Goal: Task Accomplishment & Management: Use online tool/utility

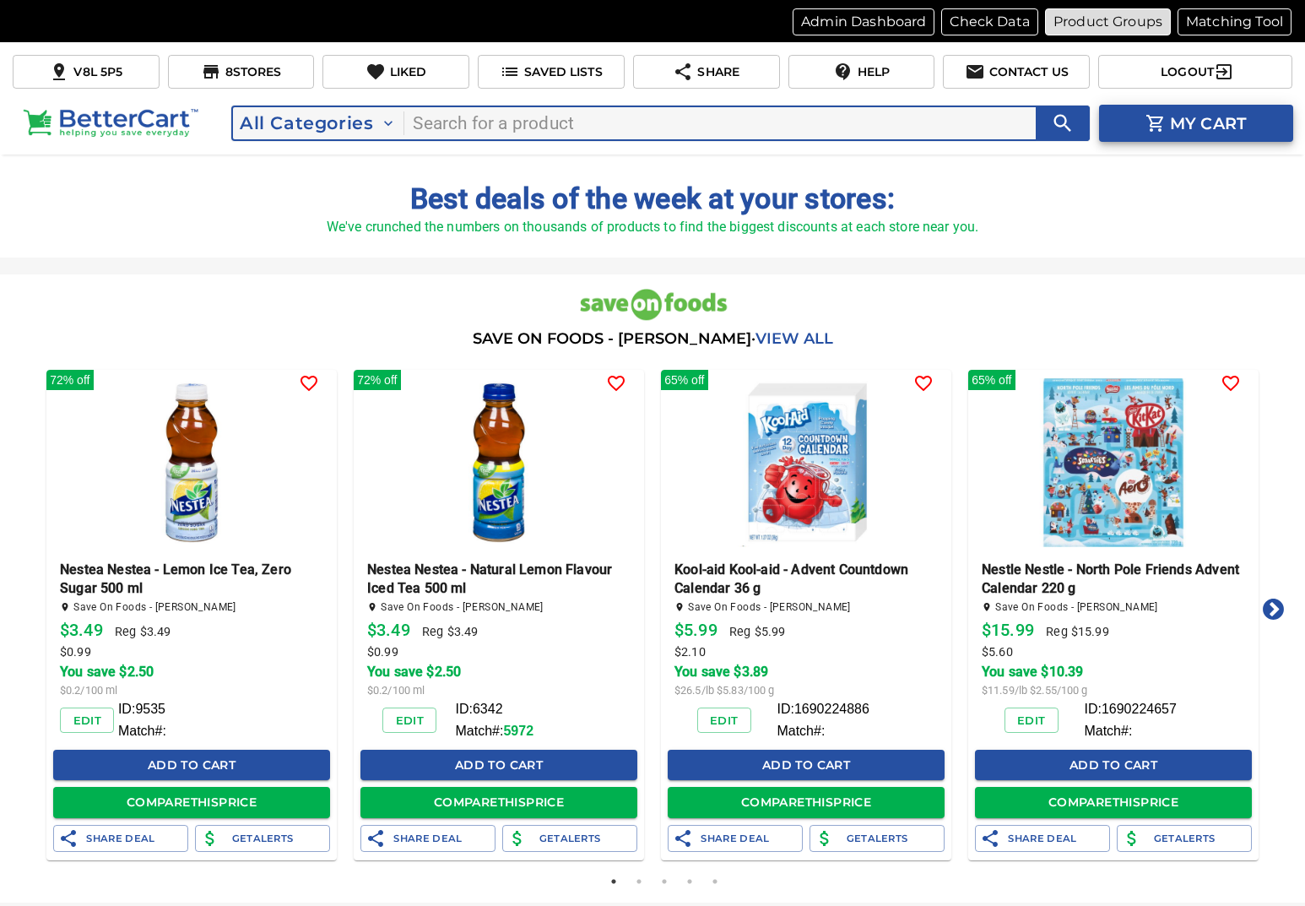
click at [1081, 17] on p "Product Groups" at bounding box center [1108, 22] width 109 height 20
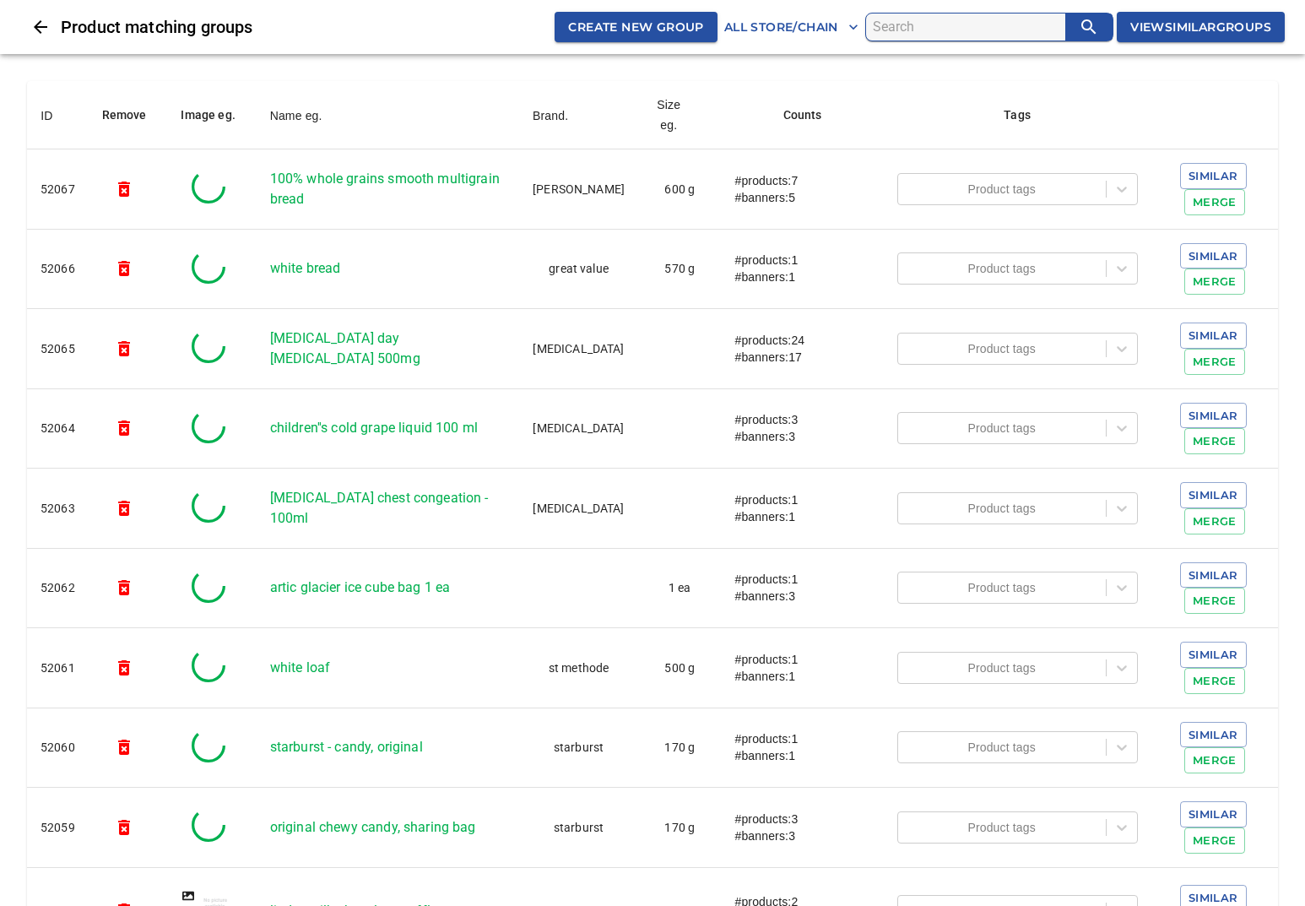
click at [906, 14] on input "search" at bounding box center [969, 27] width 192 height 27
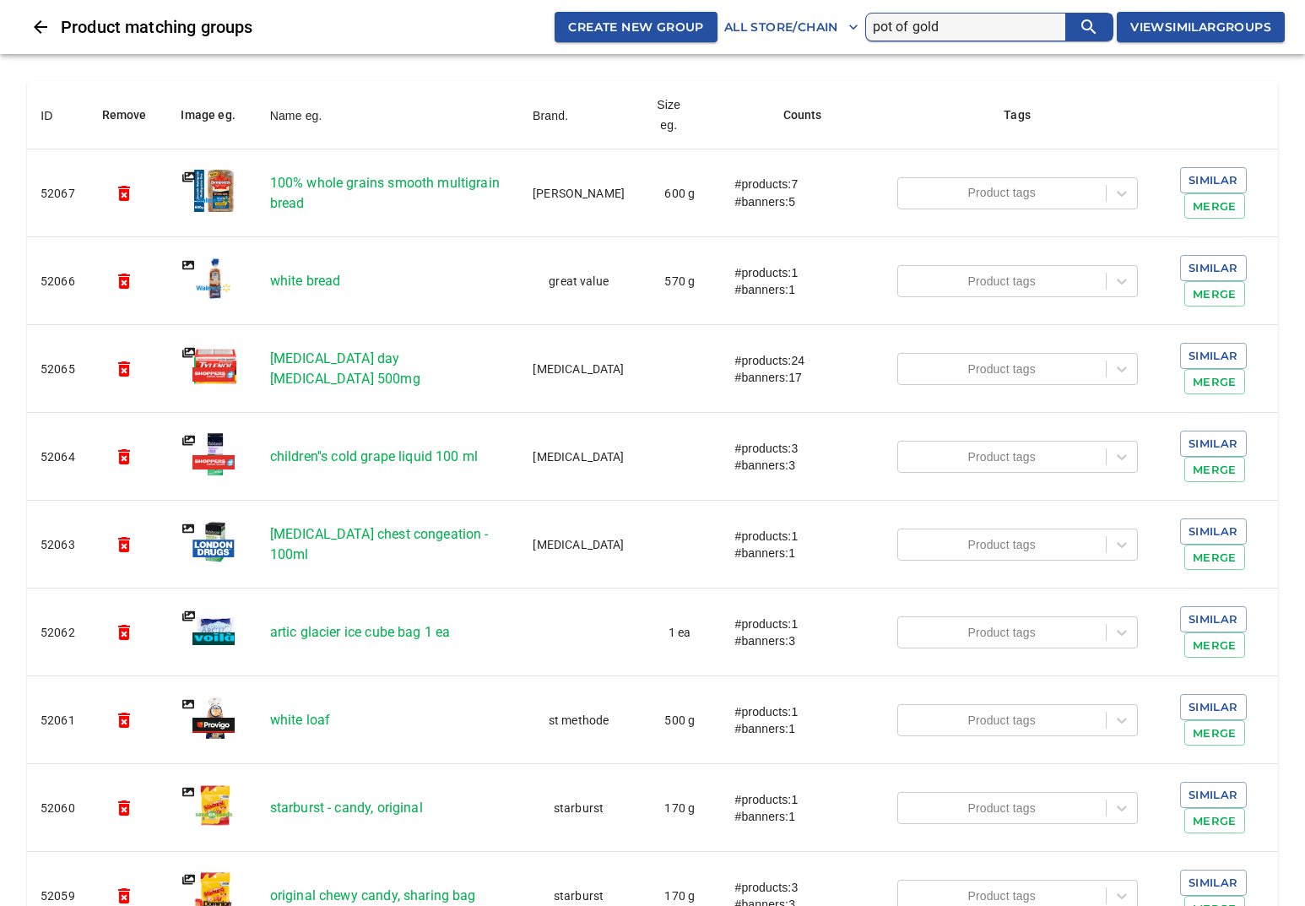
type input "pot of gold"
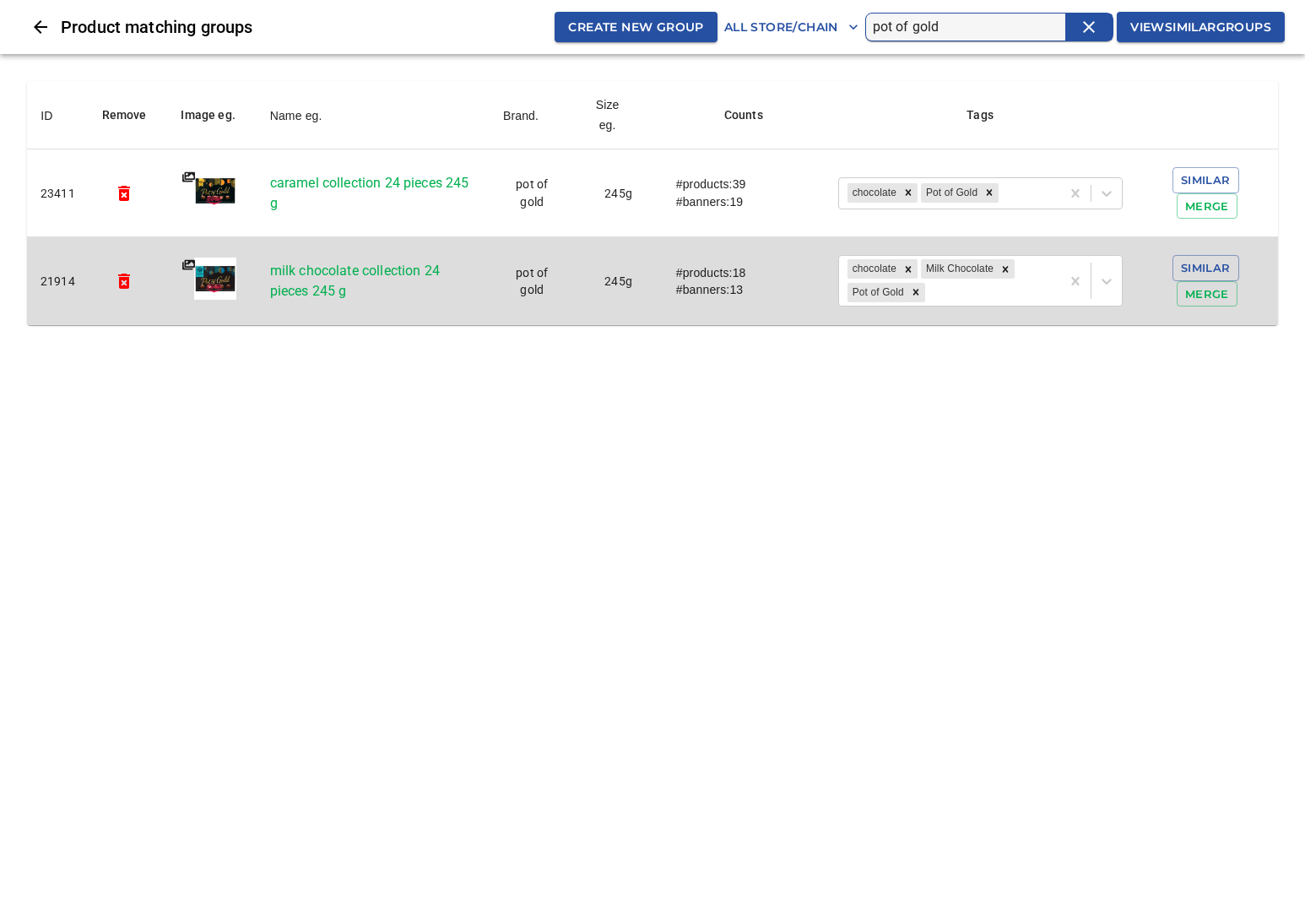
click at [405, 267] on p "milk chocolate collection 24 pieces 245 g" at bounding box center [373, 281] width 206 height 41
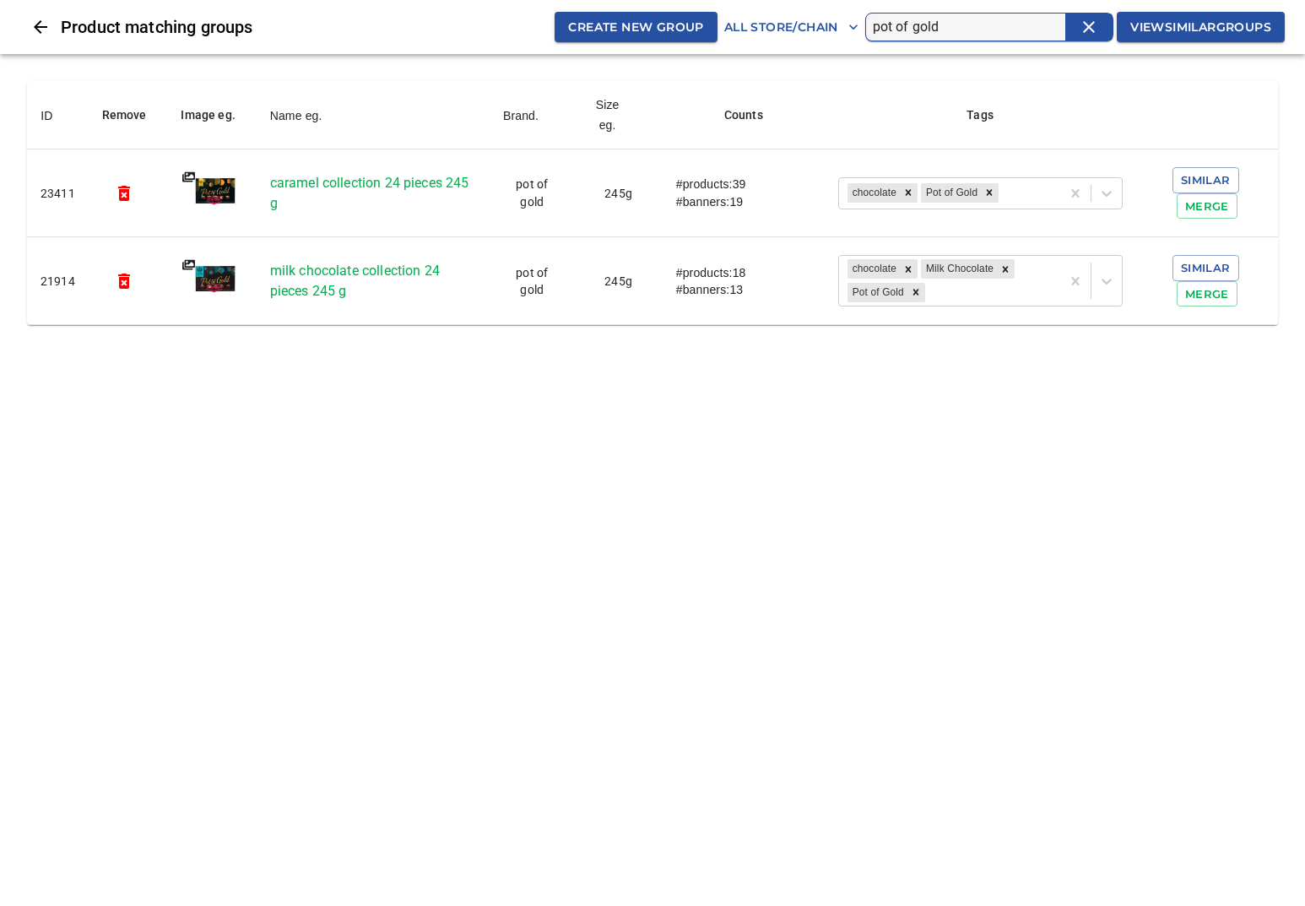
click at [42, 26] on icon "Close" at bounding box center [41, 27] width 14 height 14
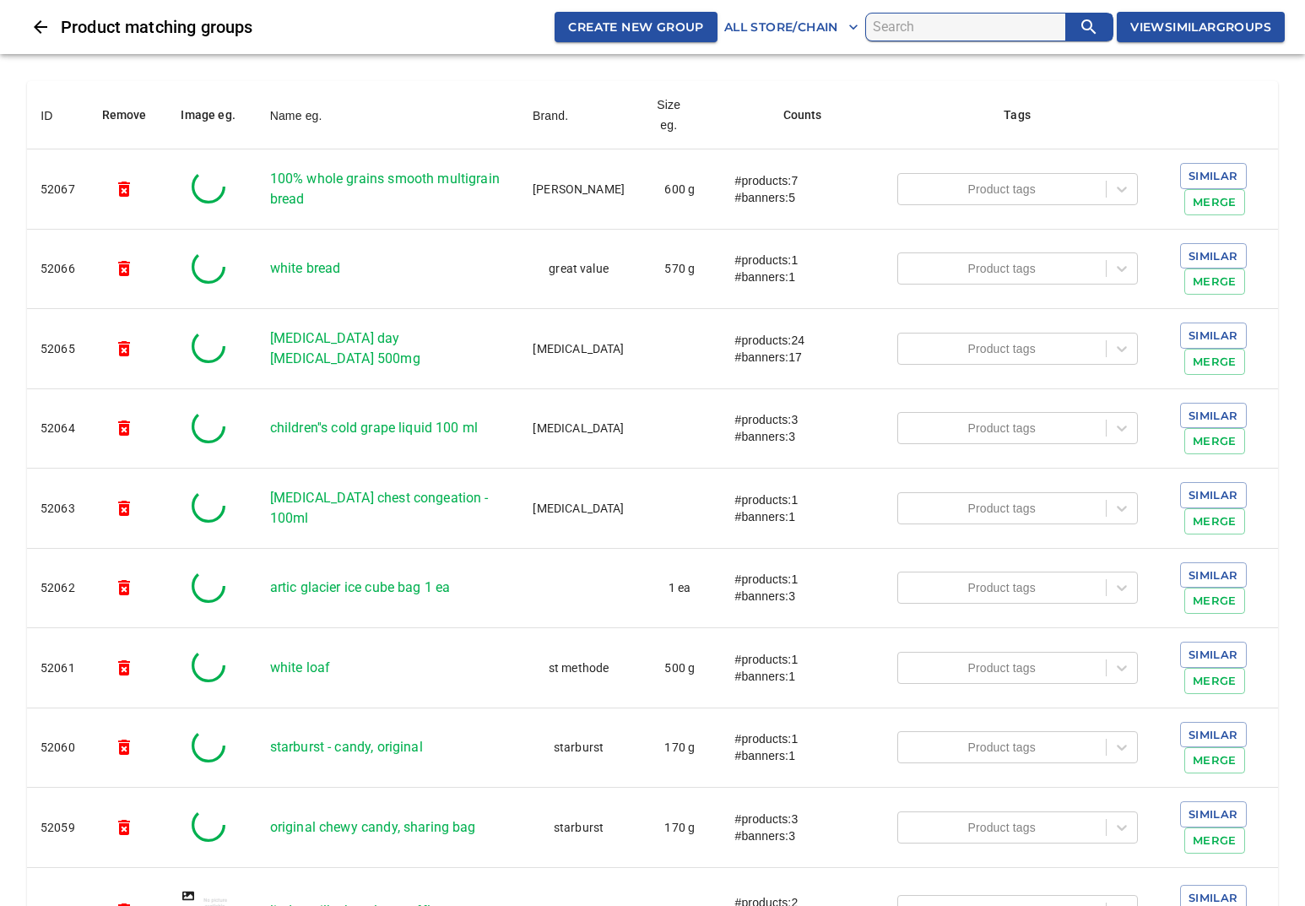
click at [997, 30] on input "search" at bounding box center [969, 27] width 192 height 27
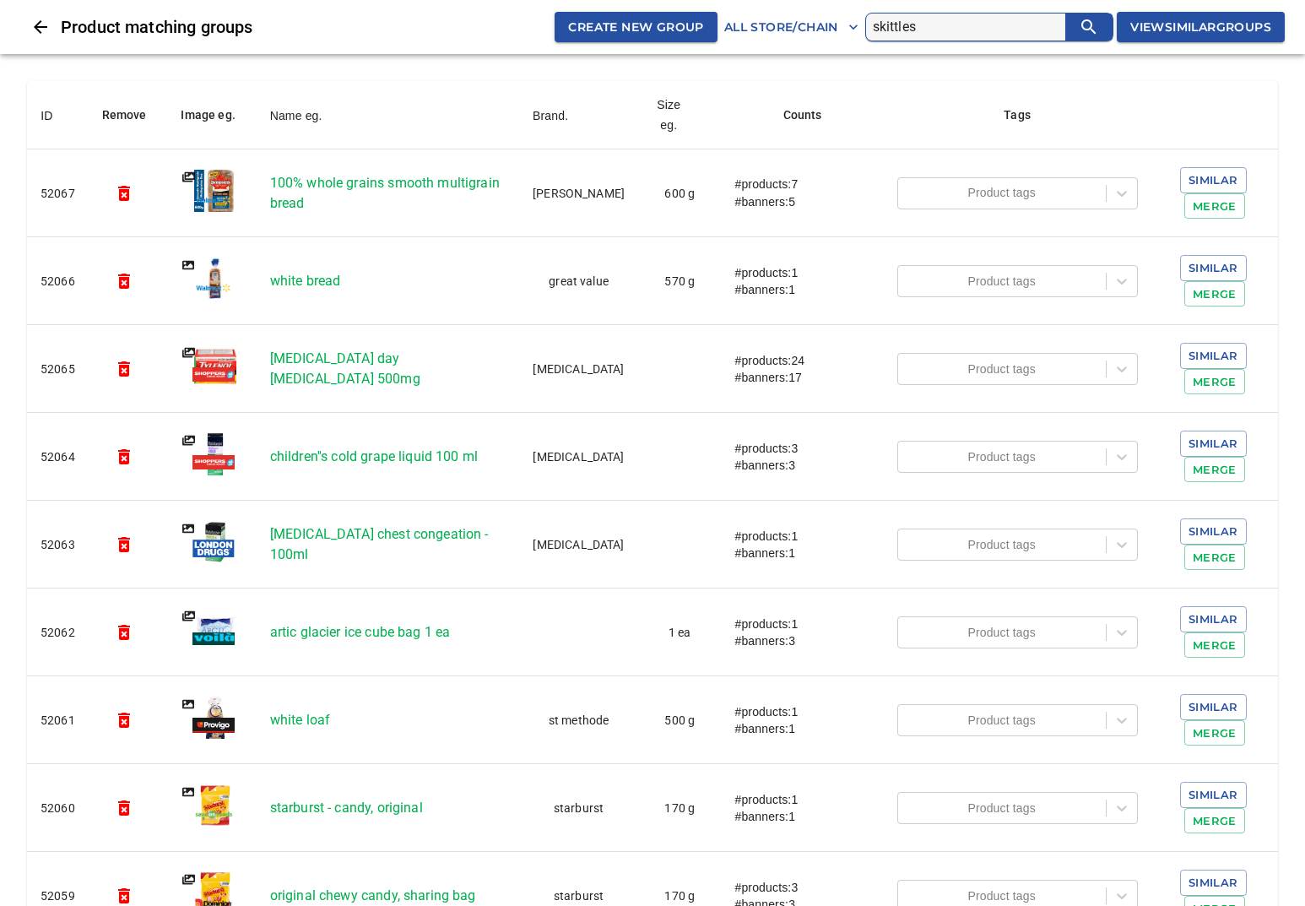
type input "skittles"
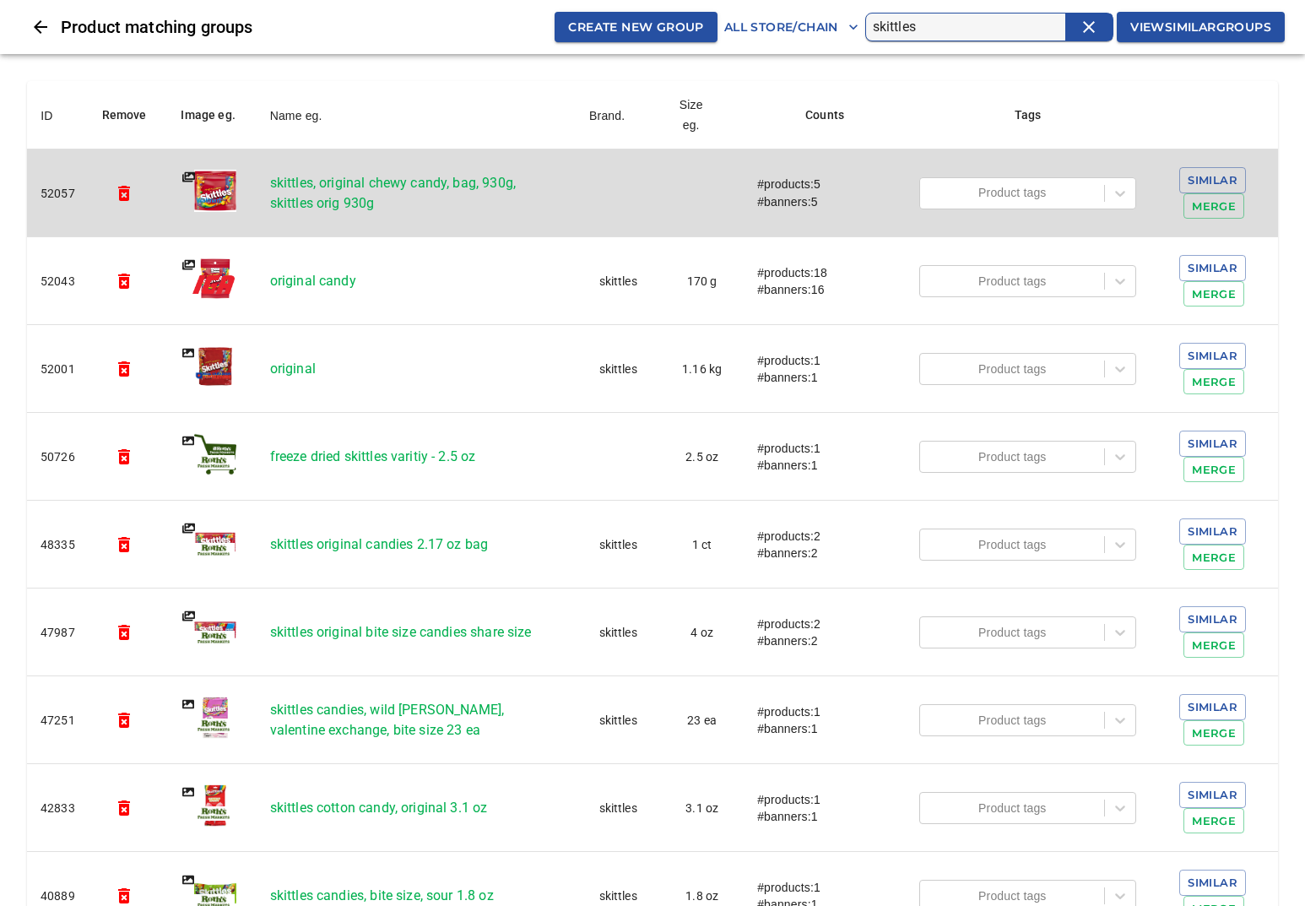
click at [466, 181] on p "skittles, original chewy candy, bag, 930g, skittles orig 930g" at bounding box center [416, 193] width 292 height 41
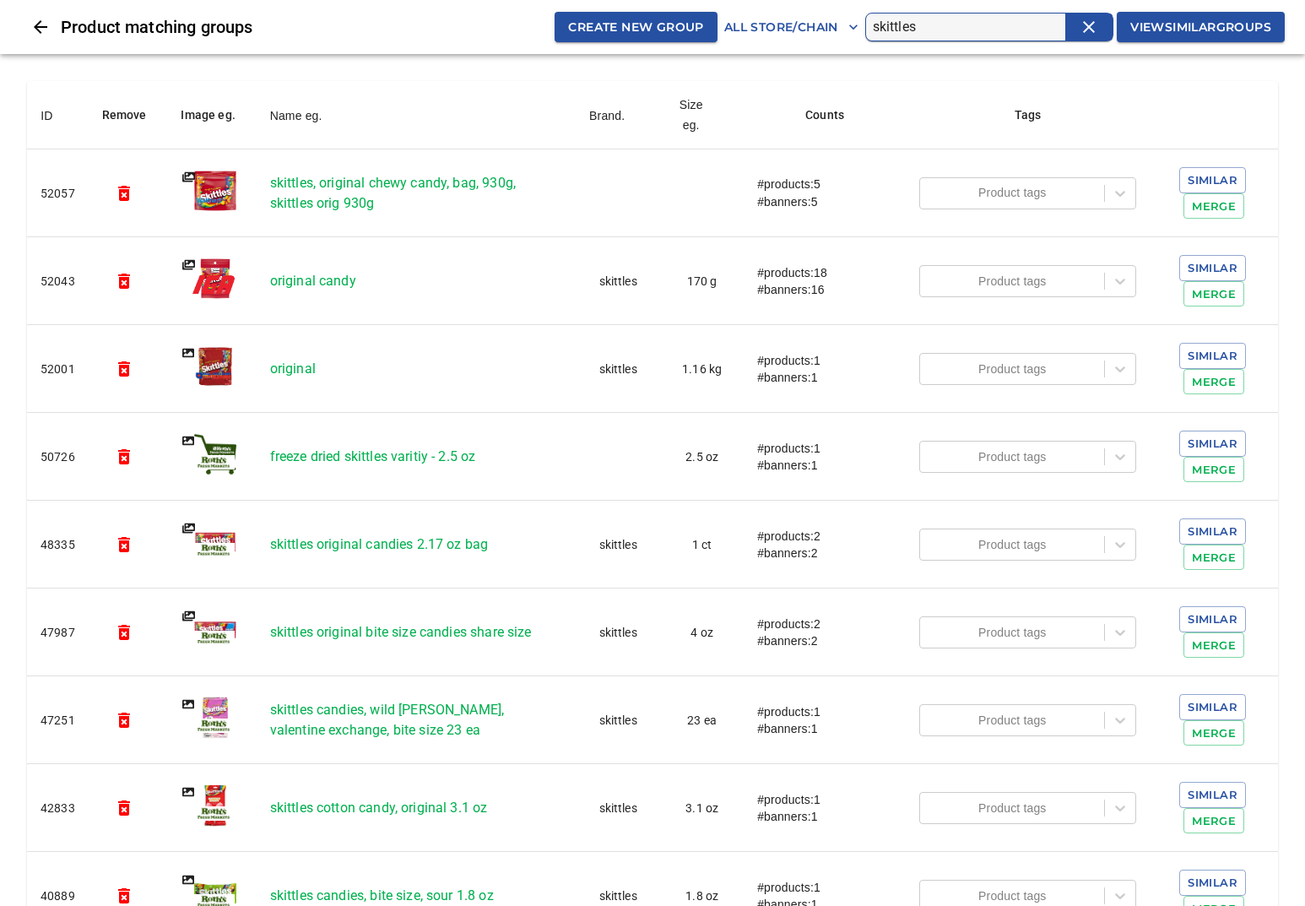
click at [32, 30] on icon "Close" at bounding box center [40, 27] width 20 height 20
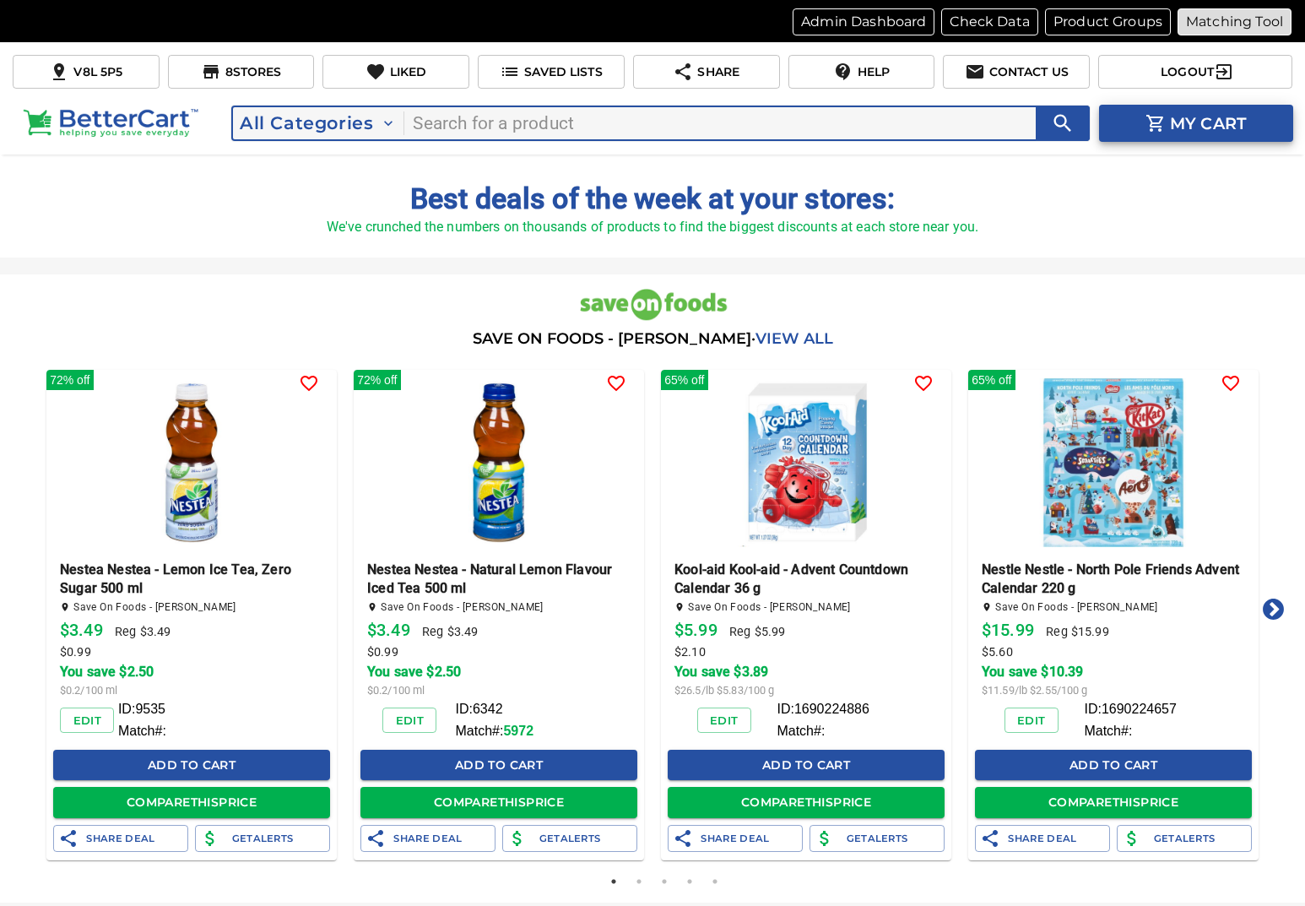
click at [1222, 16] on p "Matching Tool" at bounding box center [1234, 22] width 97 height 20
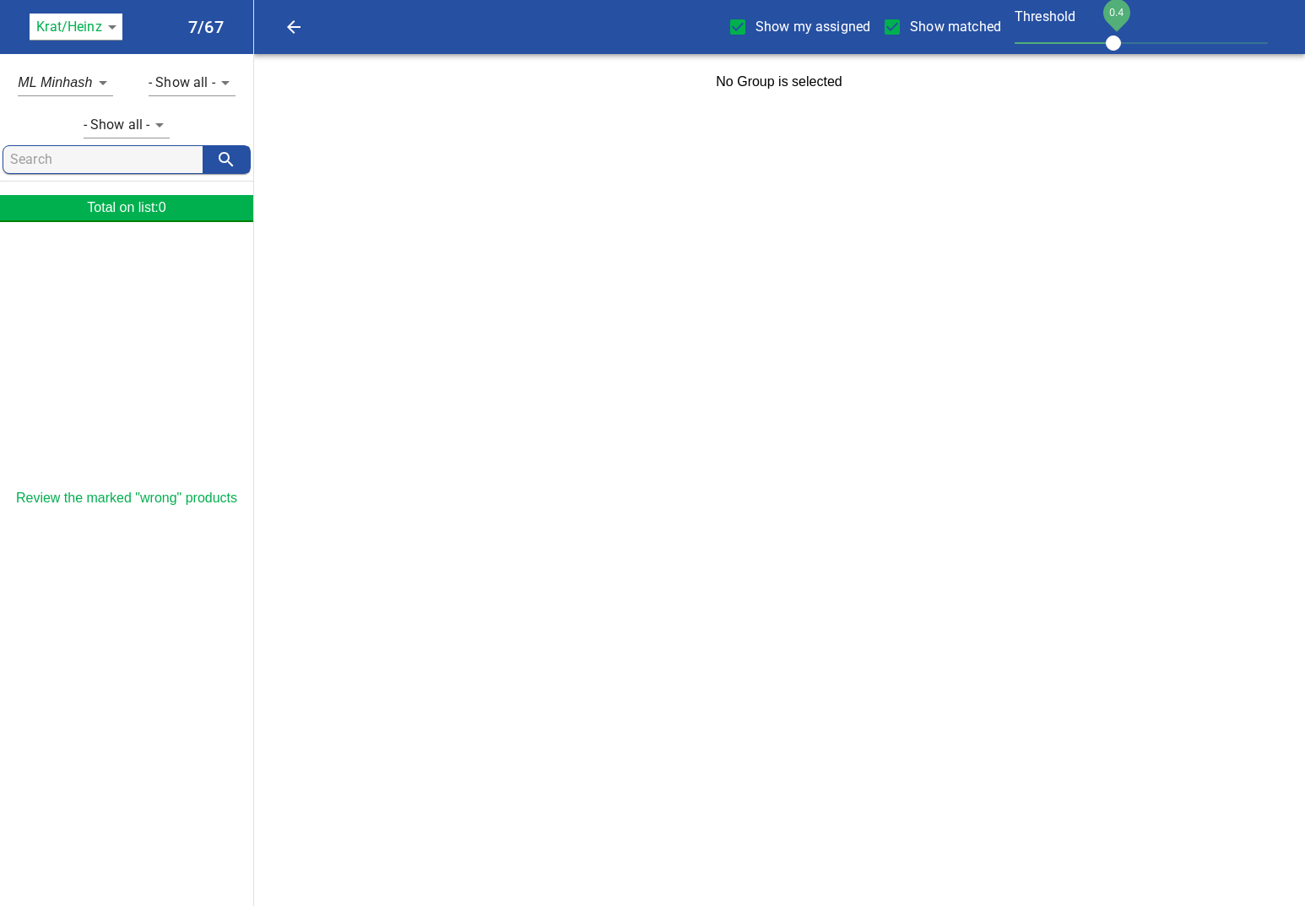
click at [75, 25] on body "tspan{white-space:pre} Show my assigned Show matched Threshold 0.4 Krat/Heinz 1…" at bounding box center [652, 55] width 1305 height 110
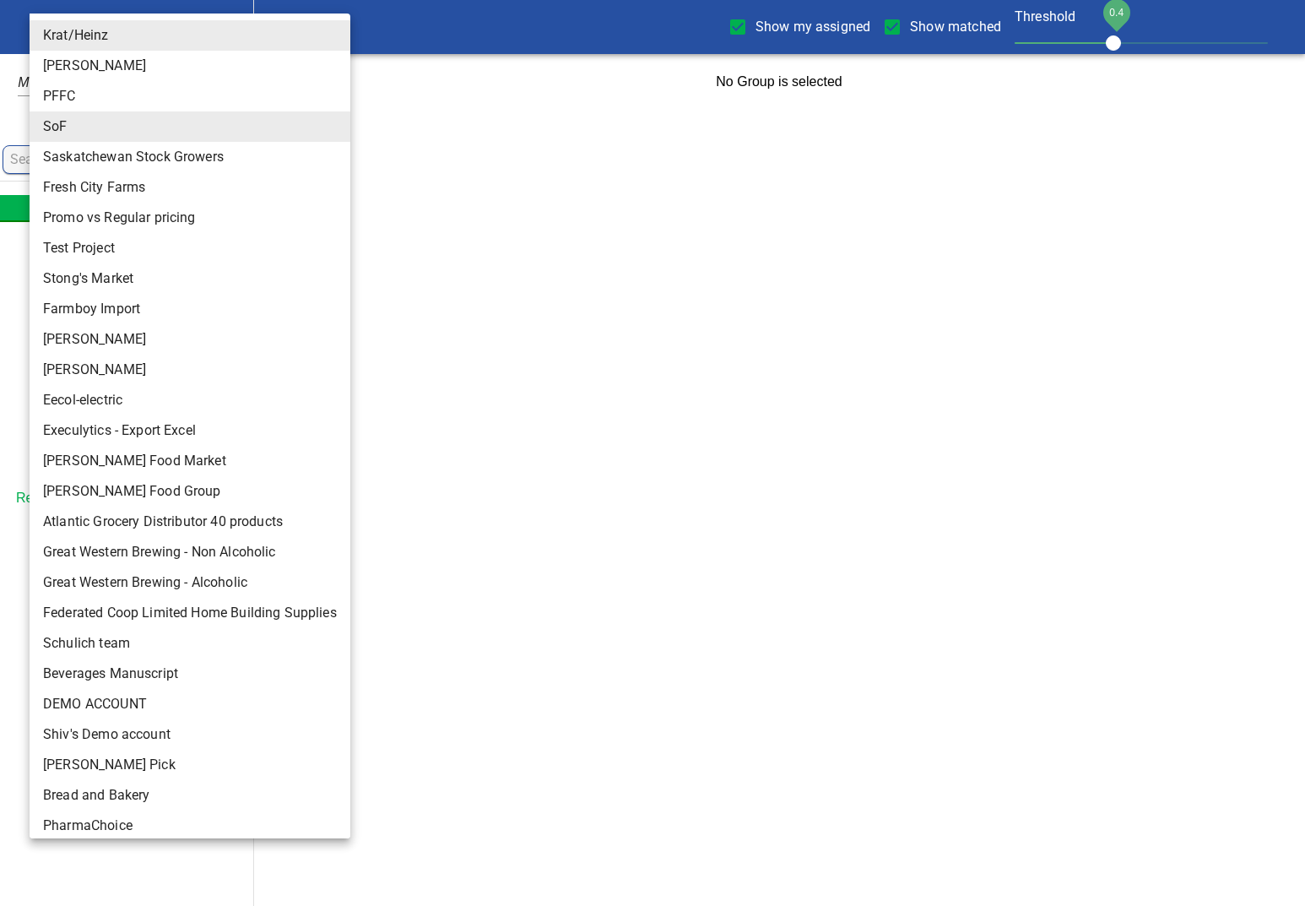
scroll to position [9, 0]
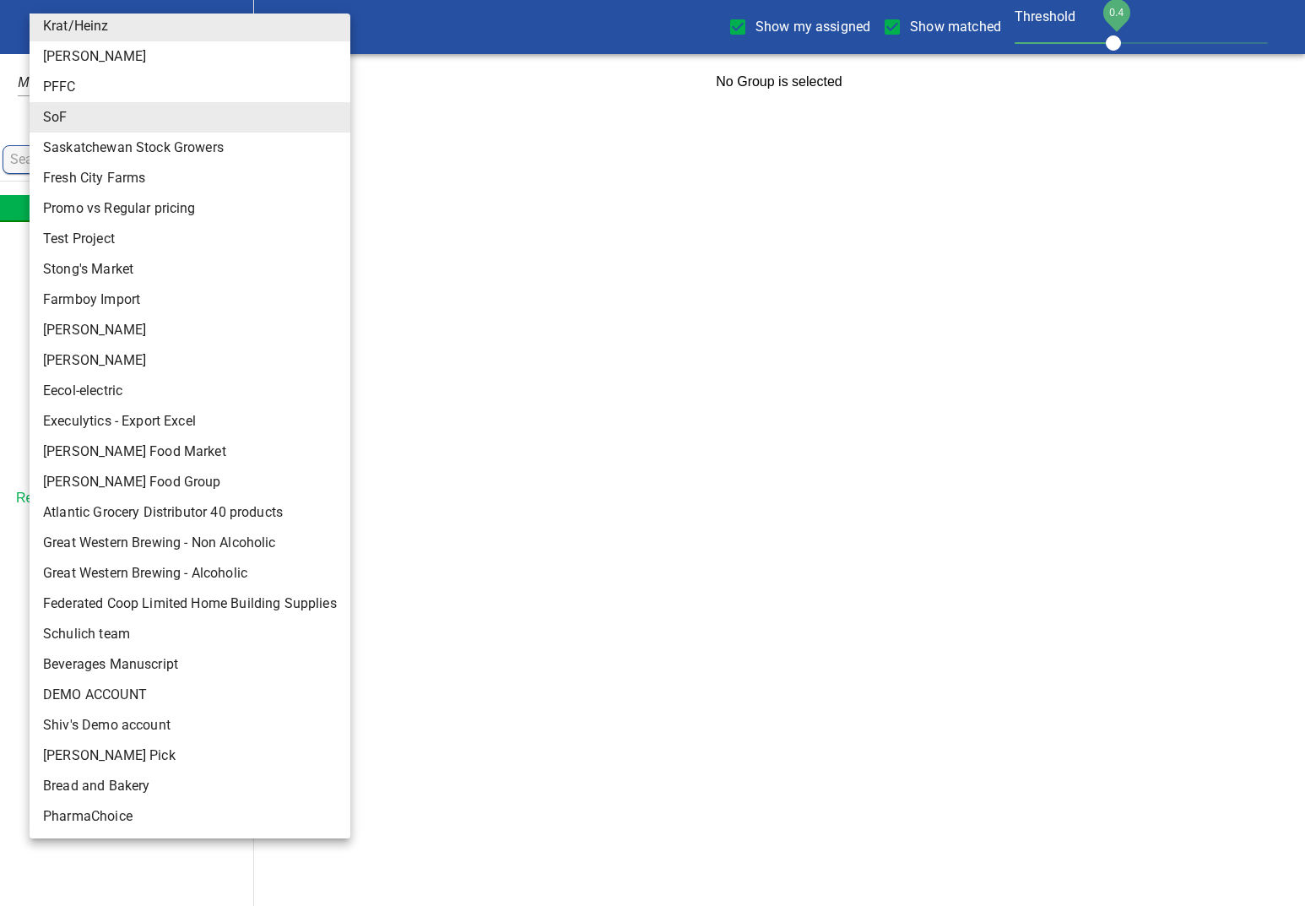
click at [75, 369] on li "[PERSON_NAME]" at bounding box center [190, 360] width 321 height 30
type input "124"
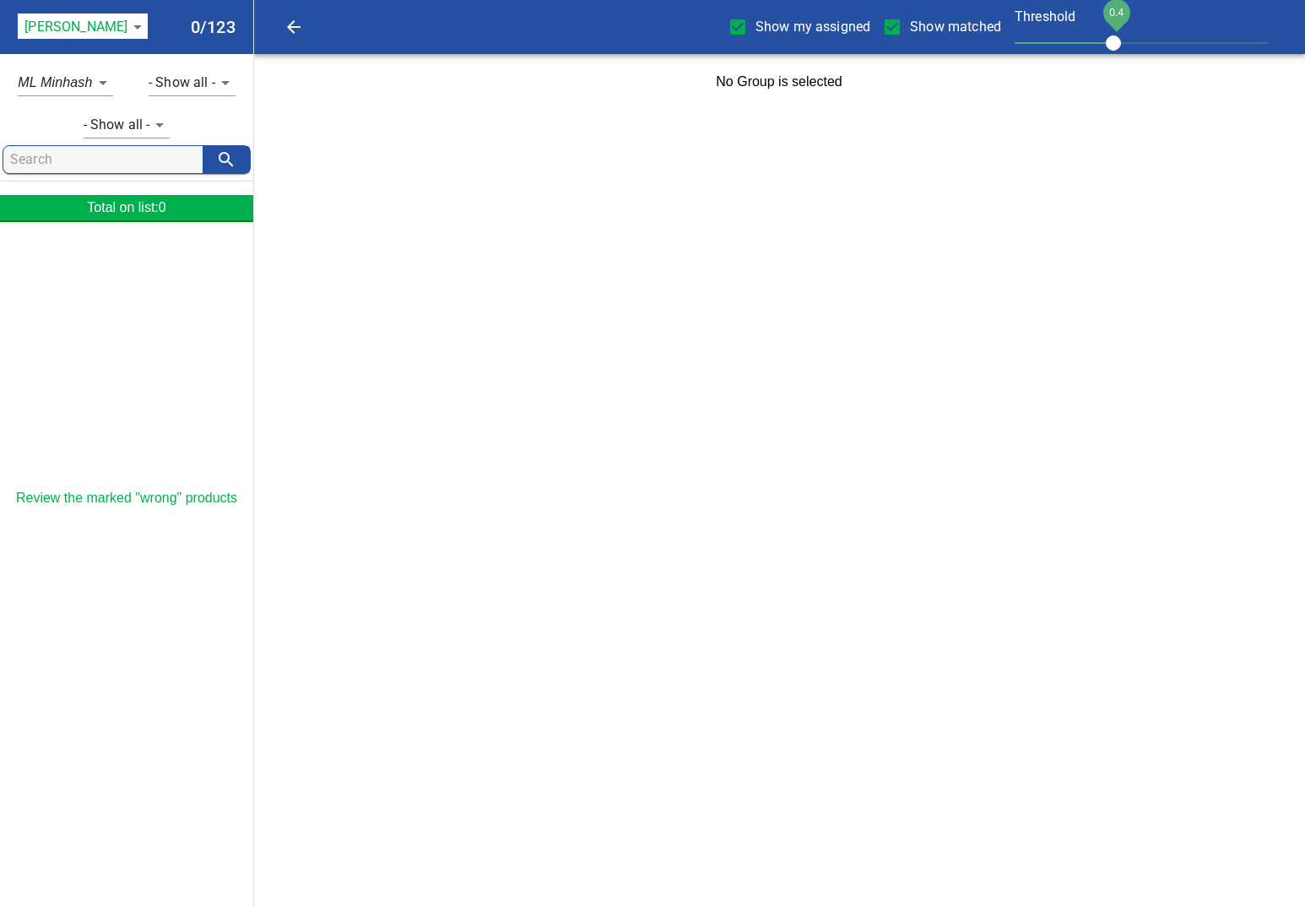
click at [740, 24] on input "Show my assigned" at bounding box center [737, 26] width 35 height 35
checkbox input "false"
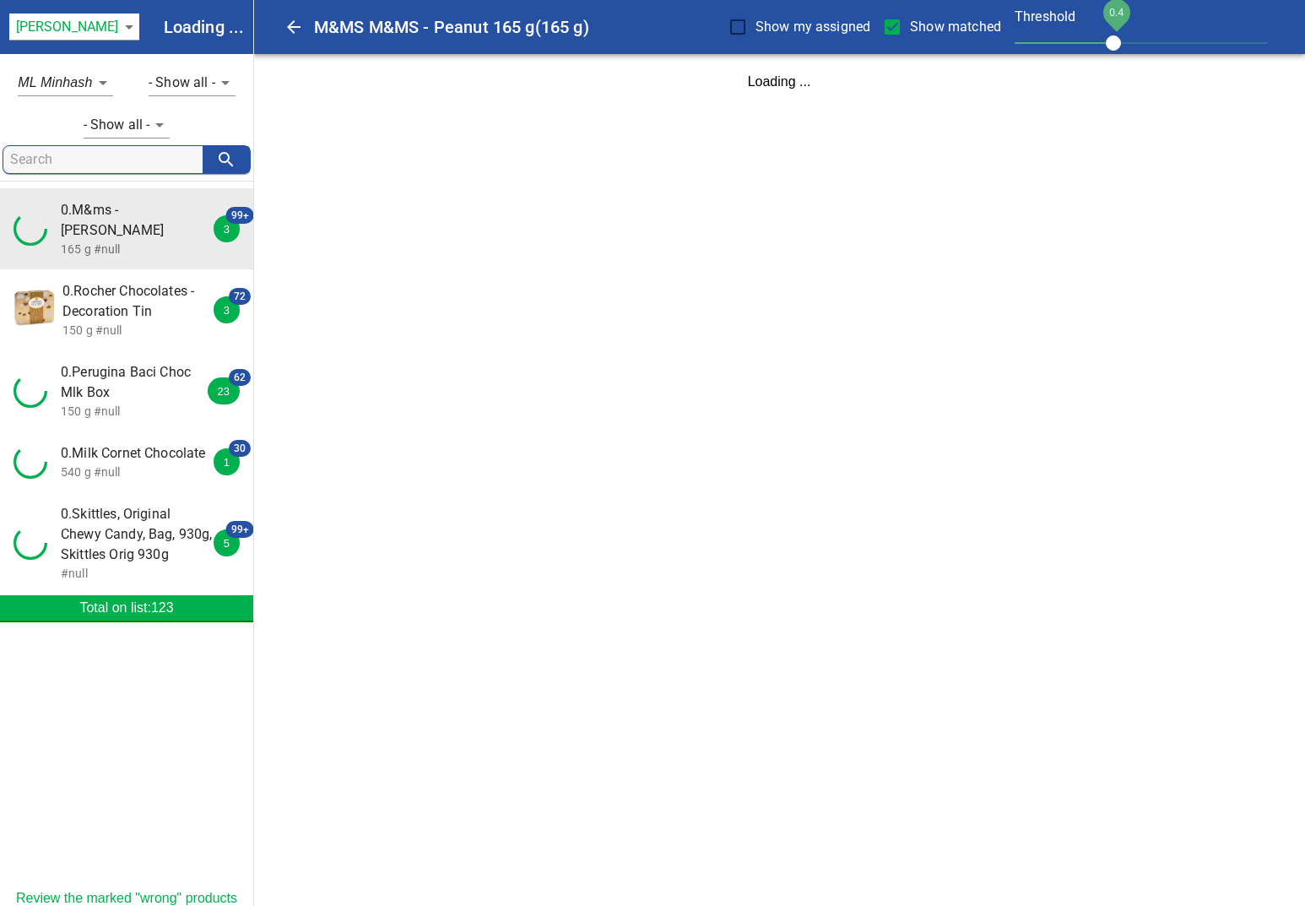
click at [151, 160] on input "search" at bounding box center [106, 159] width 192 height 27
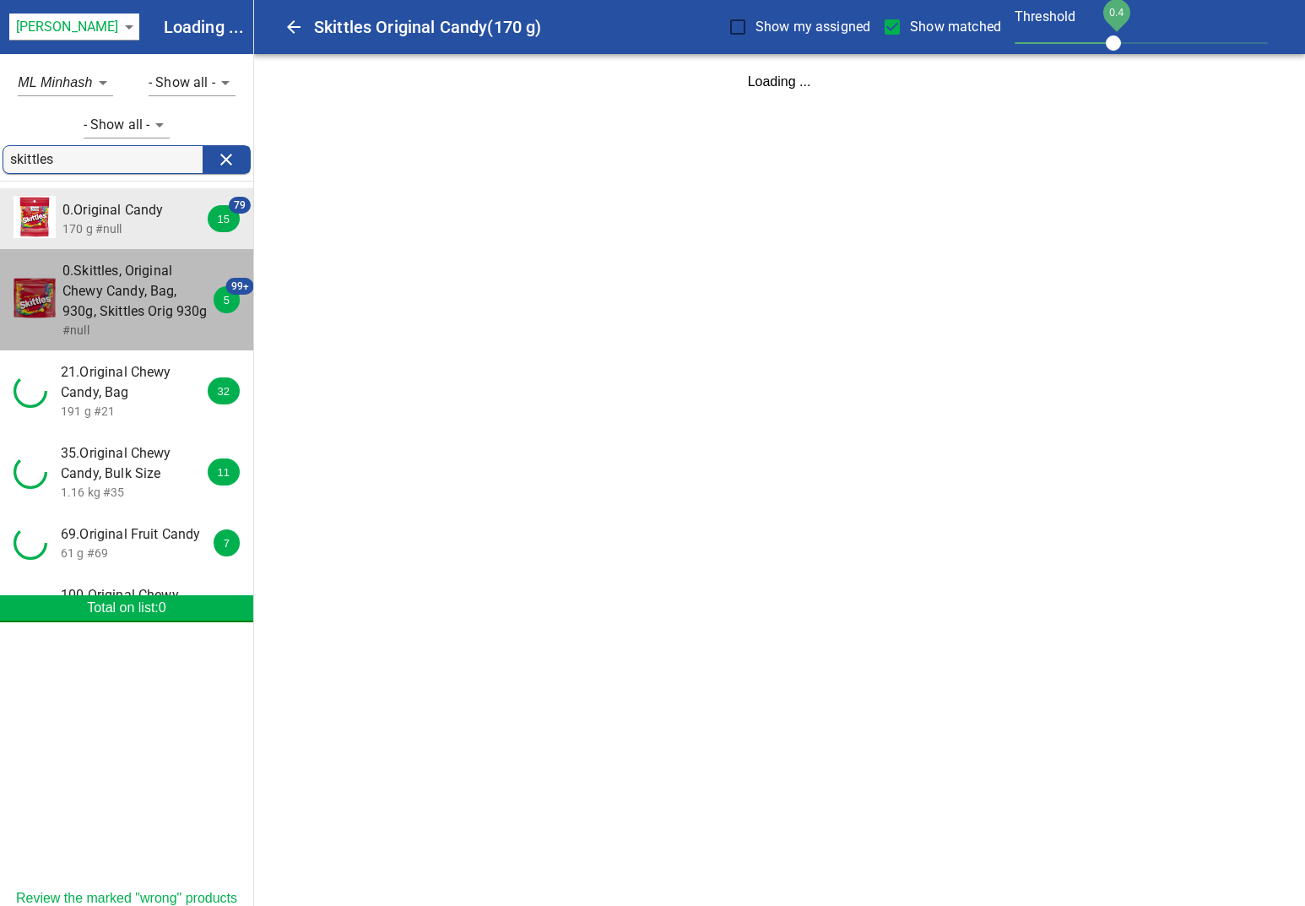
click at [118, 268] on span "0.Skittles, Original Chewy Candy, Bag, 930g, Skittles Orig 930g" at bounding box center [137, 291] width 150 height 61
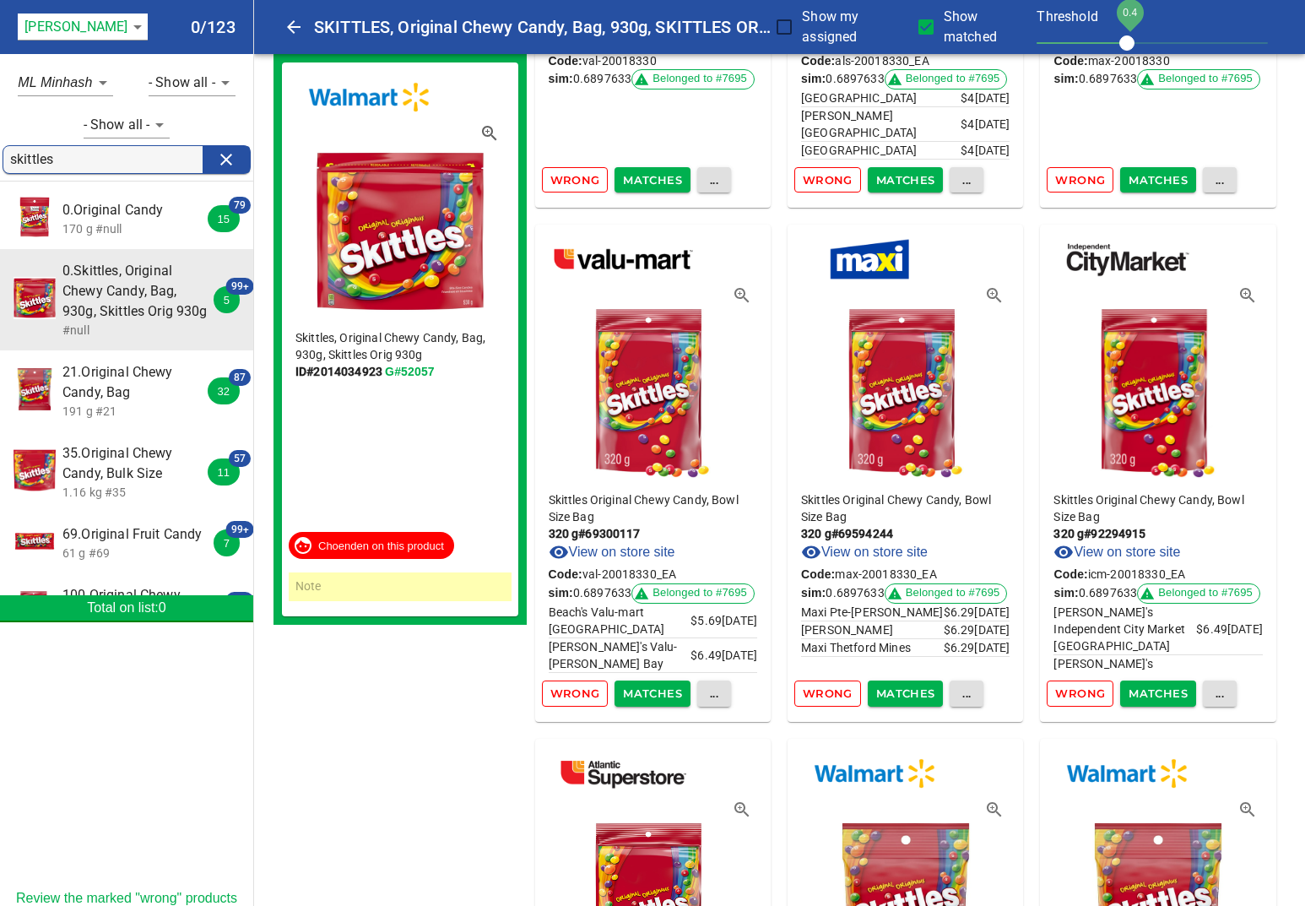
scroll to position [46, 0]
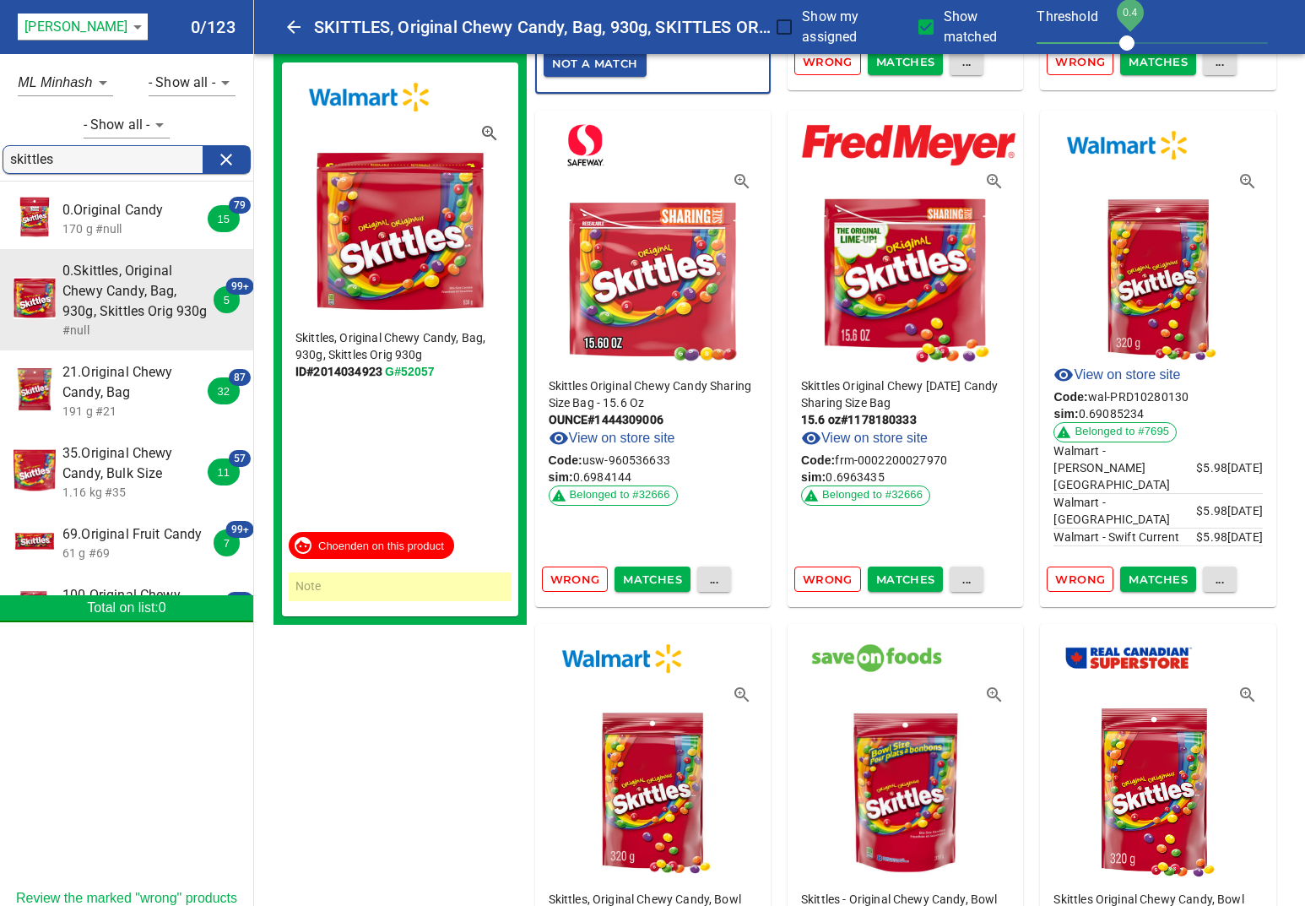
scroll to position [989, 0]
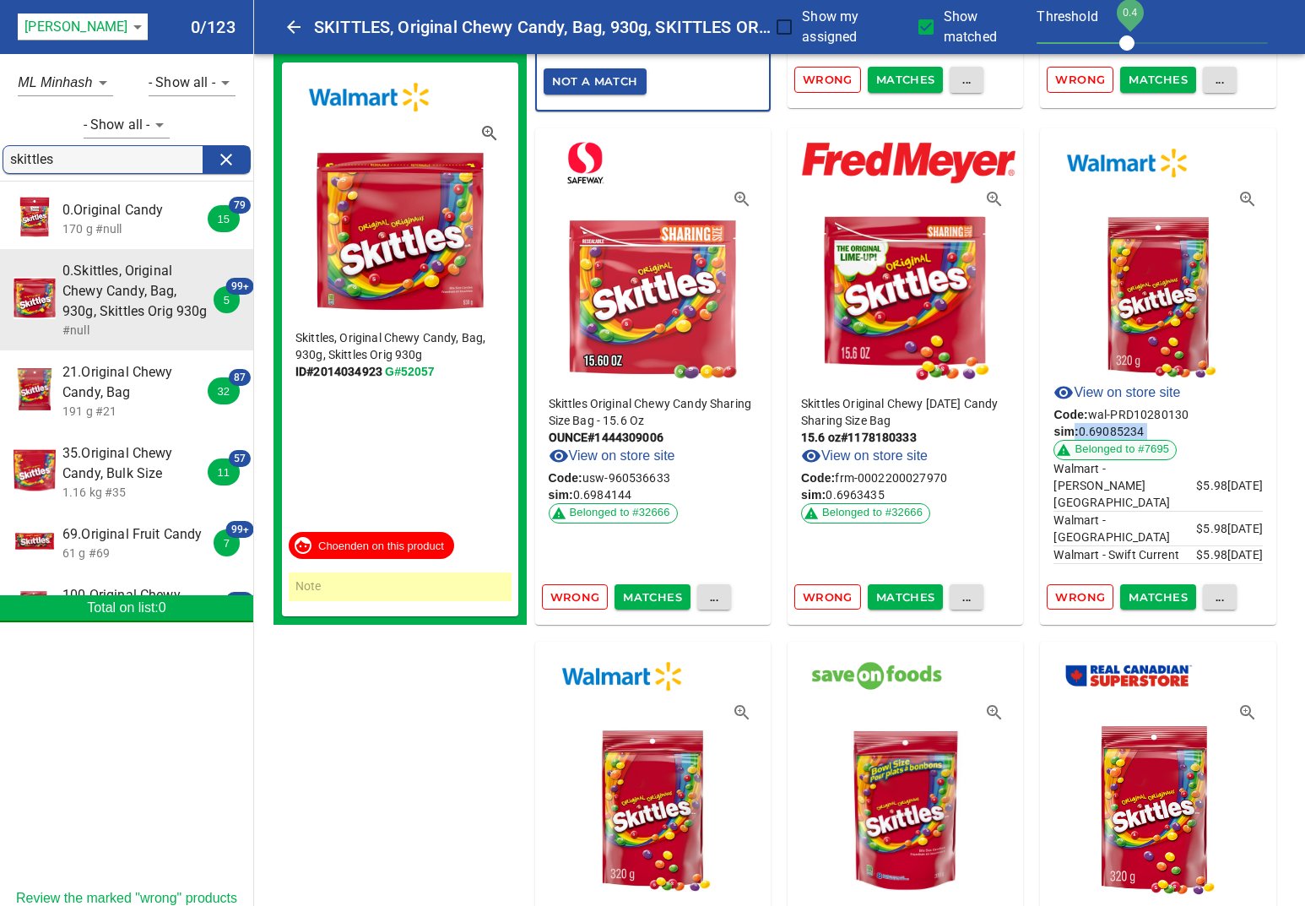
drag, startPoint x: 1070, startPoint y: 433, endPoint x: 1085, endPoint y: 457, distance: 28.1
click at [1085, 457] on p "sim: 0.69085234 Belonged to #7695" at bounding box center [1158, 441] width 209 height 37
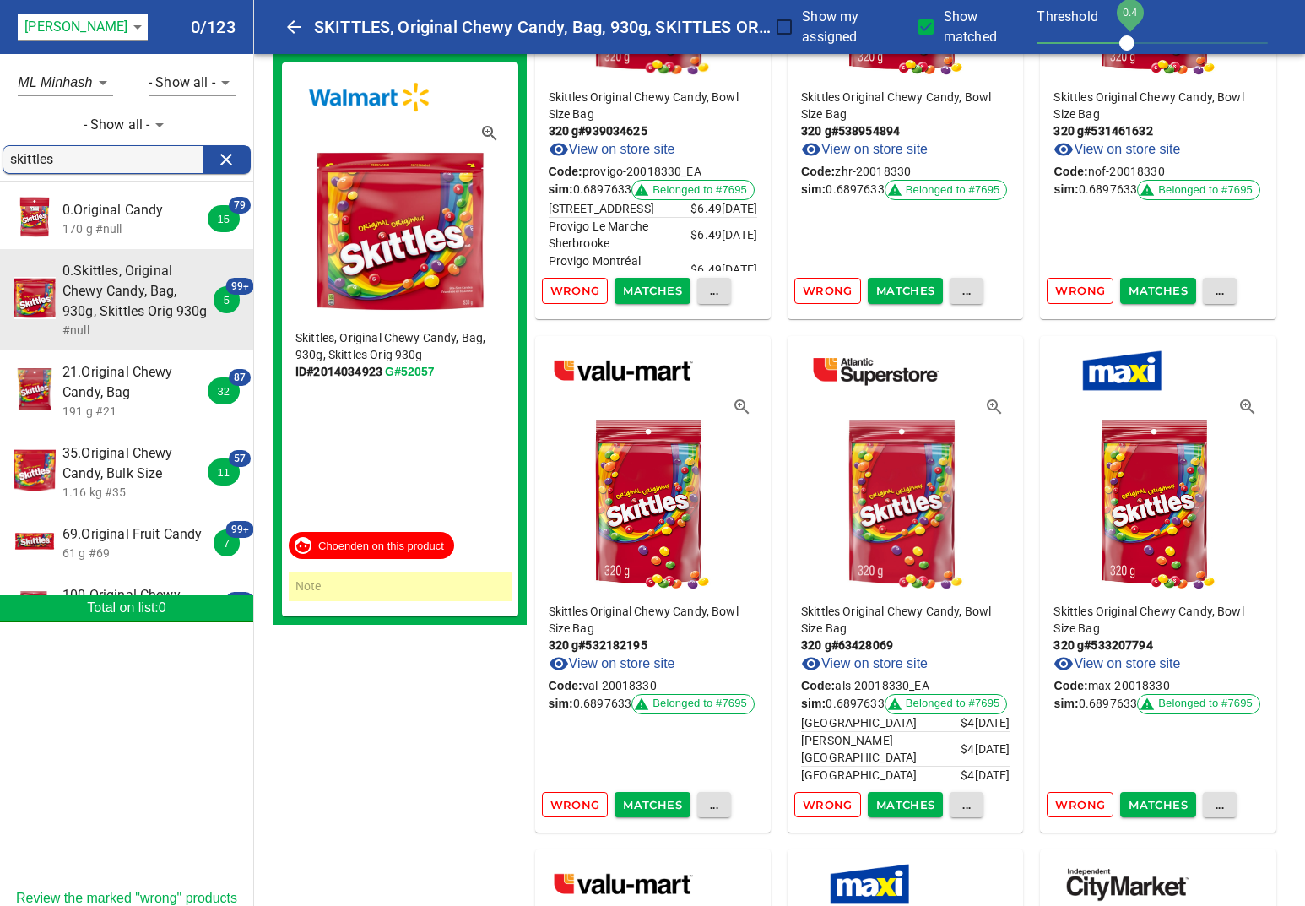
scroll to position [4915, 0]
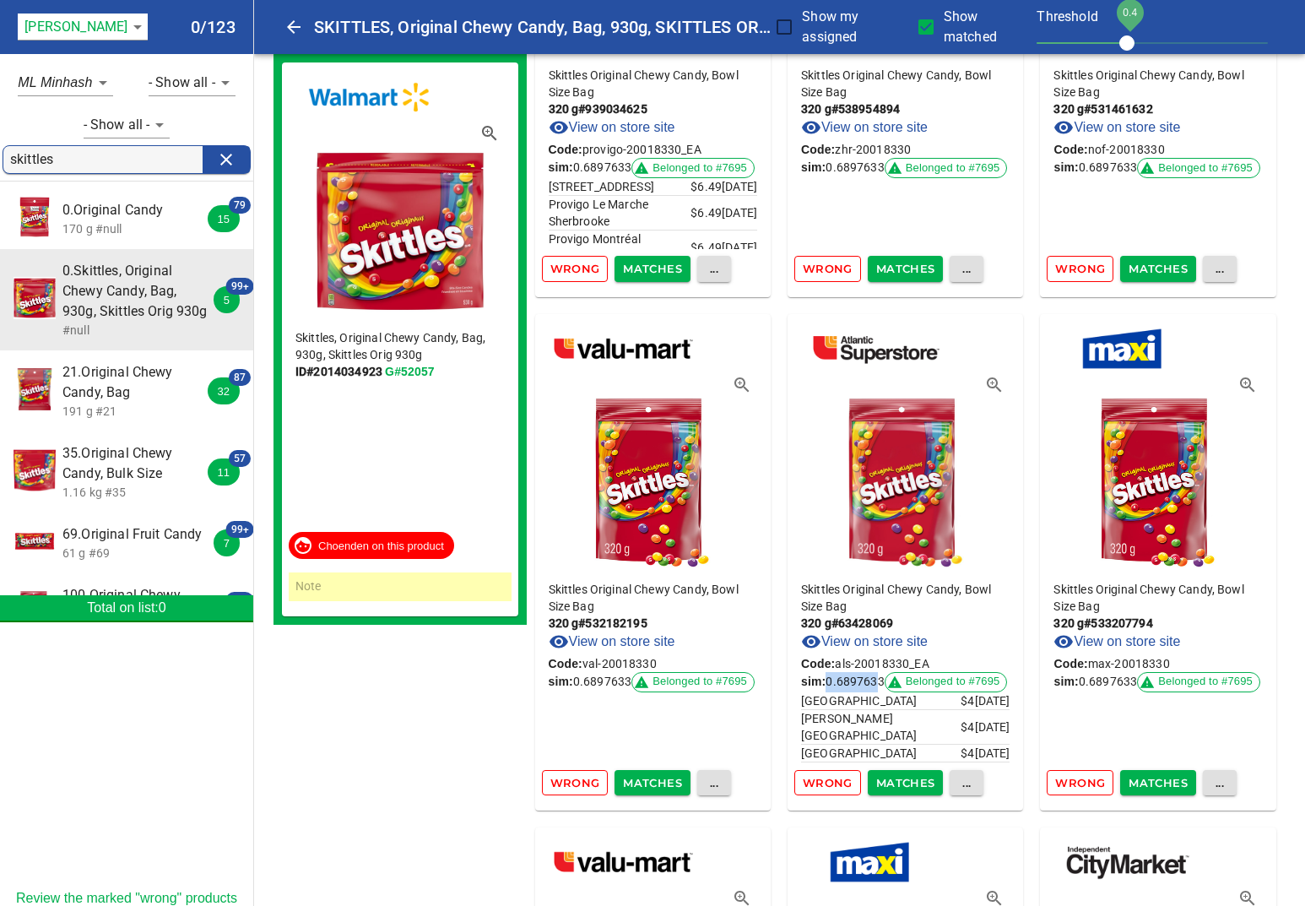
drag, startPoint x: 826, startPoint y: 680, endPoint x: 877, endPoint y: 677, distance: 51.6
click at [877, 677] on p "sim: 0.6897633 Belonged to #7695" at bounding box center [905, 682] width 209 height 20
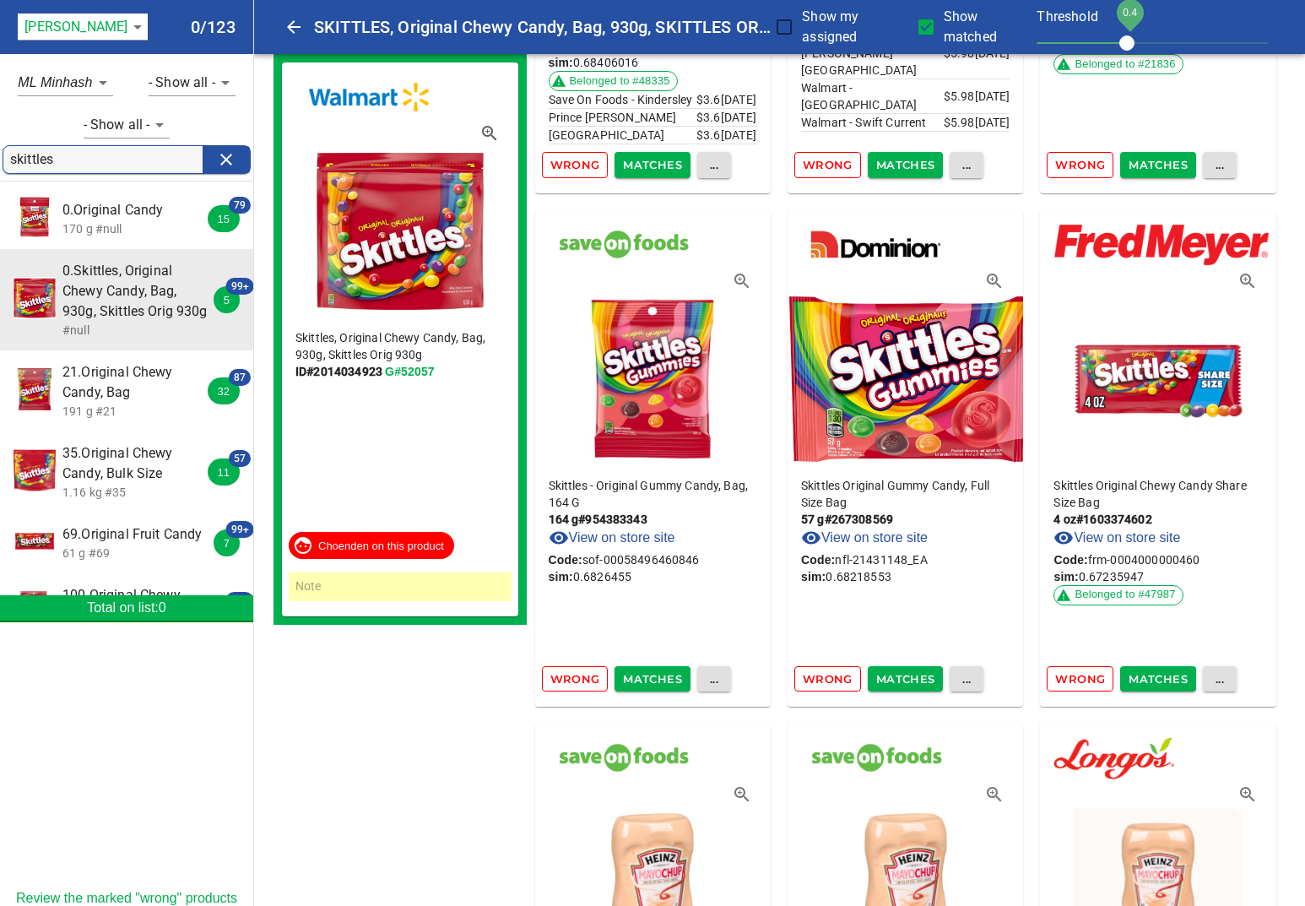
scroll to position [13760, 0]
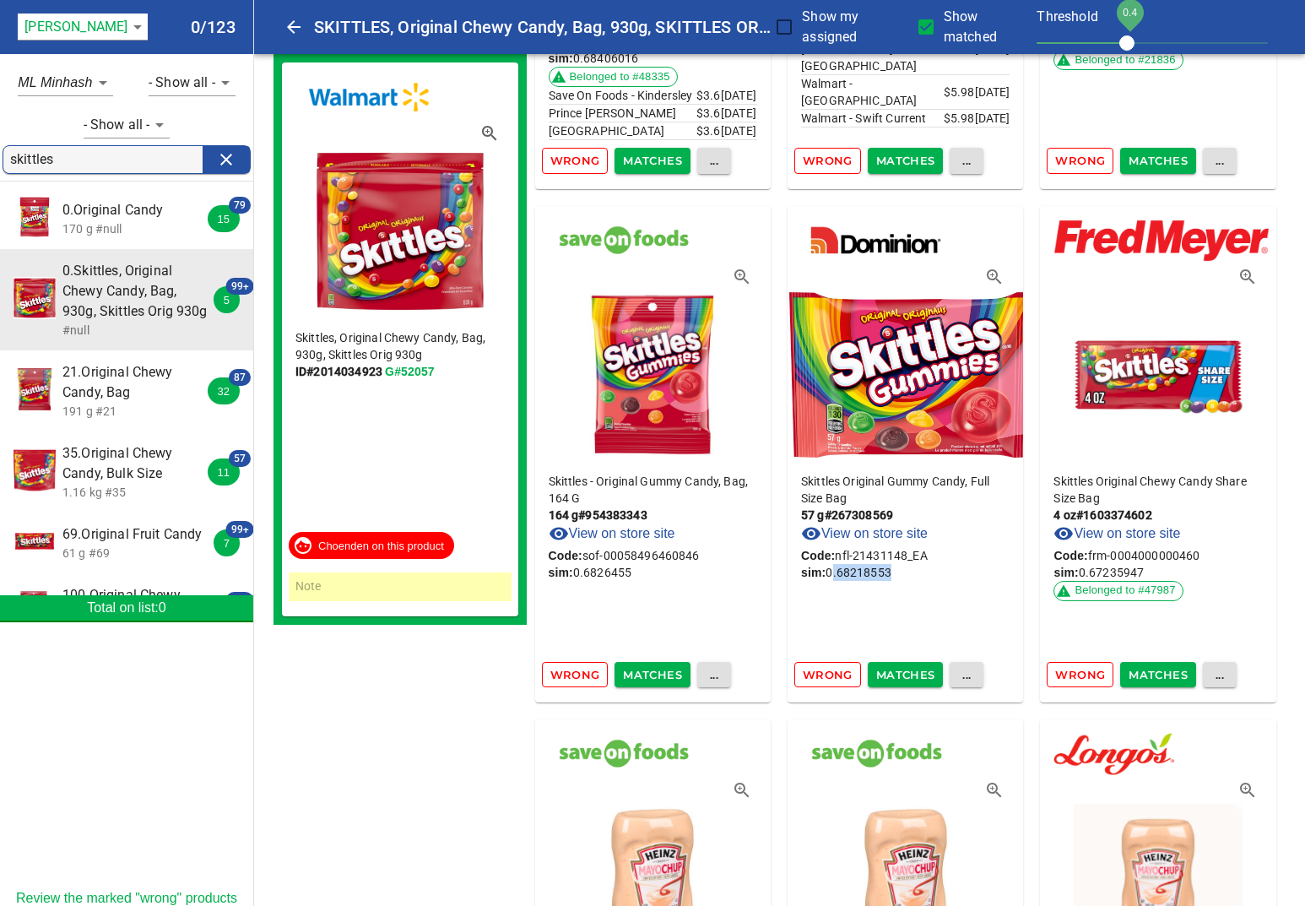
drag, startPoint x: 832, startPoint y: 574, endPoint x: 887, endPoint y: 574, distance: 54.9
click at [887, 574] on p "sim: 0.68218553" at bounding box center [905, 572] width 209 height 17
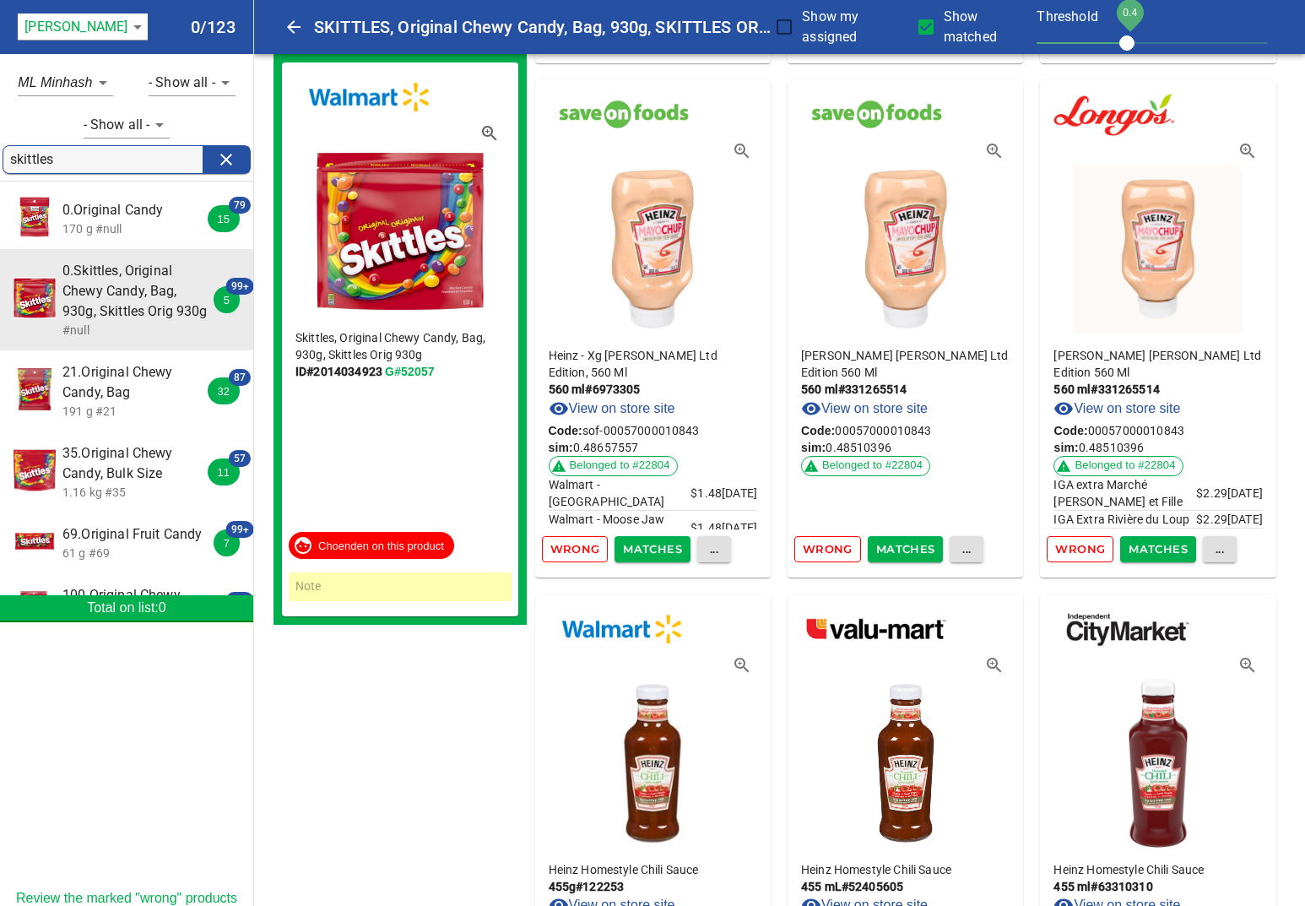
scroll to position [14333, 0]
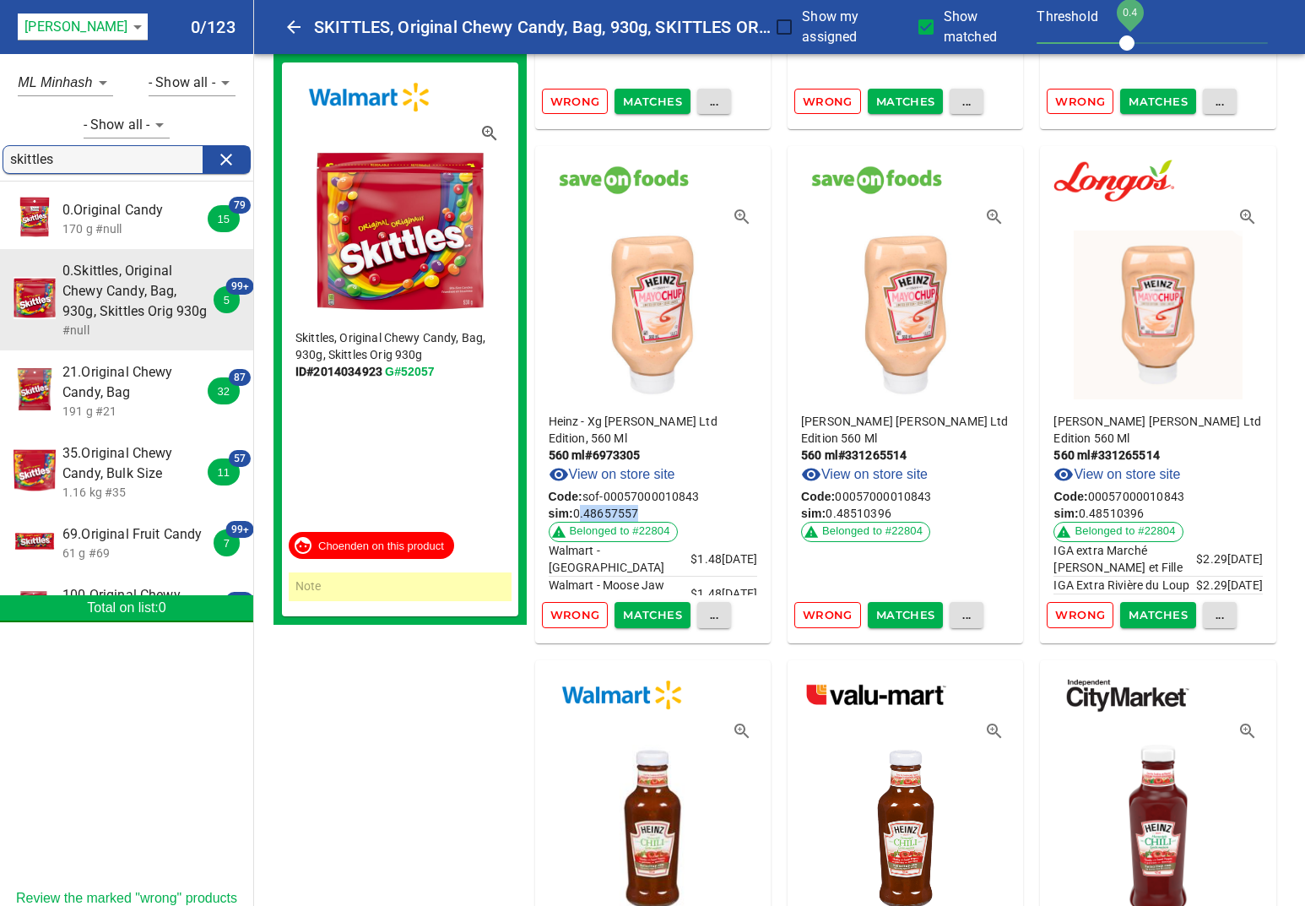
drag, startPoint x: 578, startPoint y: 512, endPoint x: 652, endPoint y: 510, distance: 73.5
click at [652, 510] on p "sim: 0.48657557 Belonged to #22804" at bounding box center [653, 523] width 209 height 37
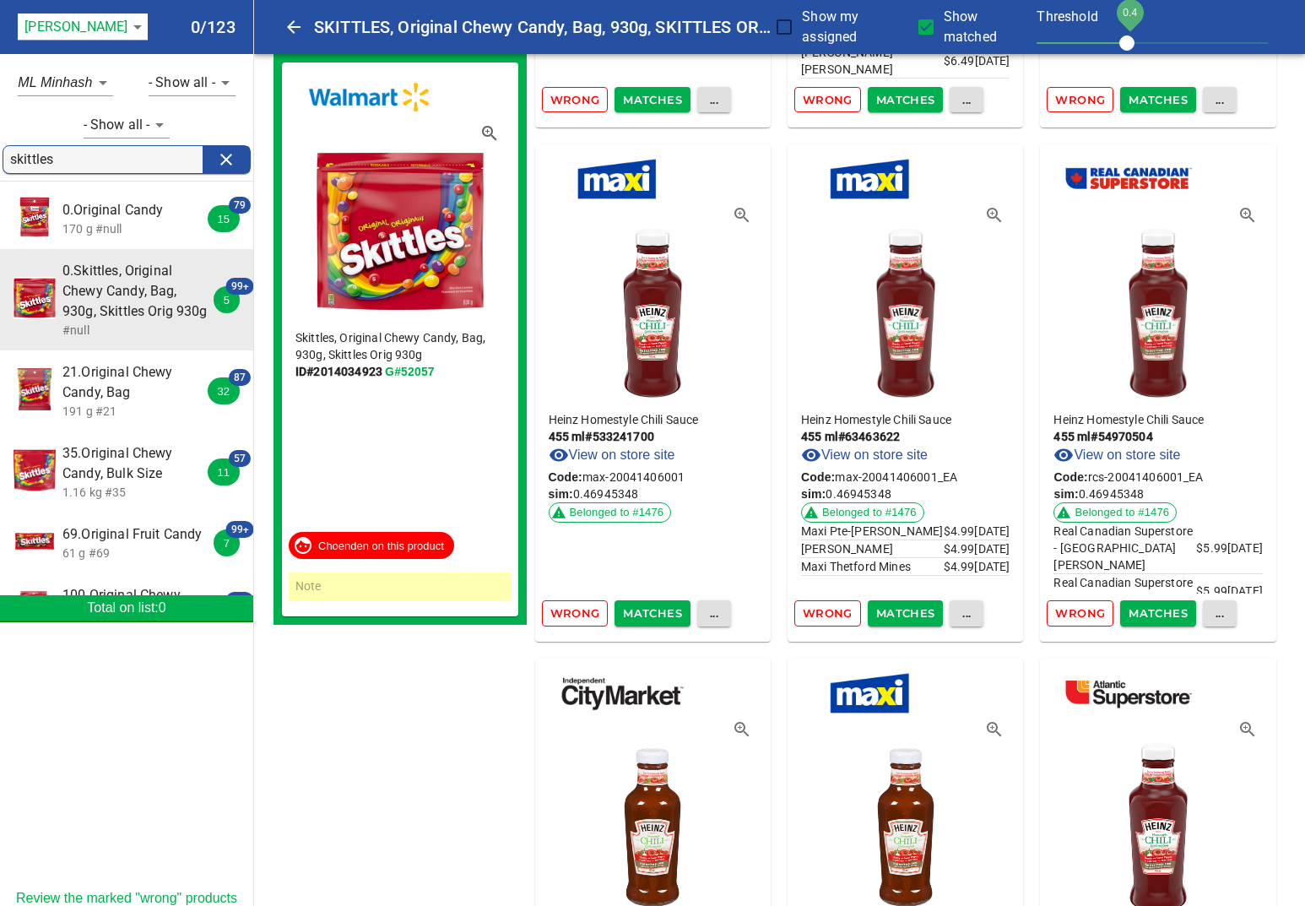
scroll to position [17247, 0]
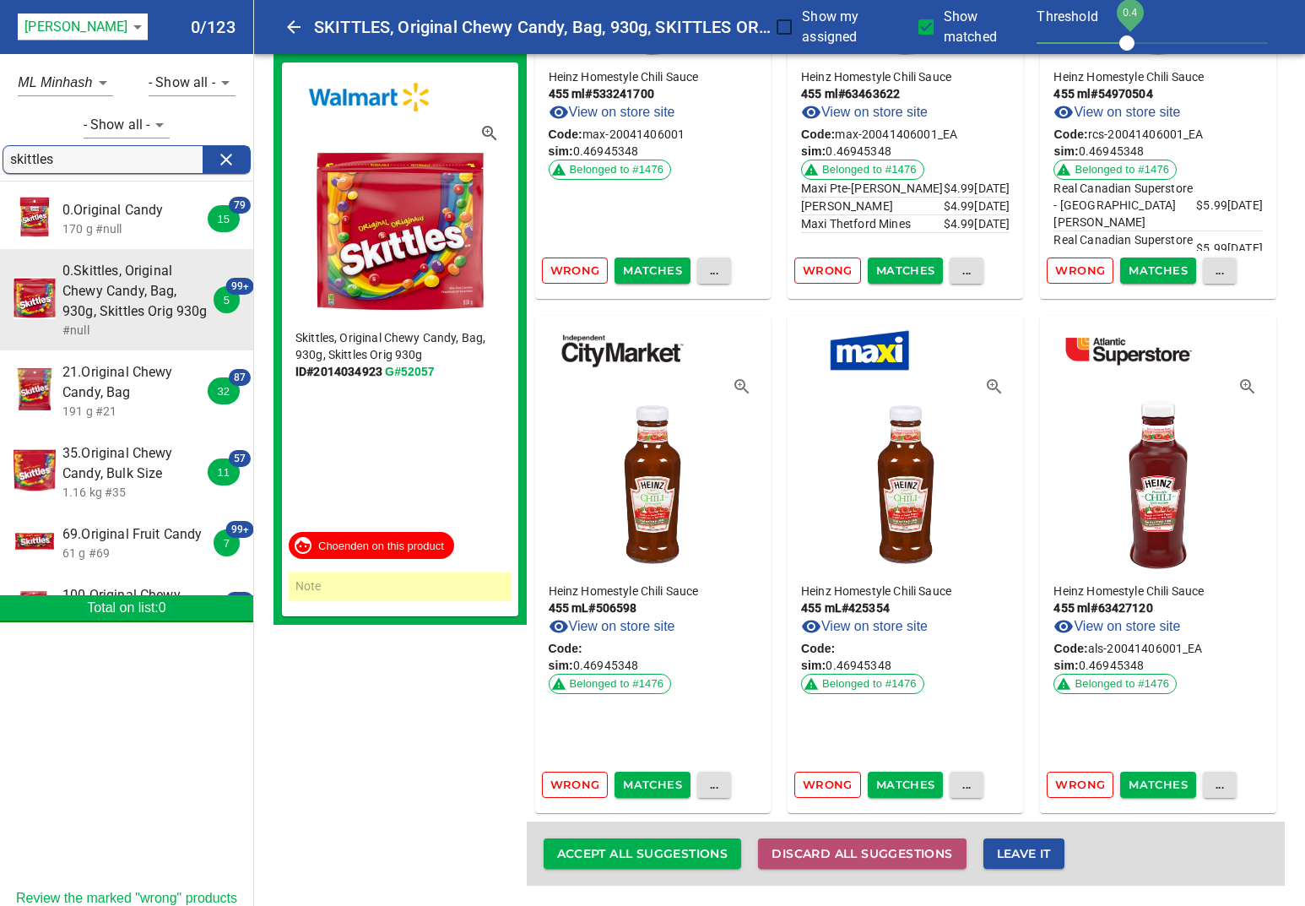
click at [794, 852] on span "Discard all suggestions" at bounding box center [862, 853] width 181 height 21
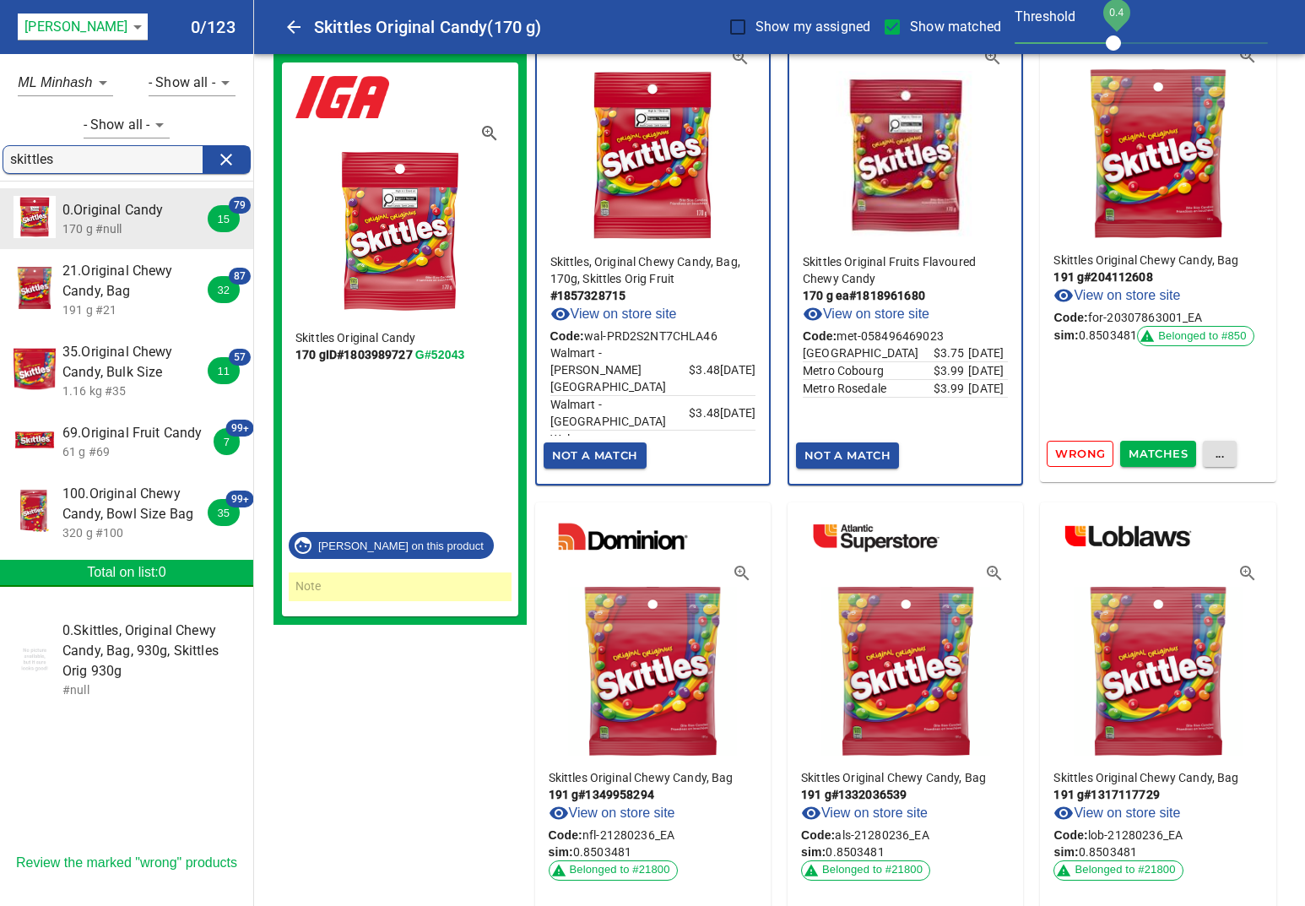
scroll to position [2679, 0]
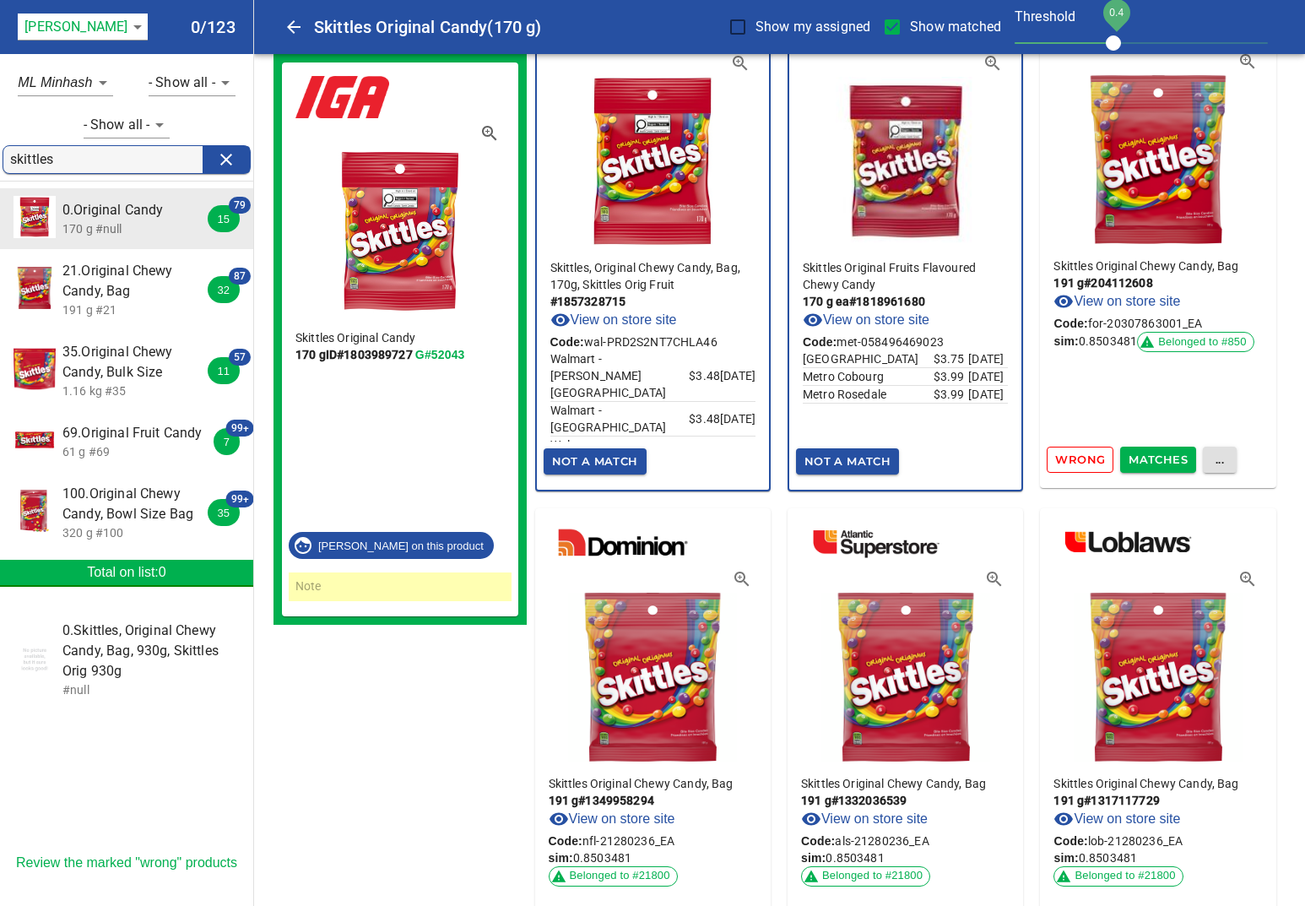
click at [89, 167] on input "skittles" at bounding box center [106, 159] width 192 height 27
type input "poppycock"
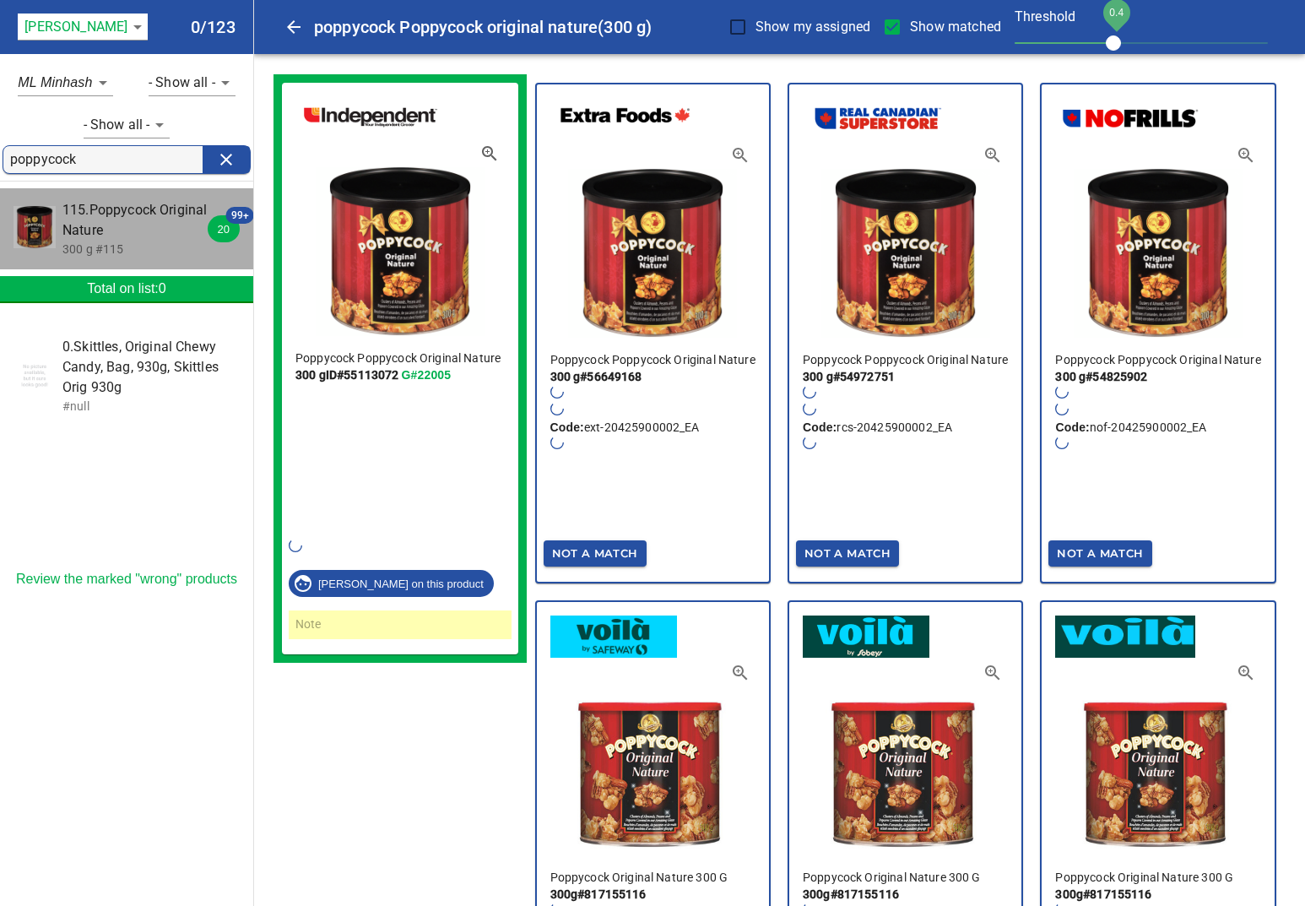
click at [151, 227] on span "115.Poppycock Original Nature" at bounding box center [137, 220] width 150 height 41
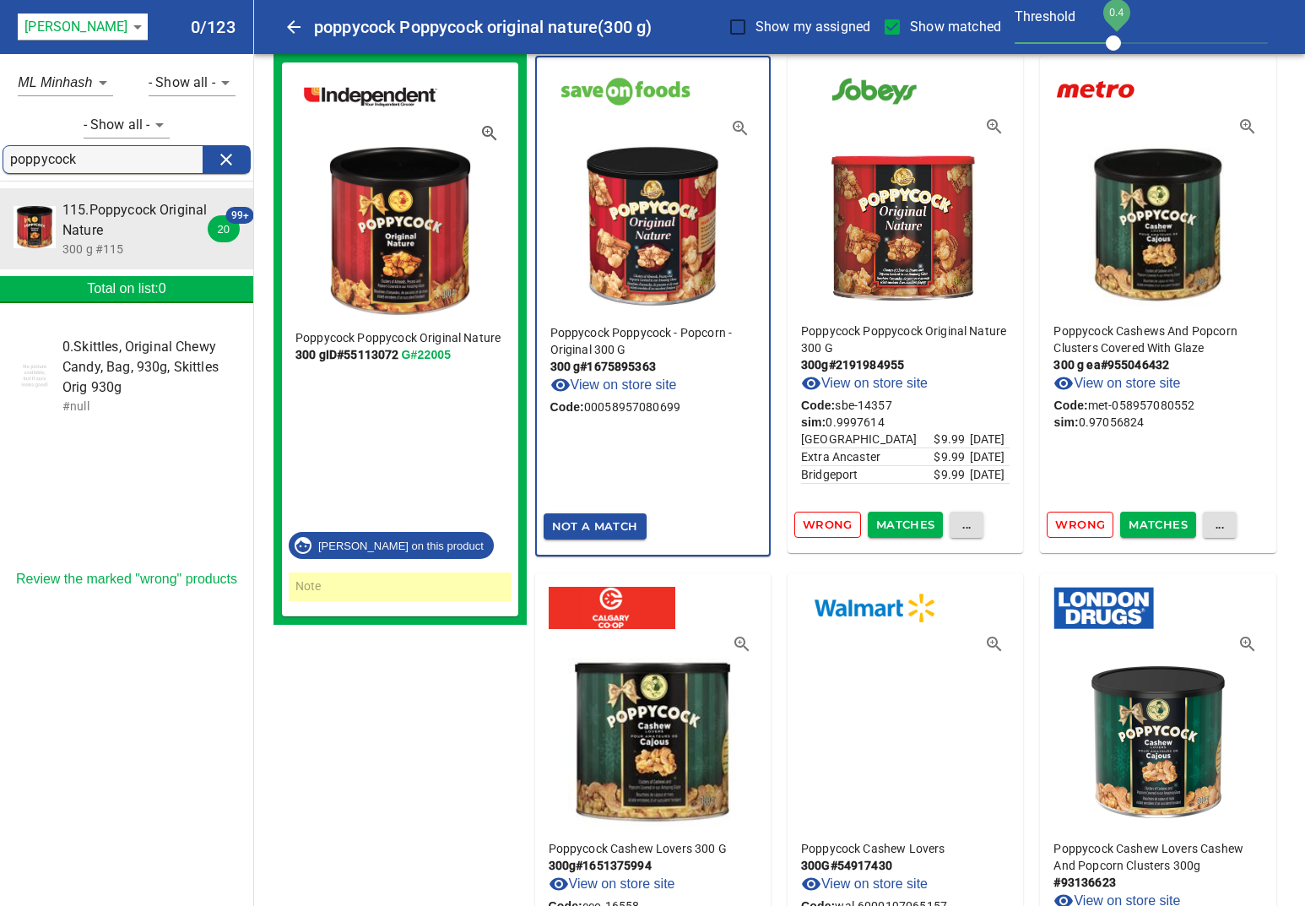
scroll to position [6758, 0]
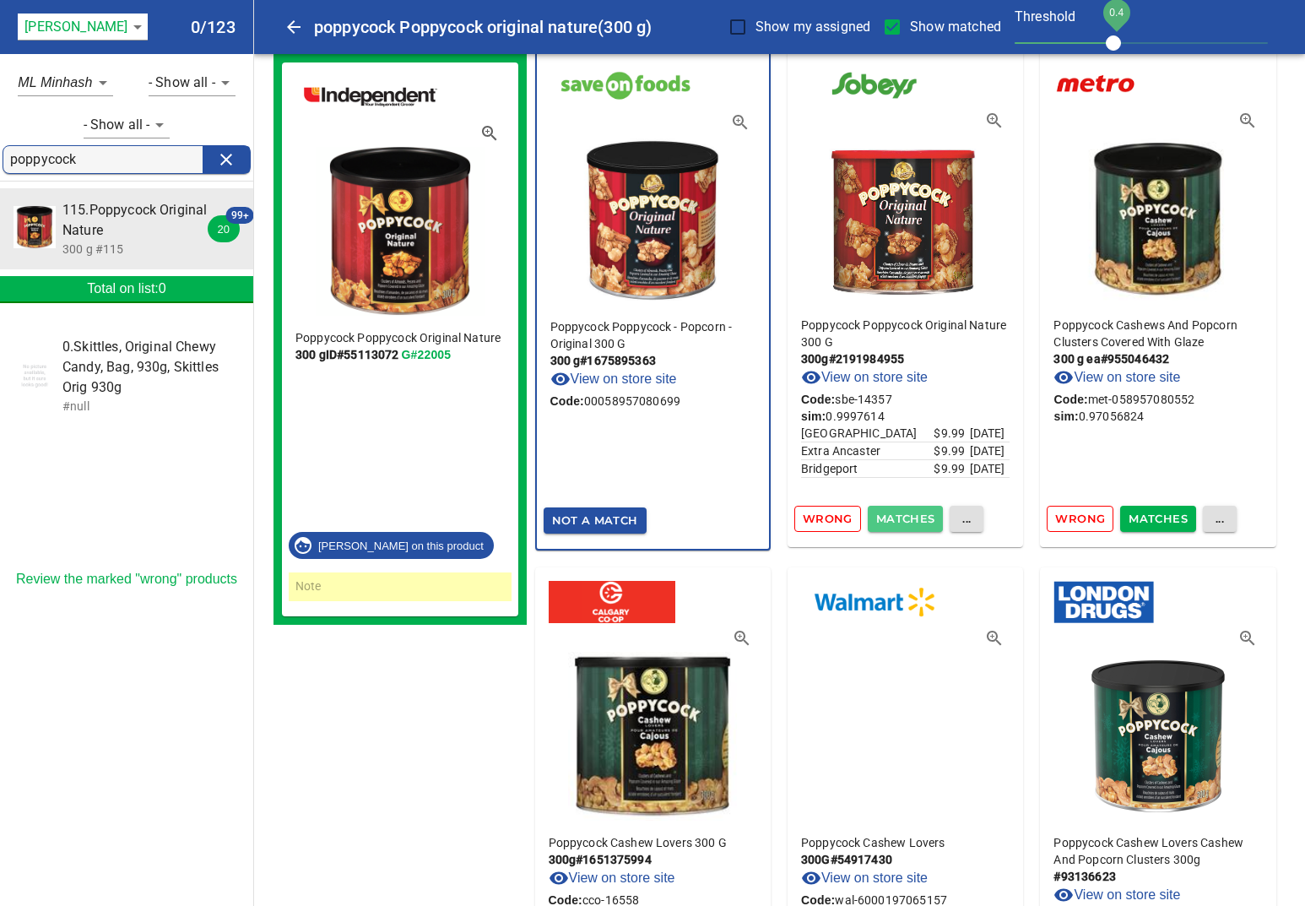
click at [909, 513] on span "Matches" at bounding box center [905, 518] width 59 height 19
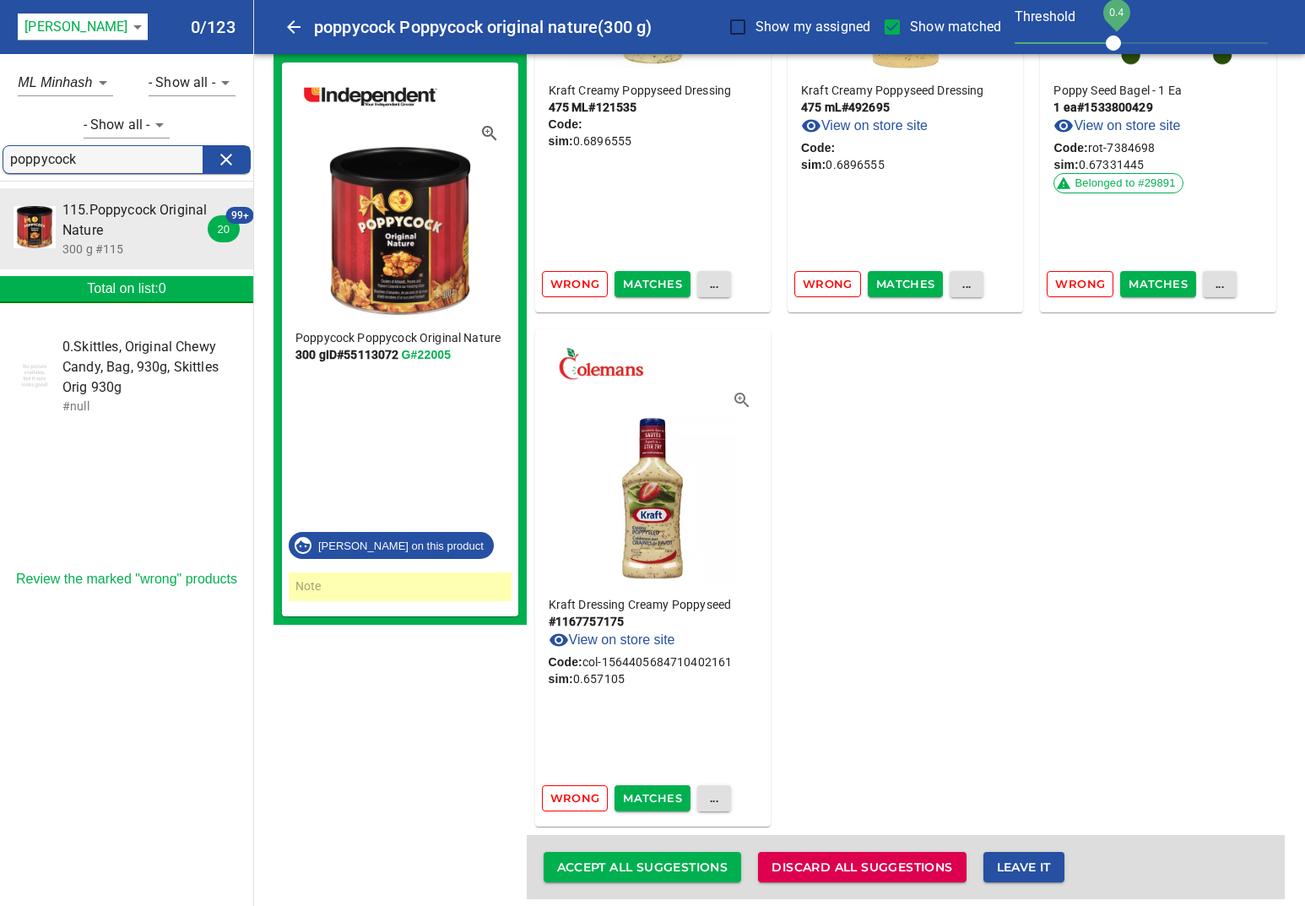
scroll to position [26024, 0]
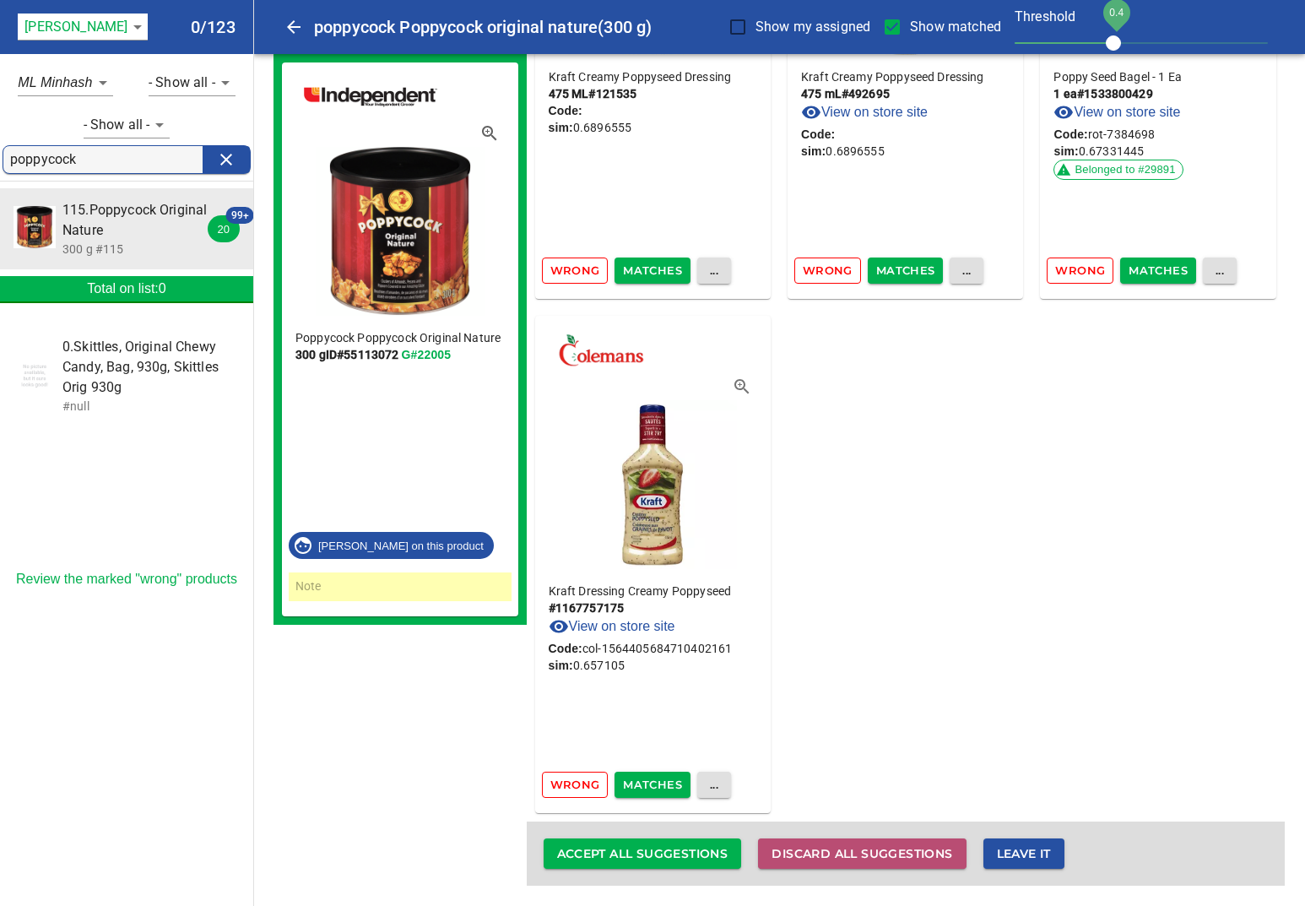
click at [811, 860] on span "Discard all suggestions" at bounding box center [862, 853] width 181 height 21
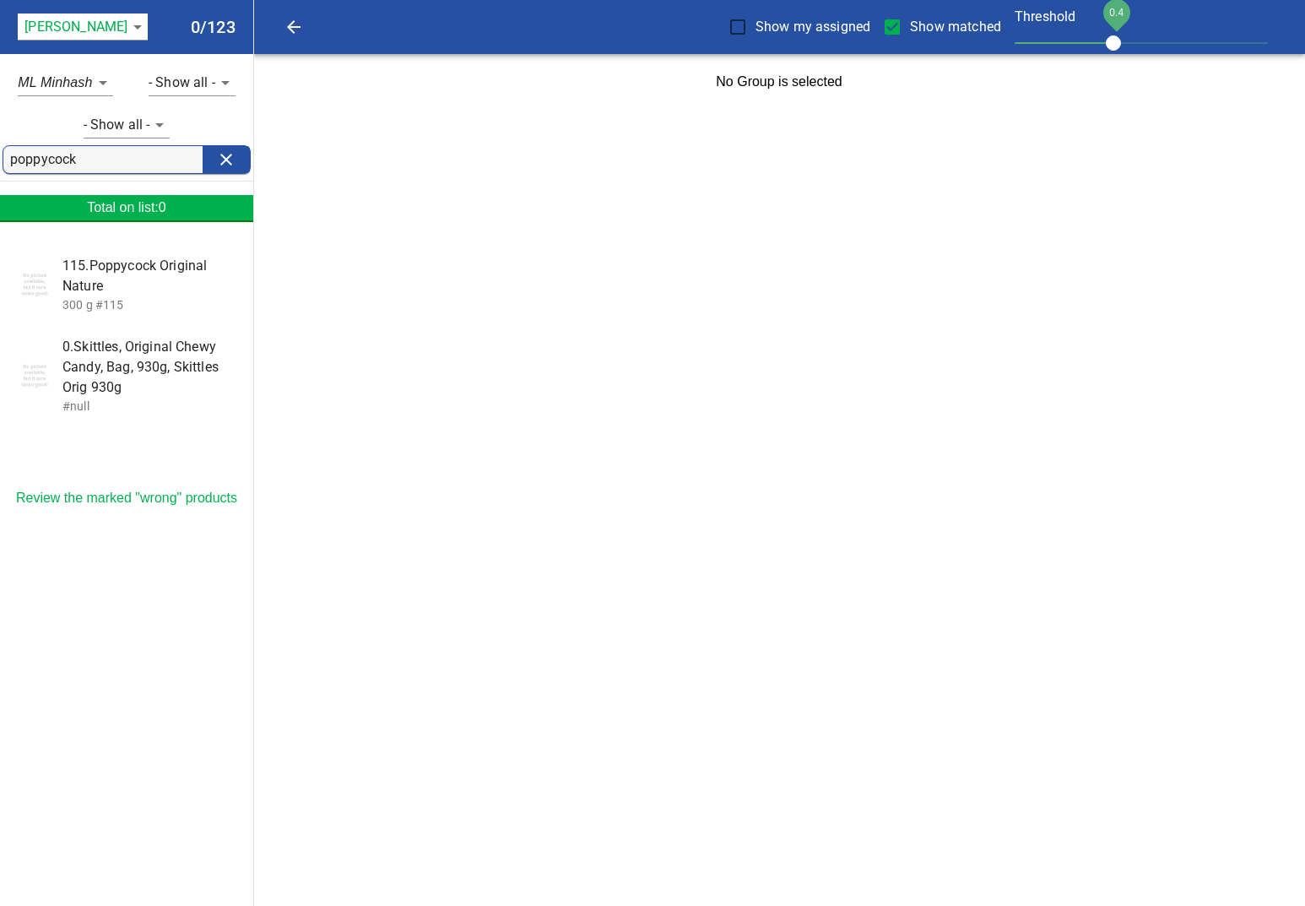
click at [118, 354] on span "0.Skittles, Original Chewy Candy, Bag, 930g, Skittles Orig 930g" at bounding box center [150, 367] width 177 height 61
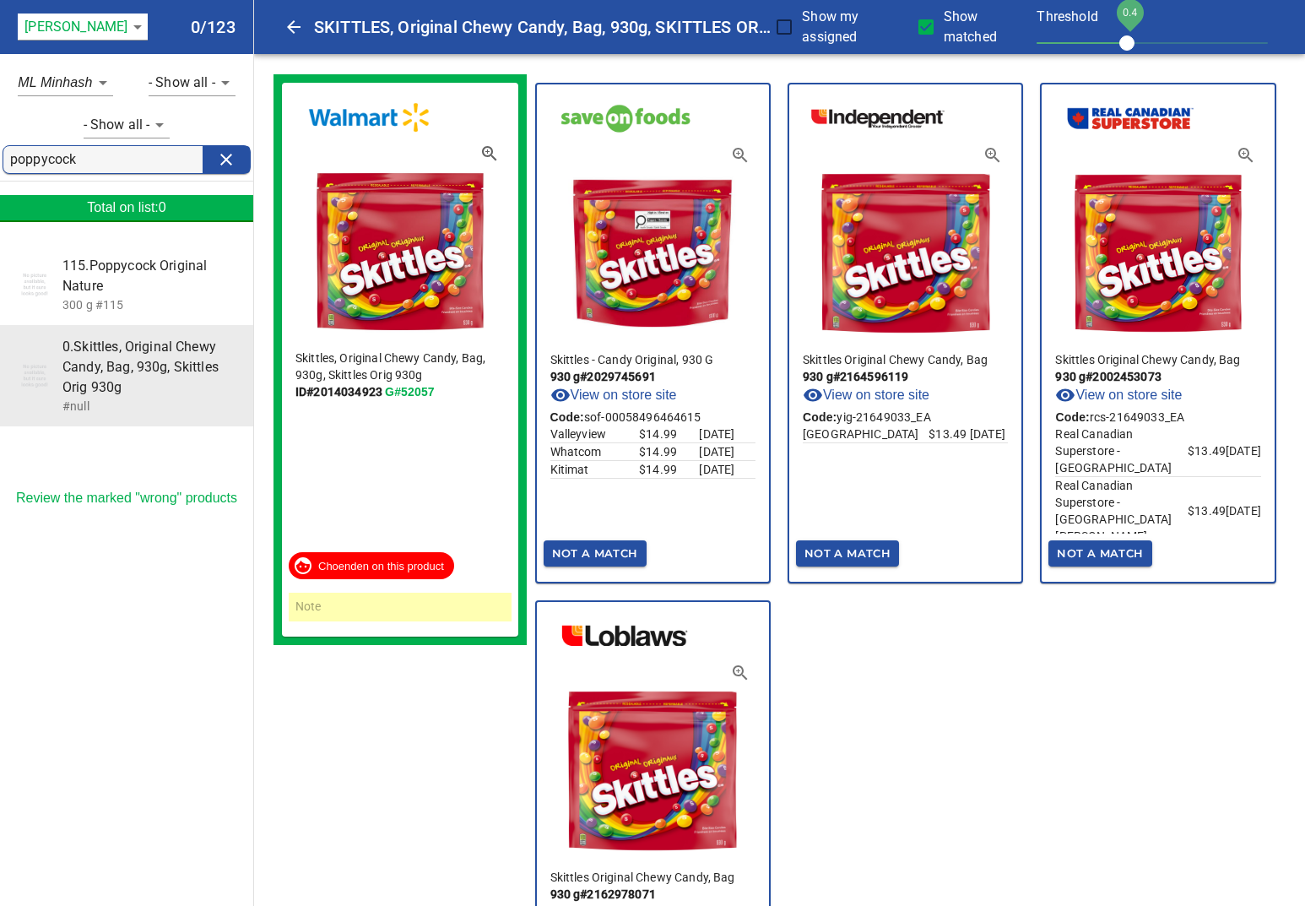
click at [107, 160] on input "poppycock" at bounding box center [106, 159] width 192 height 27
click at [225, 165] on icon "clear" at bounding box center [226, 159] width 20 height 20
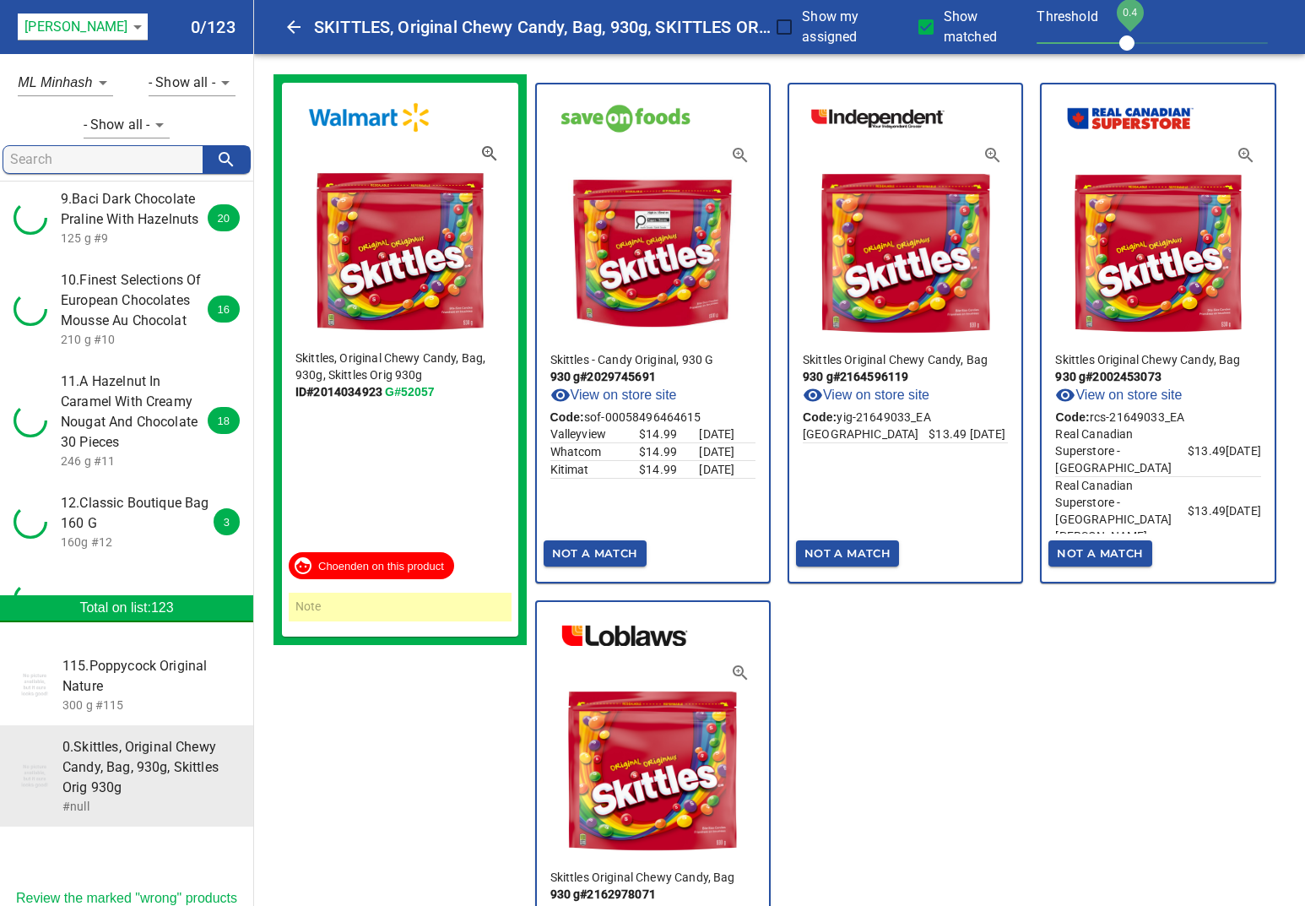
scroll to position [2193, 0]
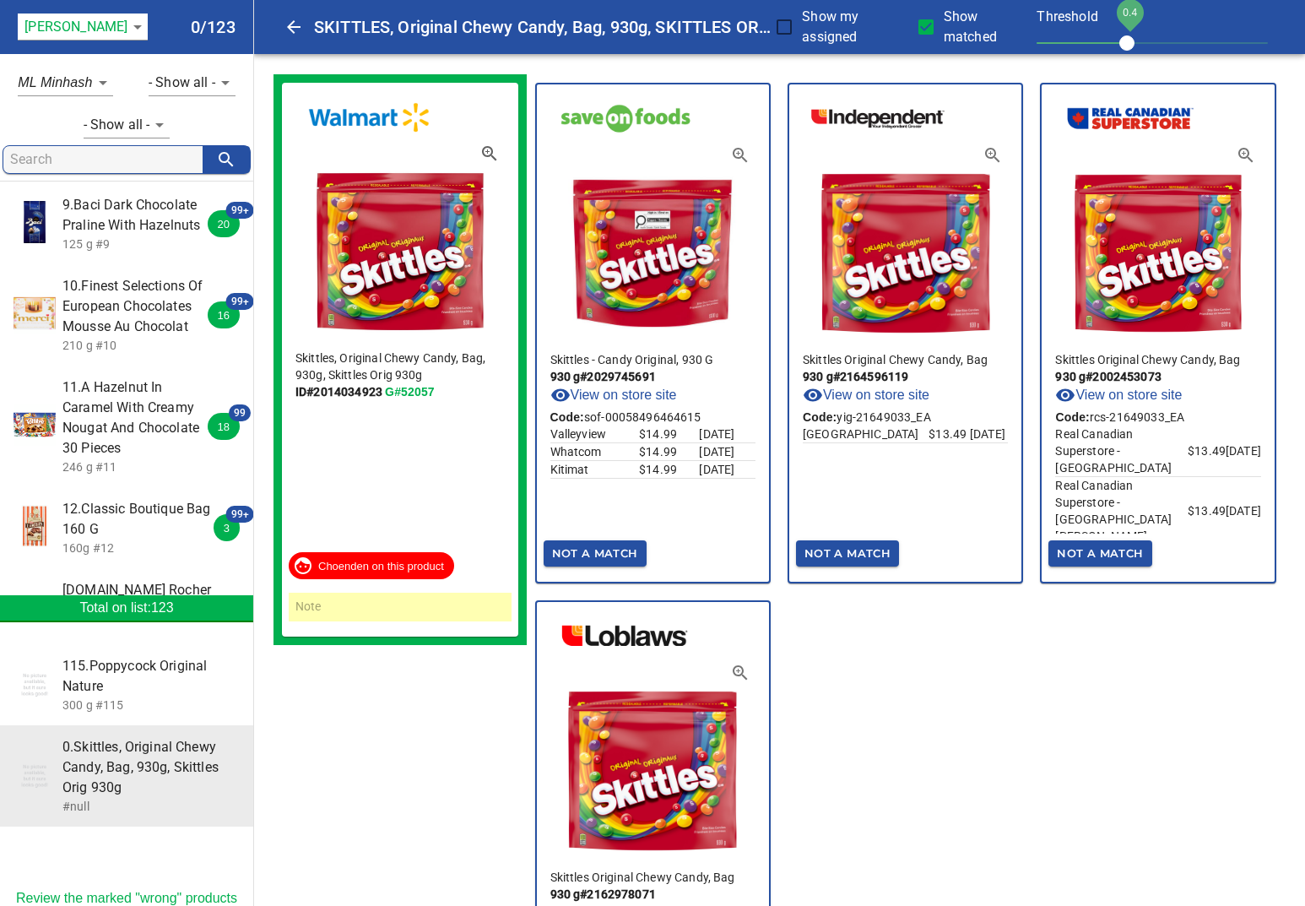
click at [161, 404] on span "11.A Hazelnut In Caramel With Creamy Nougat And Chocolate 30 Pieces" at bounding box center [137, 417] width 150 height 81
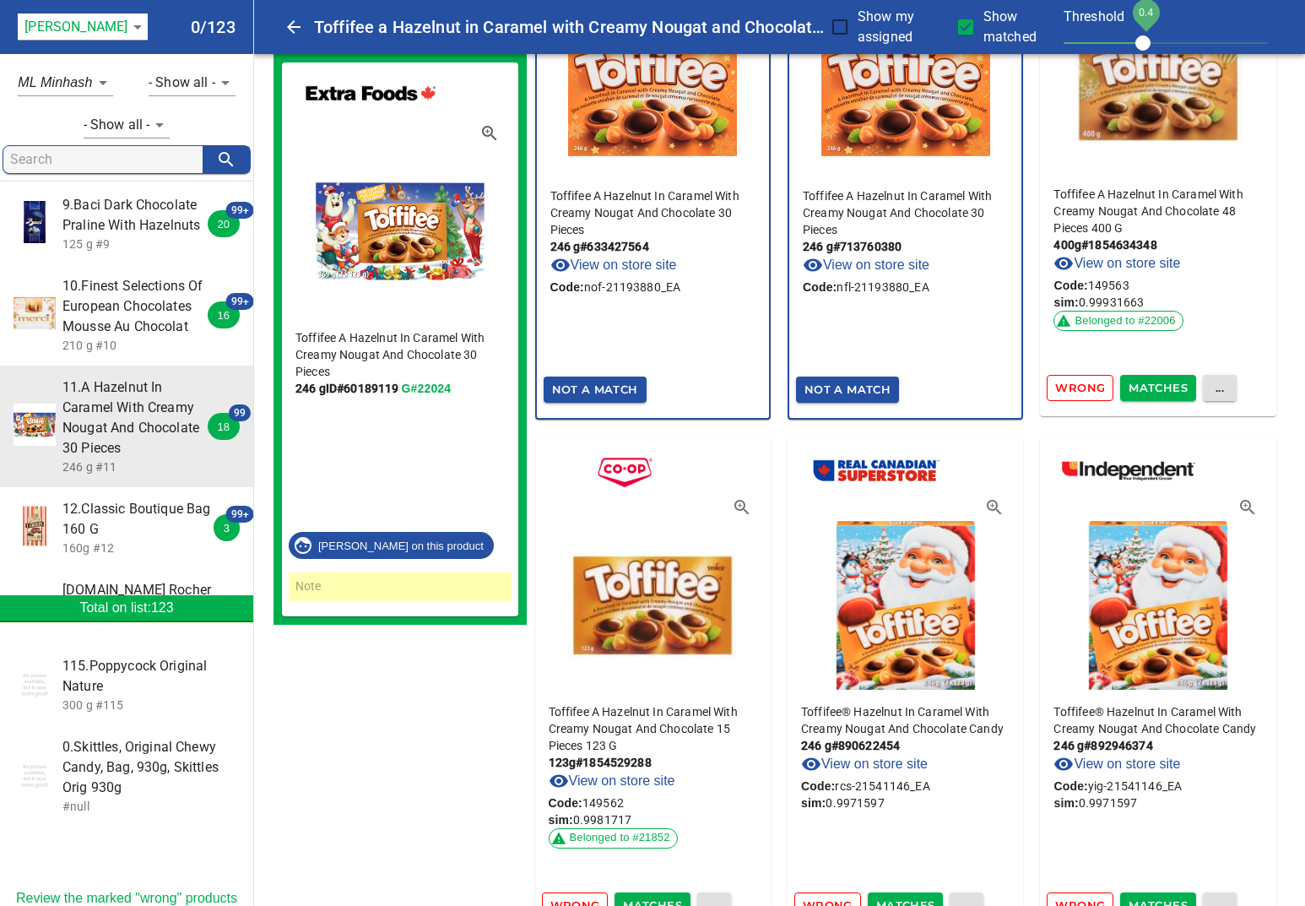
scroll to position [2747, 0]
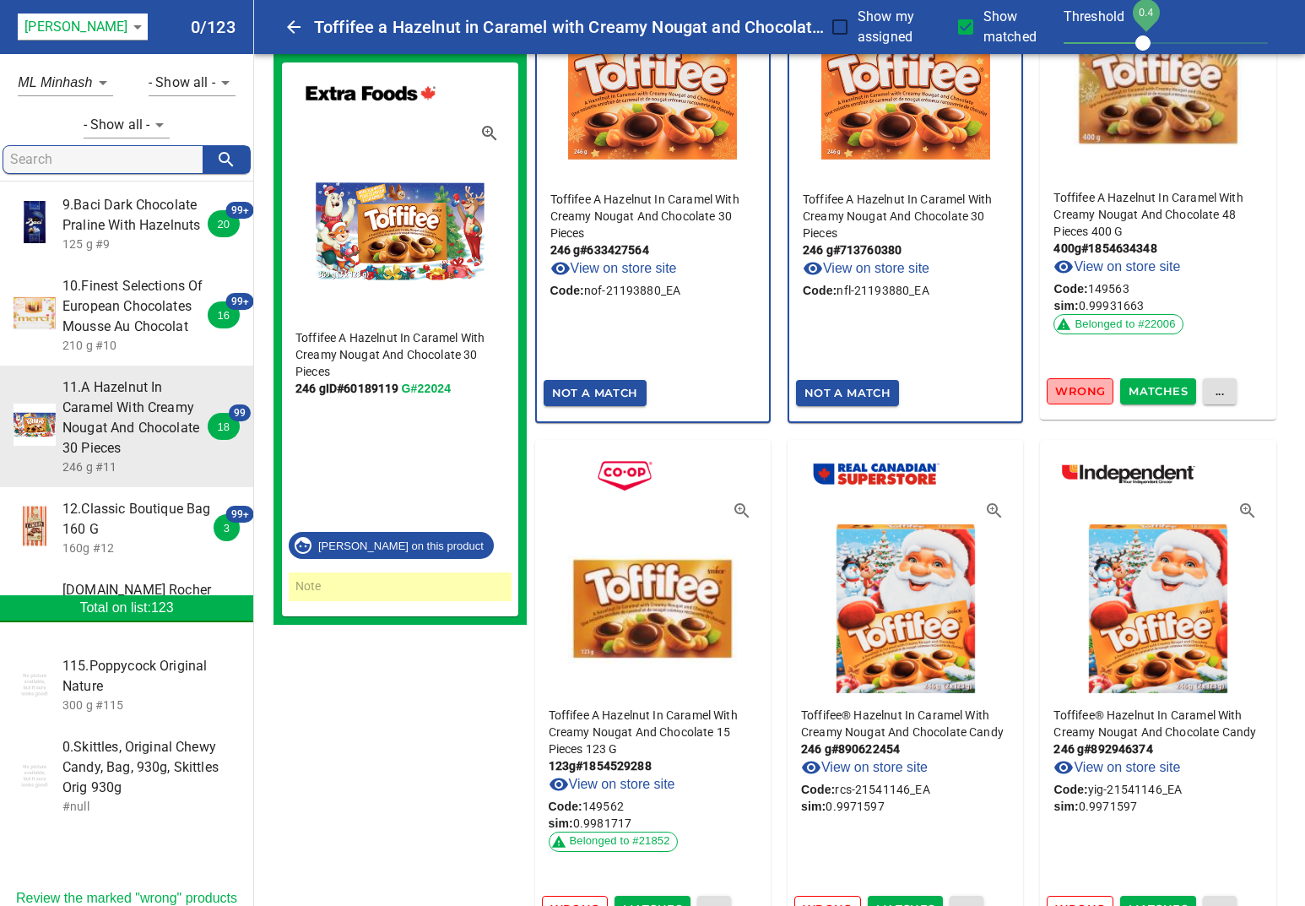
click at [1090, 394] on span "Wrong" at bounding box center [1080, 391] width 50 height 19
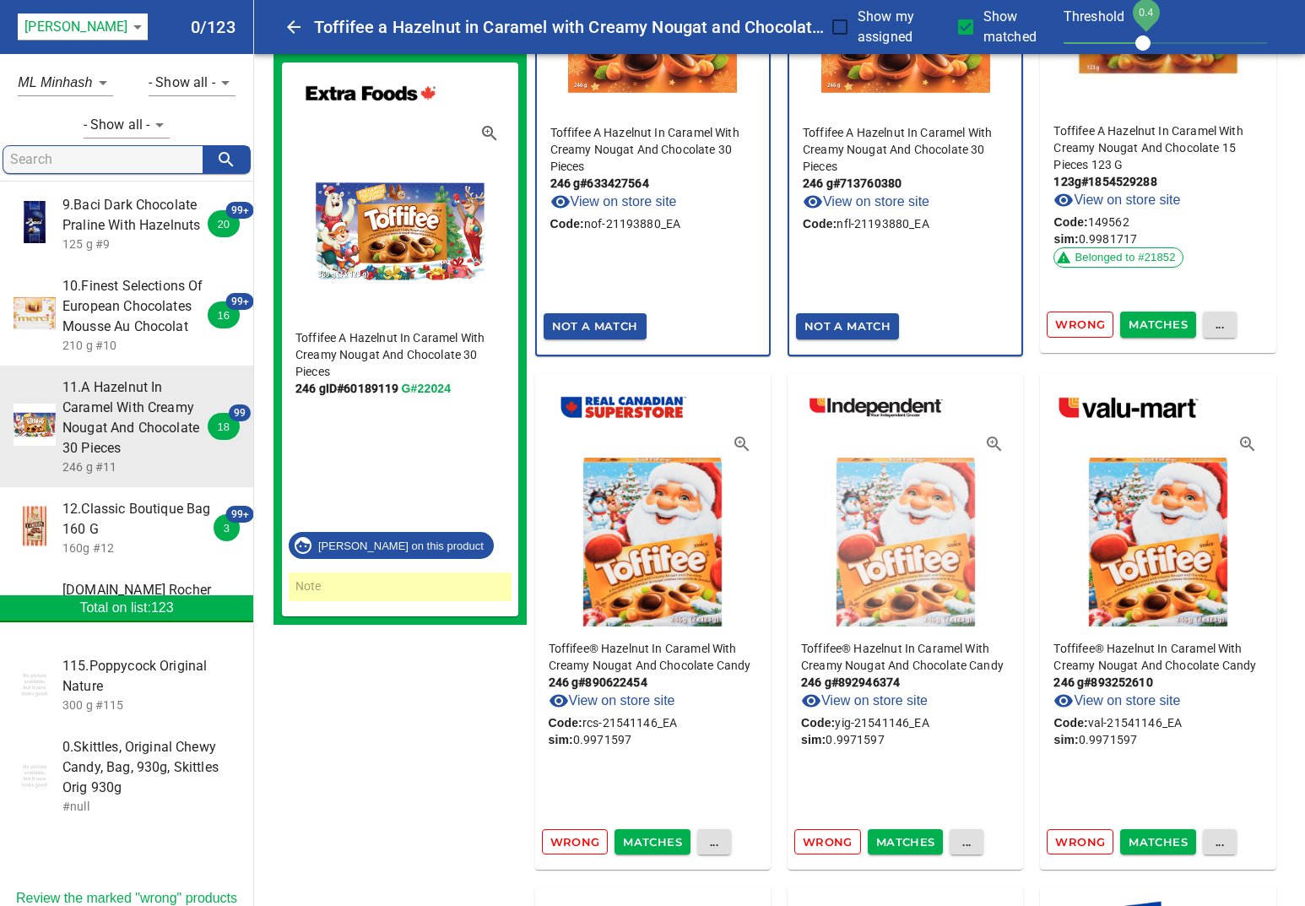
scroll to position [2793, 0]
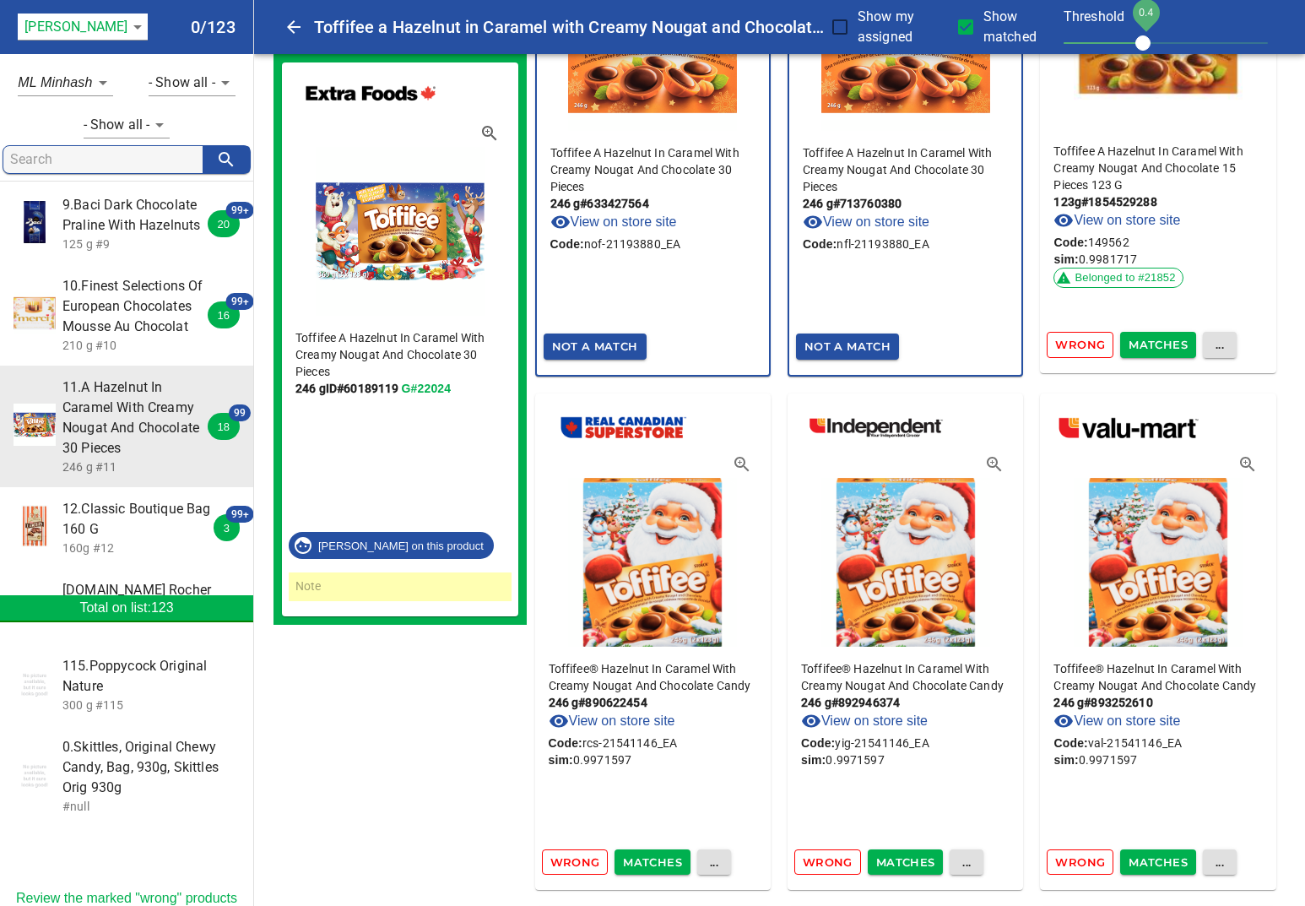
click at [1070, 346] on span "Wrong" at bounding box center [1080, 344] width 50 height 19
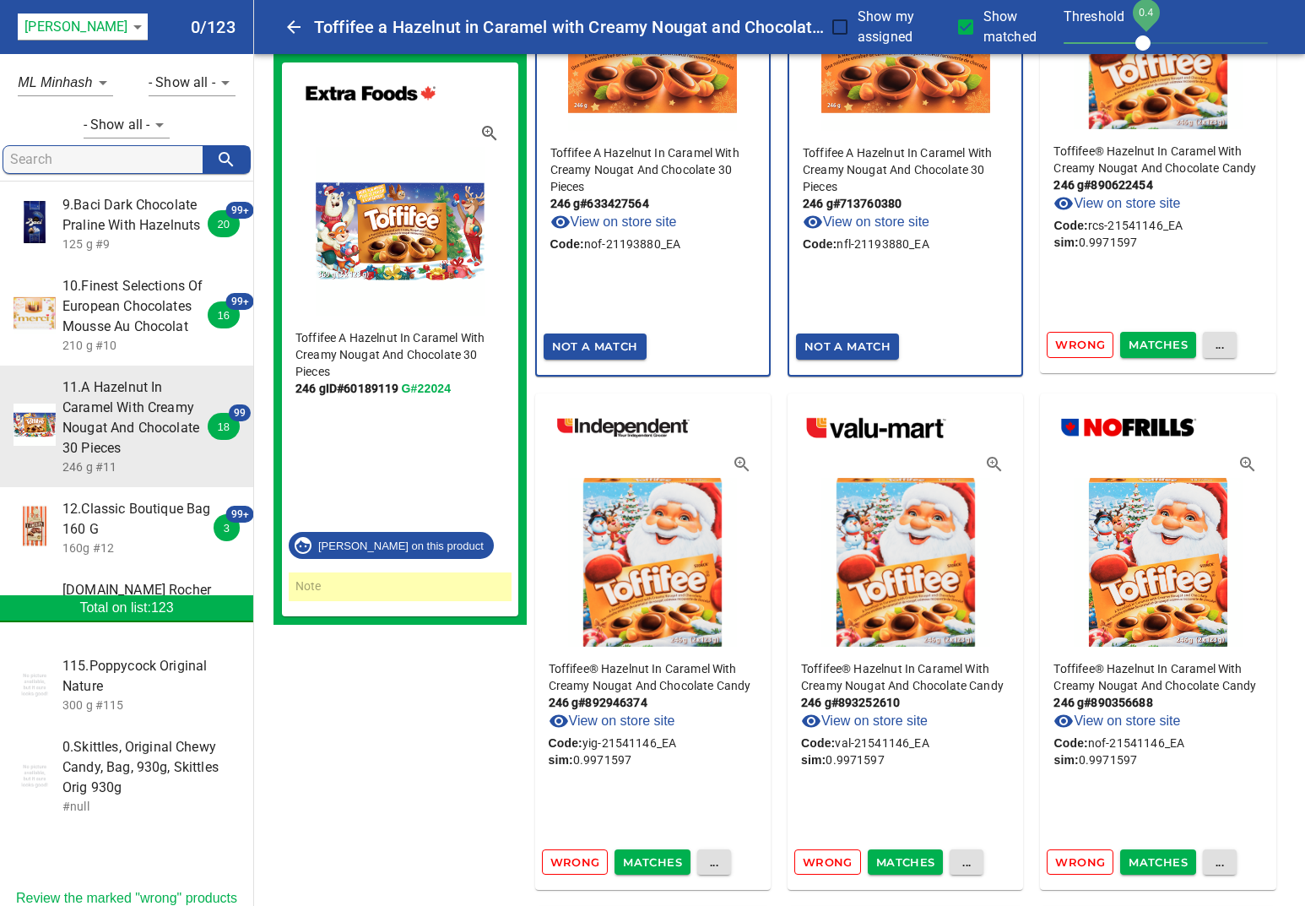
click at [1169, 345] on span "Matches" at bounding box center [1158, 344] width 59 height 19
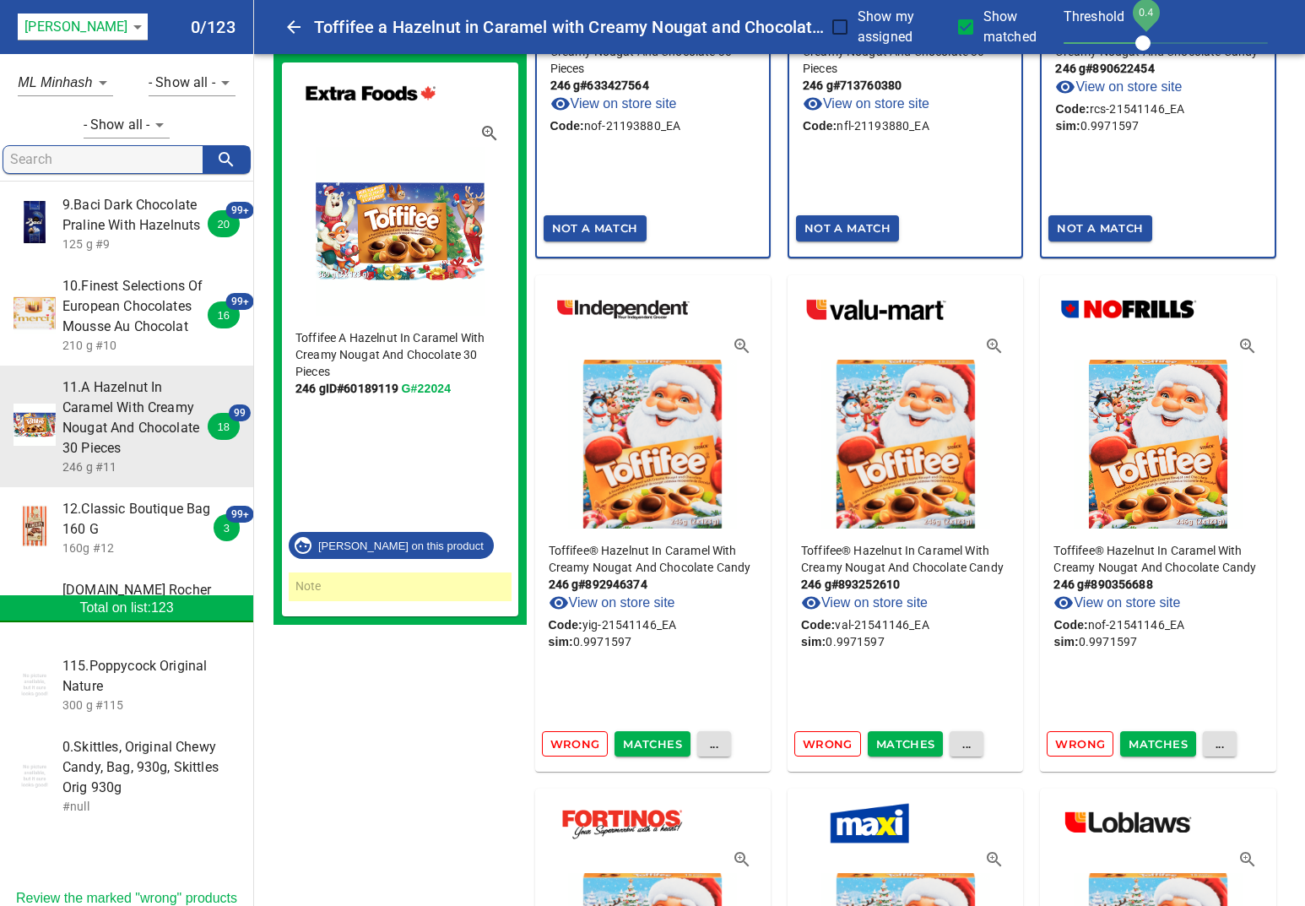
scroll to position [2932, 0]
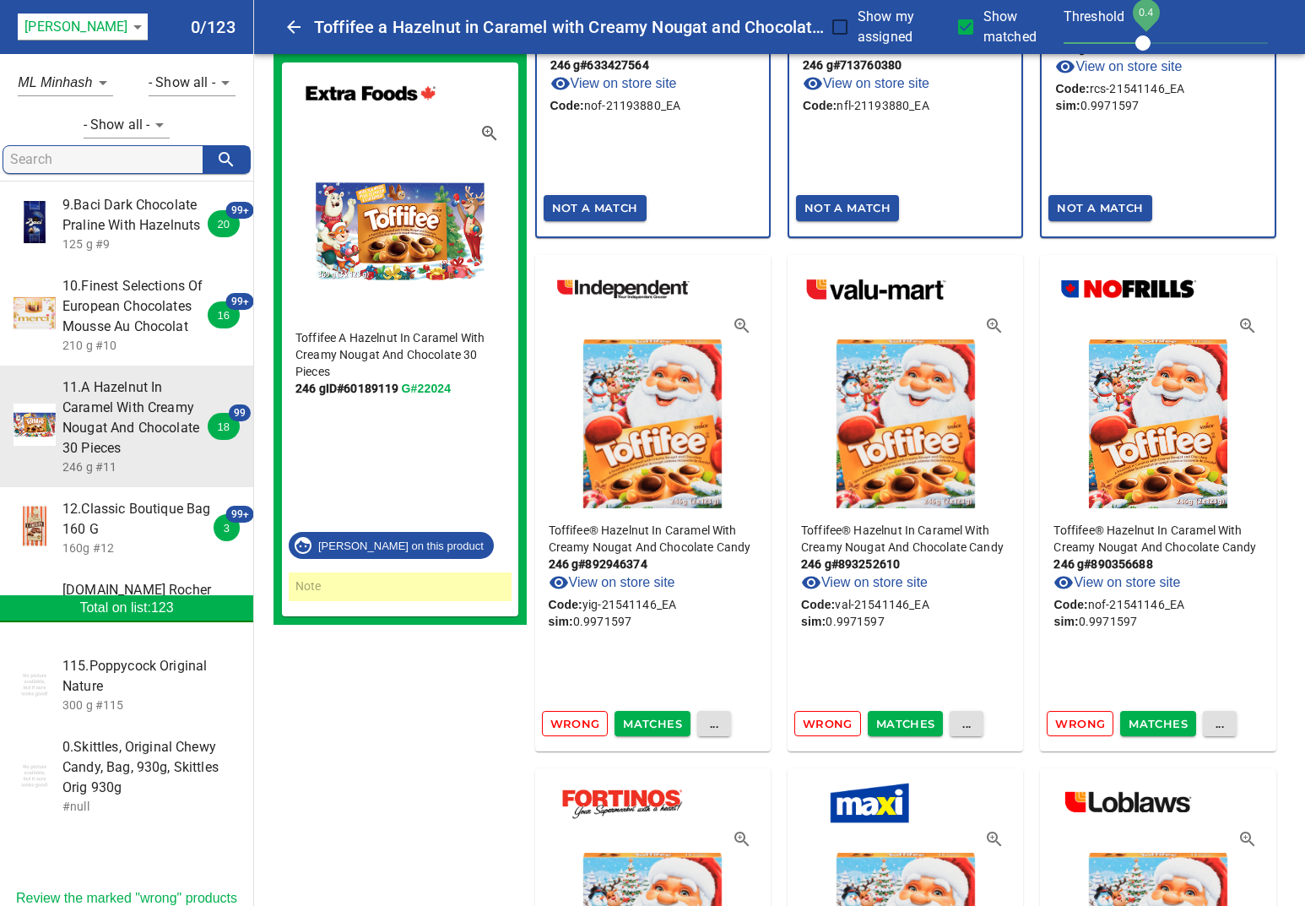
click at [664, 720] on span "Matches" at bounding box center [652, 723] width 59 height 19
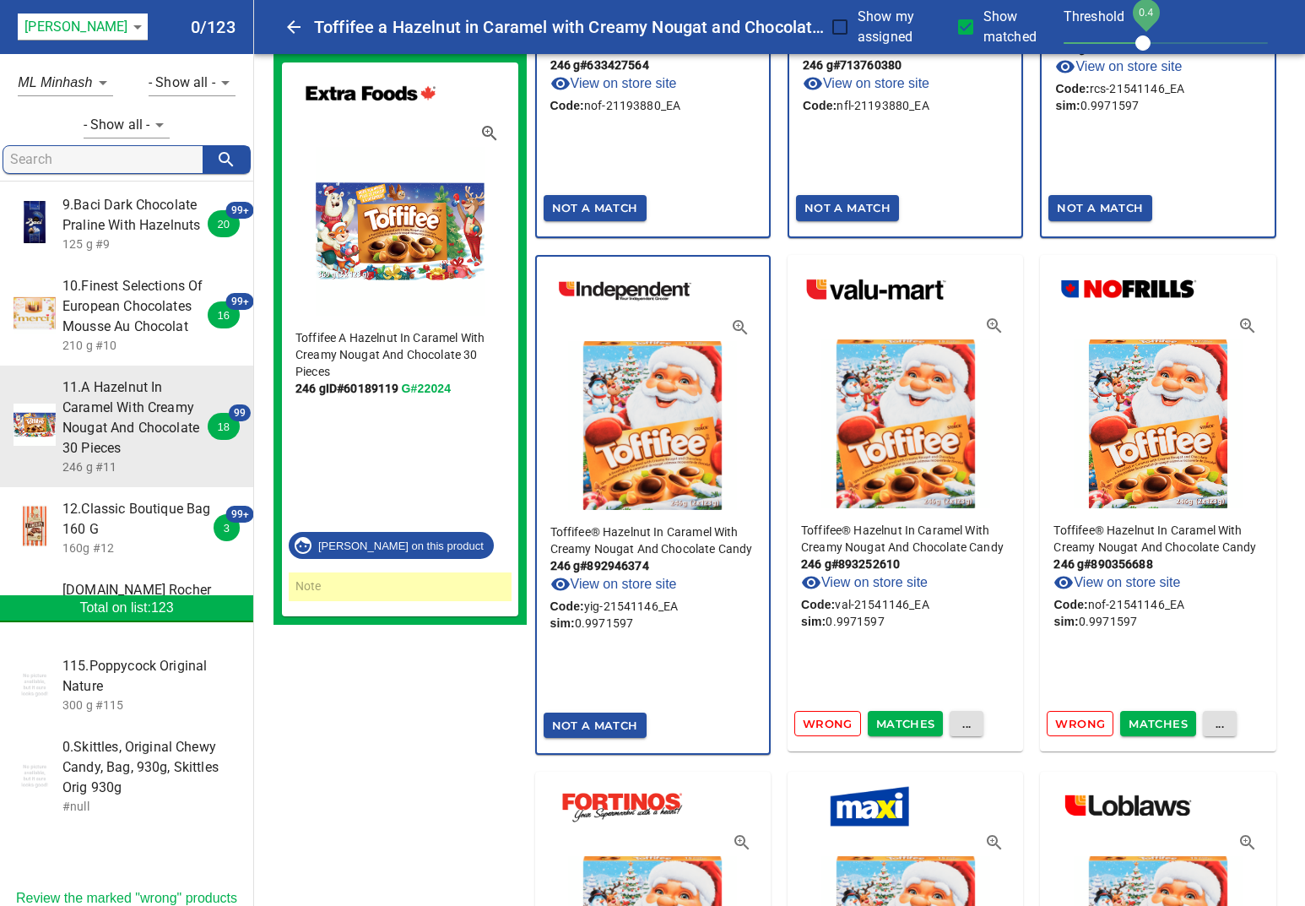
click at [902, 723] on span "Matches" at bounding box center [905, 723] width 59 height 19
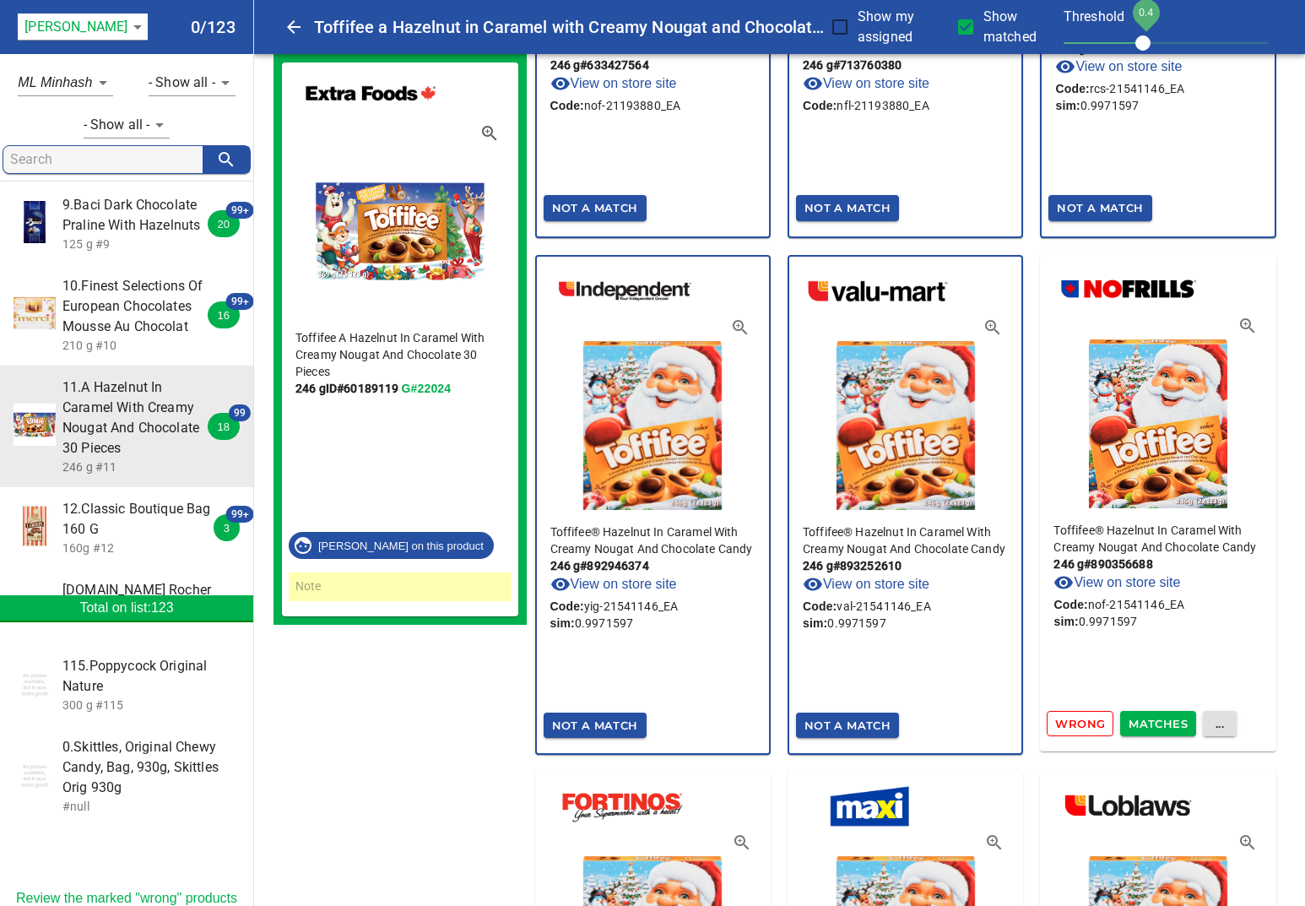
click at [1145, 718] on span "Matches" at bounding box center [1158, 723] width 59 height 19
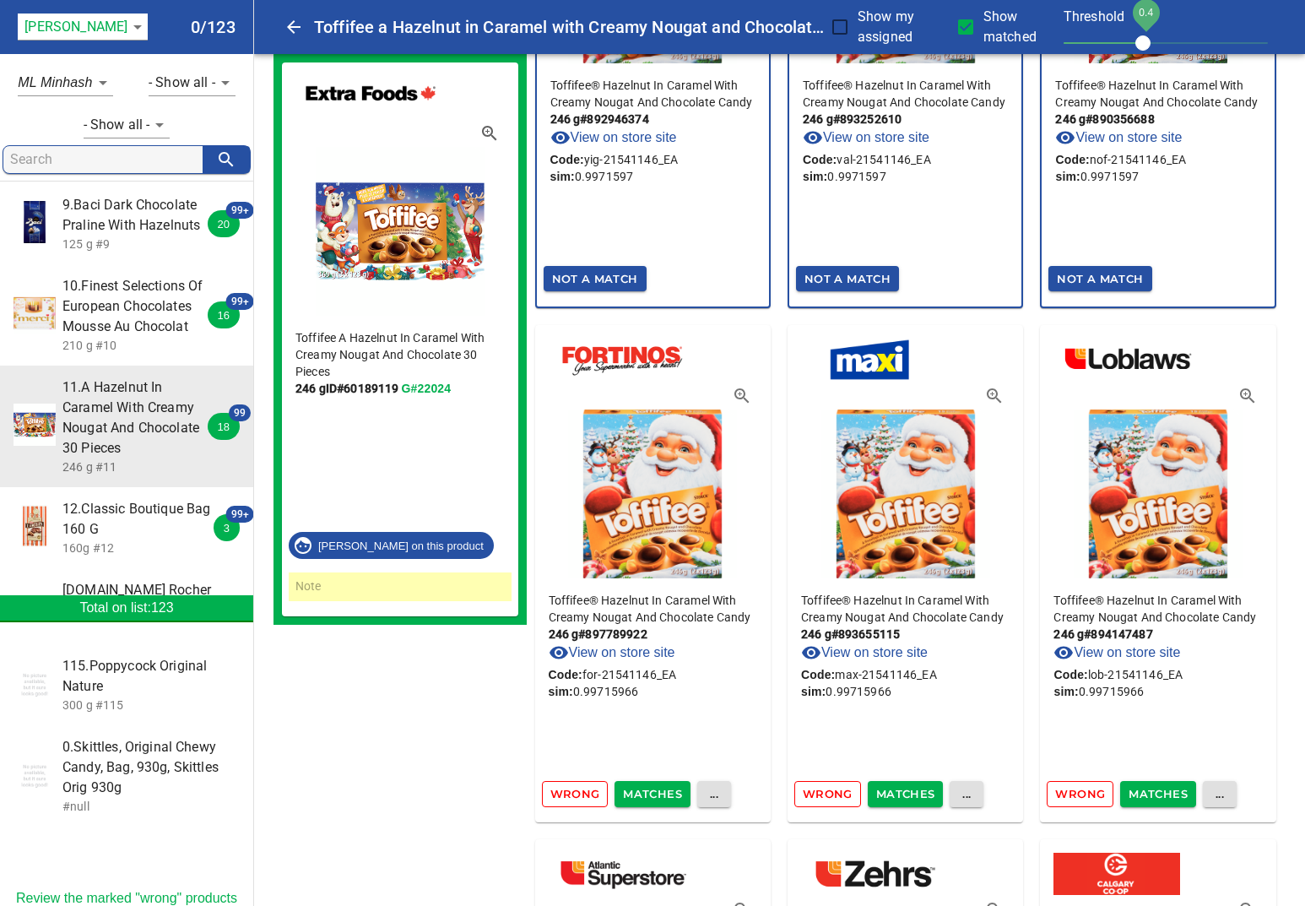
scroll to position [3412, 0]
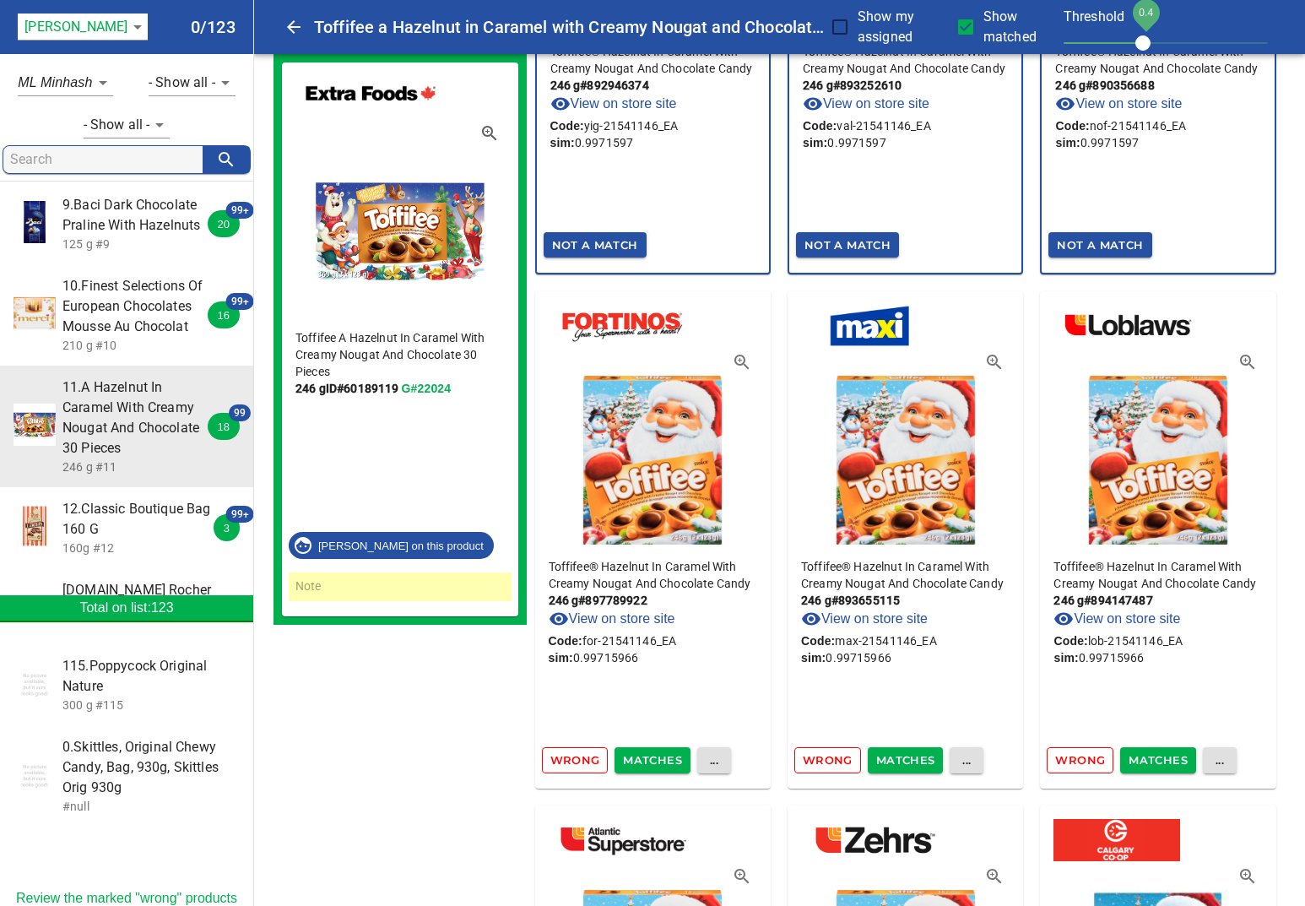
click at [664, 761] on span "Matches" at bounding box center [652, 759] width 59 height 19
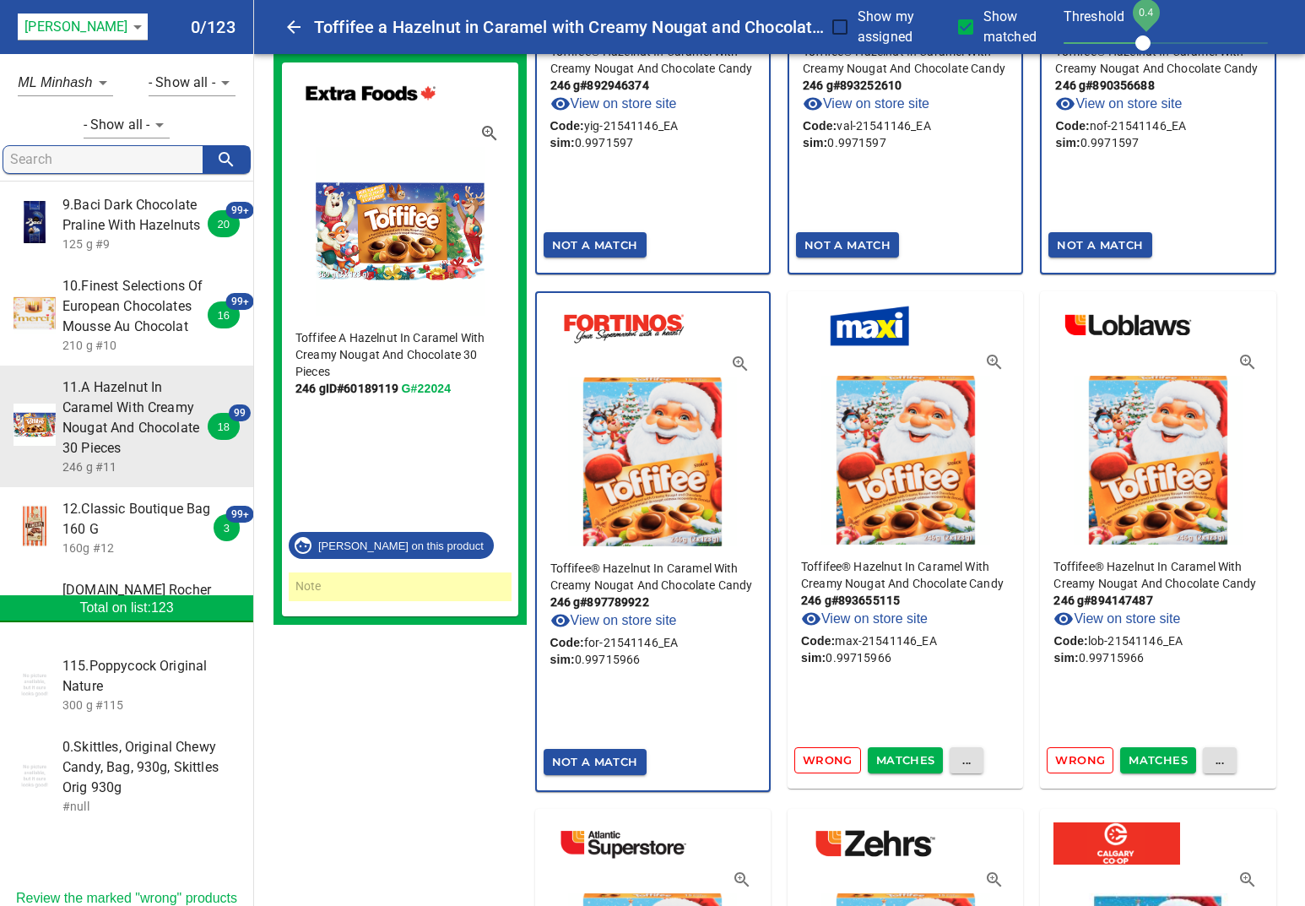
click at [908, 756] on span "Matches" at bounding box center [905, 759] width 59 height 19
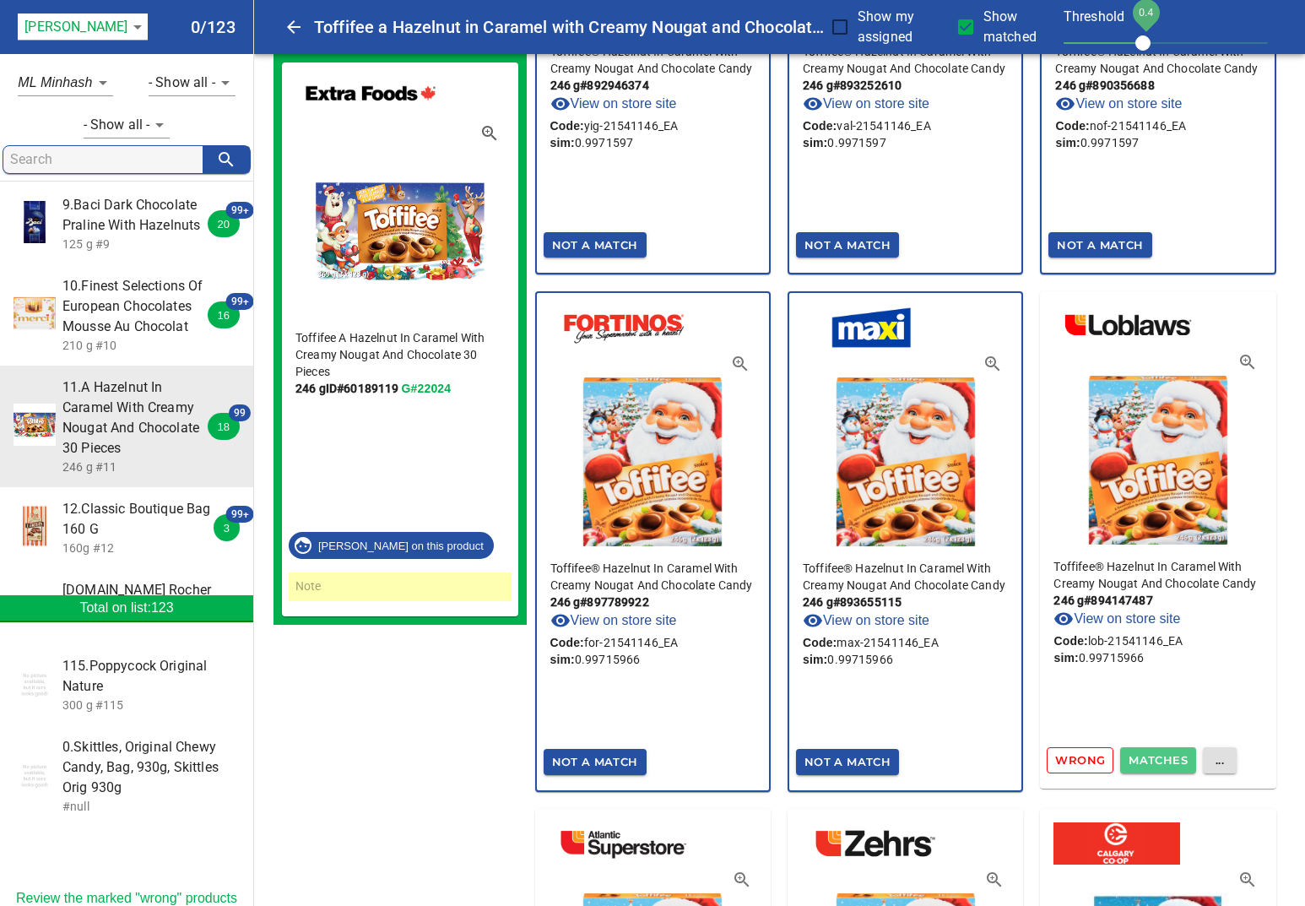
click at [1152, 757] on span "Matches" at bounding box center [1158, 759] width 59 height 19
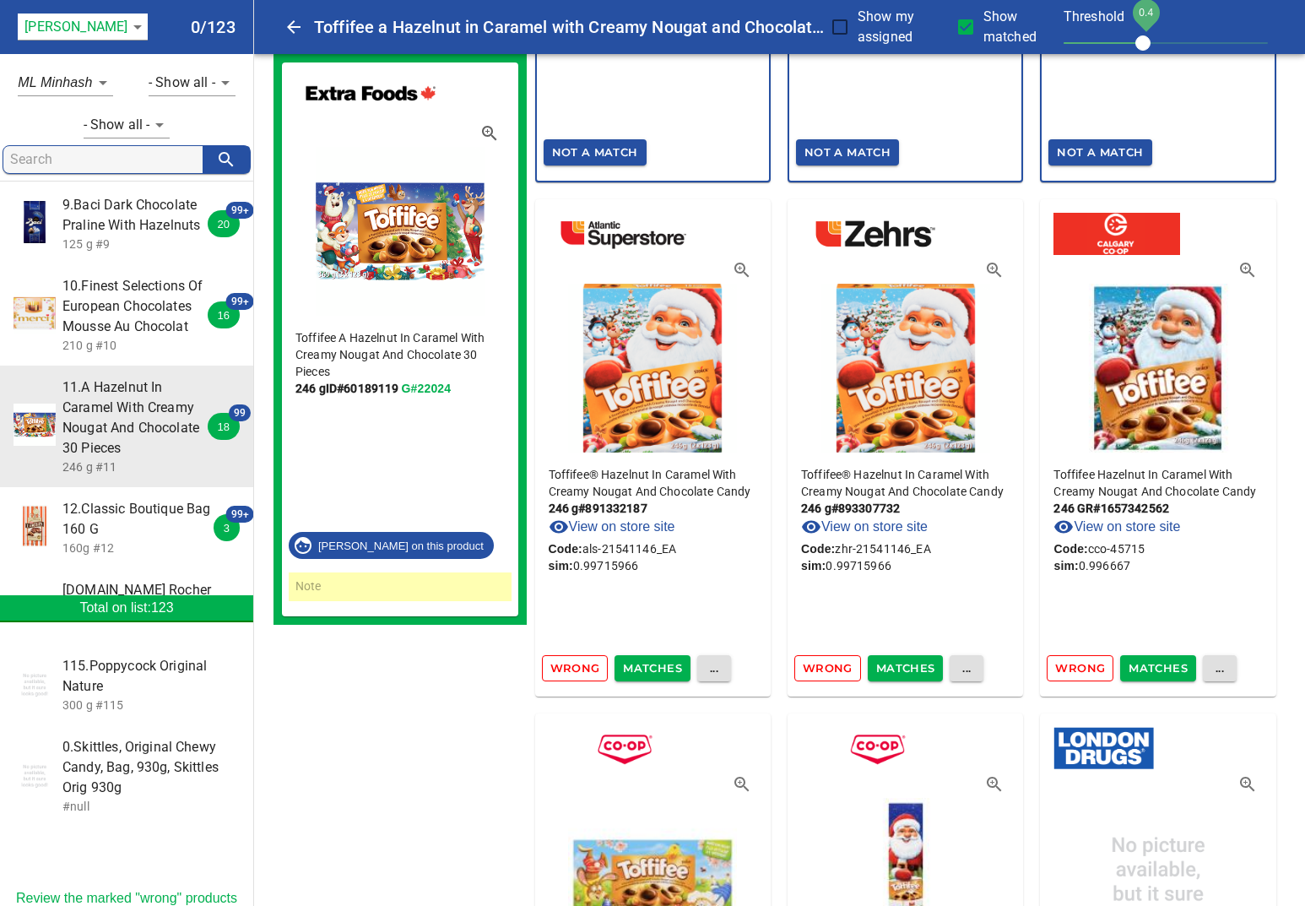
scroll to position [4034, 0]
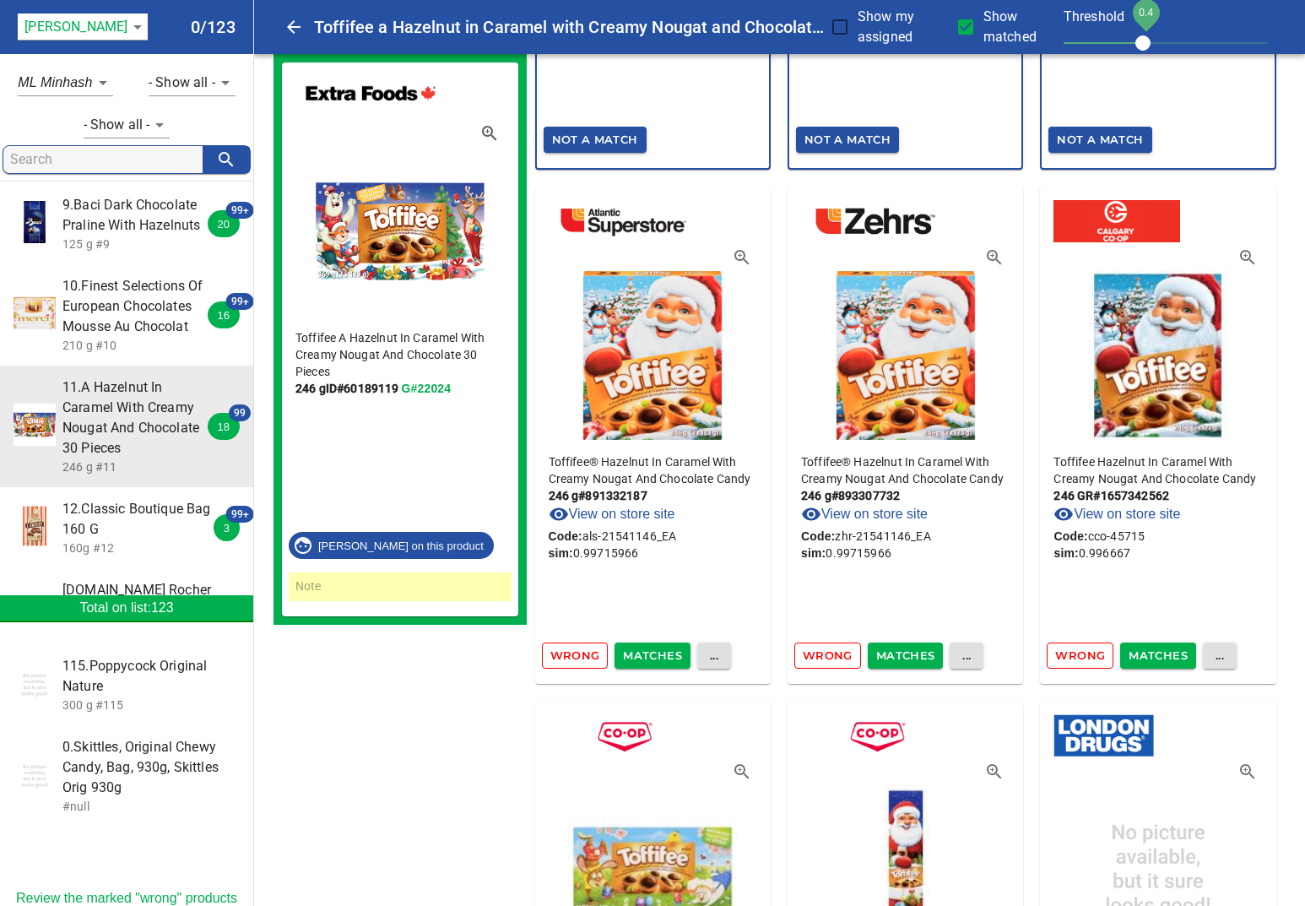
click at [664, 661] on span "Matches" at bounding box center [652, 655] width 59 height 19
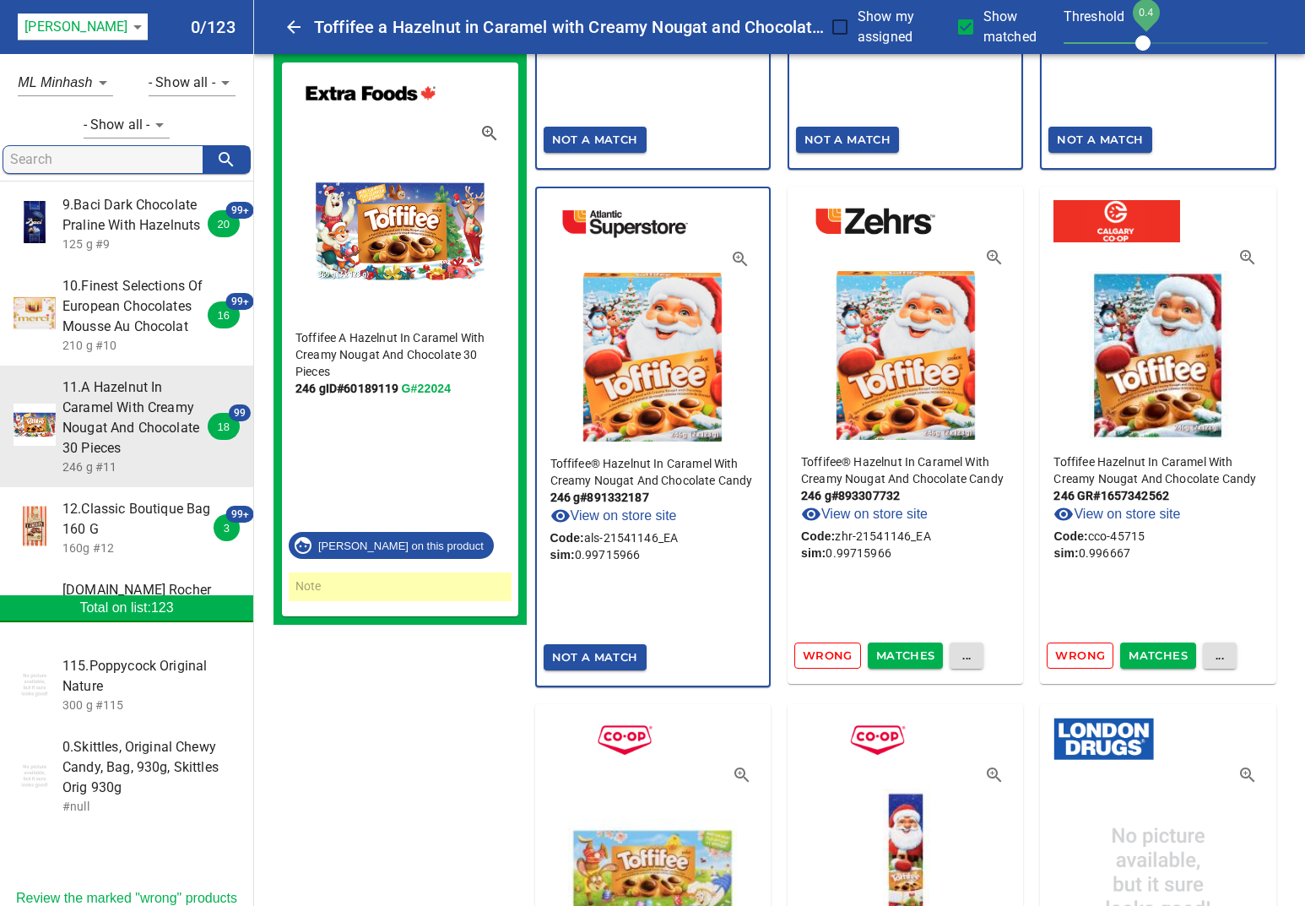
click at [913, 657] on span "Matches" at bounding box center [905, 655] width 59 height 19
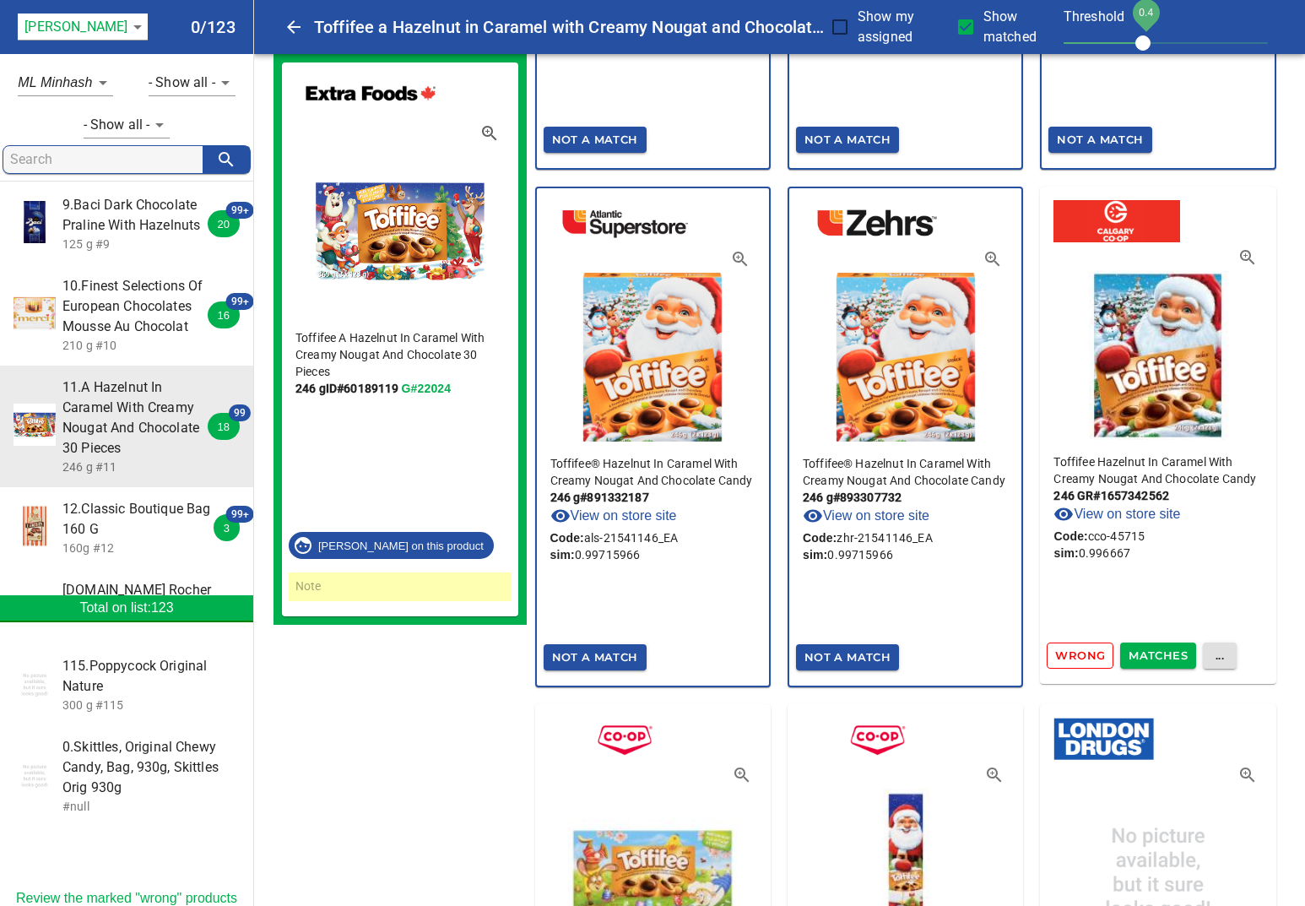
click at [1149, 663] on span "Matches" at bounding box center [1158, 655] width 59 height 19
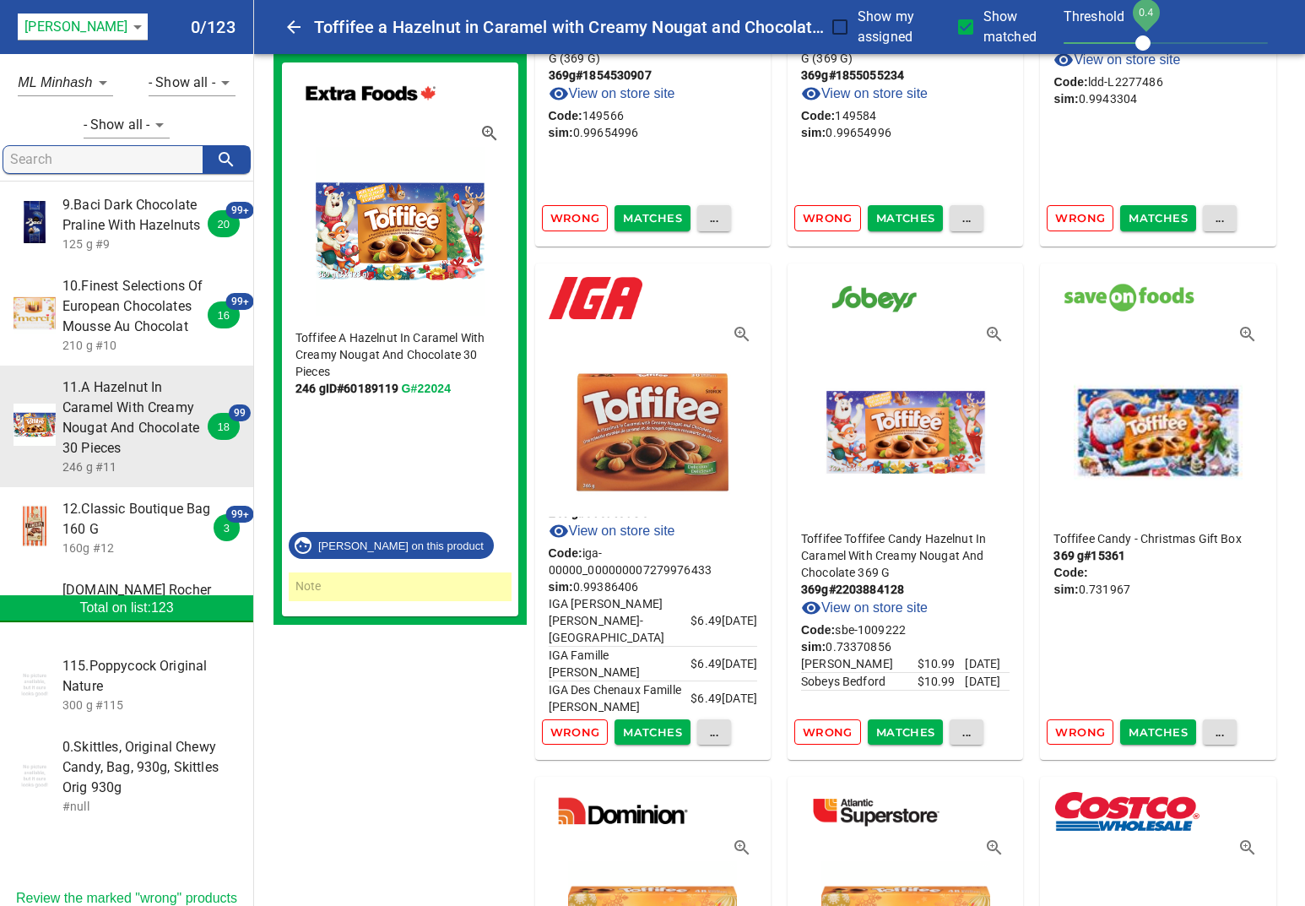
scroll to position [0, 0]
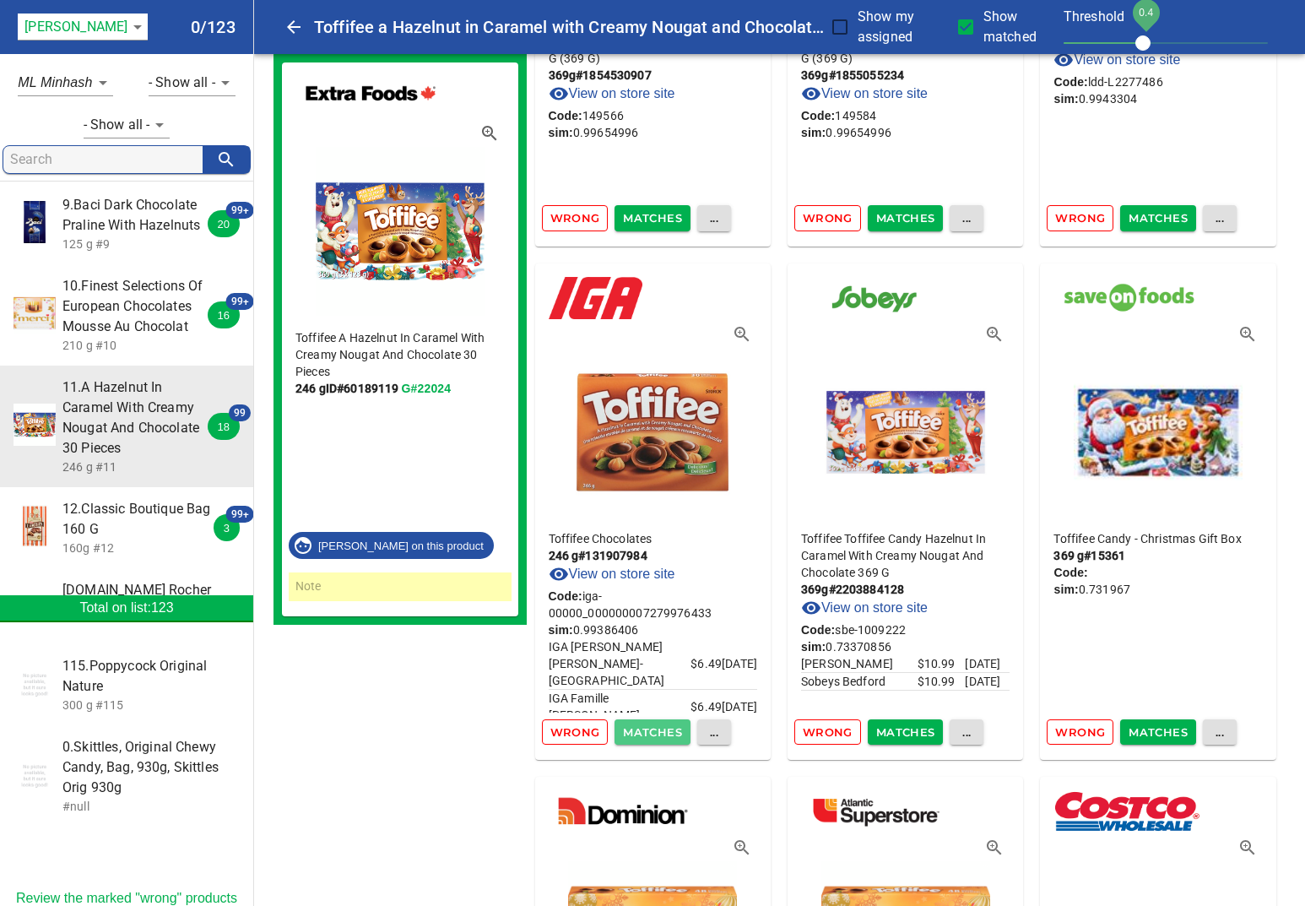
click at [653, 741] on button "Matches" at bounding box center [653, 732] width 76 height 26
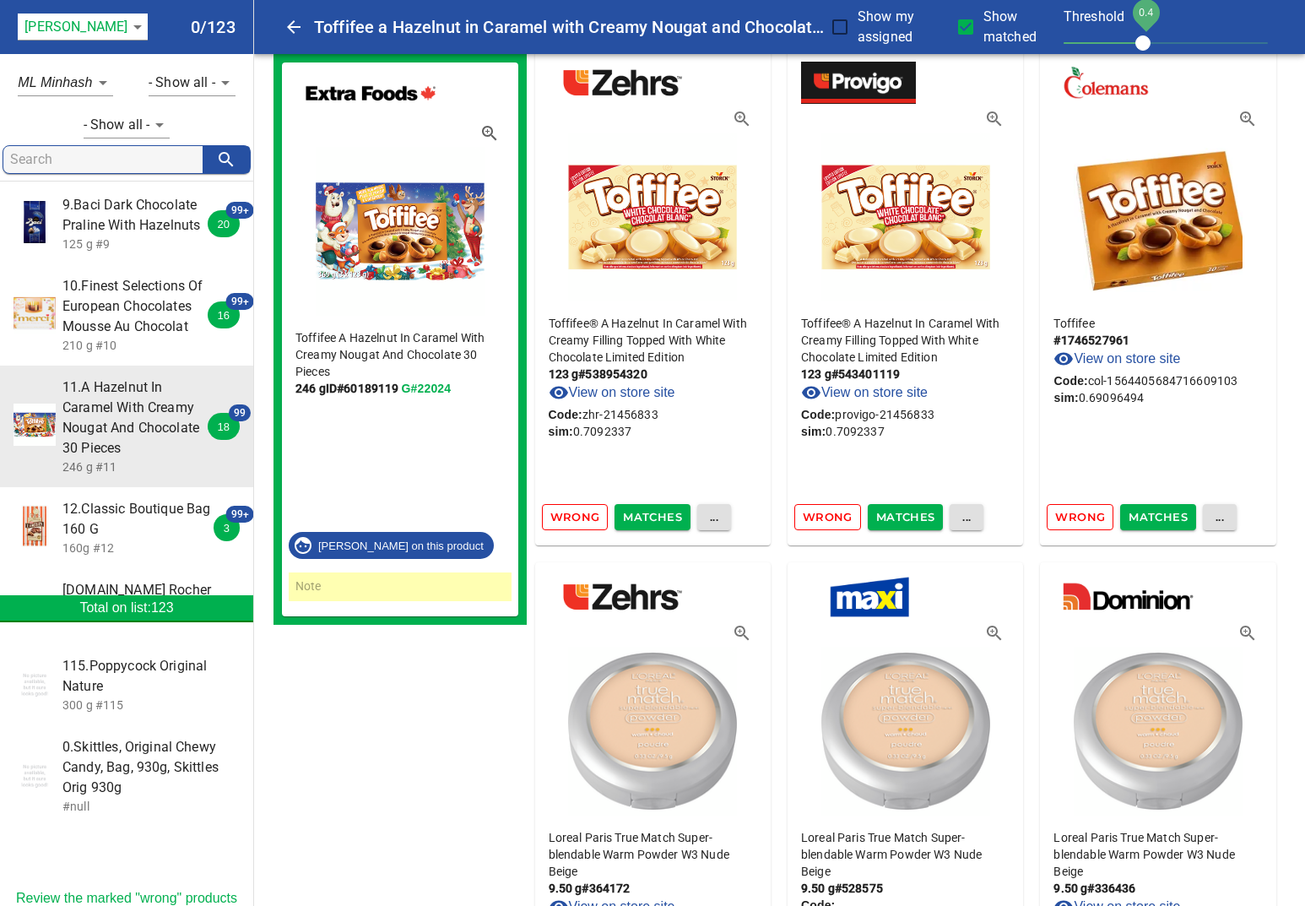
scroll to position [8287, 0]
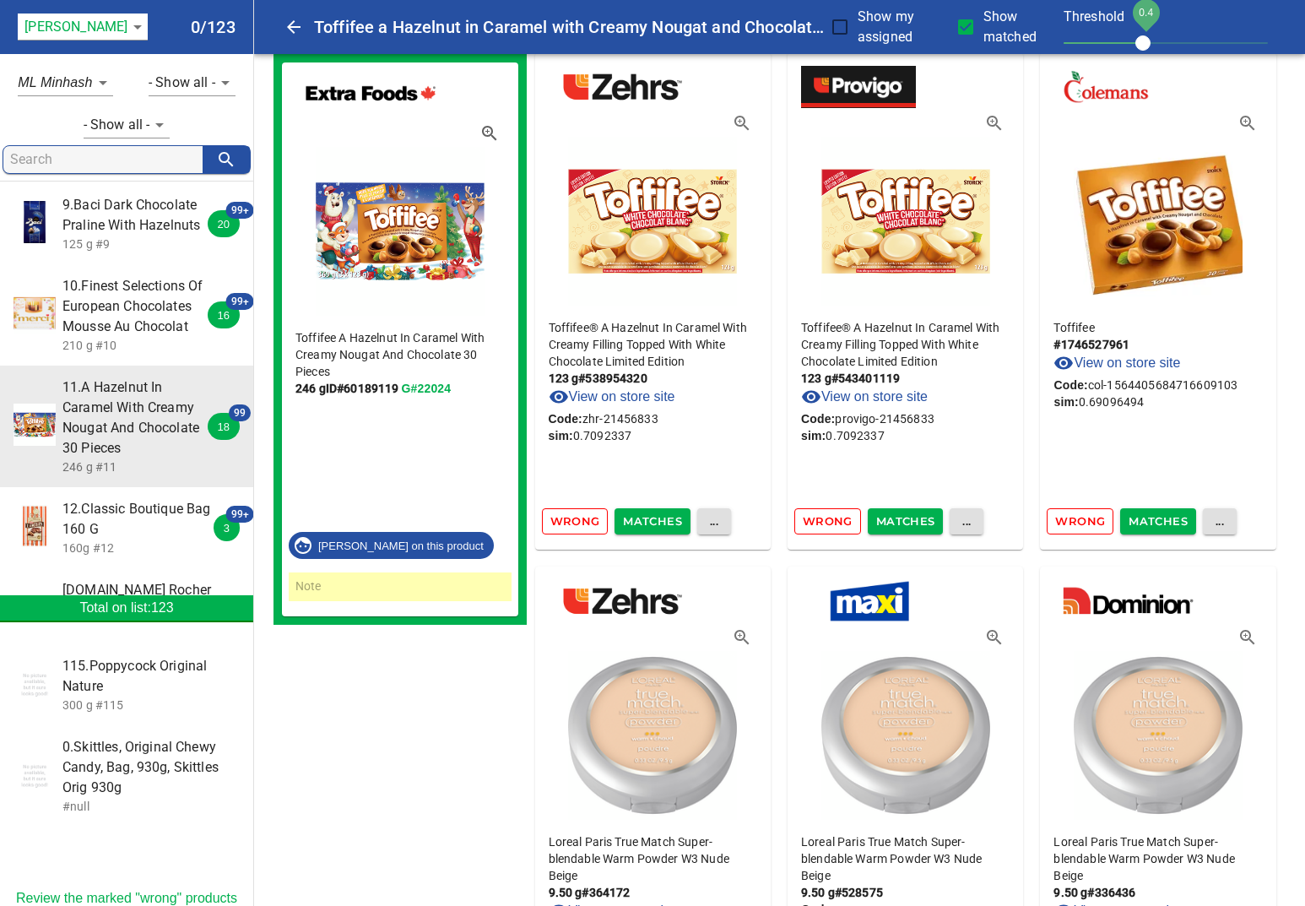
click at [1144, 366] on link "View on store site" at bounding box center [1117, 363] width 127 height 20
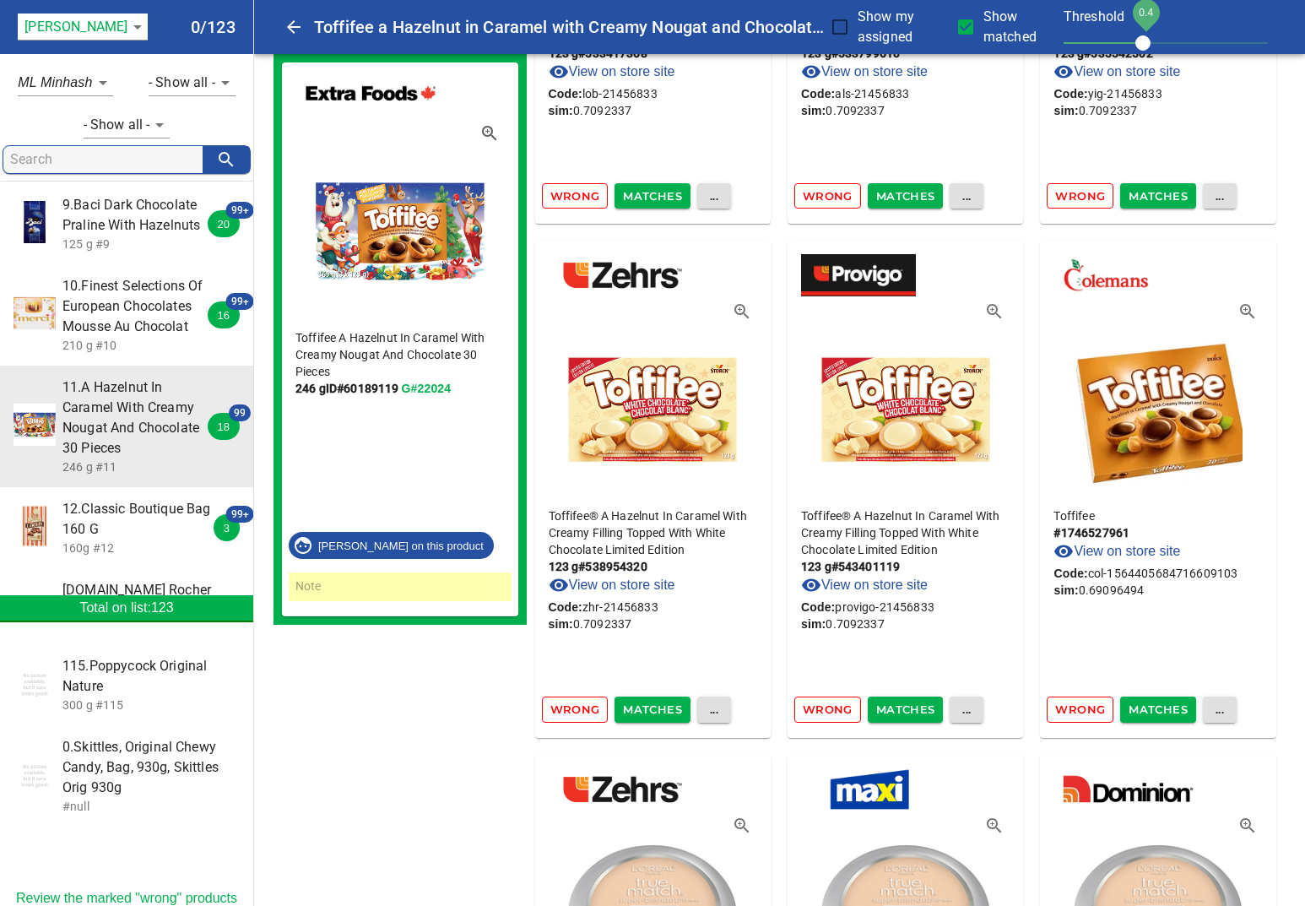
scroll to position [8166, 0]
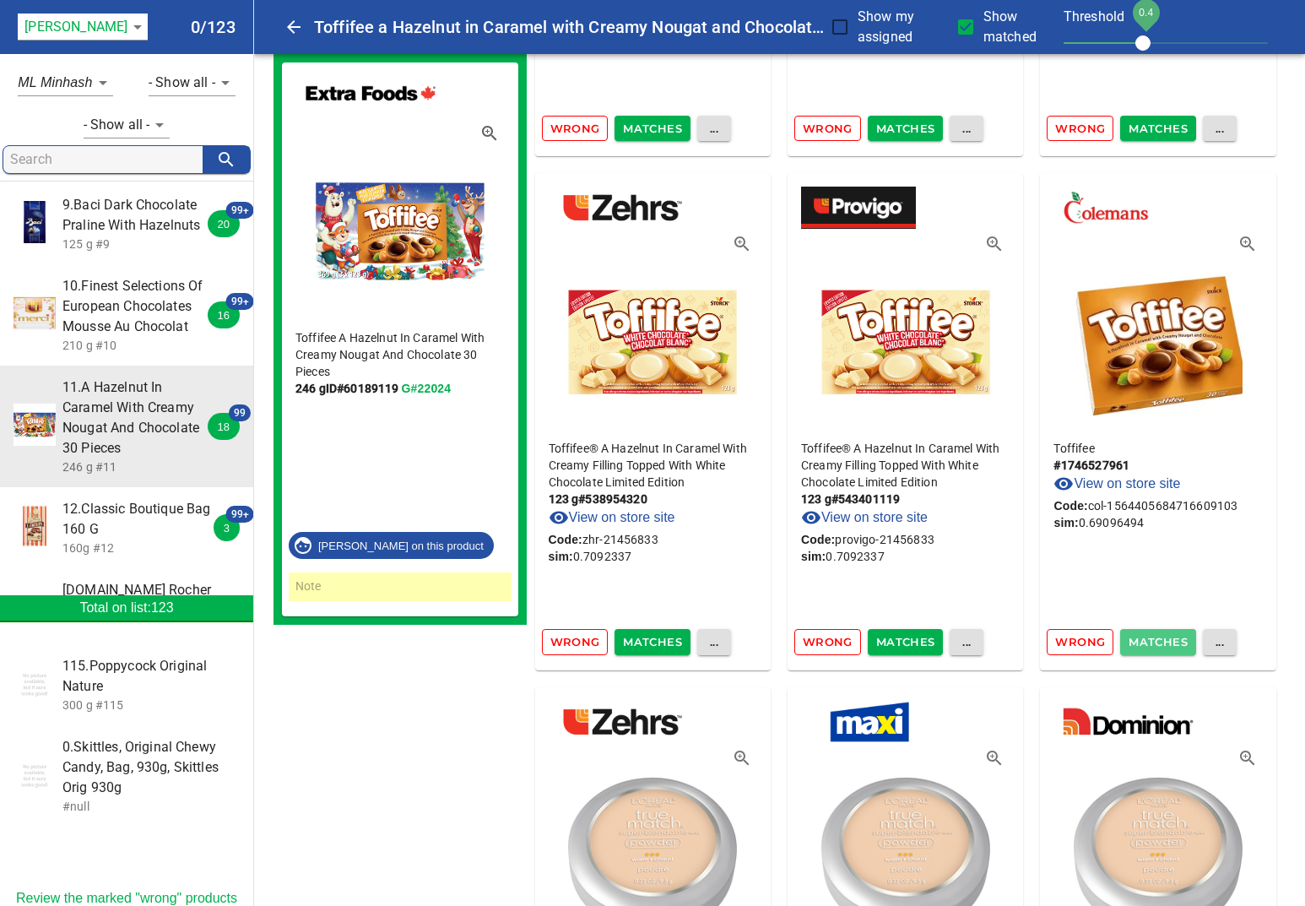
click at [1160, 647] on span "Matches" at bounding box center [1158, 641] width 59 height 19
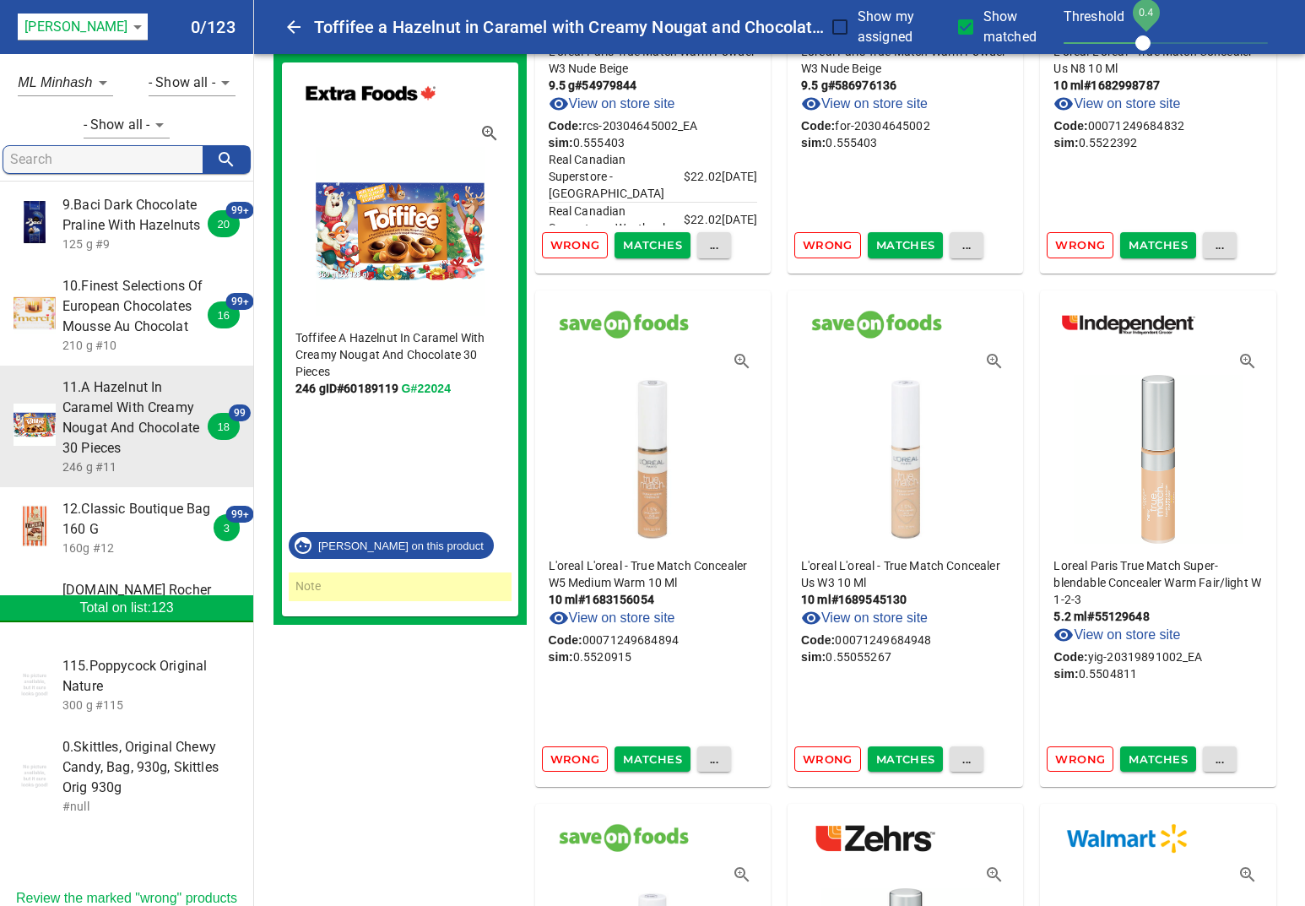
scroll to position [16763, 0]
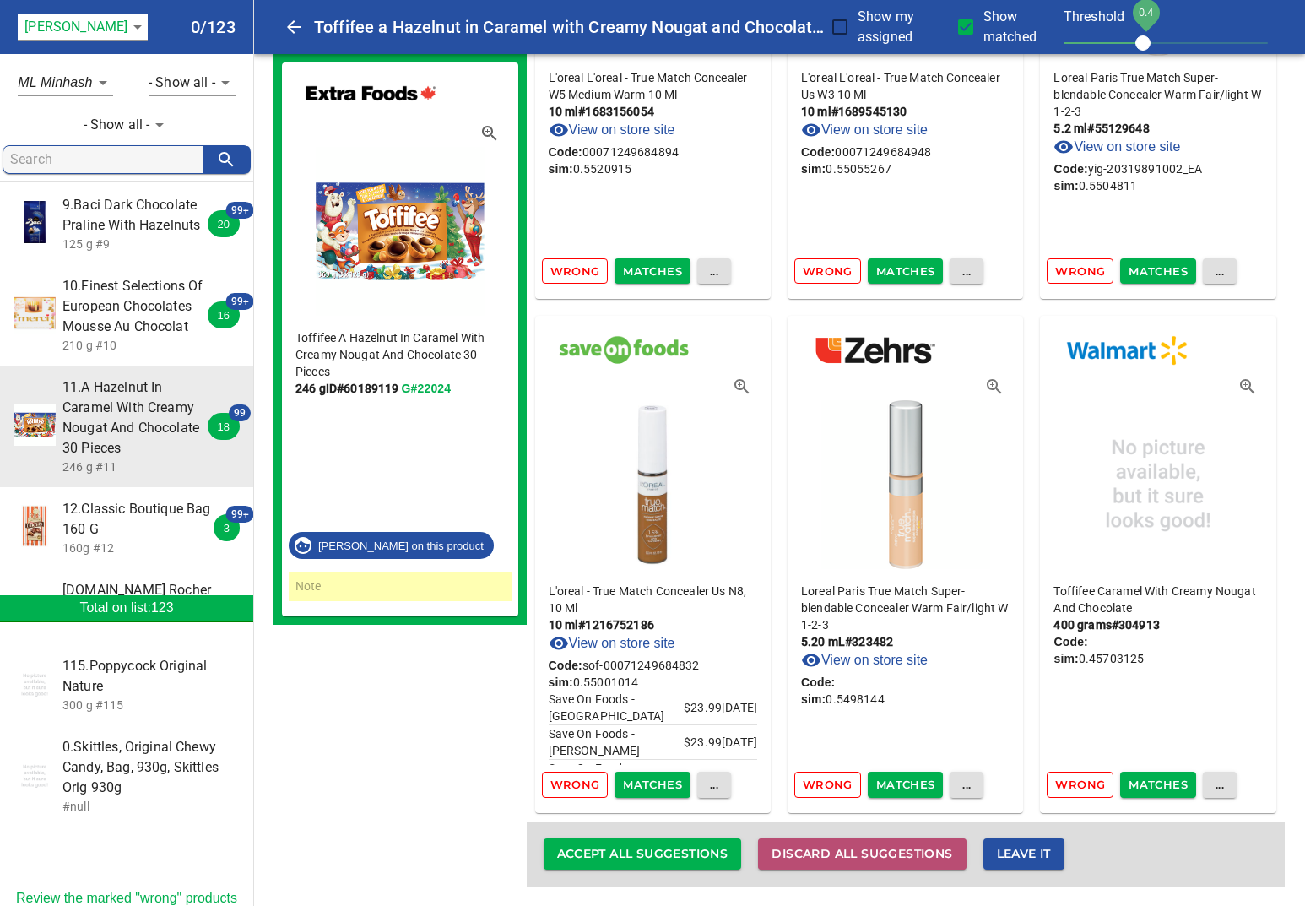
click at [927, 851] on span "Discard all suggestions" at bounding box center [862, 853] width 181 height 21
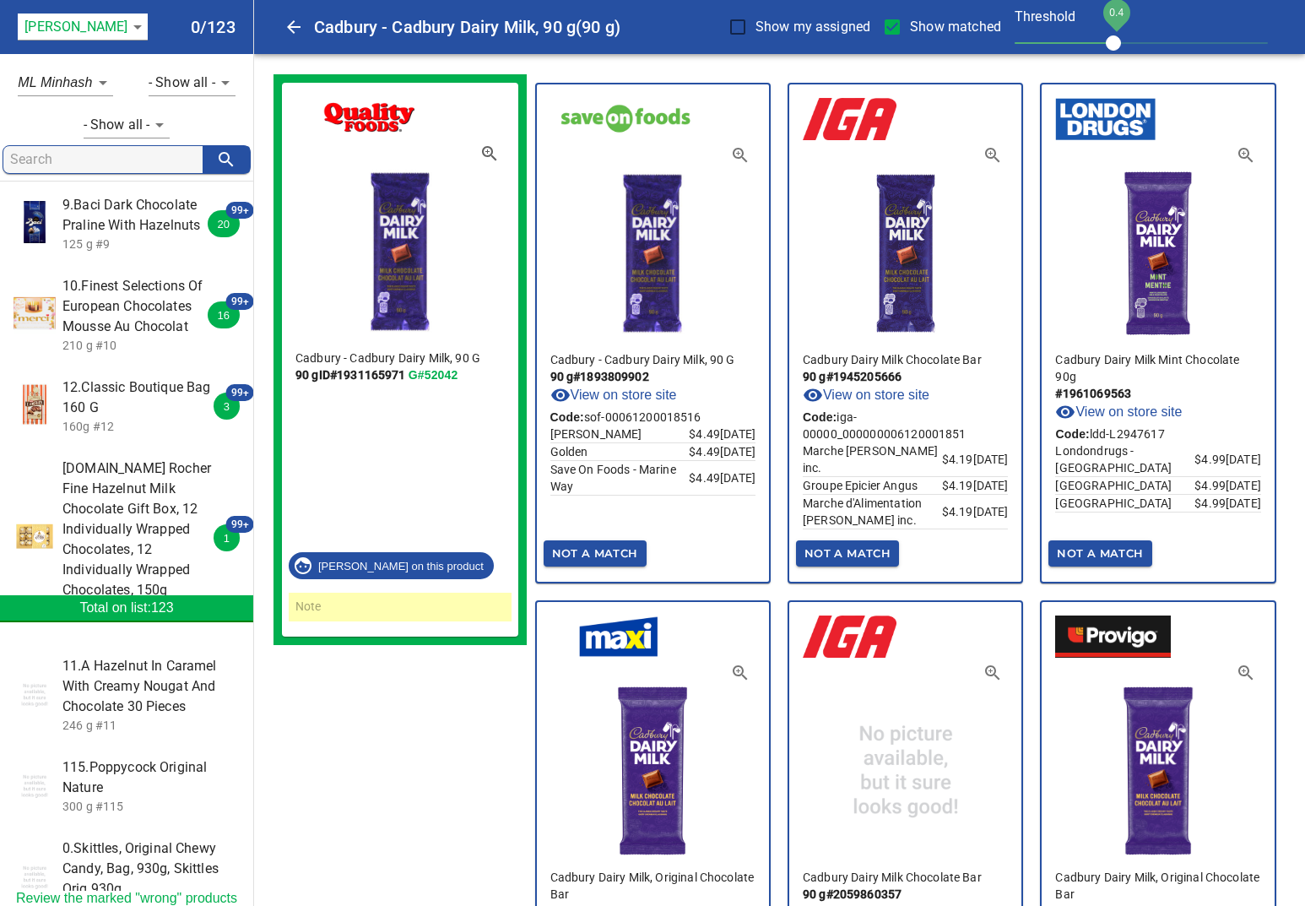
click at [127, 160] on input "search" at bounding box center [106, 159] width 192 height 27
type input "lifesavers"
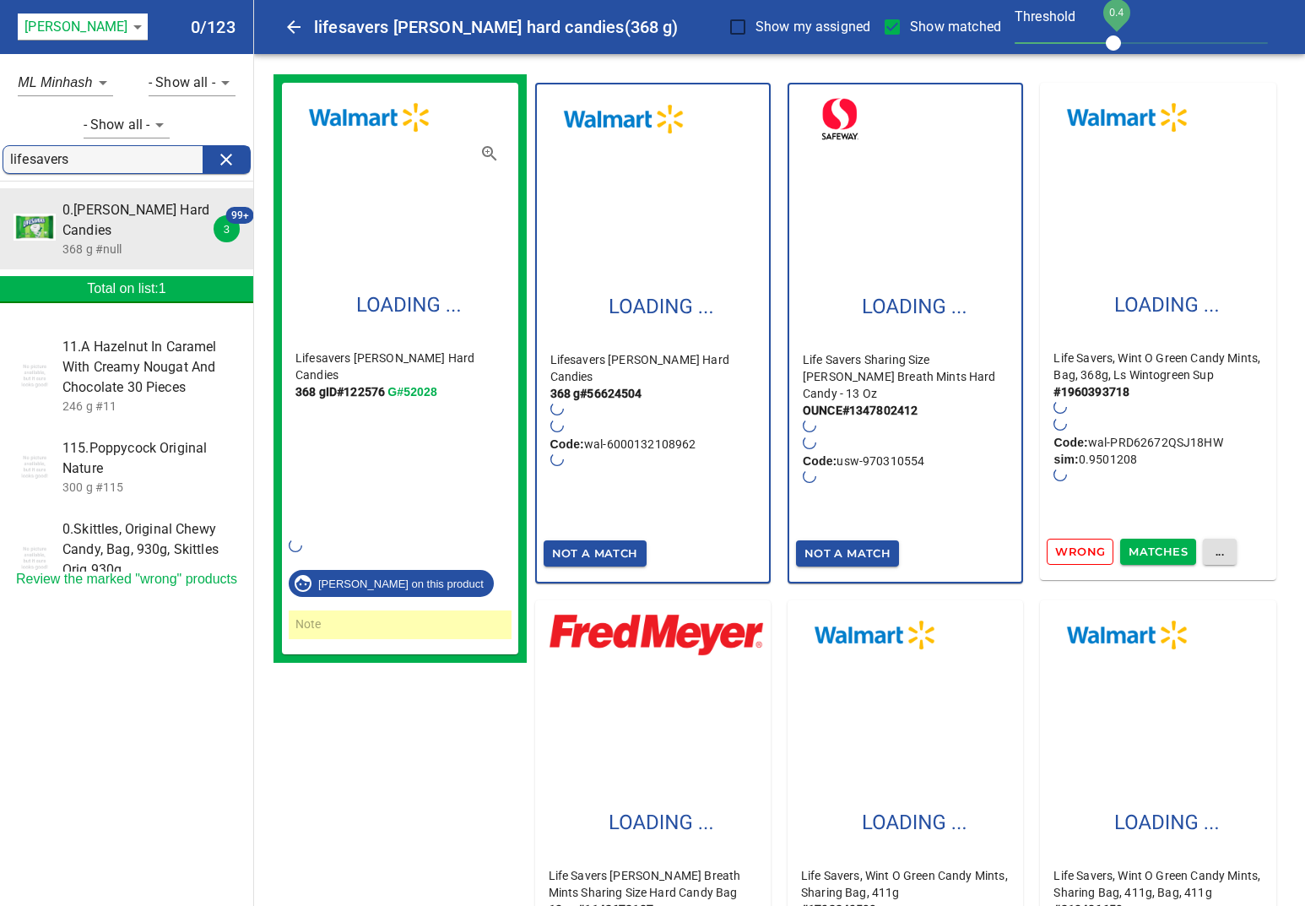
click at [133, 216] on span "0.Wint-o-green Hard Candies" at bounding box center [137, 220] width 150 height 41
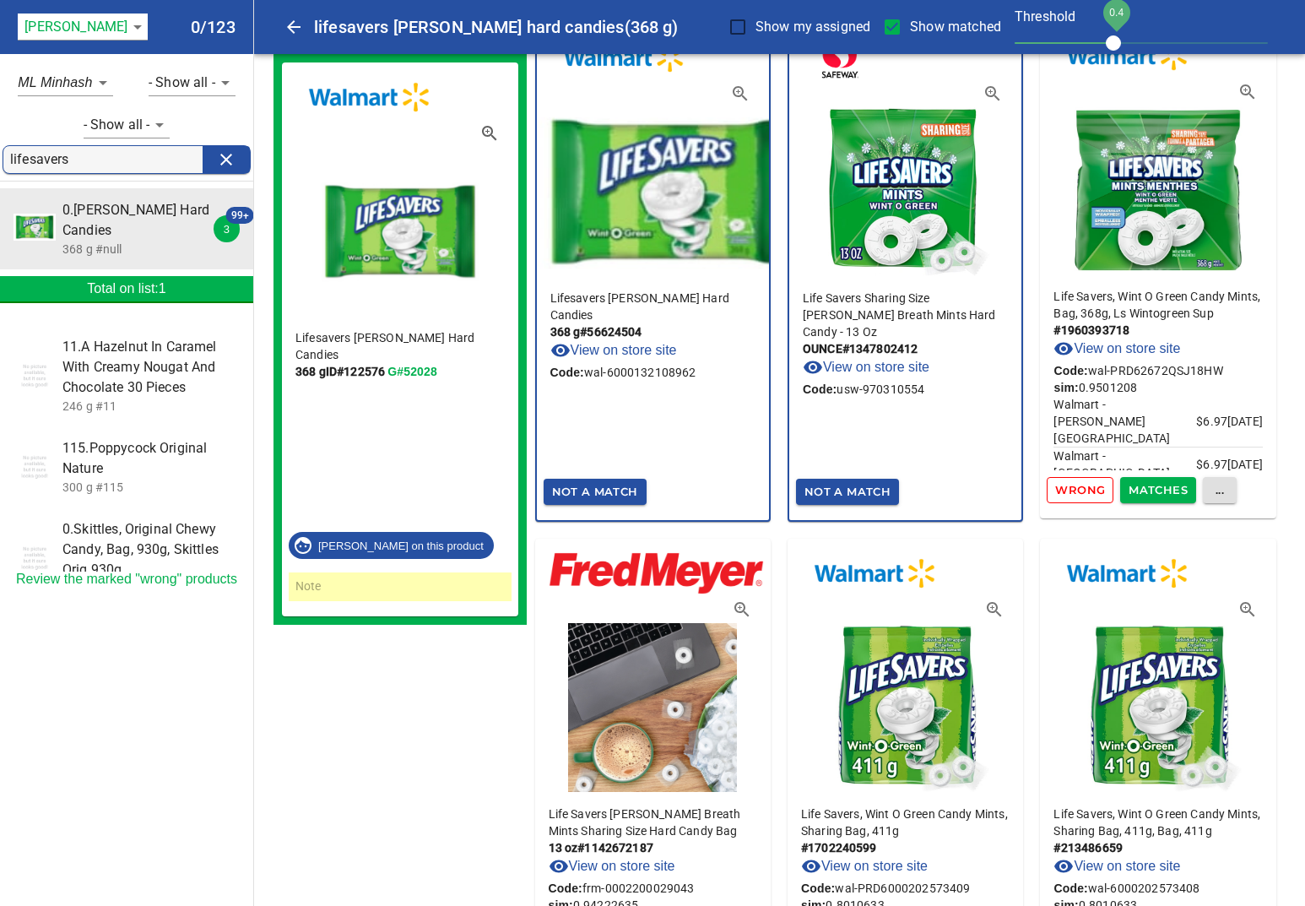
scroll to position [84, 0]
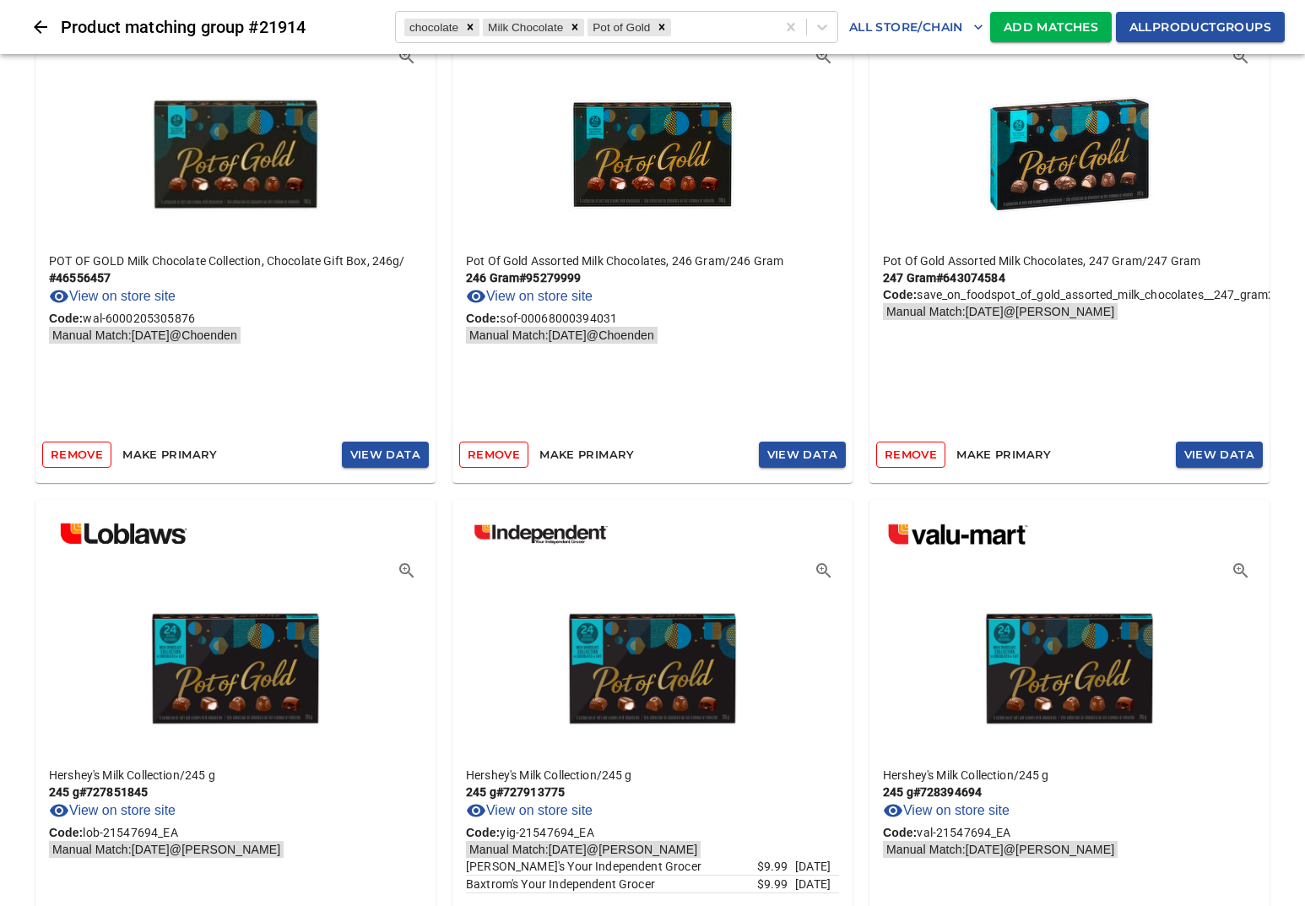
scroll to position [109, 0]
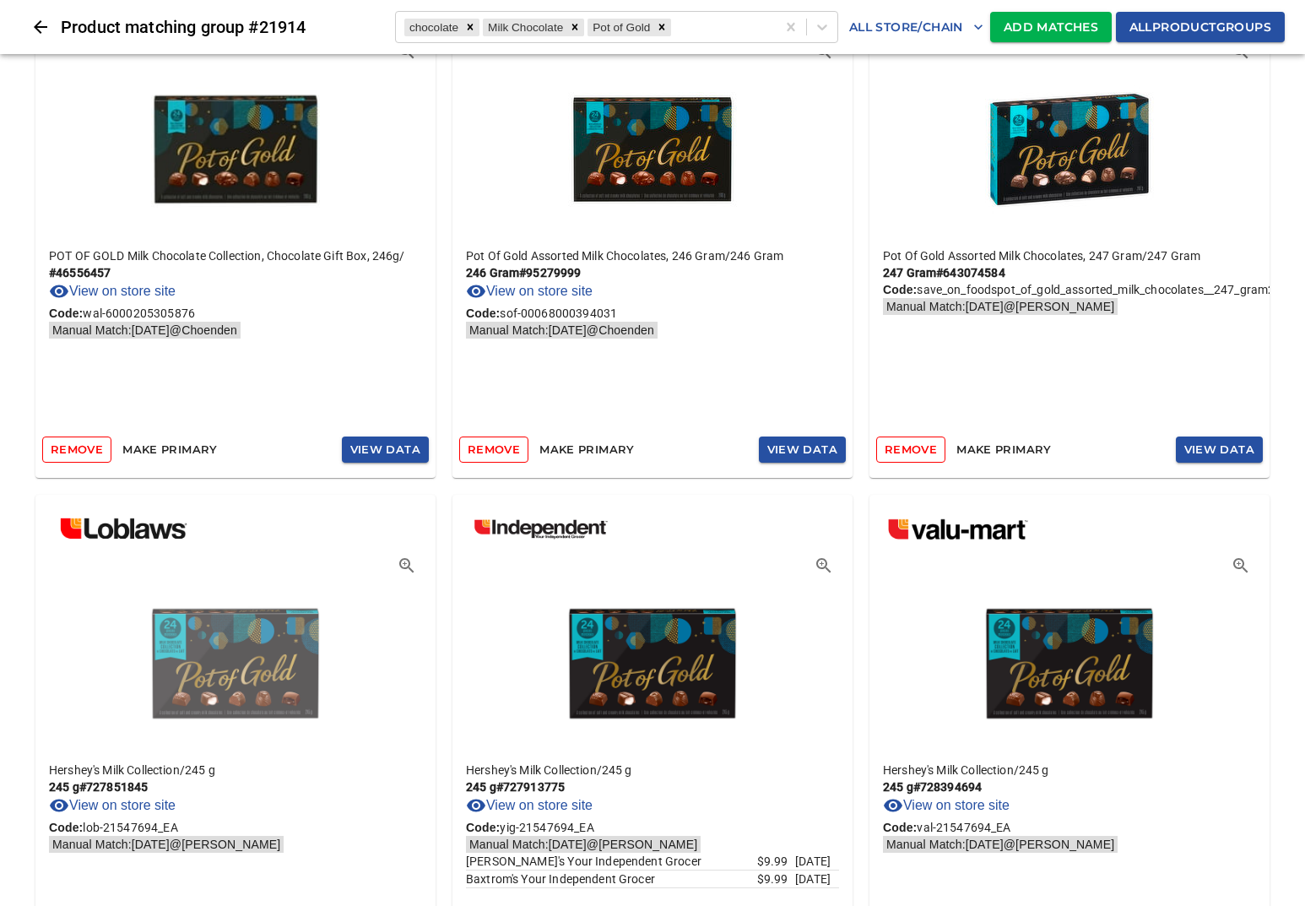
click at [275, 659] on img at bounding box center [235, 659] width 169 height 177
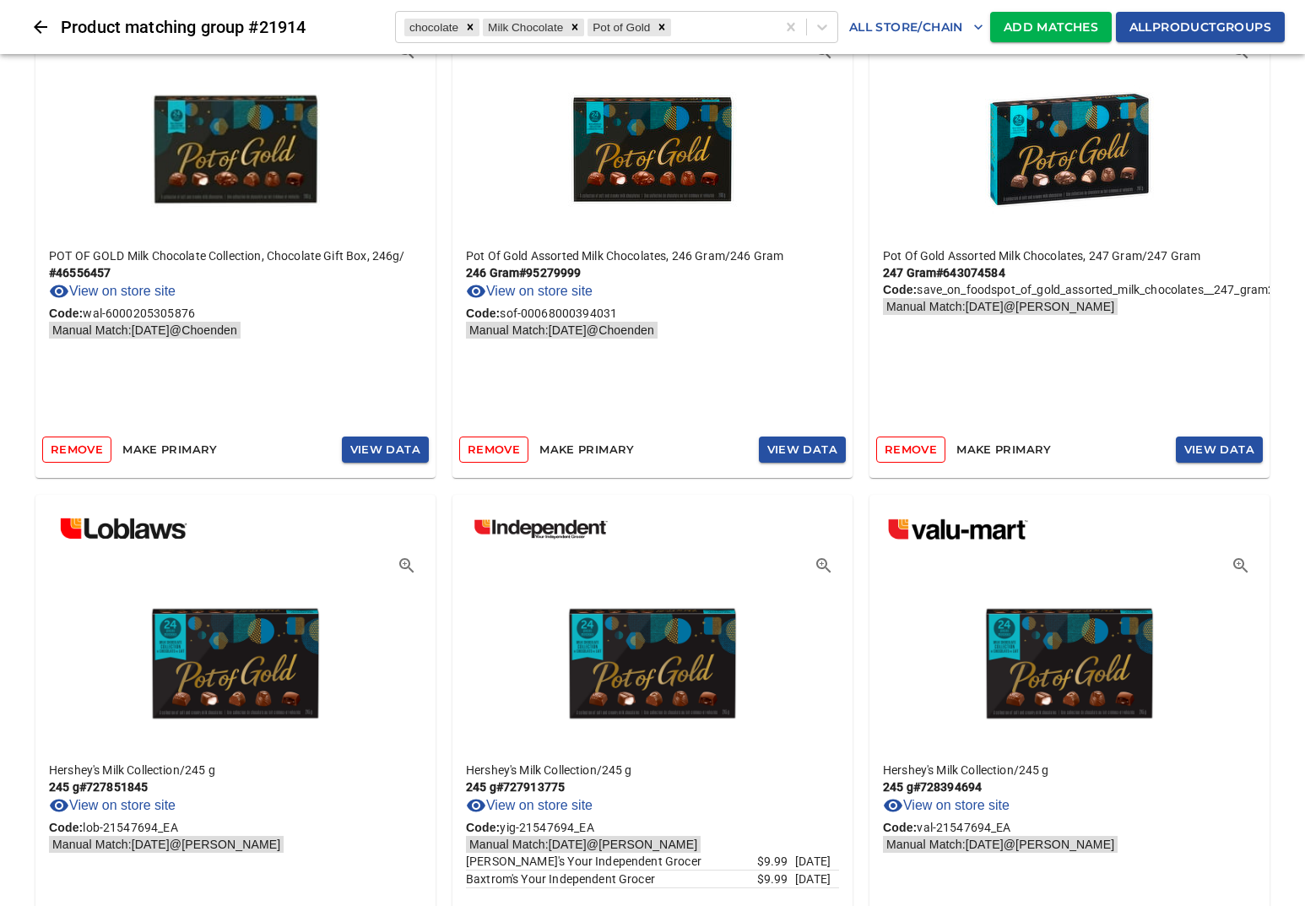
click at [405, 566] on icon "button" at bounding box center [406, 565] width 14 height 14
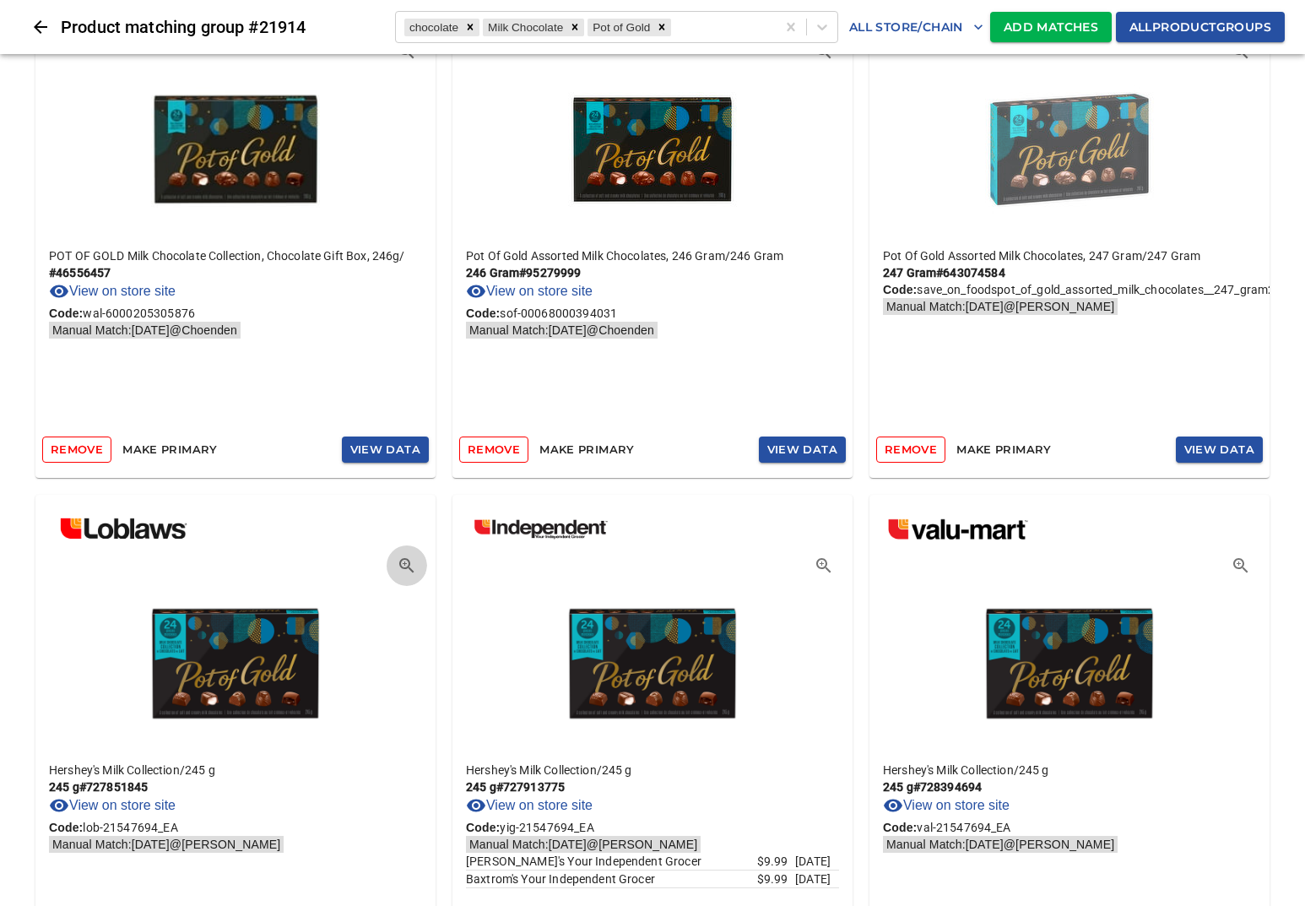
click at [1098, 177] on img at bounding box center [1069, 145] width 169 height 177
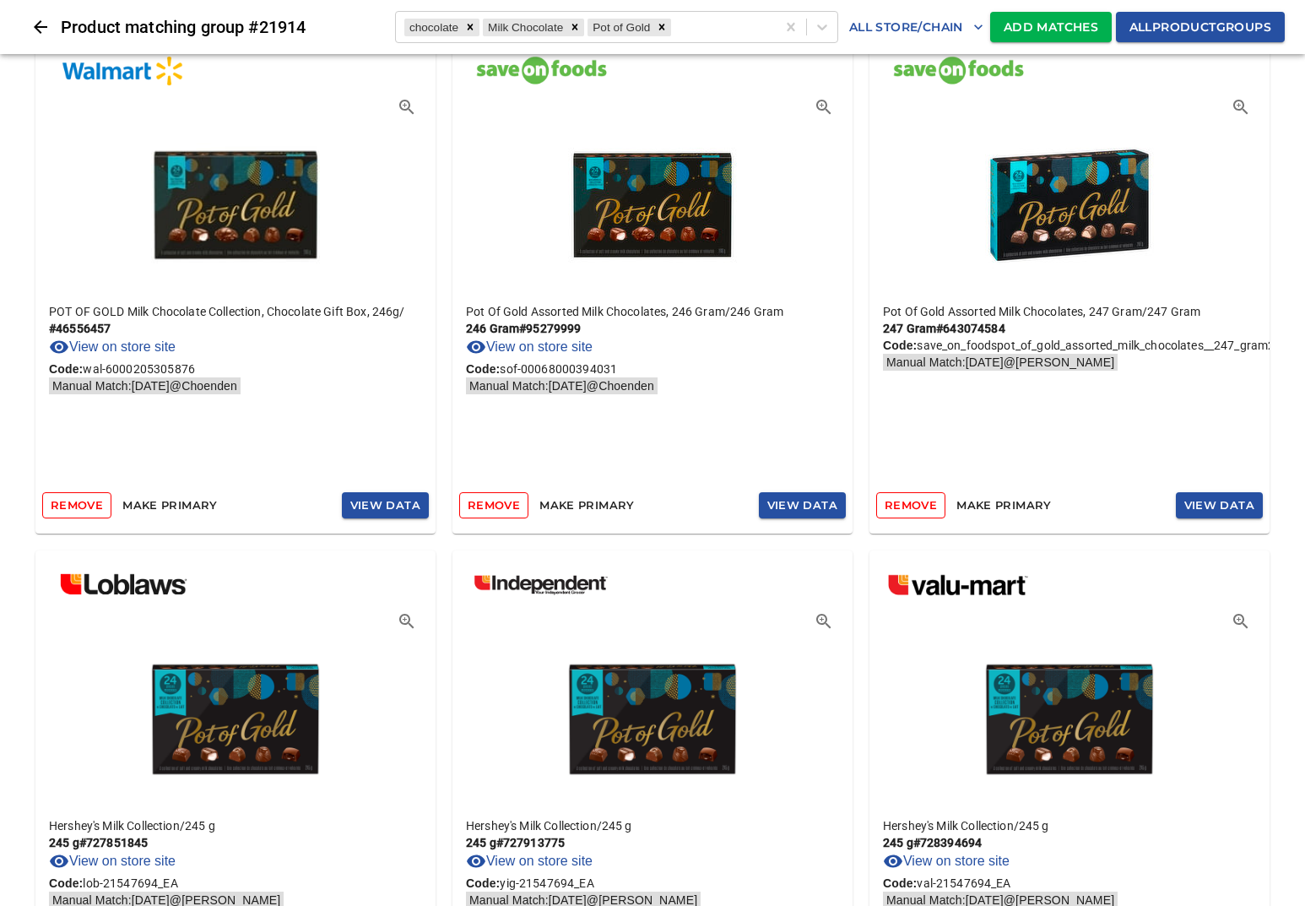
scroll to position [0, 0]
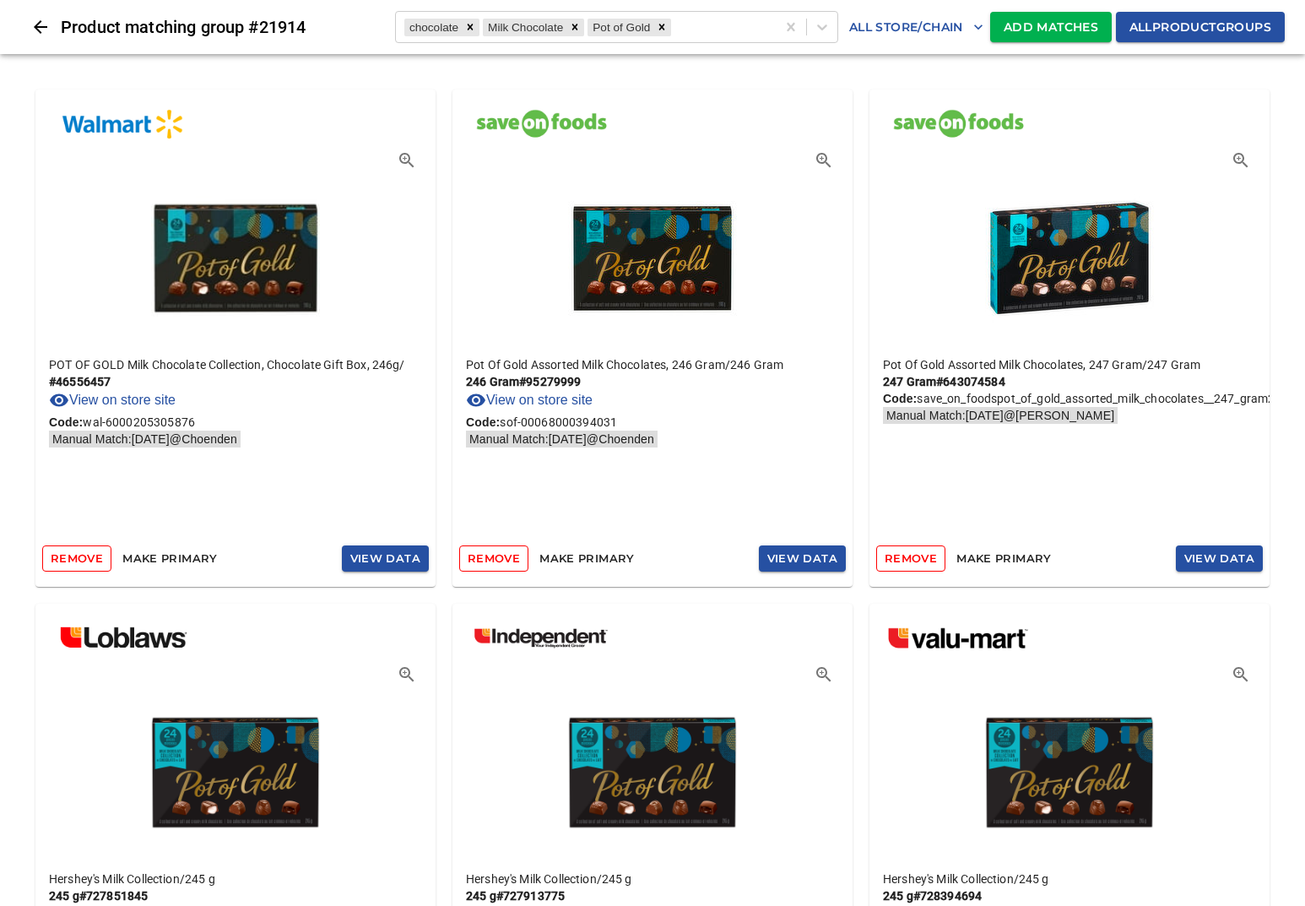
click at [1238, 169] on icon "button" at bounding box center [1241, 160] width 20 height 20
click at [823, 157] on icon "button" at bounding box center [824, 160] width 20 height 20
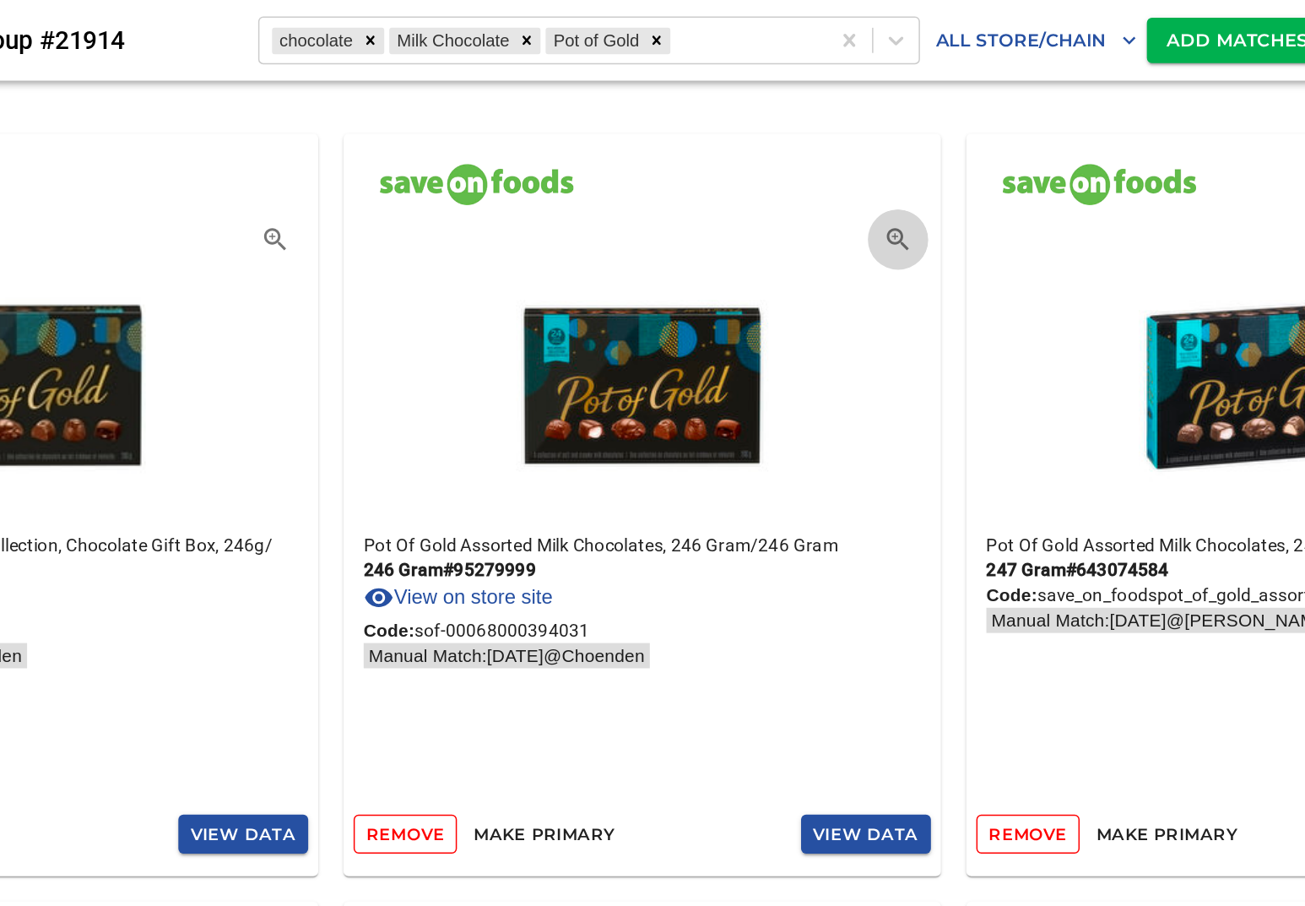
click at [529, 407] on link "View on store site" at bounding box center [529, 400] width 127 height 20
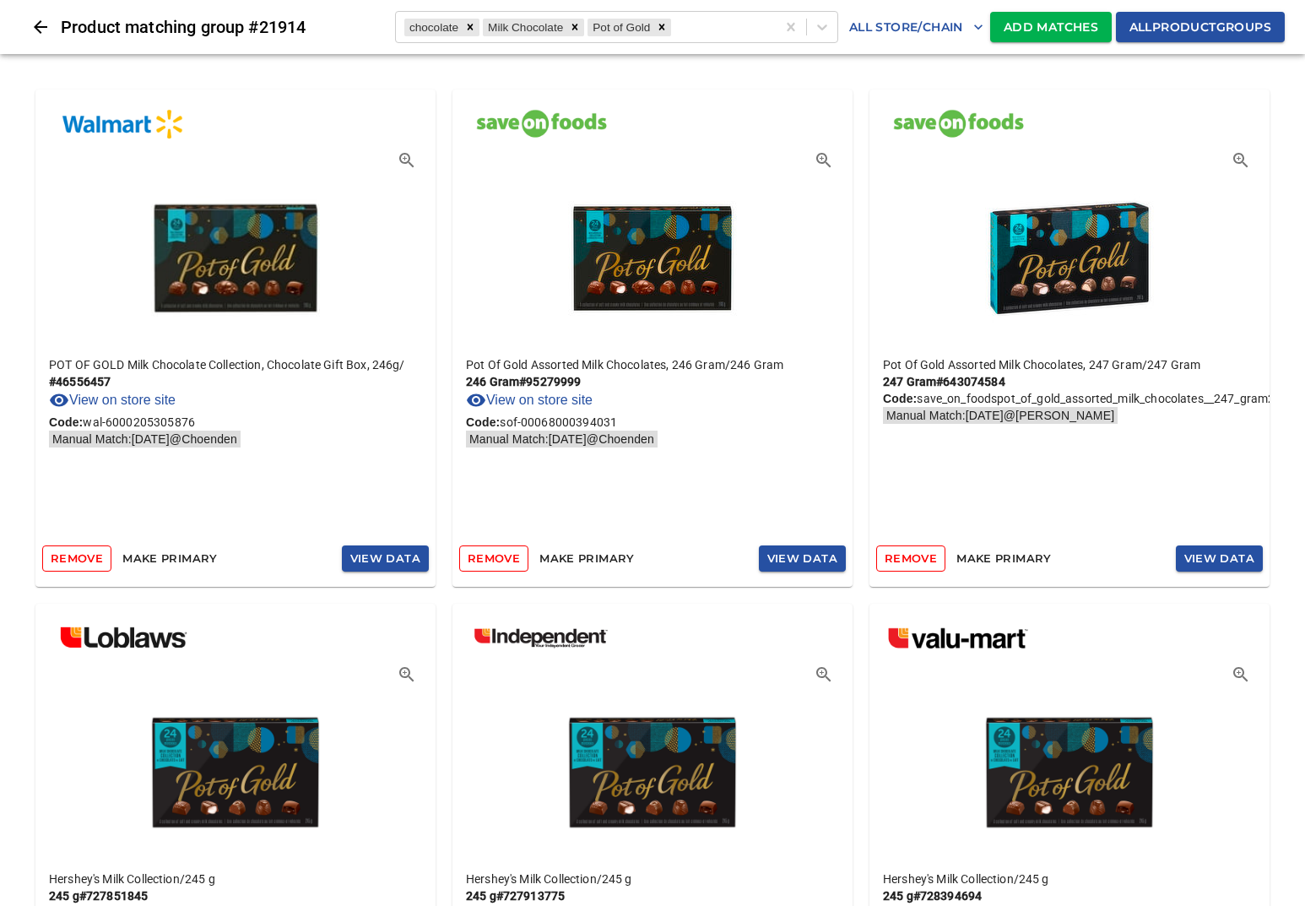
click at [31, 36] on icon "Close" at bounding box center [40, 27] width 20 height 20
click at [47, 21] on icon "Close" at bounding box center [40, 27] width 20 height 20
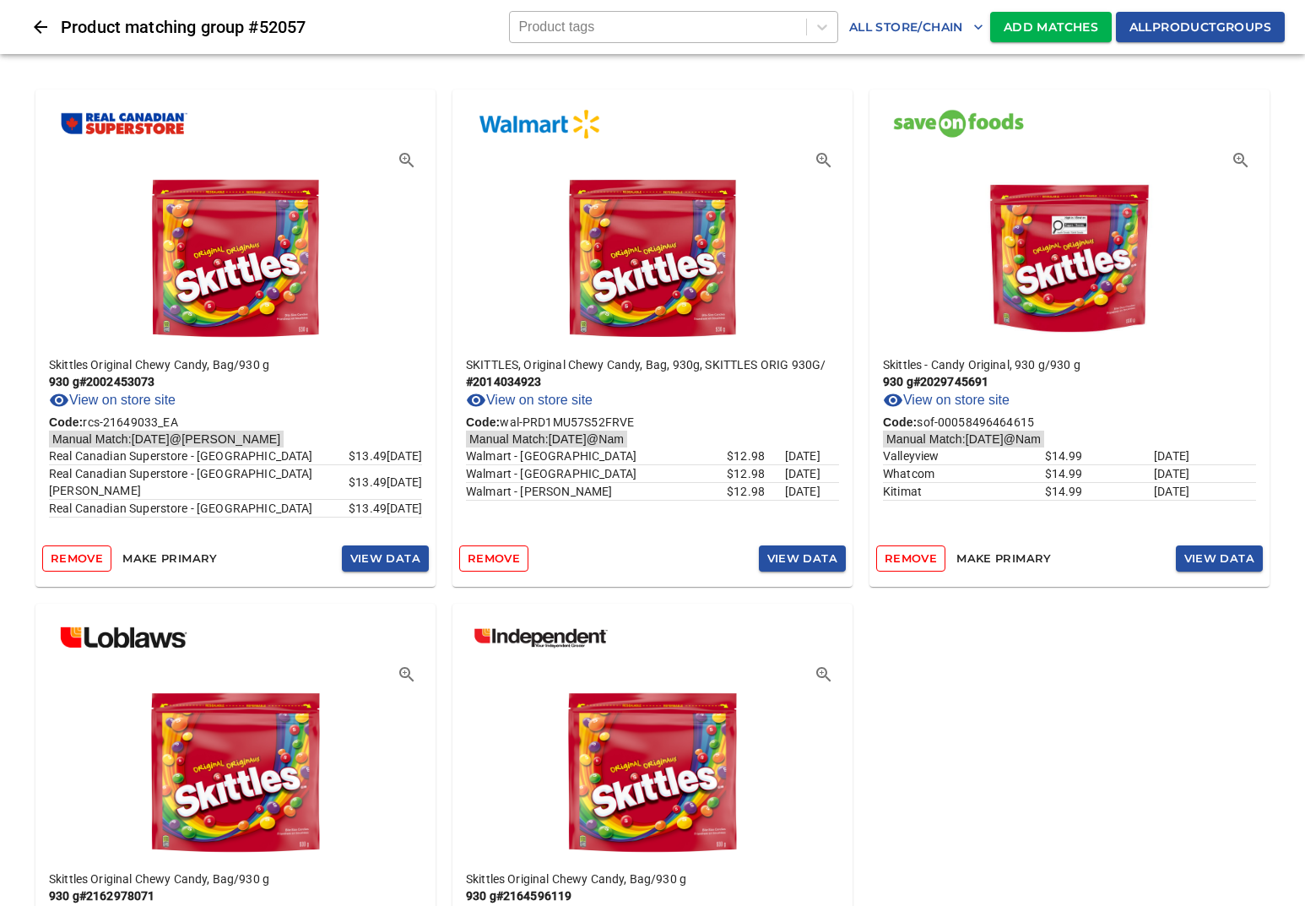
click at [723, 24] on div at bounding box center [657, 27] width 279 height 19
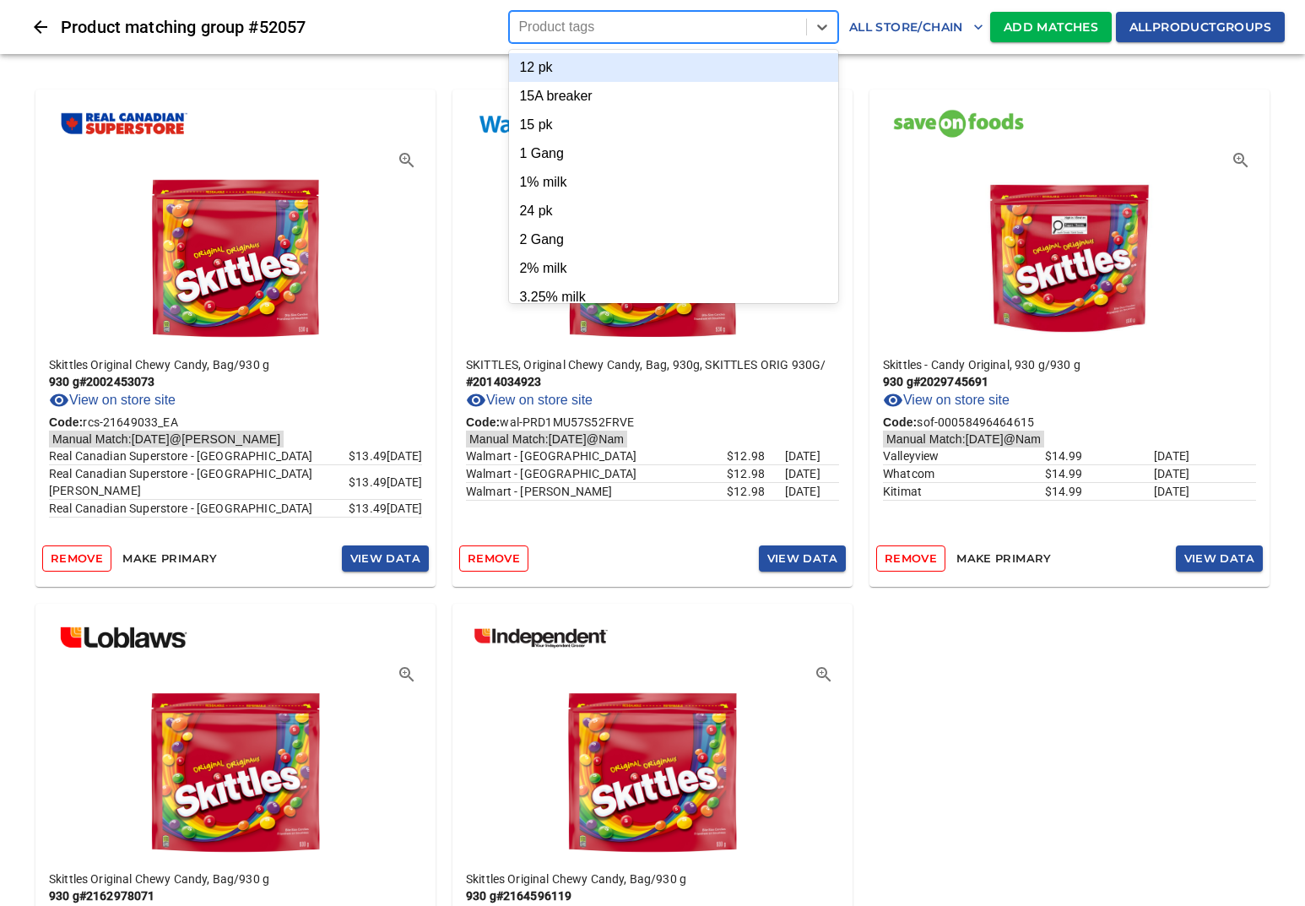
click at [368, 19] on h6 "Product matching group # 52057" at bounding box center [285, 27] width 448 height 27
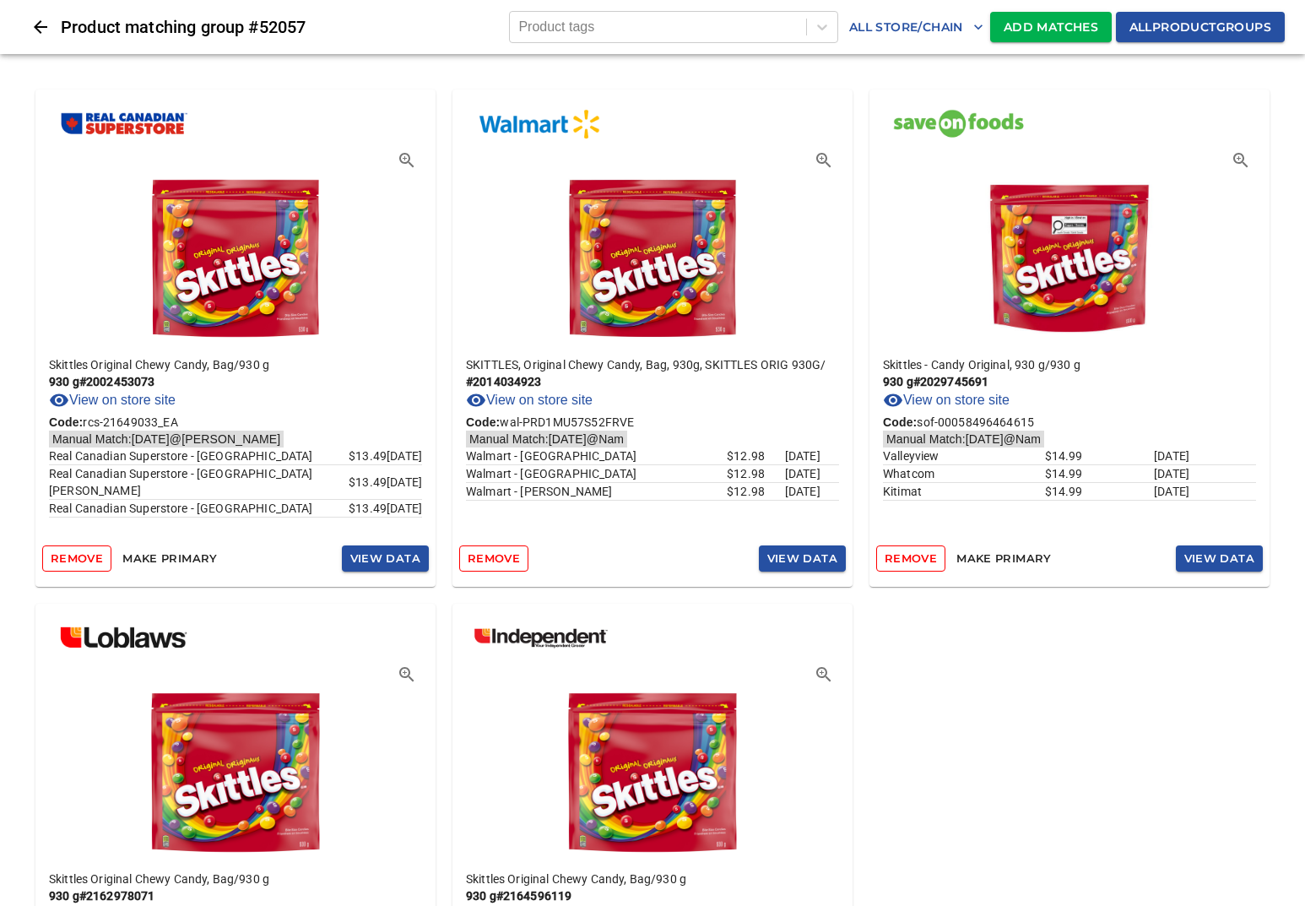
scroll to position [15, 0]
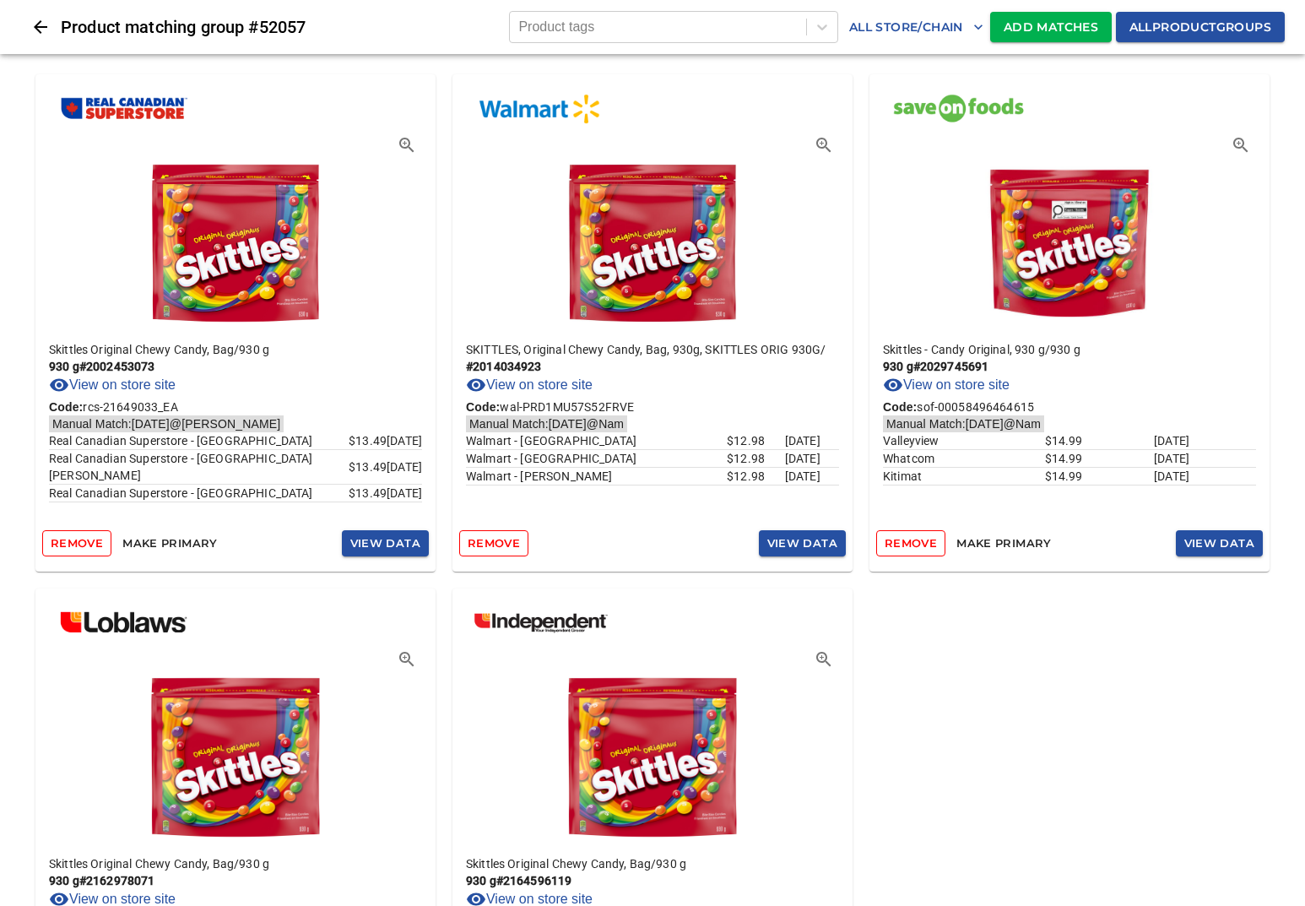
click at [1041, 30] on span "Add Matches" at bounding box center [1051, 27] width 95 height 21
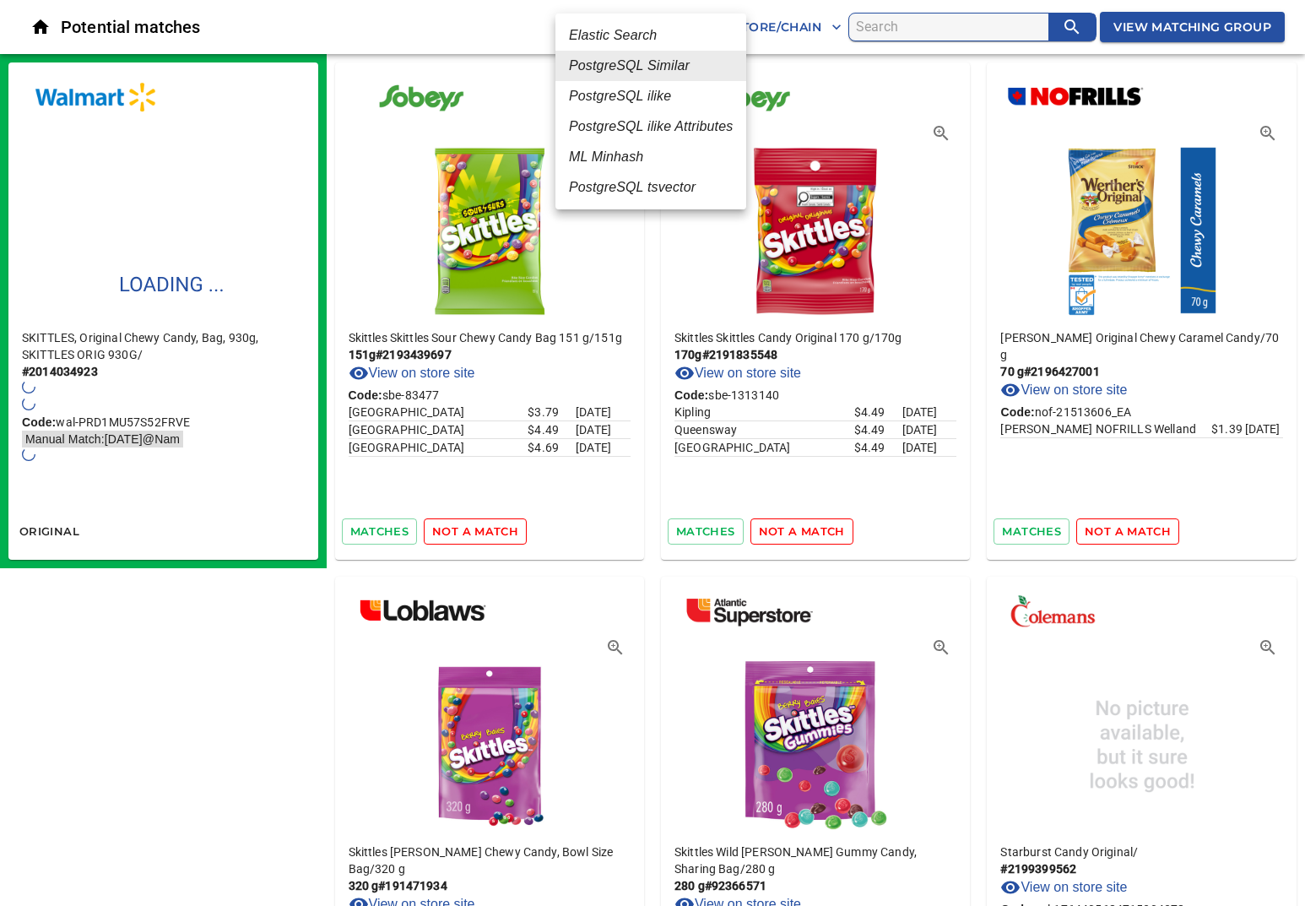
click at [649, 154] on li "ML Minhash" at bounding box center [650, 157] width 191 height 30
type input "3"
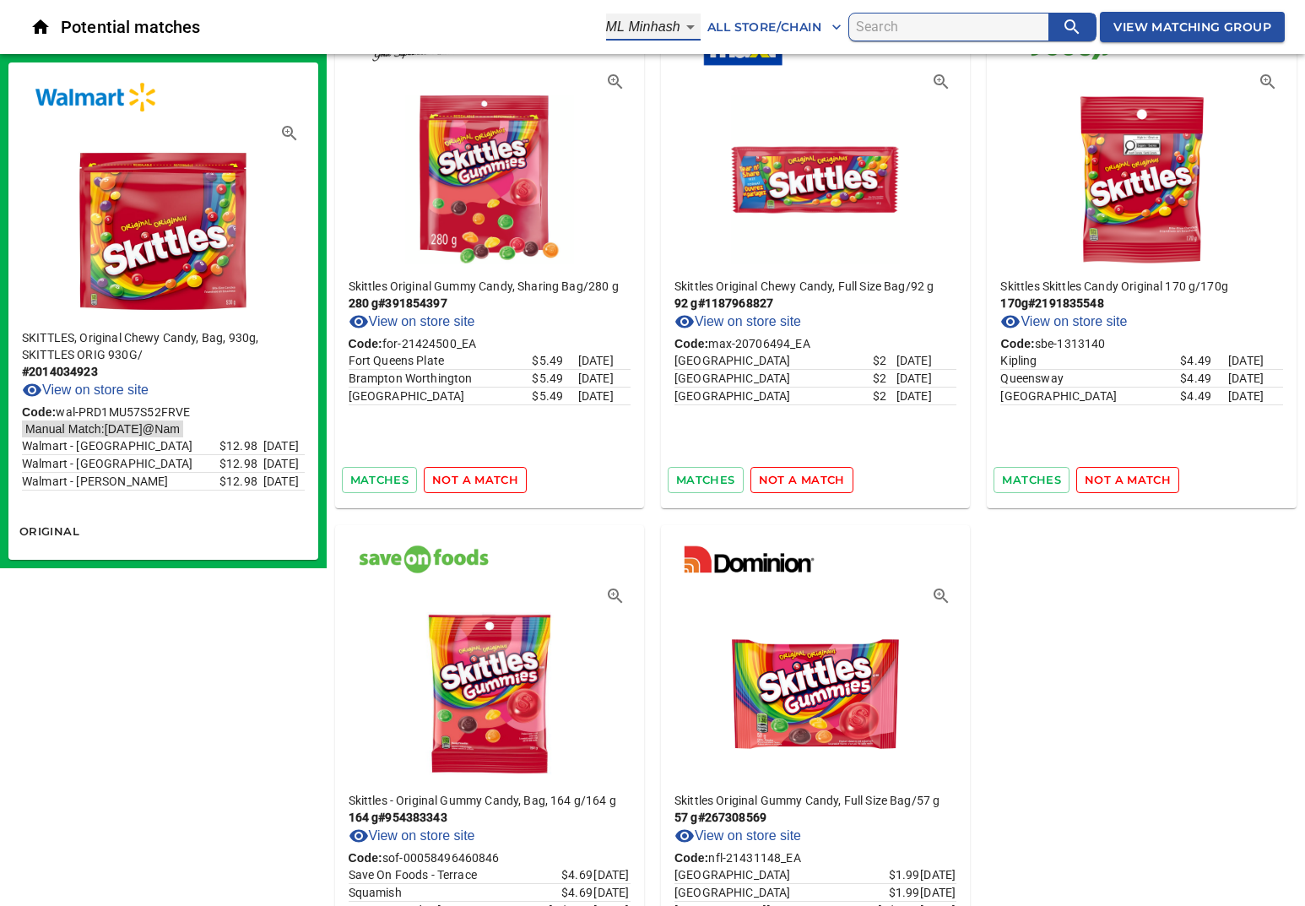
scroll to position [45, 0]
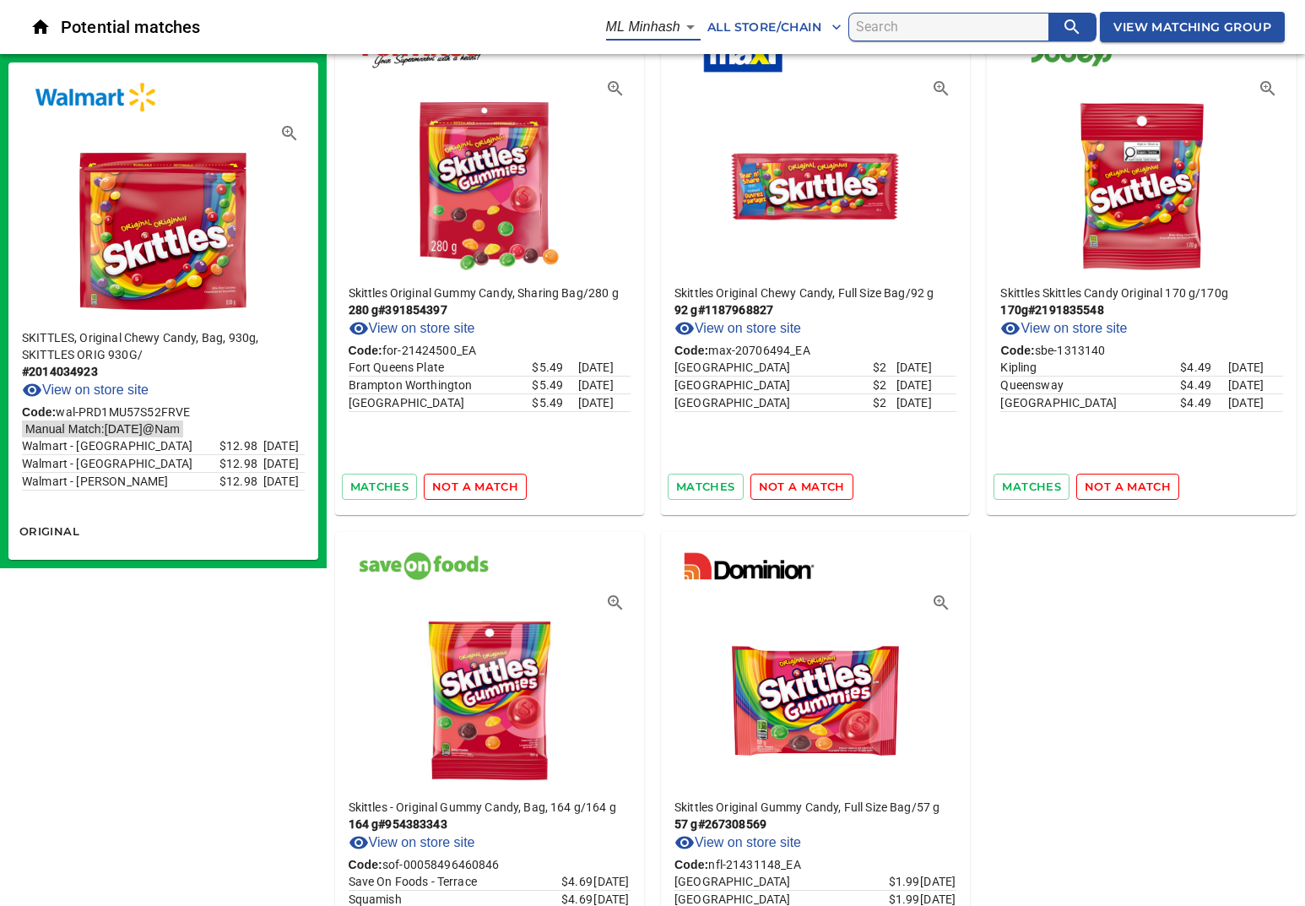
click at [40, 34] on icon "Close" at bounding box center [40, 27] width 20 height 20
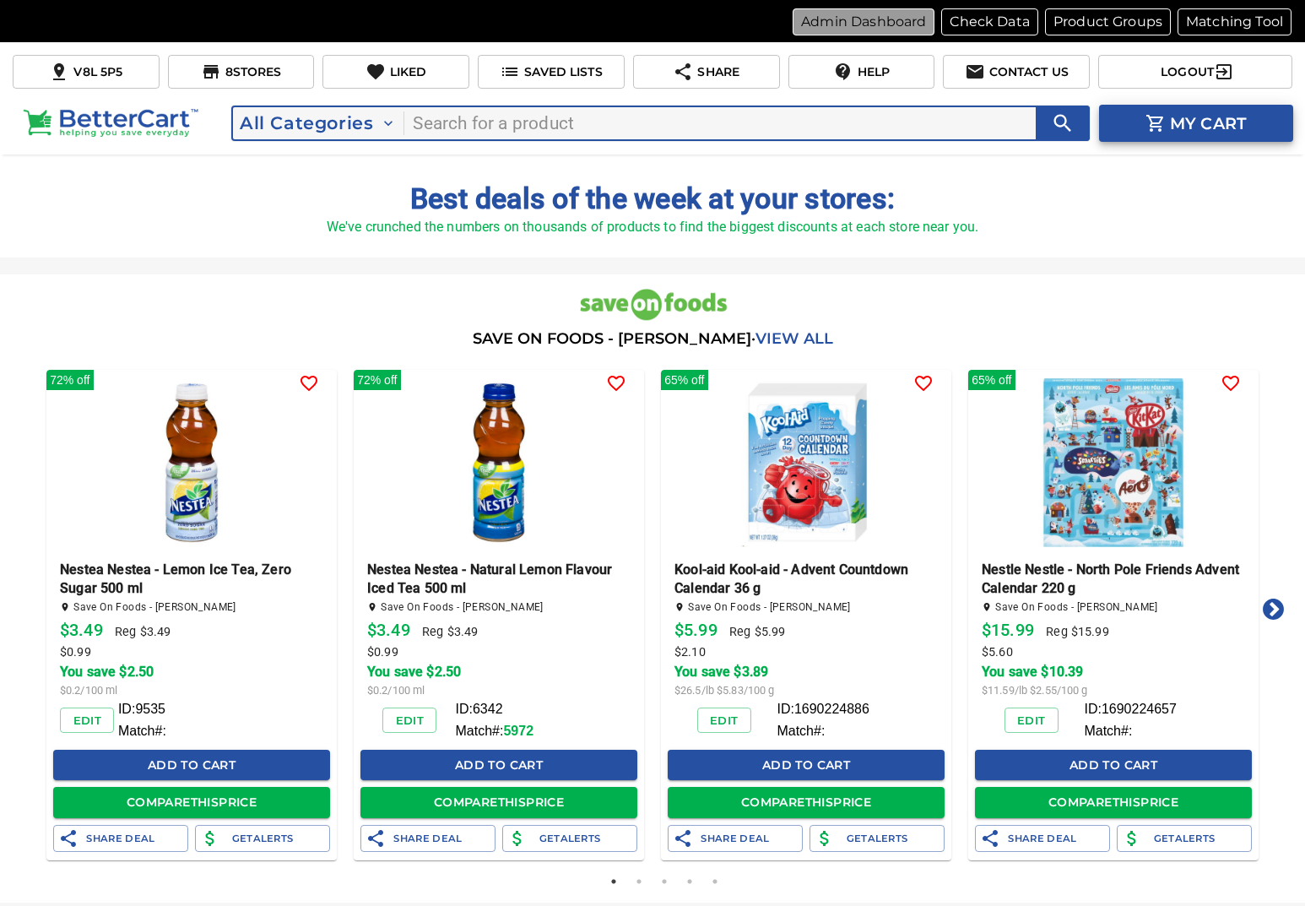
click at [905, 19] on p "Admin Dashboard" at bounding box center [863, 22] width 125 height 20
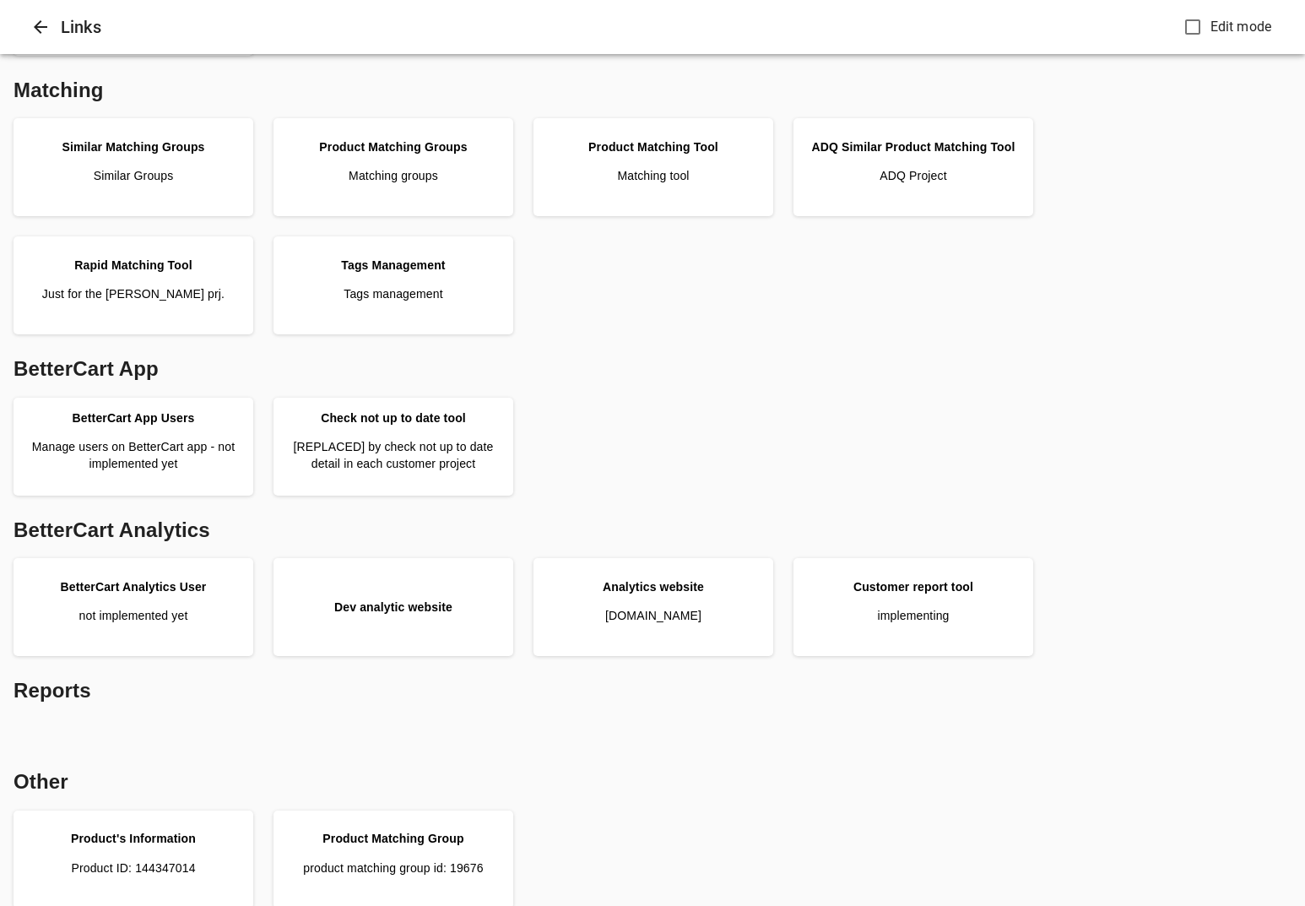
scroll to position [489, 0]
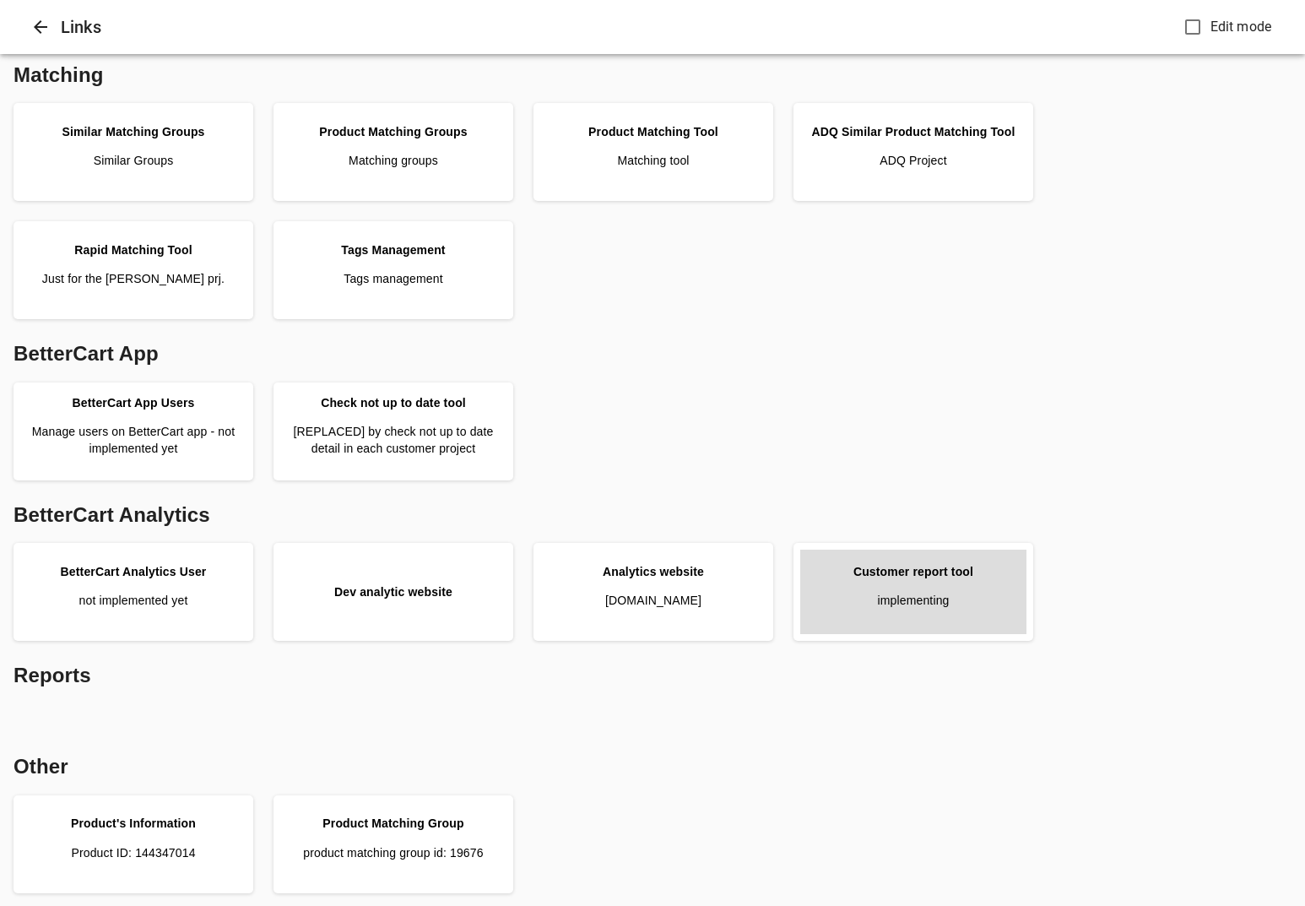
click at [930, 571] on div "Customer report tool" at bounding box center [913, 571] width 120 height 17
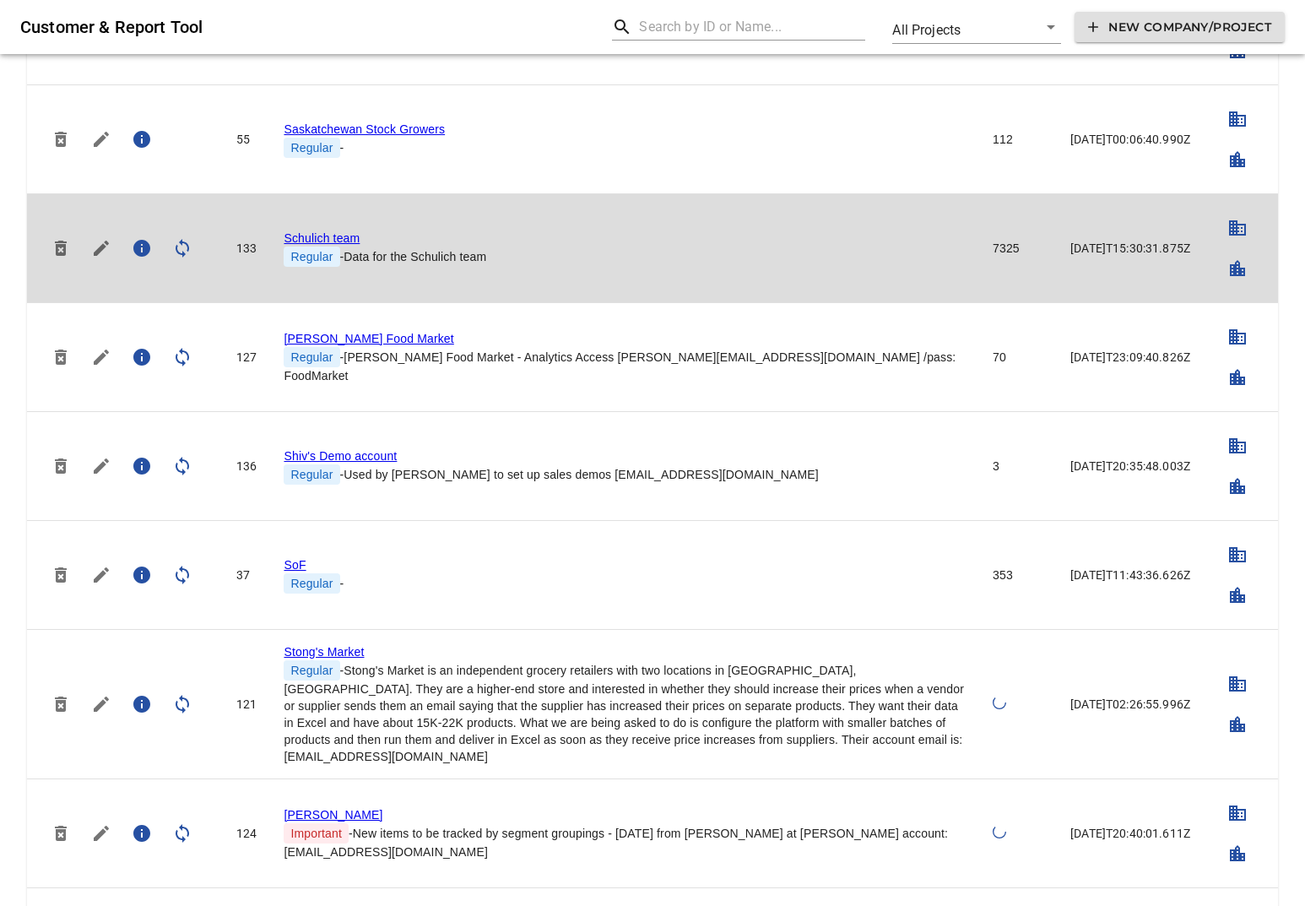
scroll to position [3881, 0]
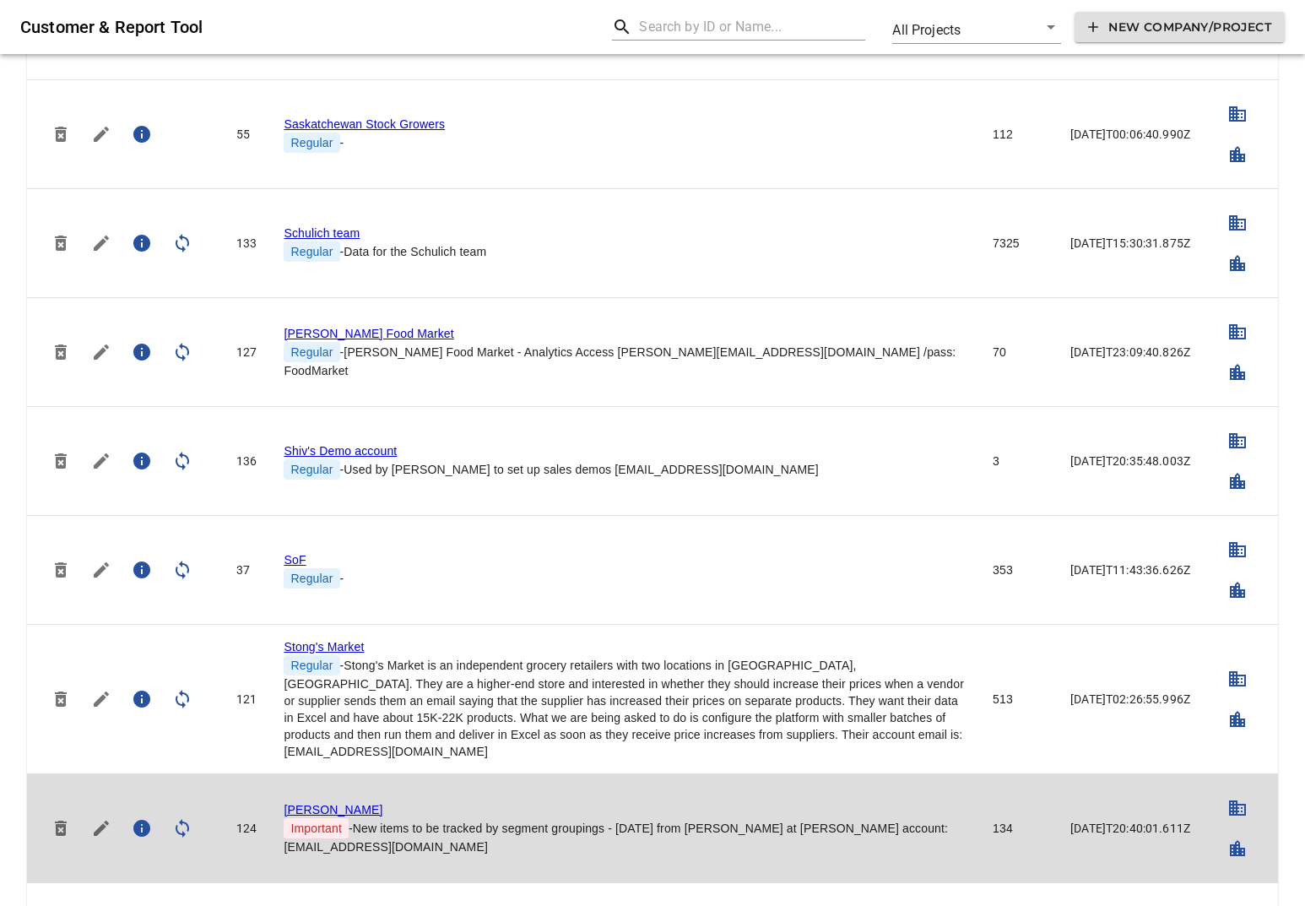
click at [300, 803] on link "[PERSON_NAME]" at bounding box center [333, 810] width 99 height 14
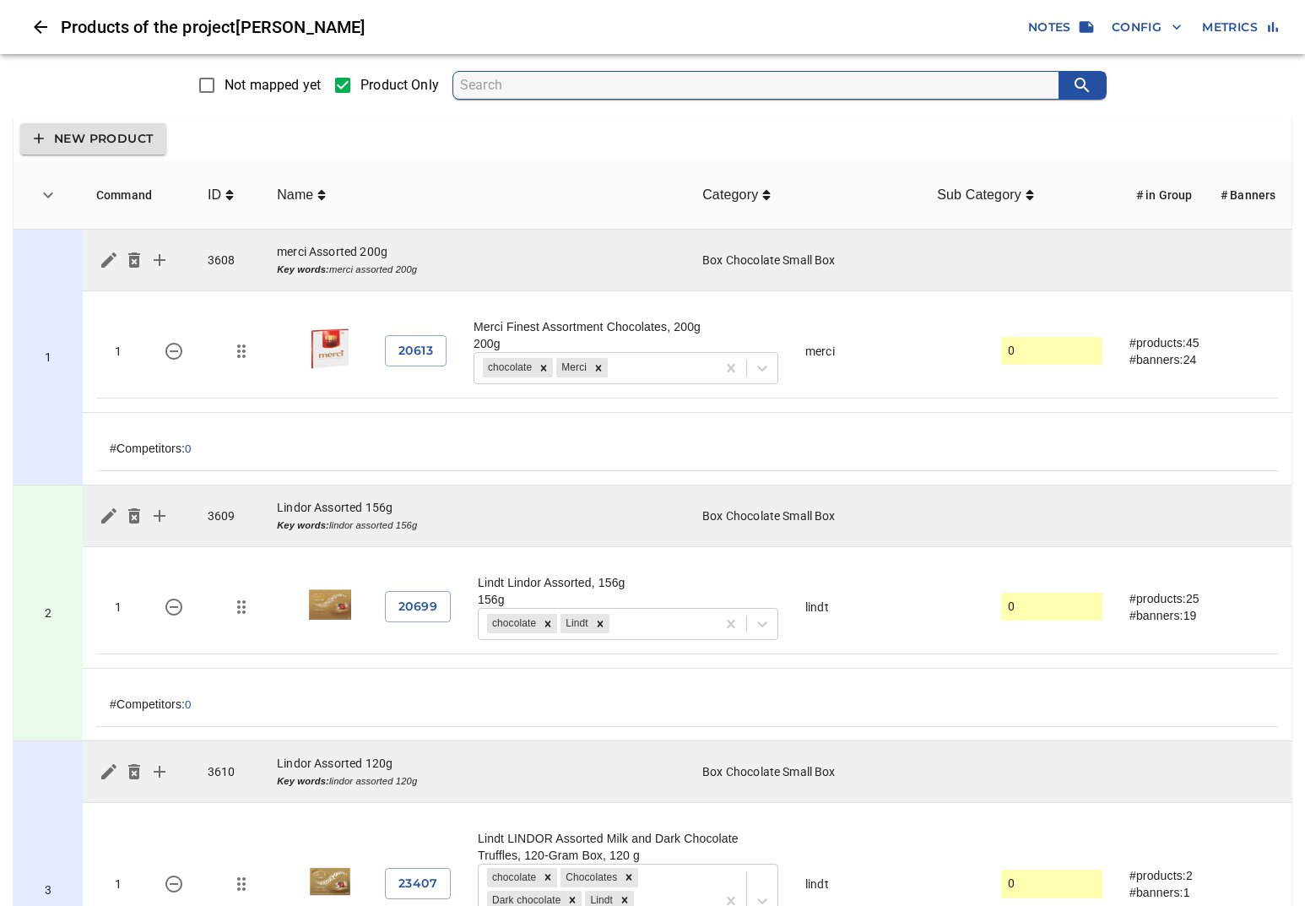
click at [617, 88] on input "search" at bounding box center [759, 85] width 599 height 27
type input "skittles"
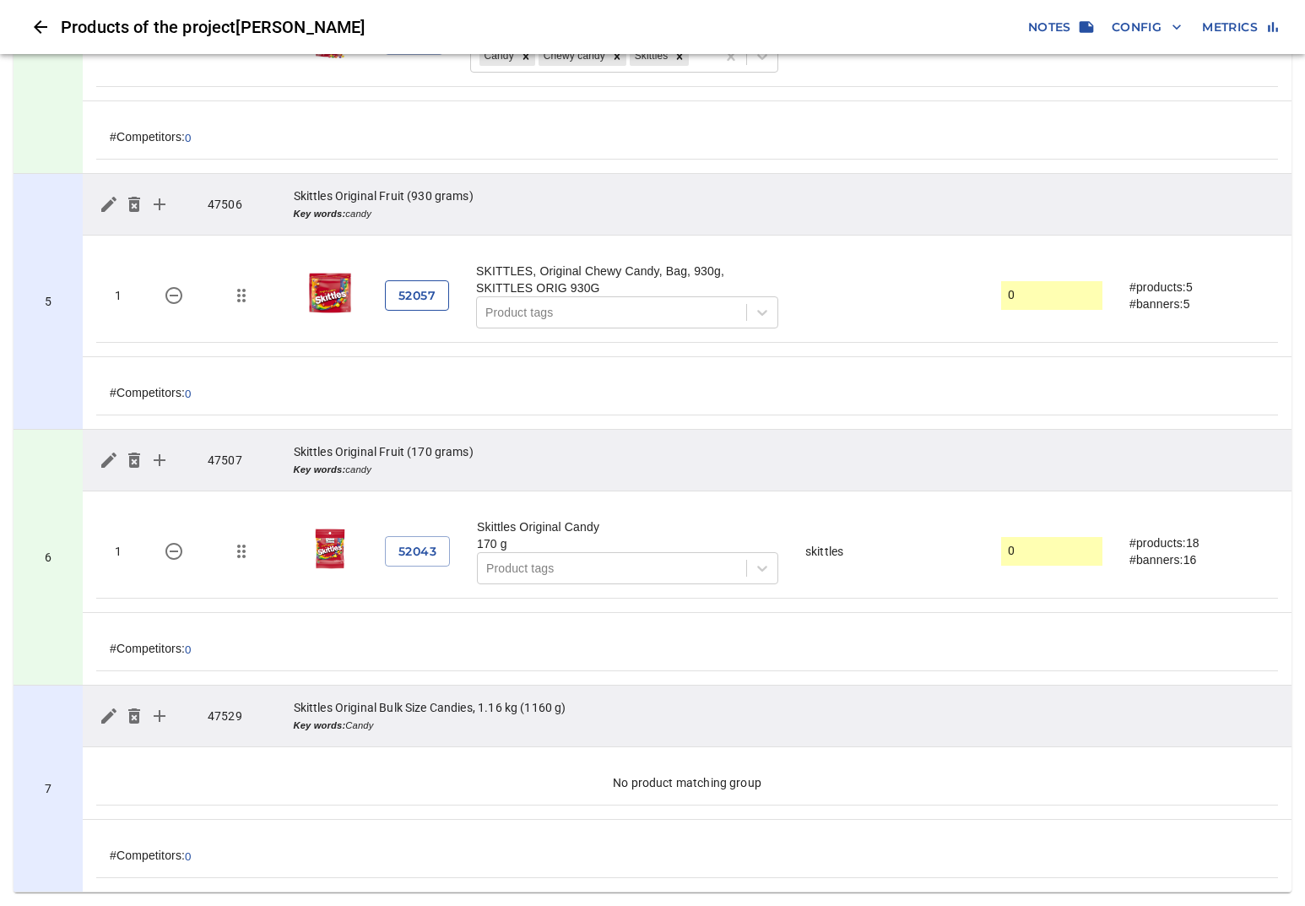
scroll to position [1079, 0]
click at [424, 306] on button "52057" at bounding box center [417, 295] width 64 height 31
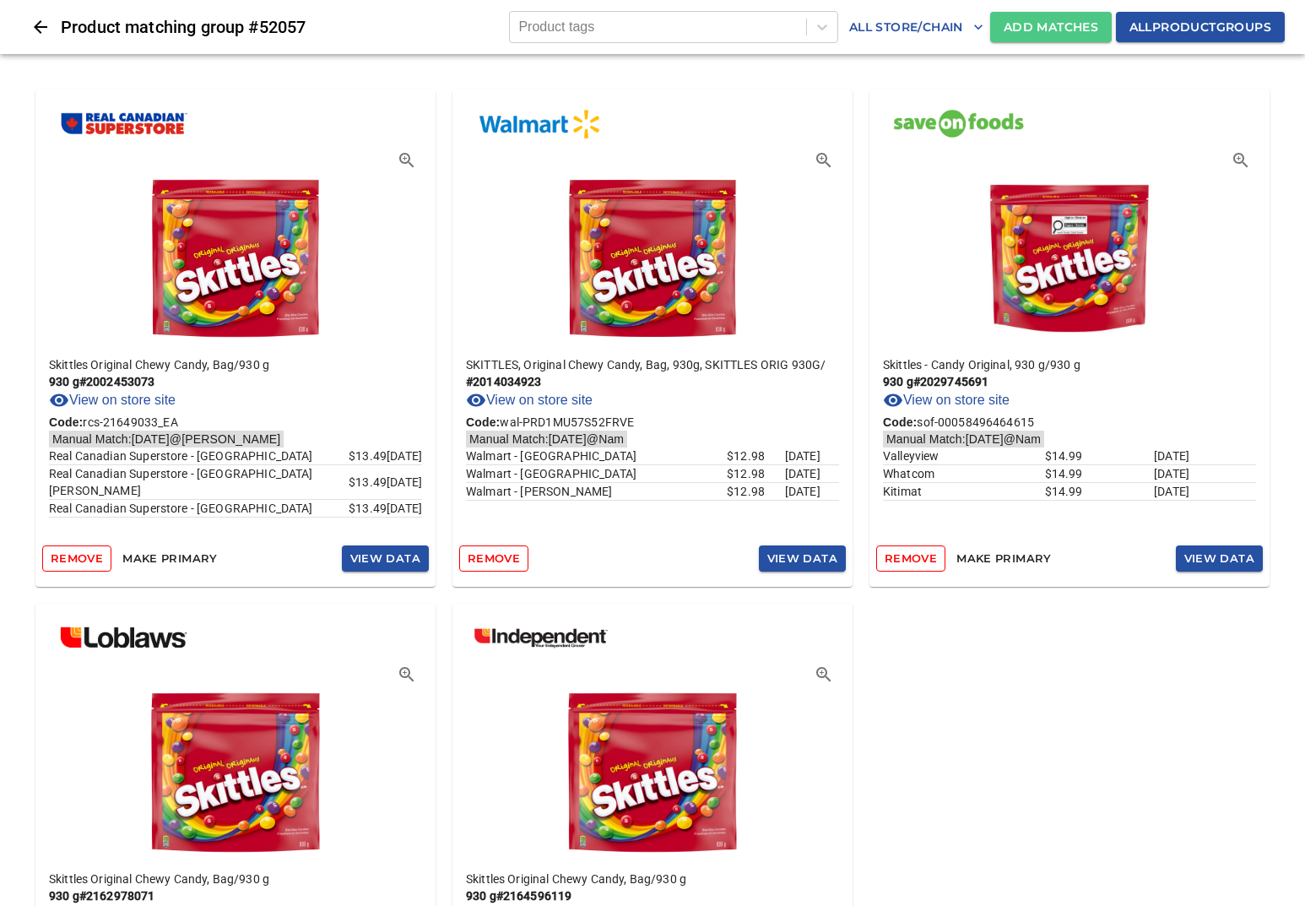
click at [1020, 33] on span "Add Matches" at bounding box center [1051, 27] width 95 height 21
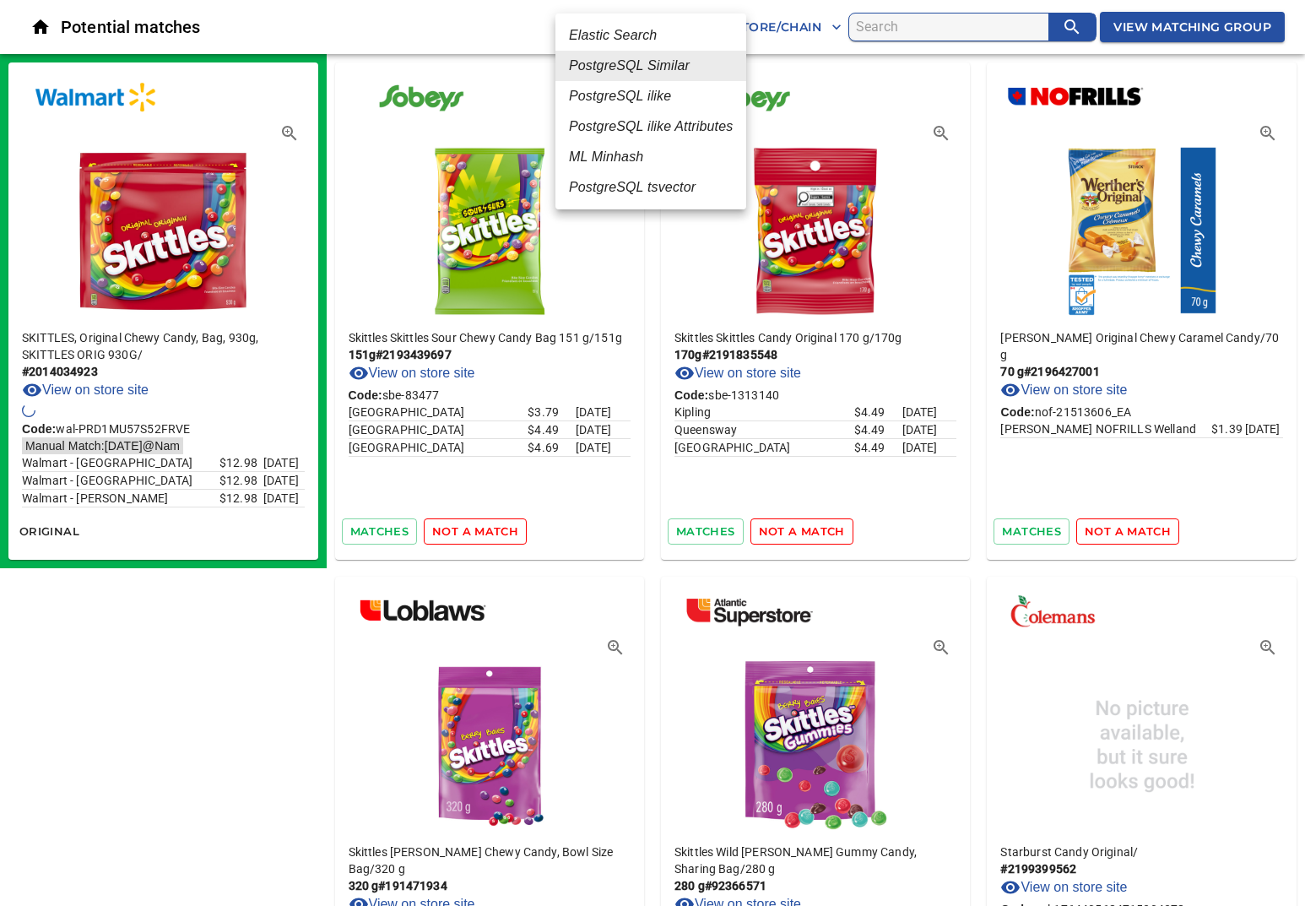
click at [618, 165] on em "ML Minhash" at bounding box center [606, 157] width 74 height 20
type input "3"
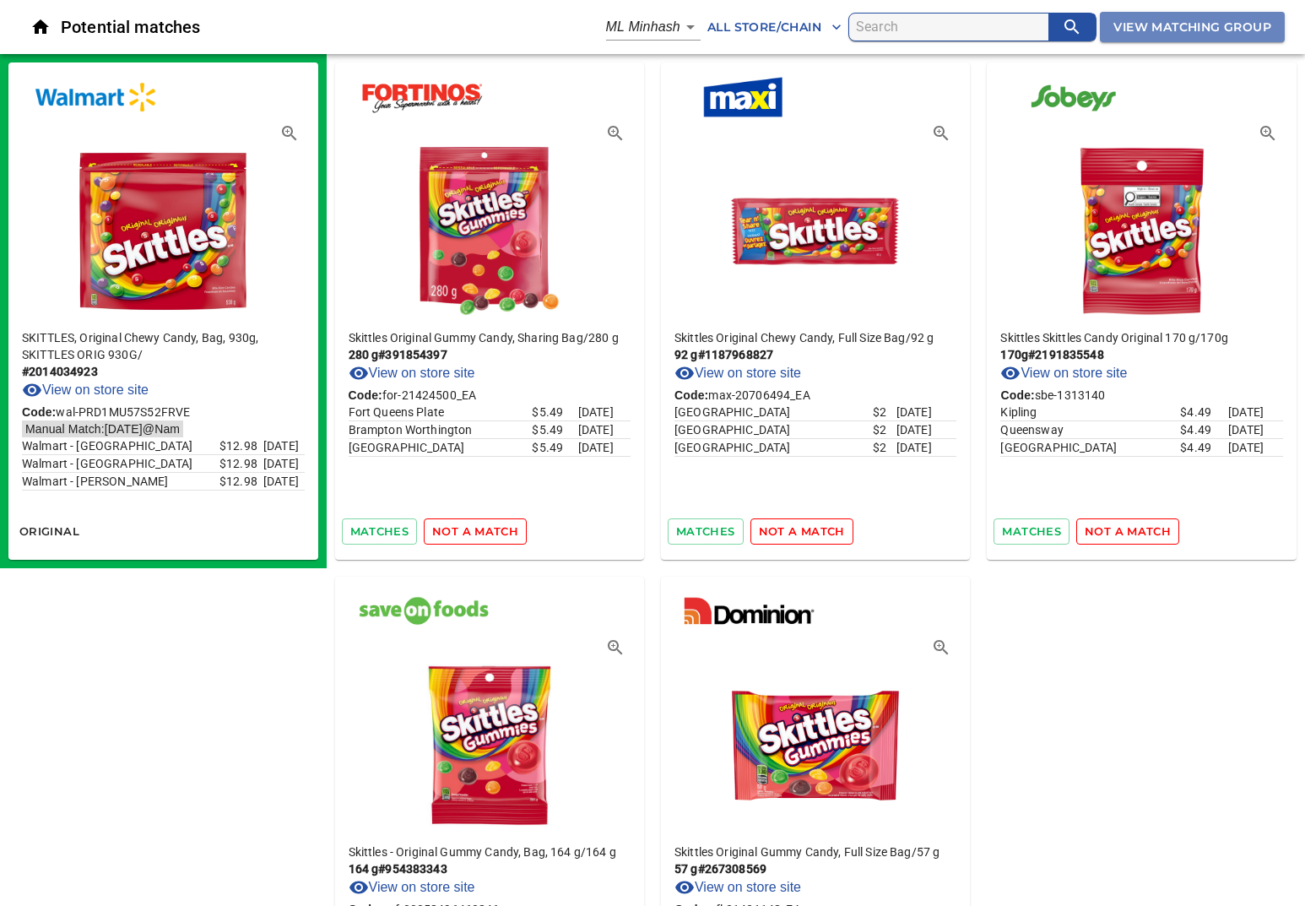
click at [1140, 37] on button "View Matching Group" at bounding box center [1192, 27] width 185 height 31
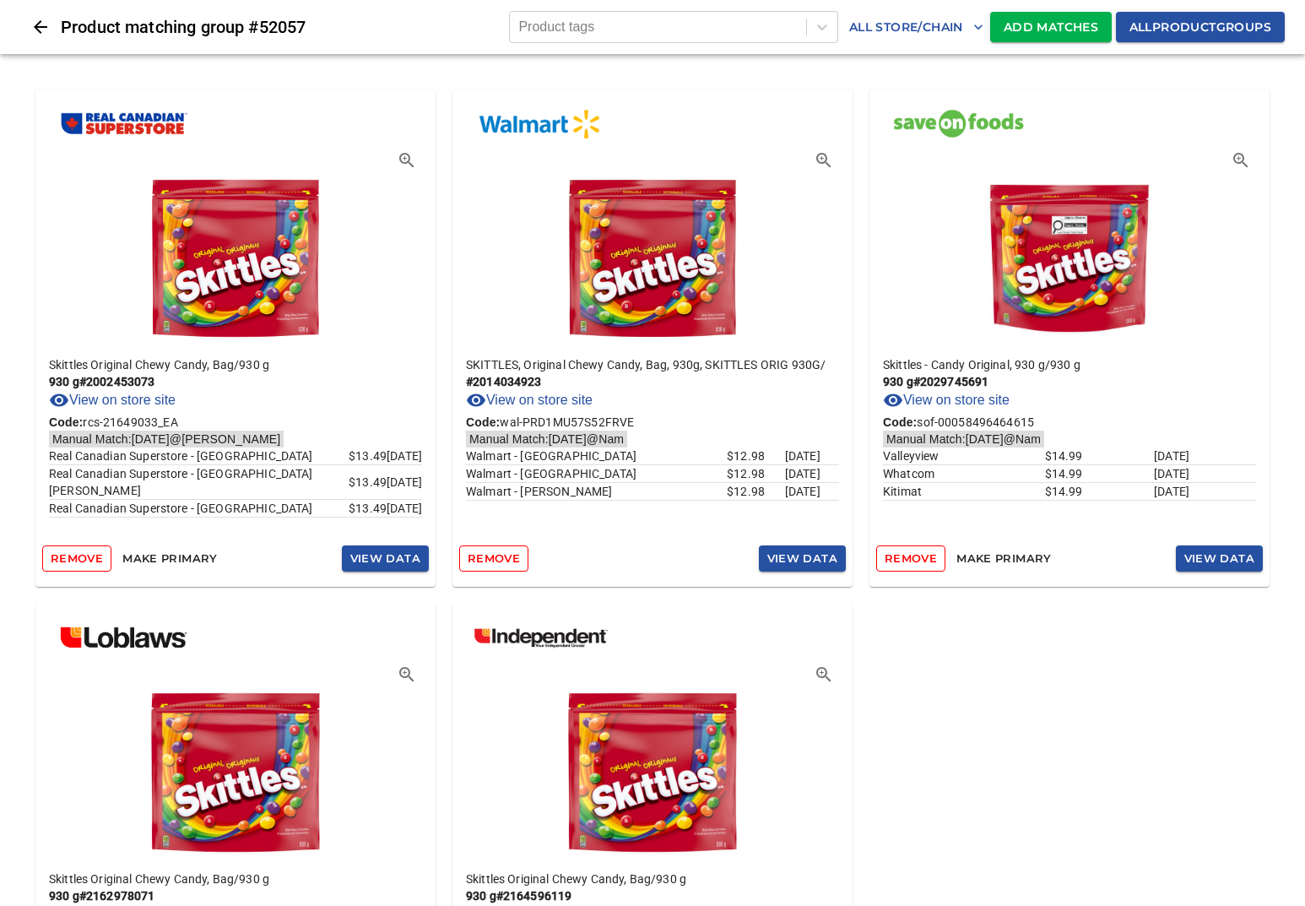
click at [42, 27] on icon "Close" at bounding box center [41, 27] width 14 height 14
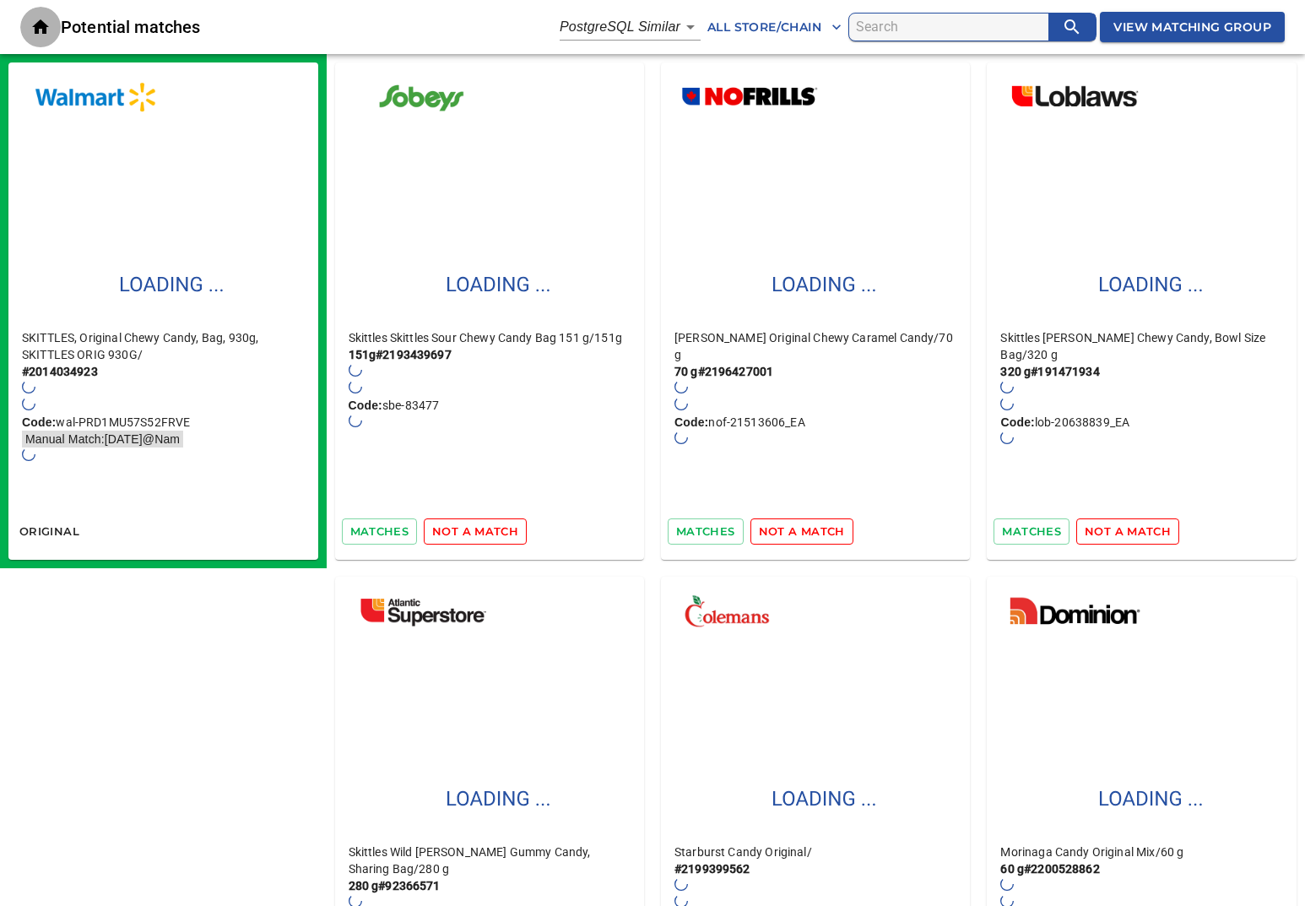
click at [44, 21] on icon "Close" at bounding box center [40, 27] width 20 height 20
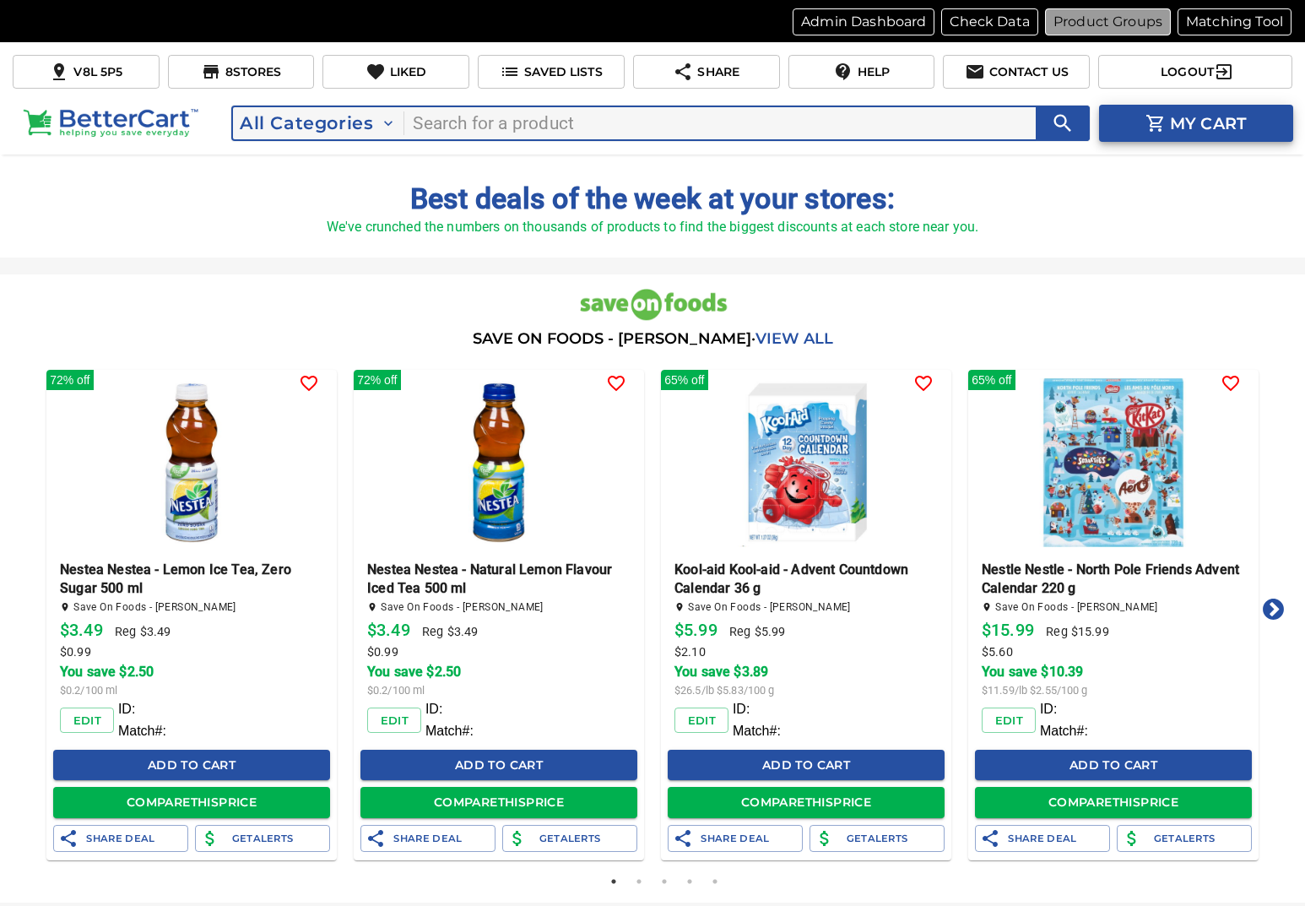
click at [1169, 27] on button "Product Groups" at bounding box center [1108, 21] width 126 height 27
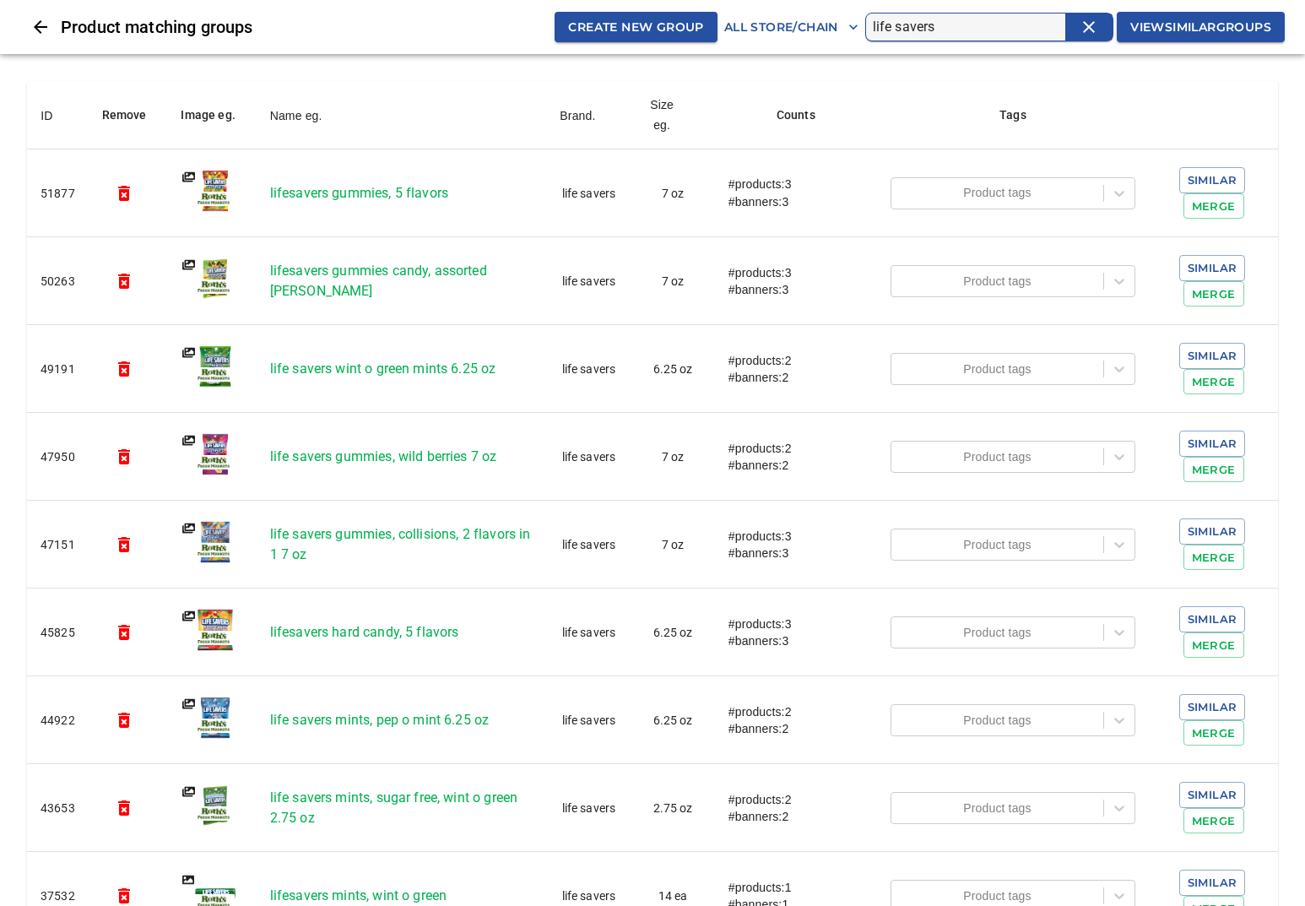
click at [940, 21] on input "life savers" at bounding box center [969, 27] width 192 height 27
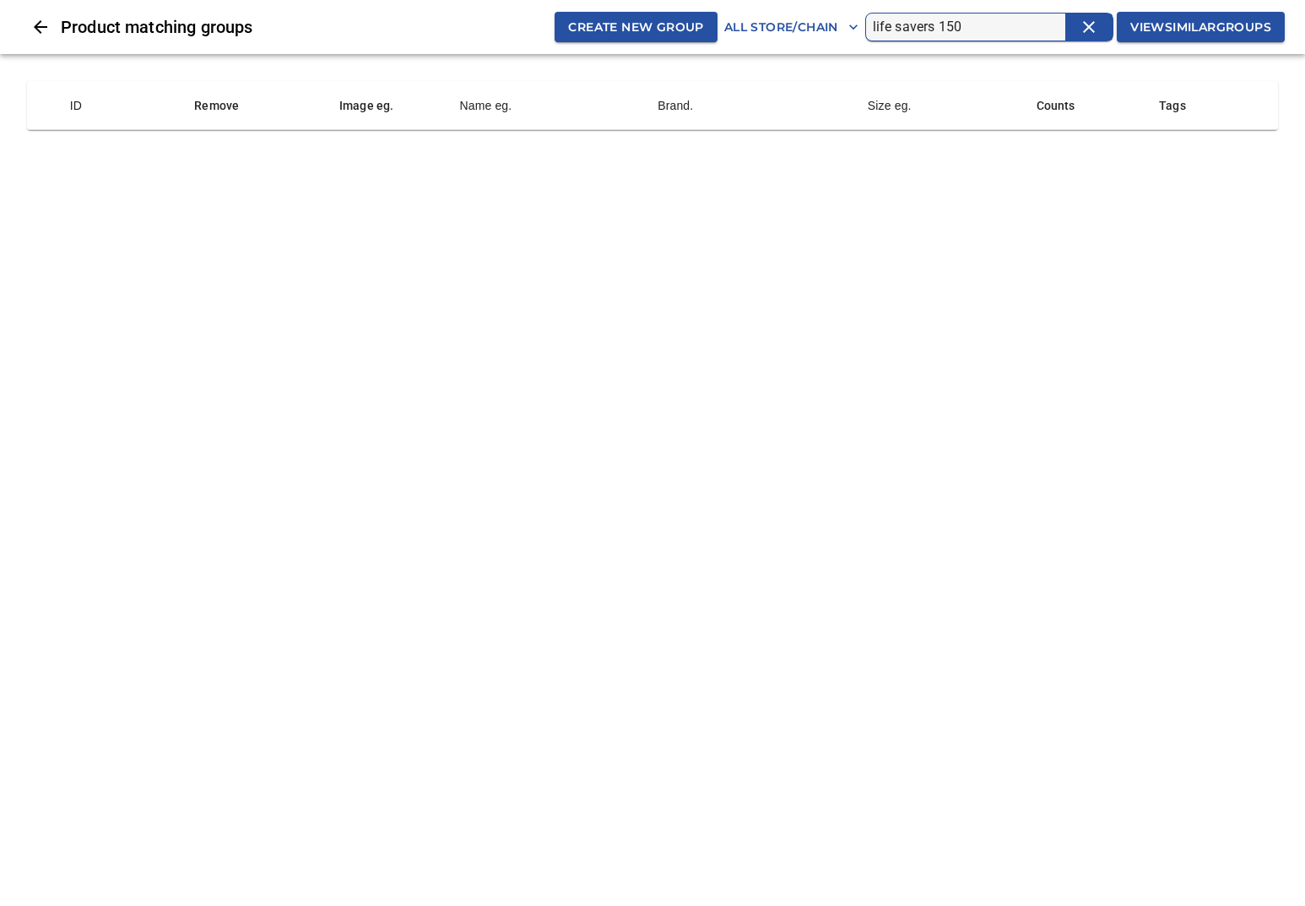
click at [988, 35] on input "life savers 150" at bounding box center [969, 27] width 192 height 27
type input "life savers"
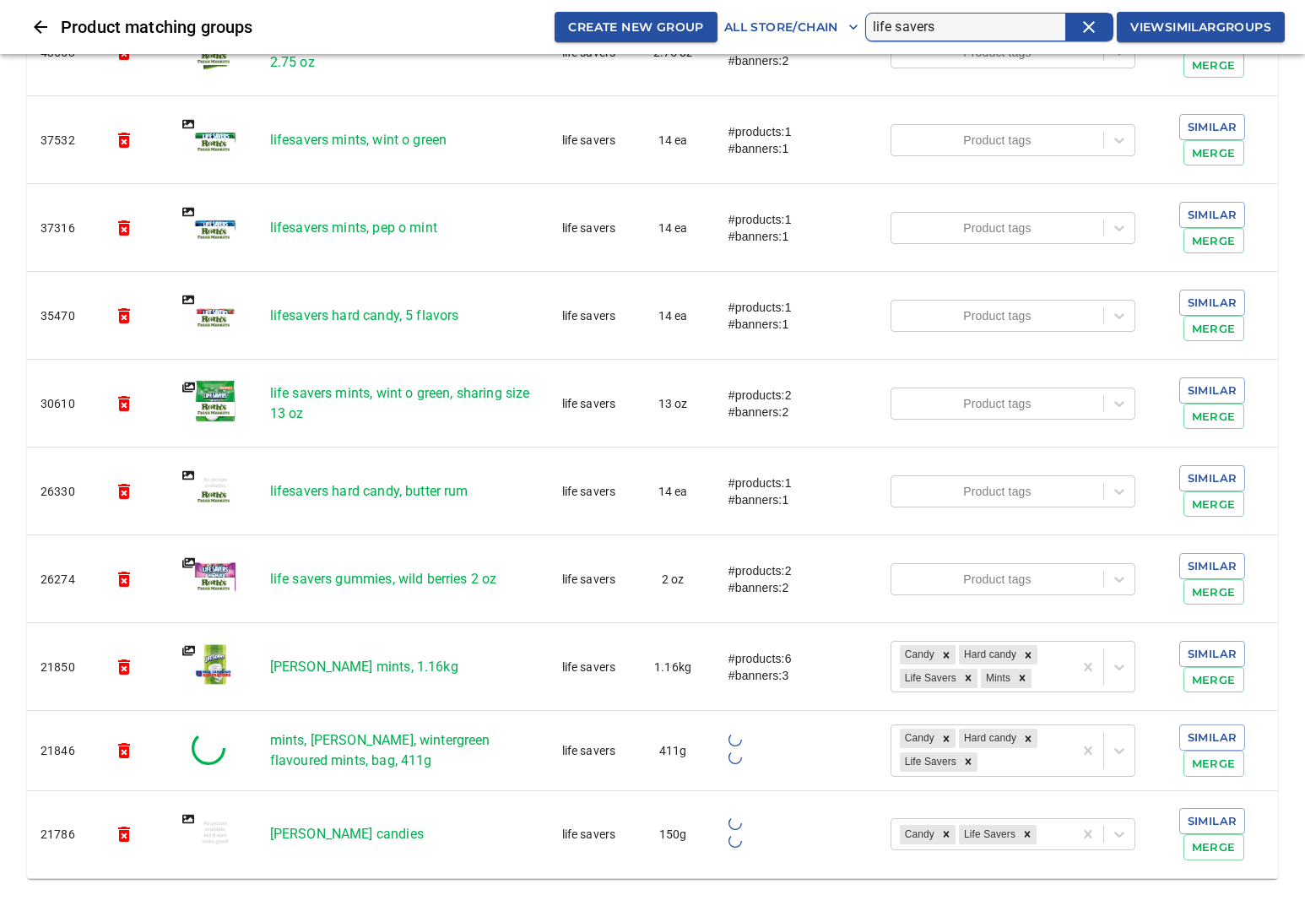
scroll to position [763, 0]
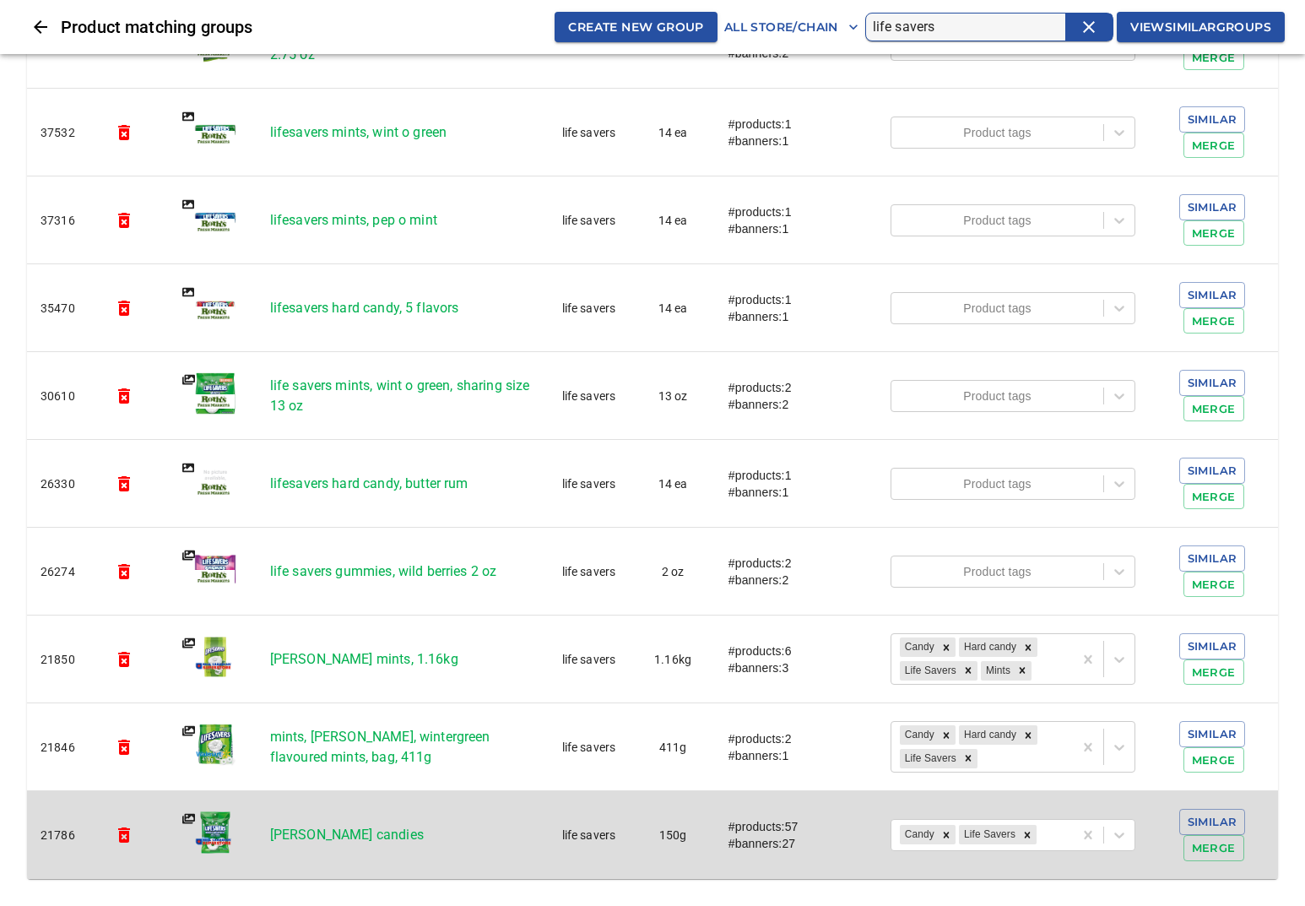
click at [384, 832] on p "wint-o-green candies" at bounding box center [401, 835] width 263 height 20
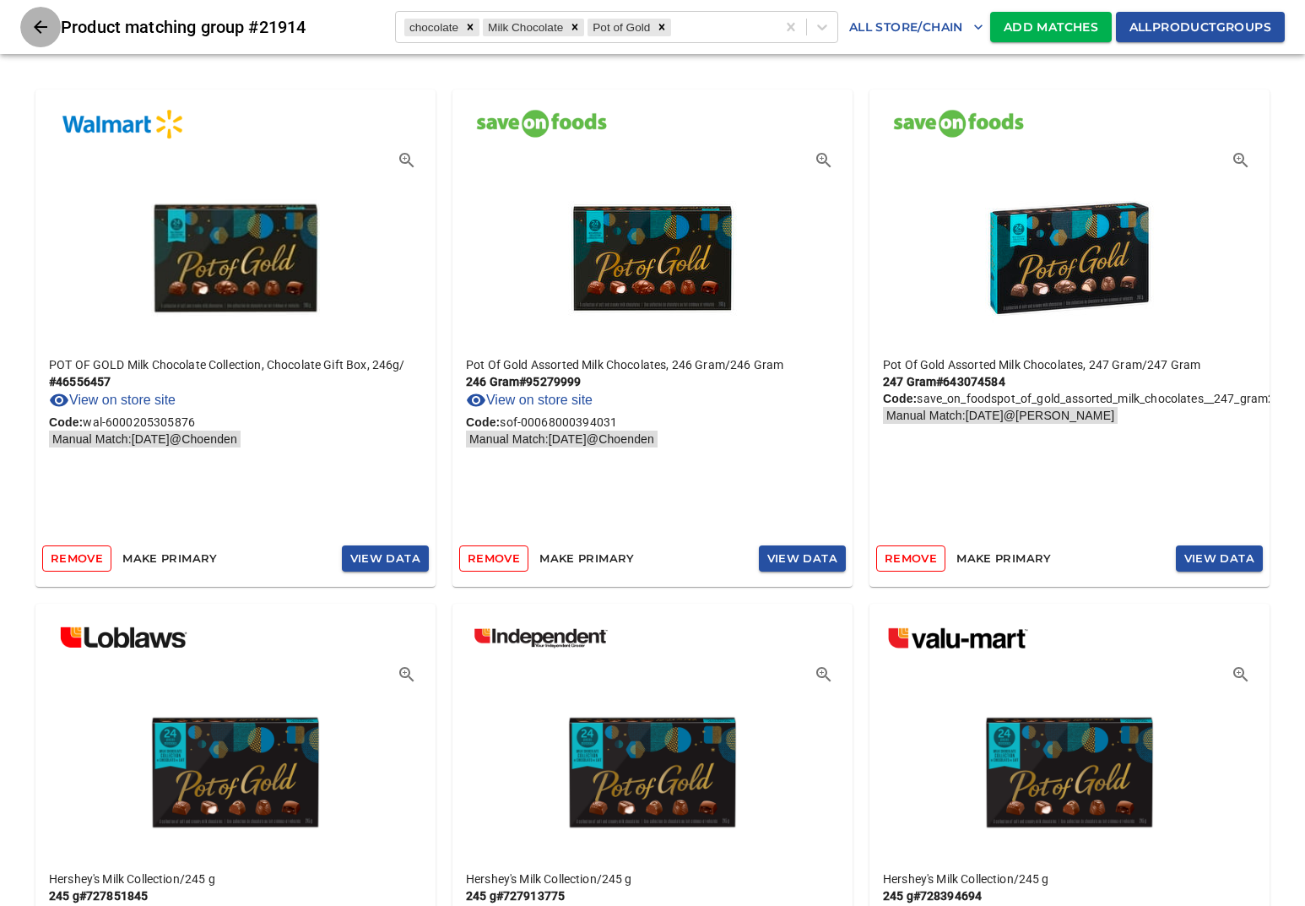
click at [30, 31] on icon "Close" at bounding box center [40, 27] width 20 height 20
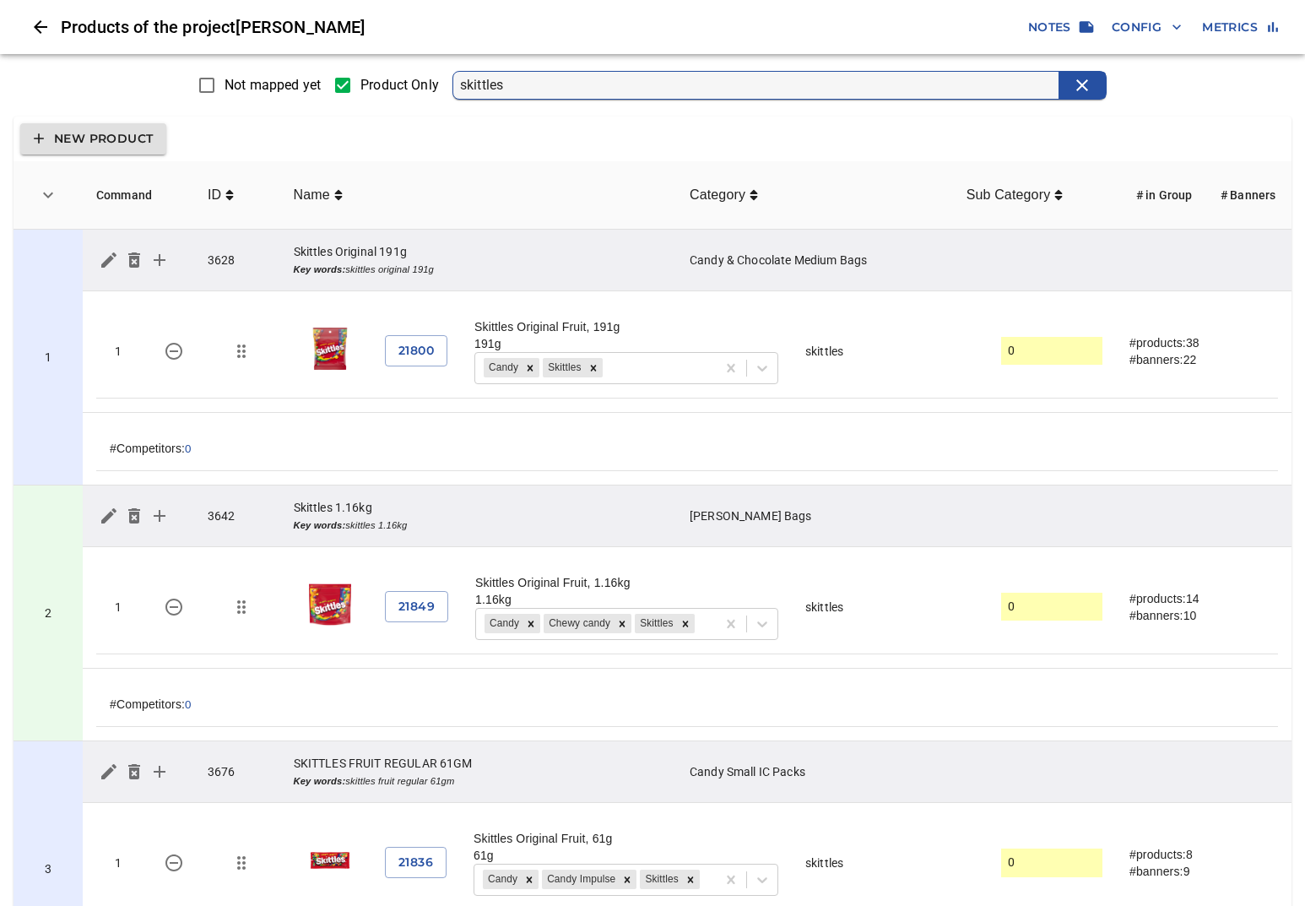
scroll to position [1079, 0]
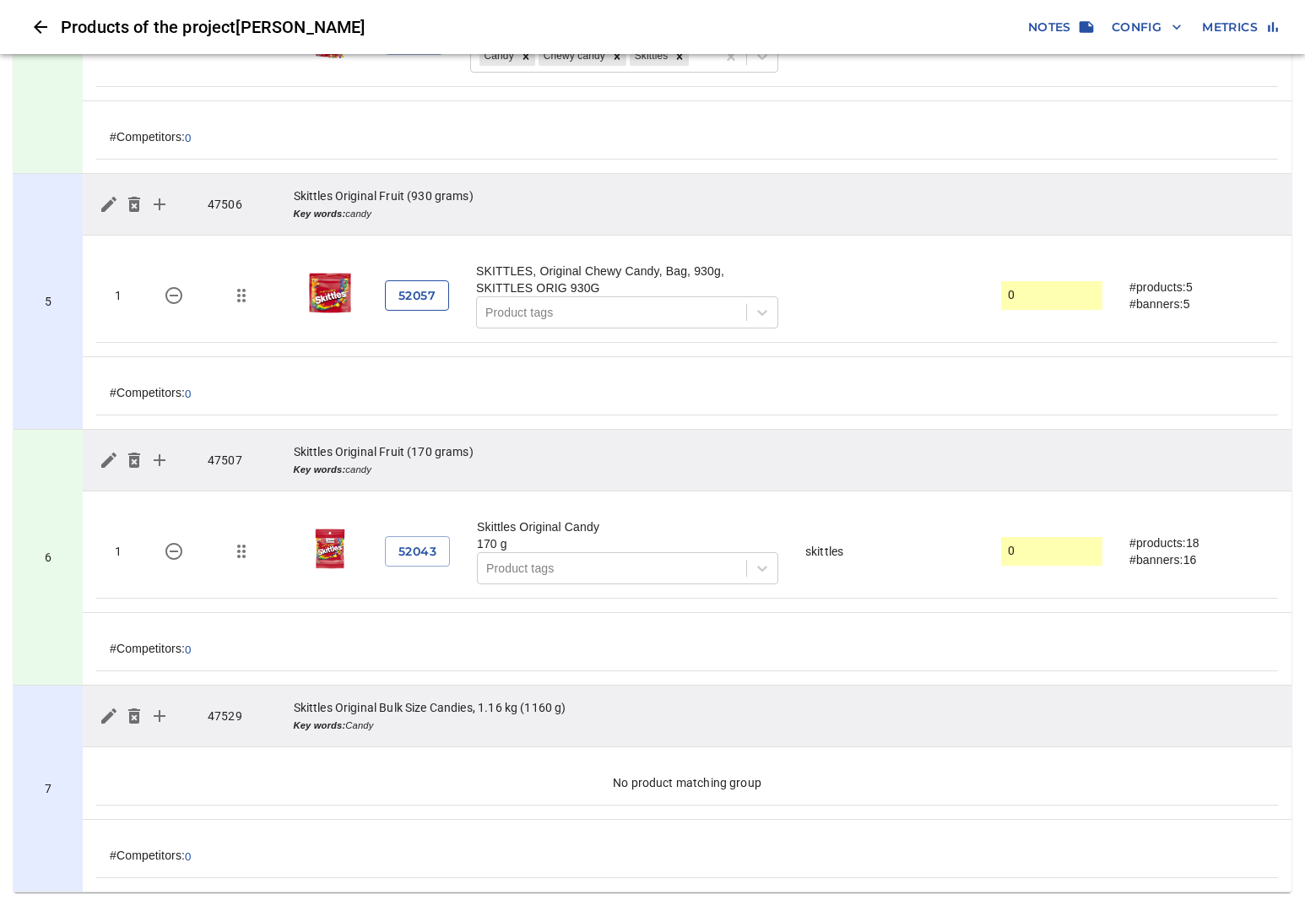
click at [429, 292] on span "52057" at bounding box center [416, 295] width 37 height 21
click at [44, 31] on icon "Close" at bounding box center [40, 27] width 20 height 20
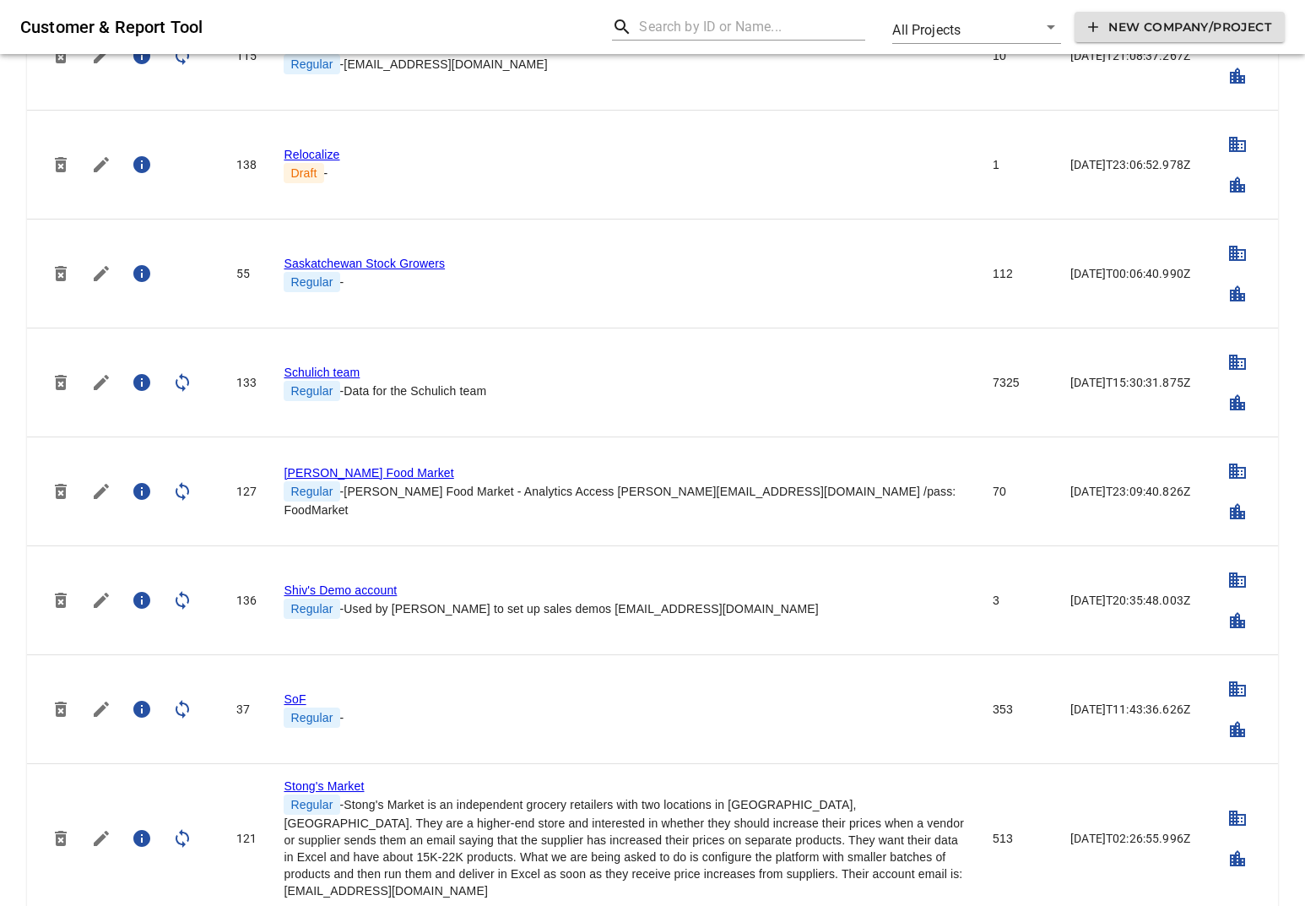
scroll to position [4195, 0]
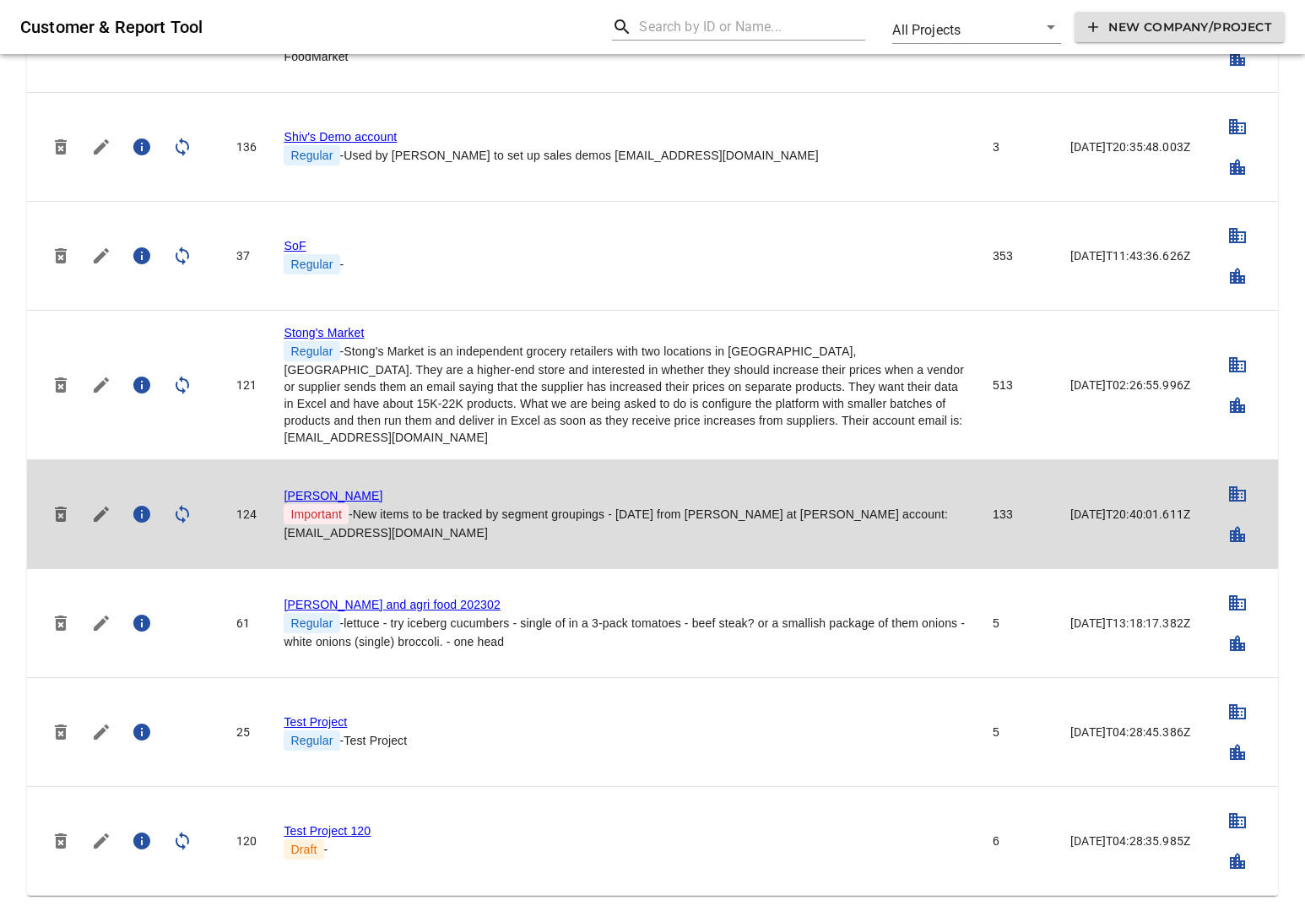
click at [301, 489] on link "Storck" at bounding box center [333, 496] width 99 height 14
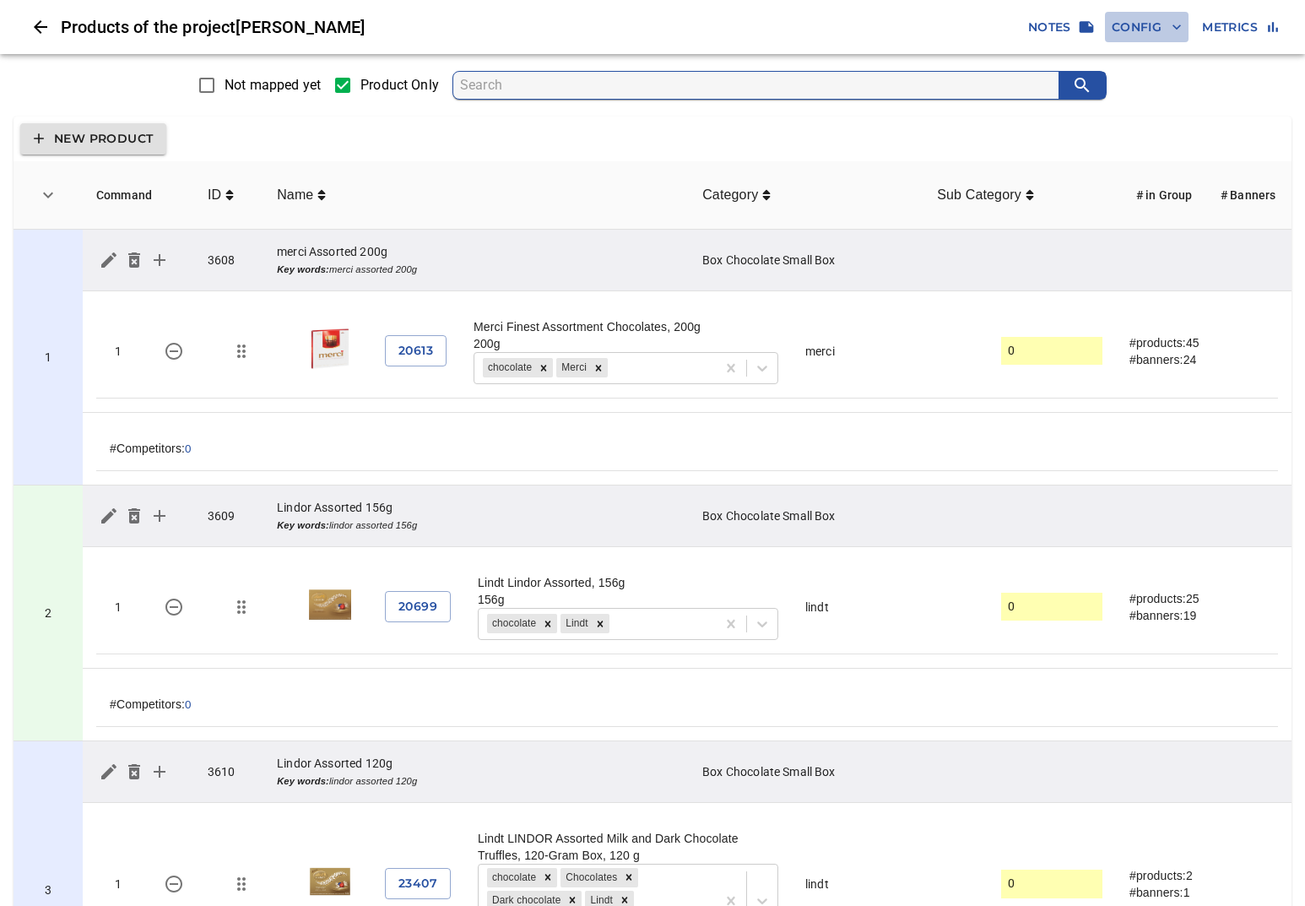
click at [1135, 27] on span "Config" at bounding box center [1147, 27] width 70 height 21
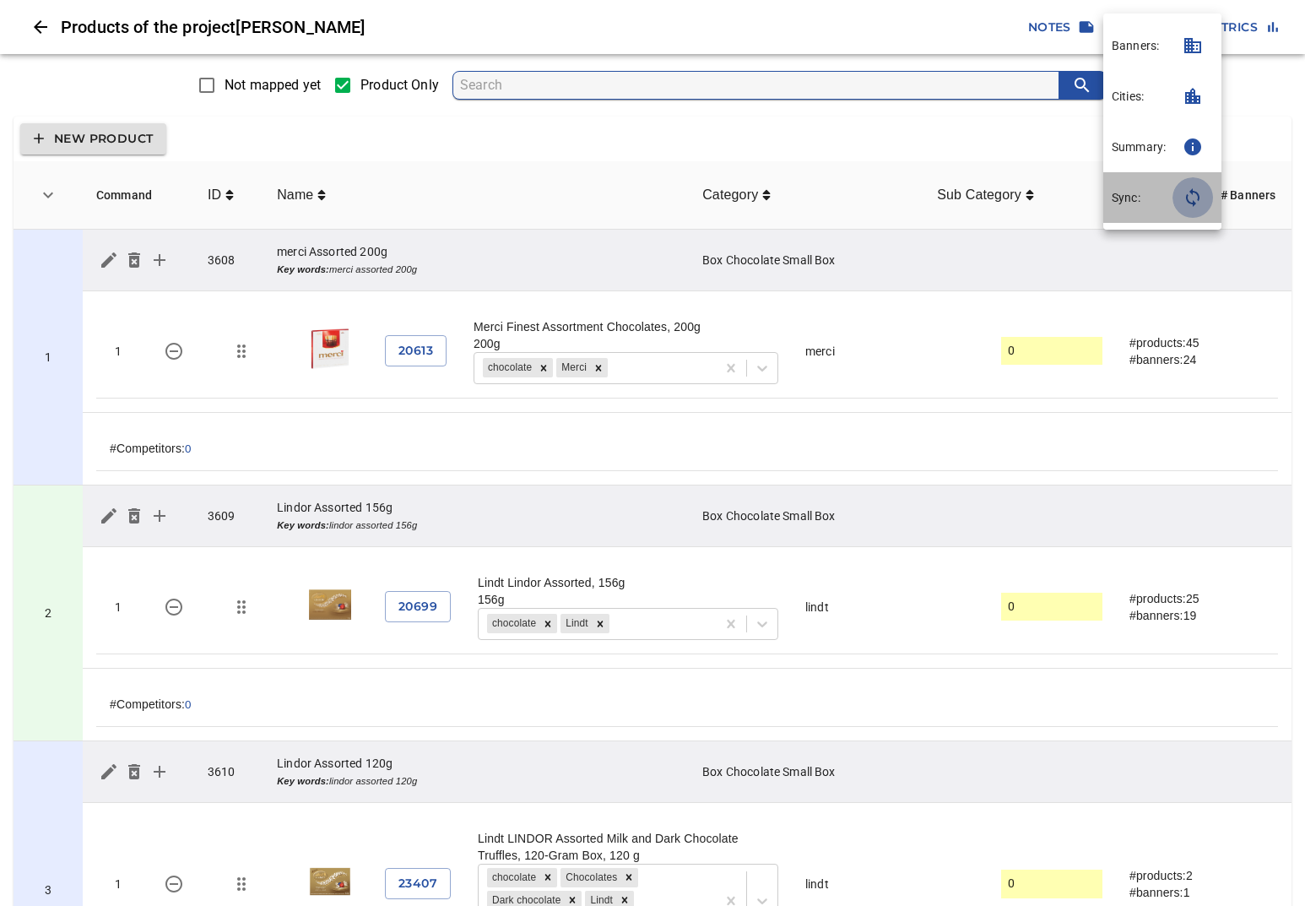
click at [1201, 205] on icon "button" at bounding box center [1193, 197] width 20 height 20
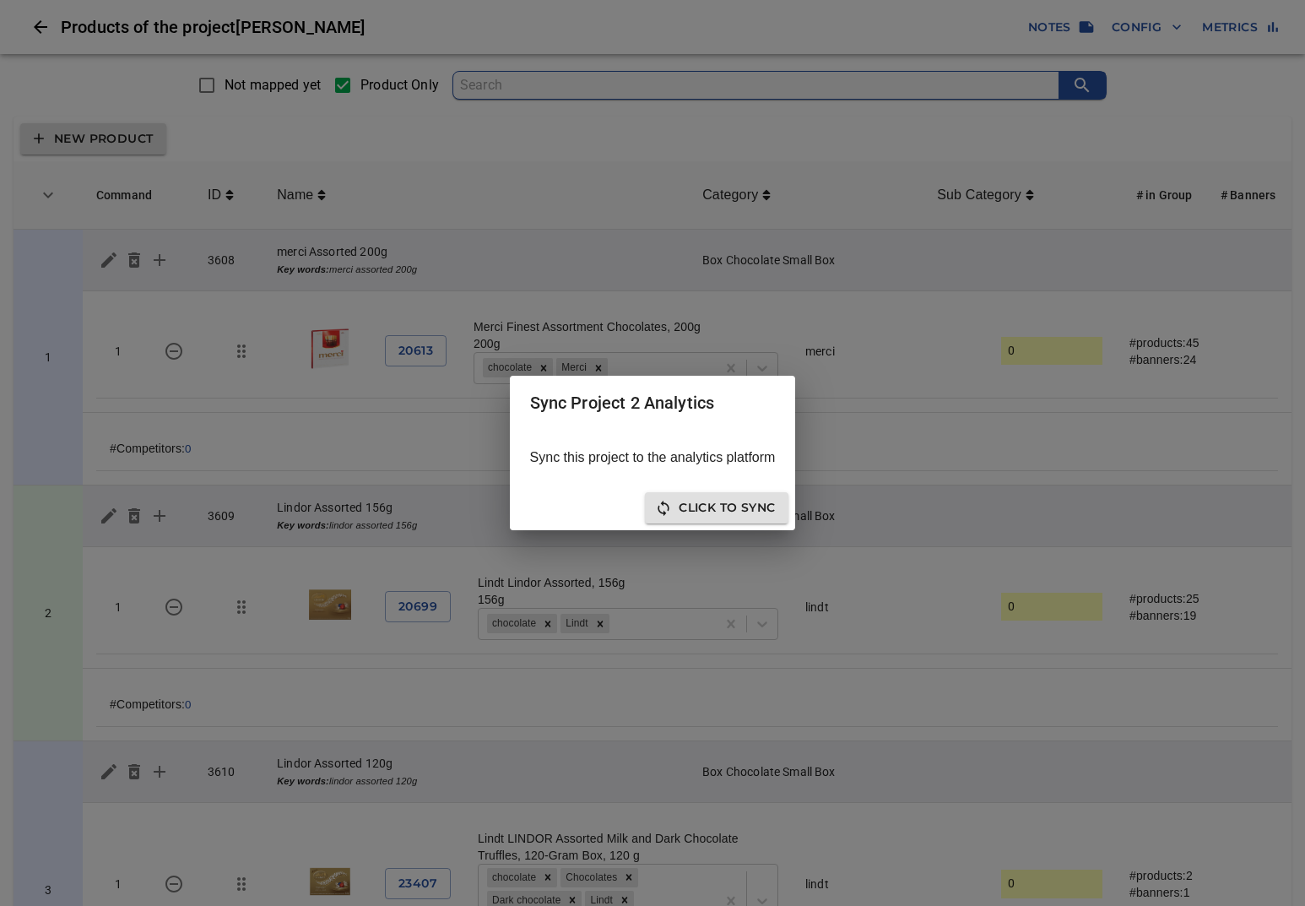
click at [740, 524] on div "Click to sync" at bounding box center [653, 507] width 286 height 45
click at [738, 517] on span "Click to sync" at bounding box center [716, 507] width 117 height 21
click at [684, 512] on span "Click to Re-Sync" at bounding box center [630, 507] width 138 height 21
click at [756, 515] on span "Close" at bounding box center [754, 507] width 42 height 21
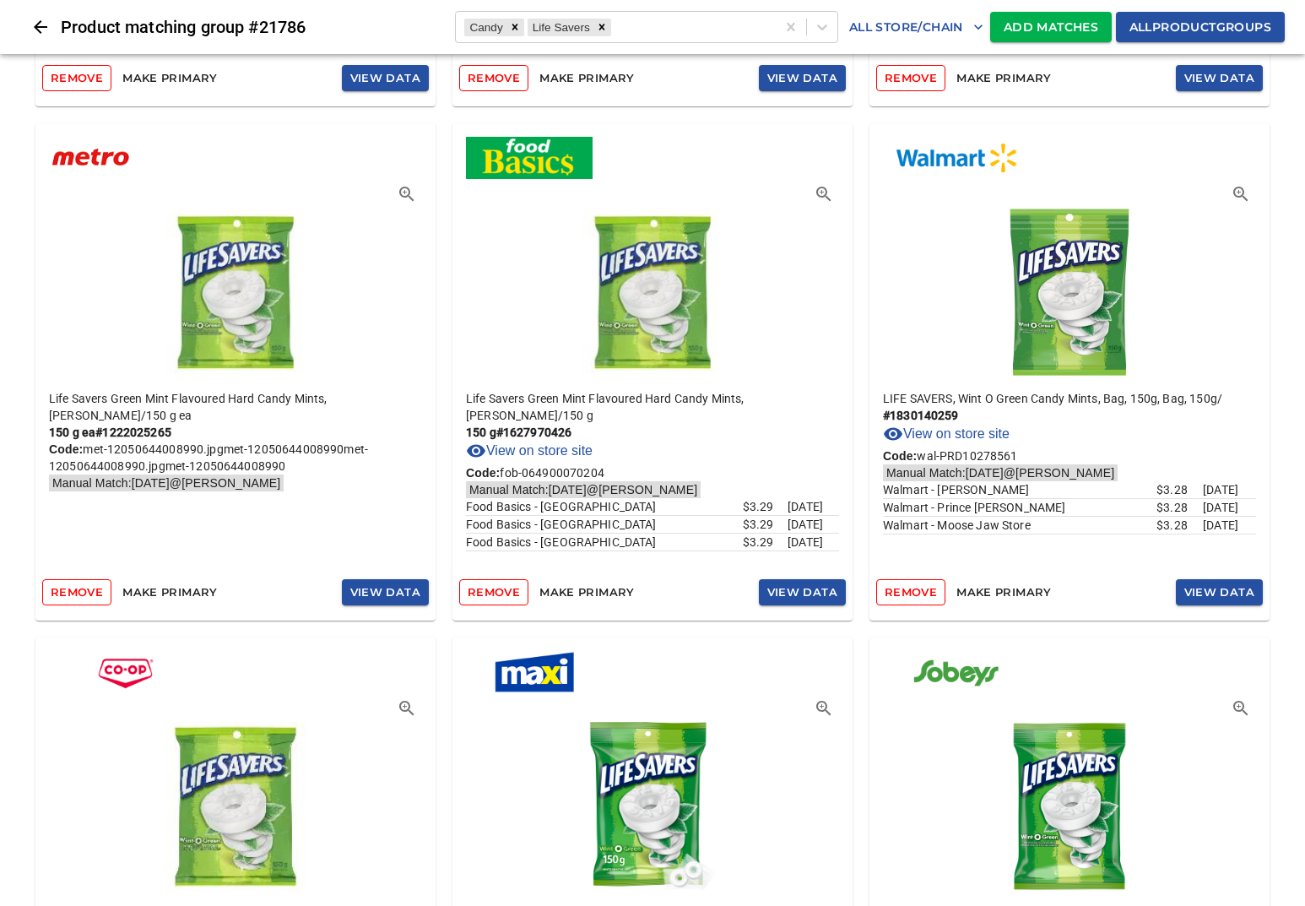
scroll to position [9480, 0]
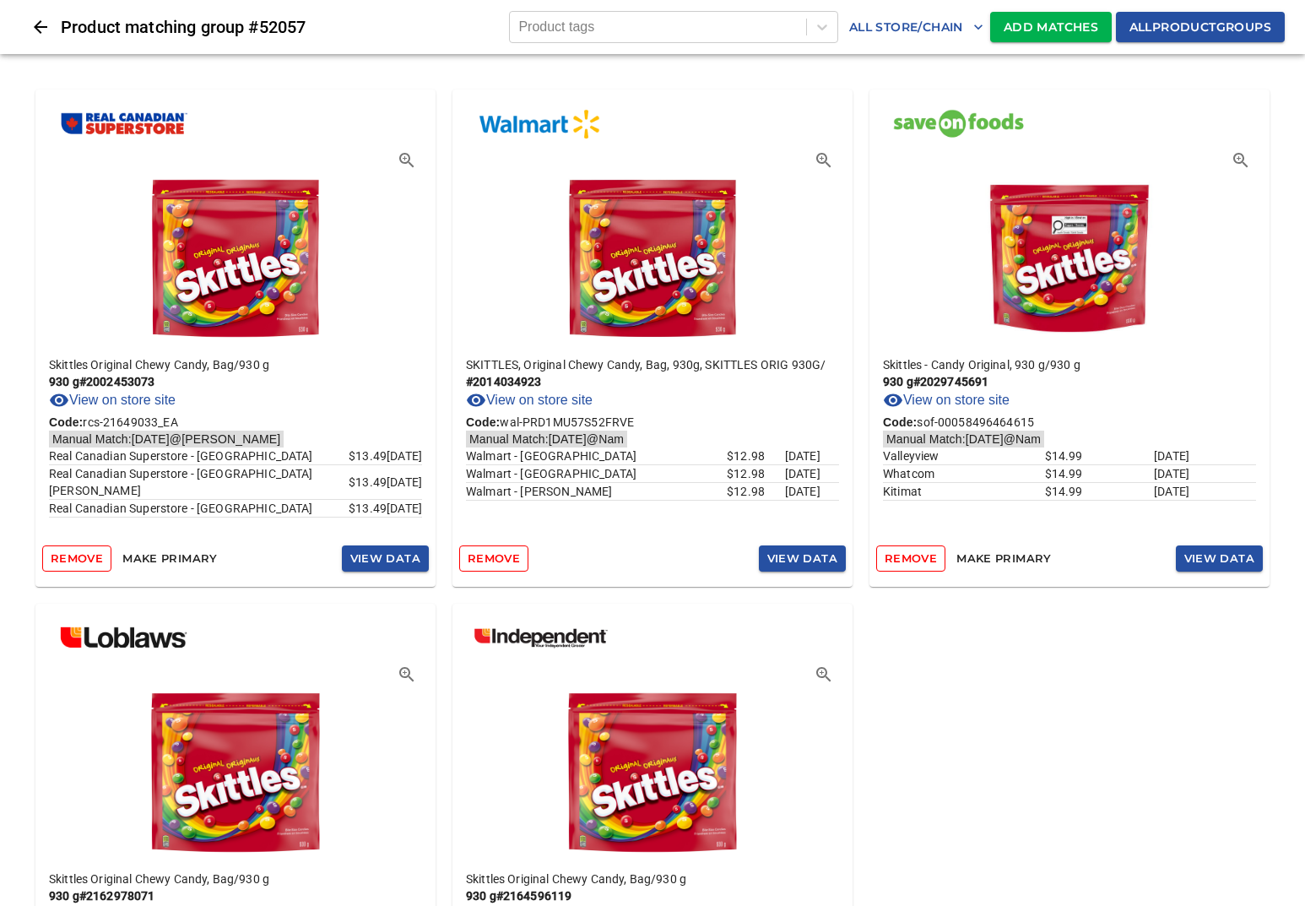
click at [881, 22] on span "All Store/Chain" at bounding box center [916, 27] width 134 height 21
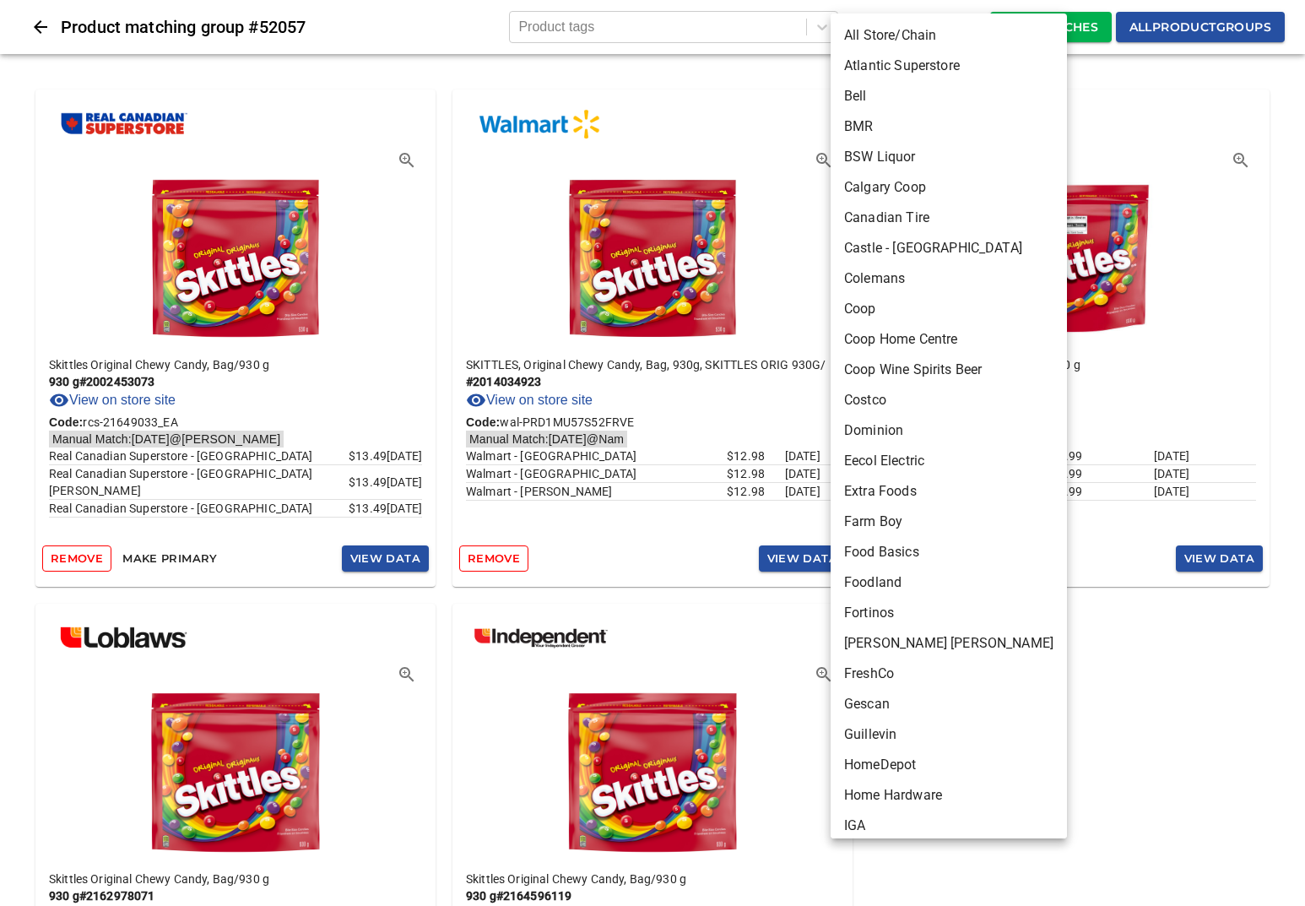
click at [708, 11] on div at bounding box center [652, 453] width 1305 height 906
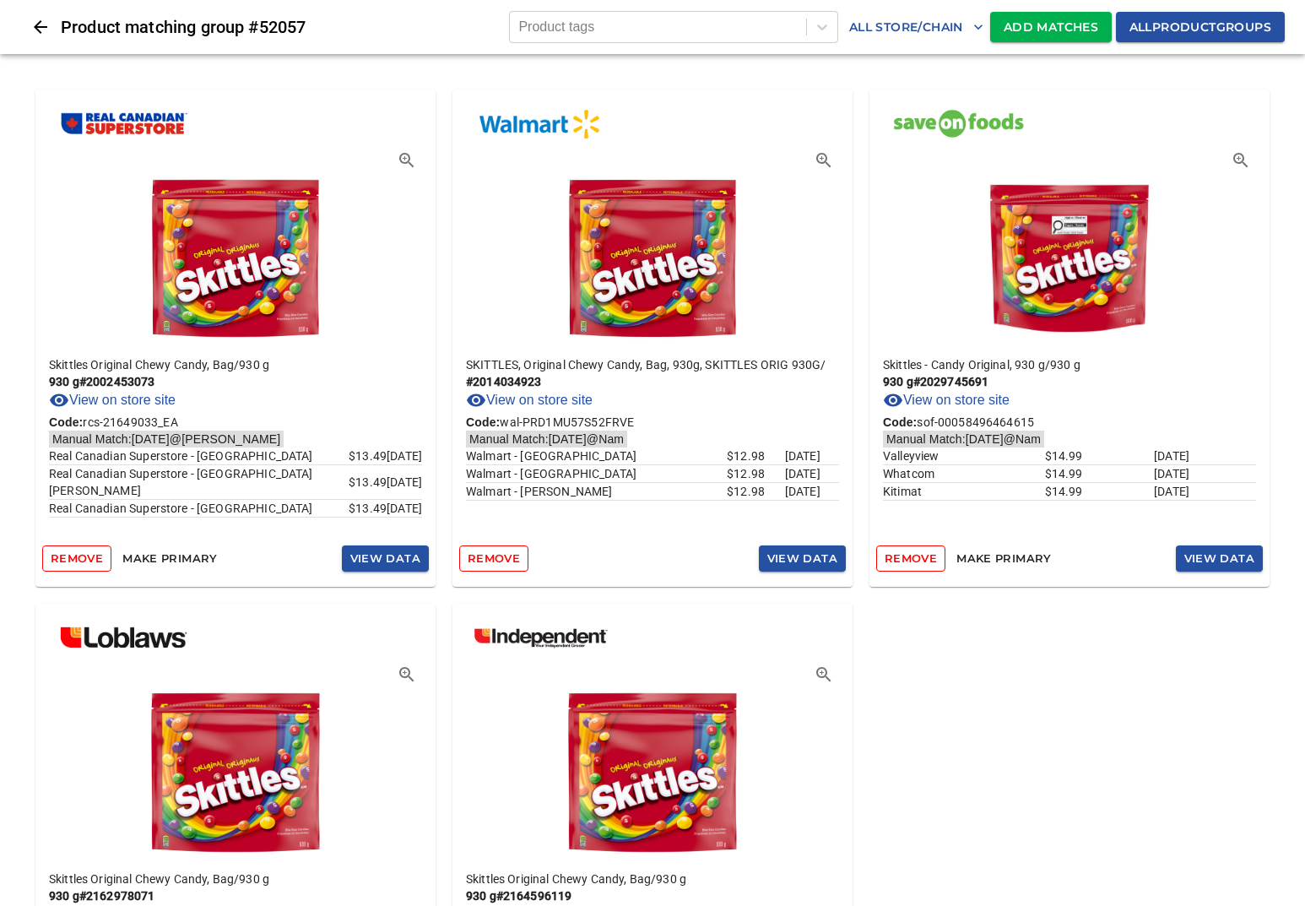
click at [1050, 41] on button "Add Matches" at bounding box center [1051, 27] width 122 height 31
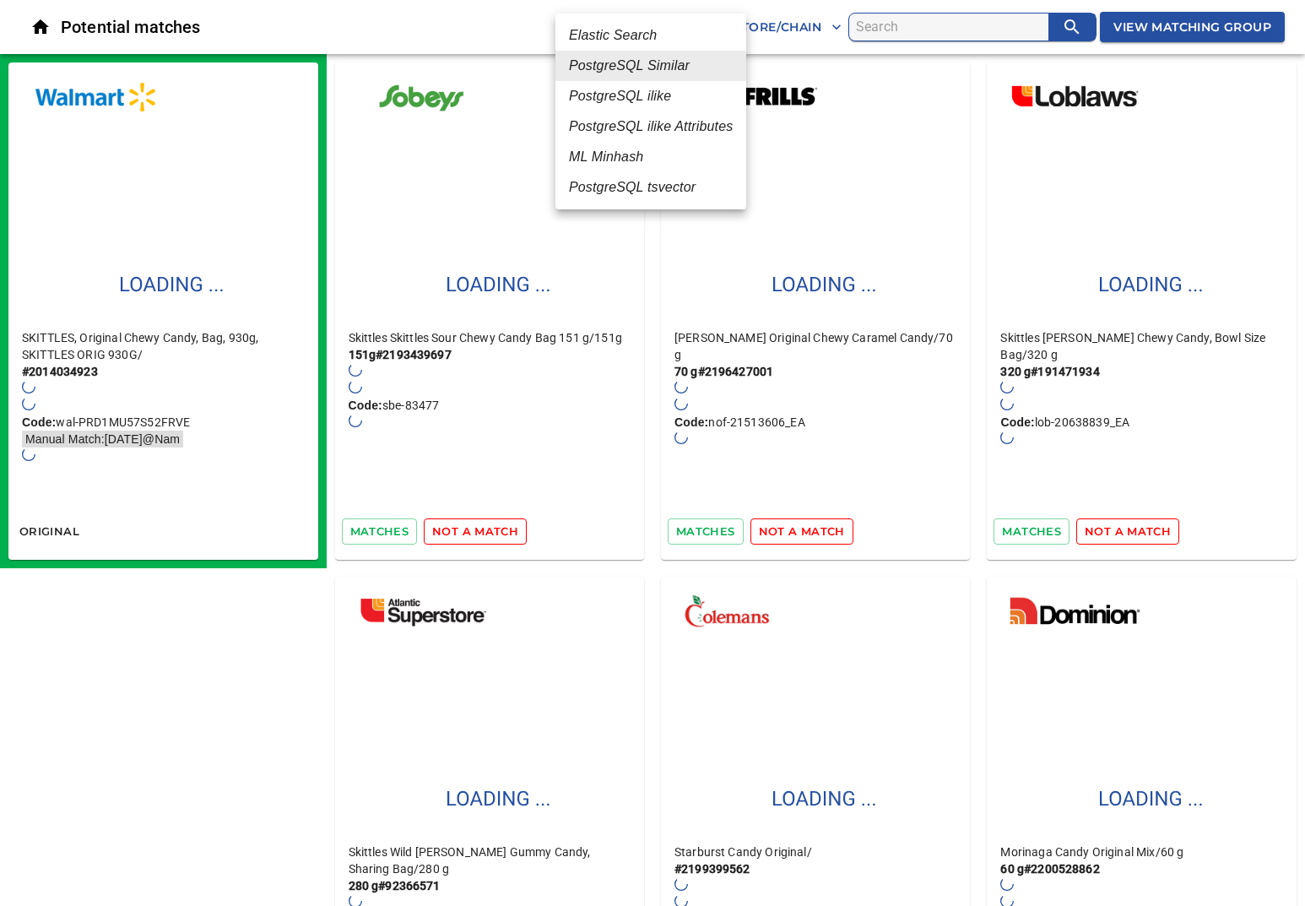
click at [656, 35] on em "Elastic Search" at bounding box center [613, 35] width 88 height 20
type input "1"
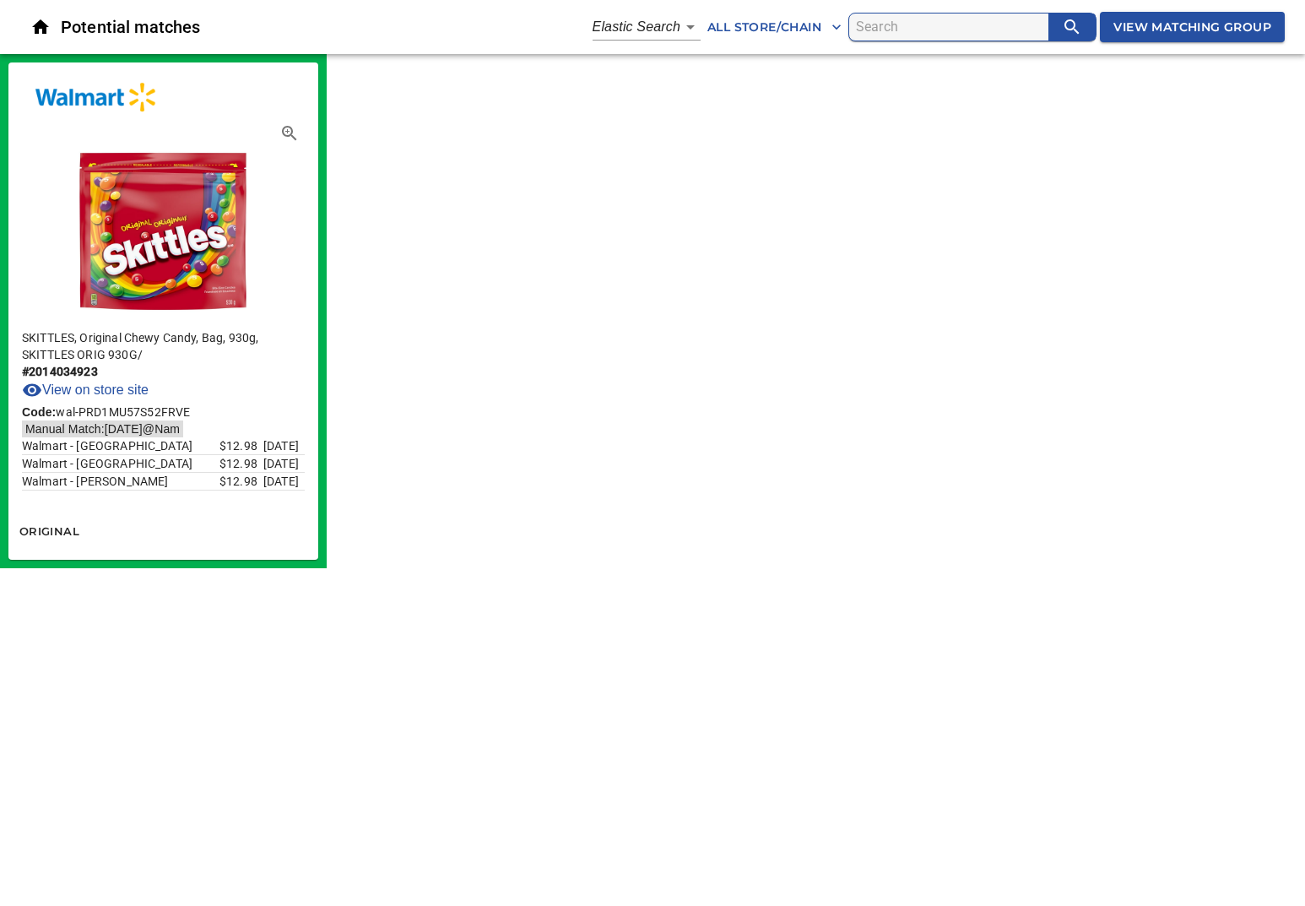
click at [988, 34] on input "search" at bounding box center [952, 27] width 192 height 27
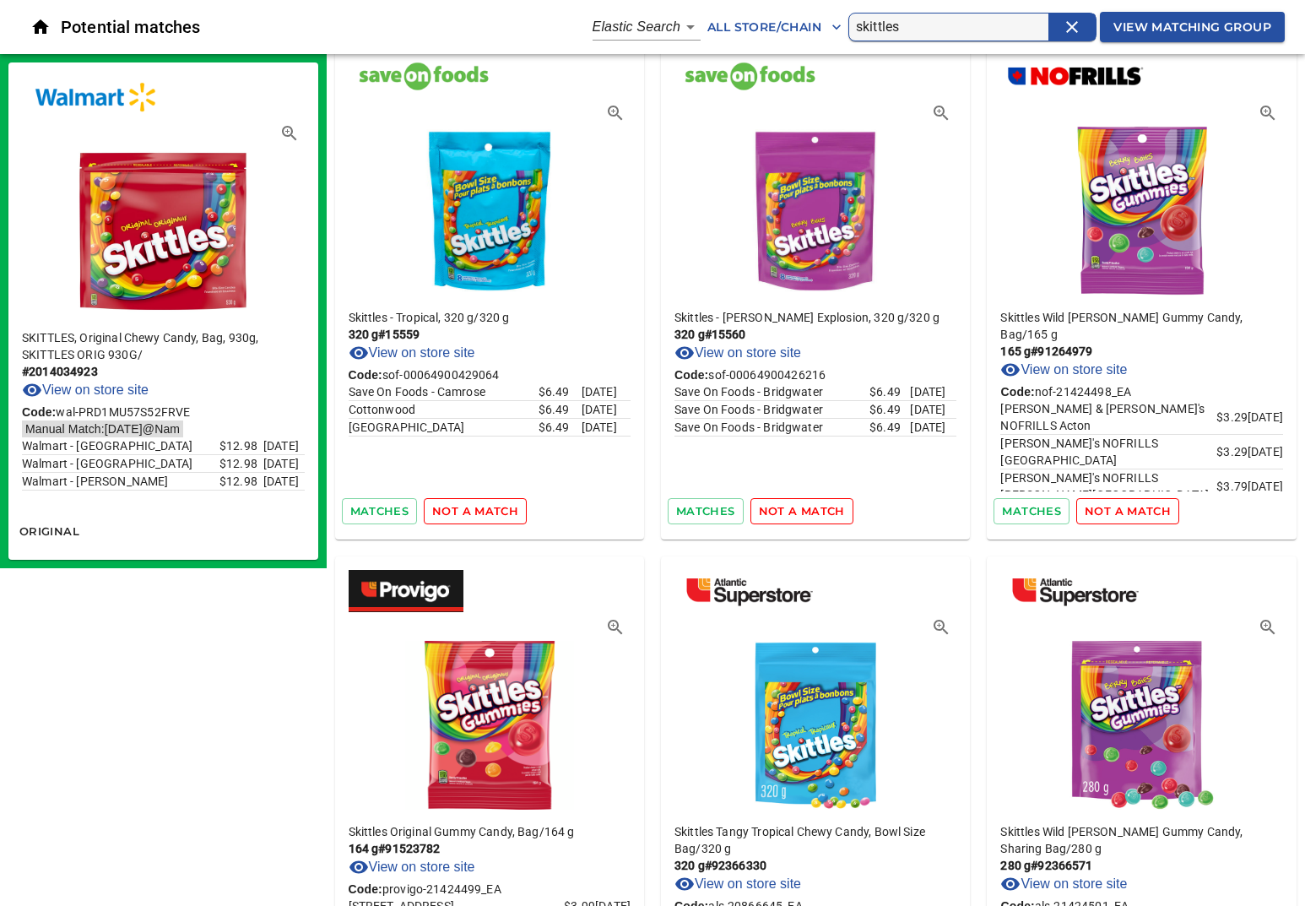
scroll to position [30, 0]
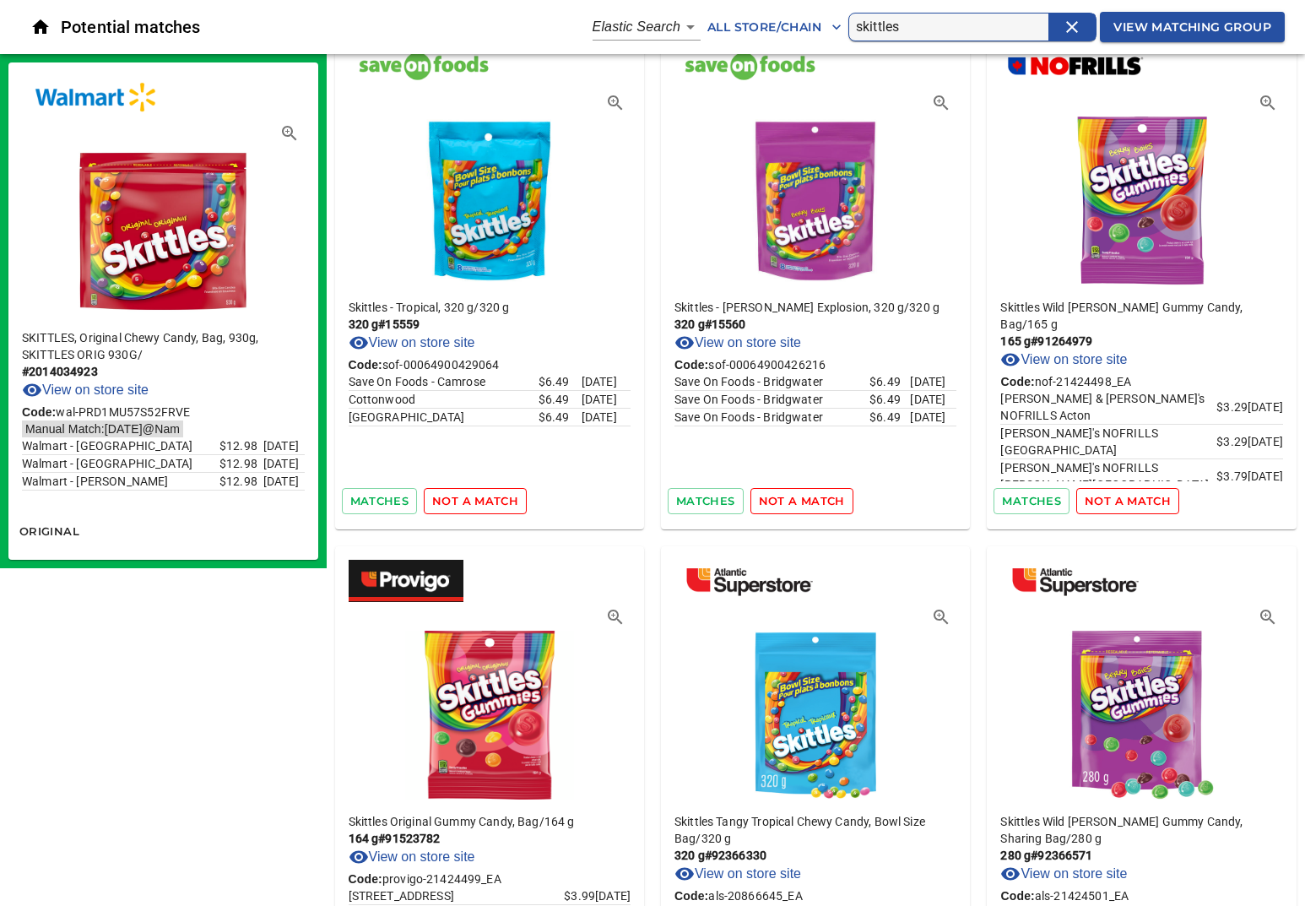
click at [1021, 29] on input "skittles" at bounding box center [952, 27] width 192 height 27
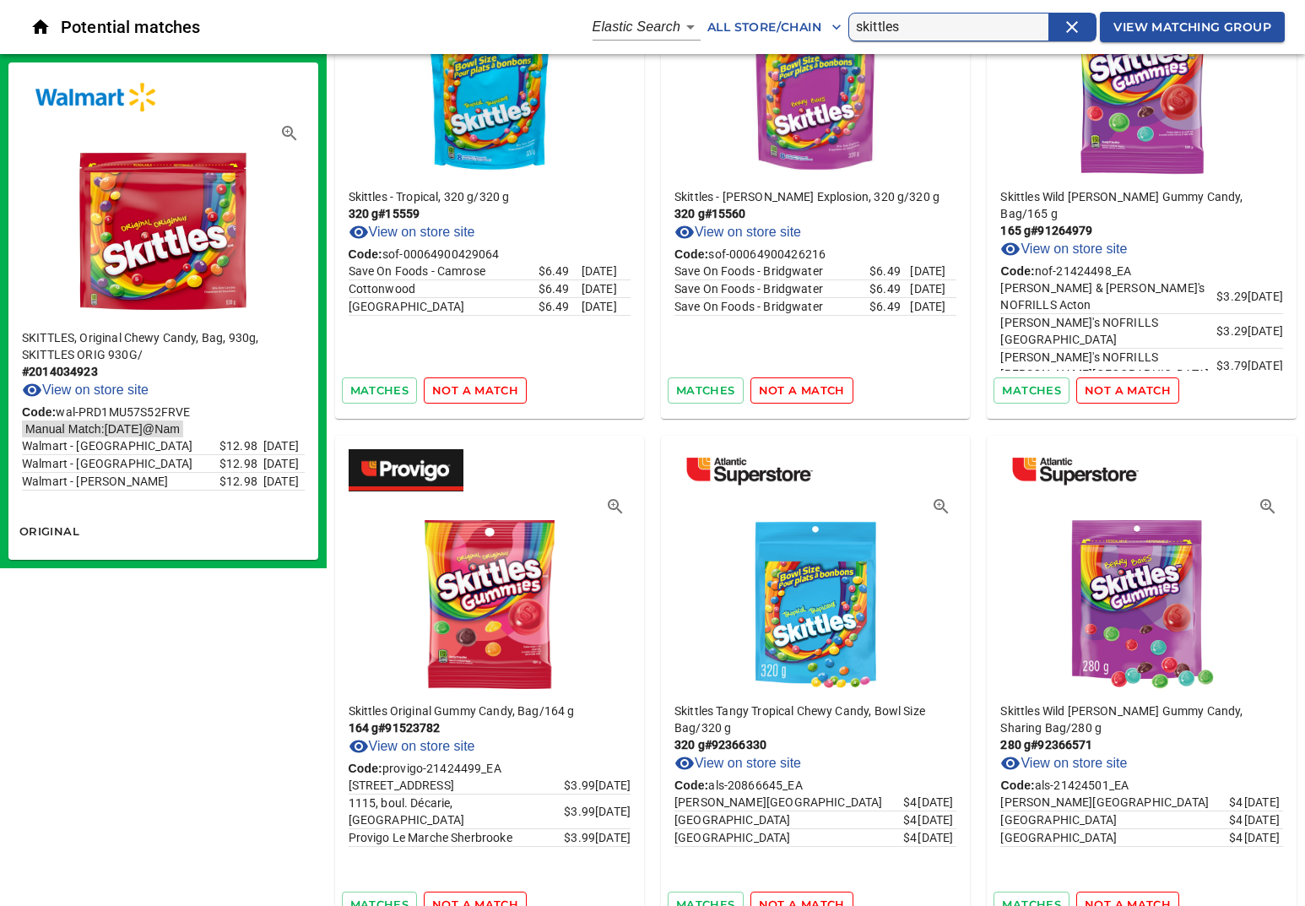
scroll to position [0, 0]
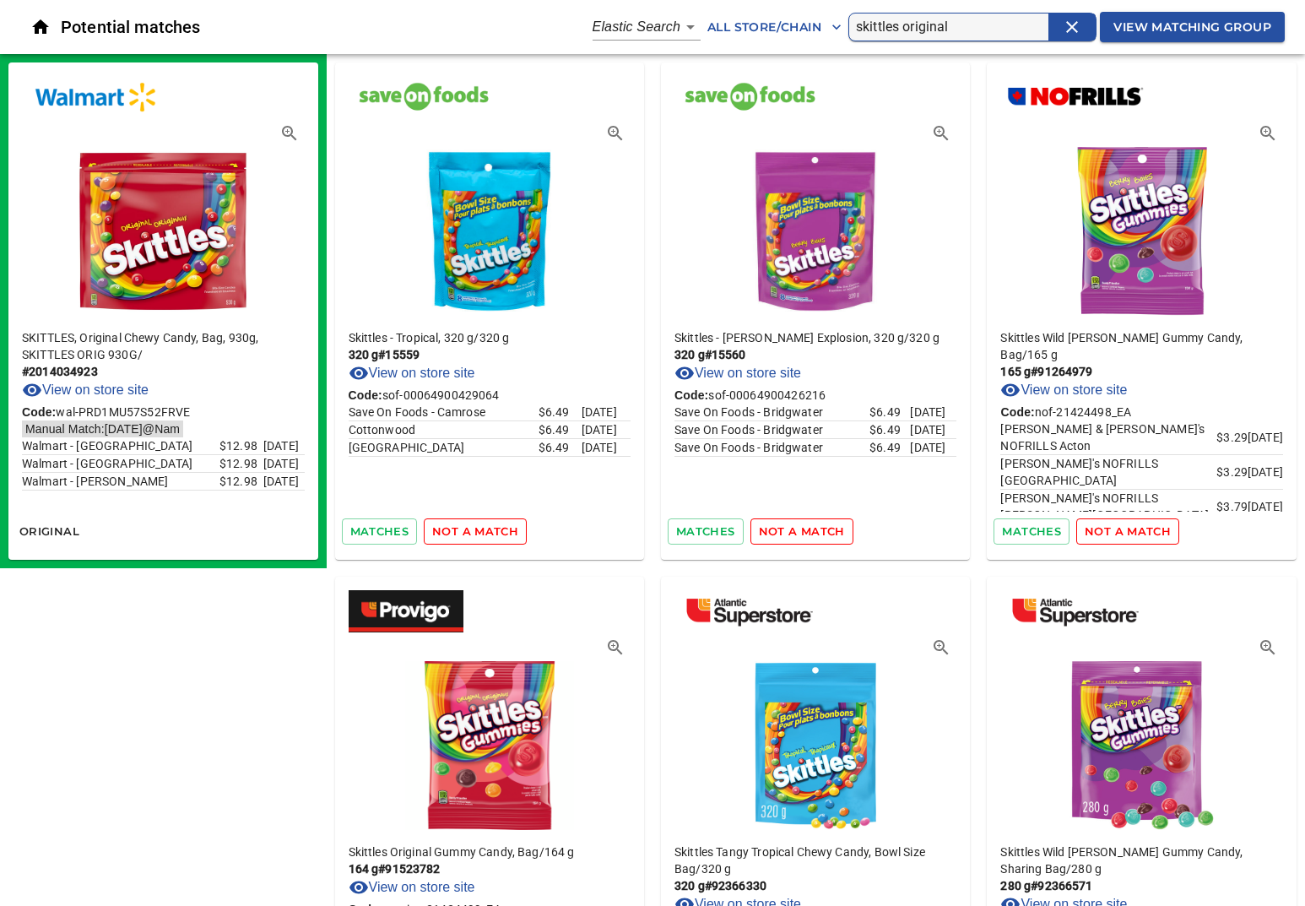
type input "skittles original"
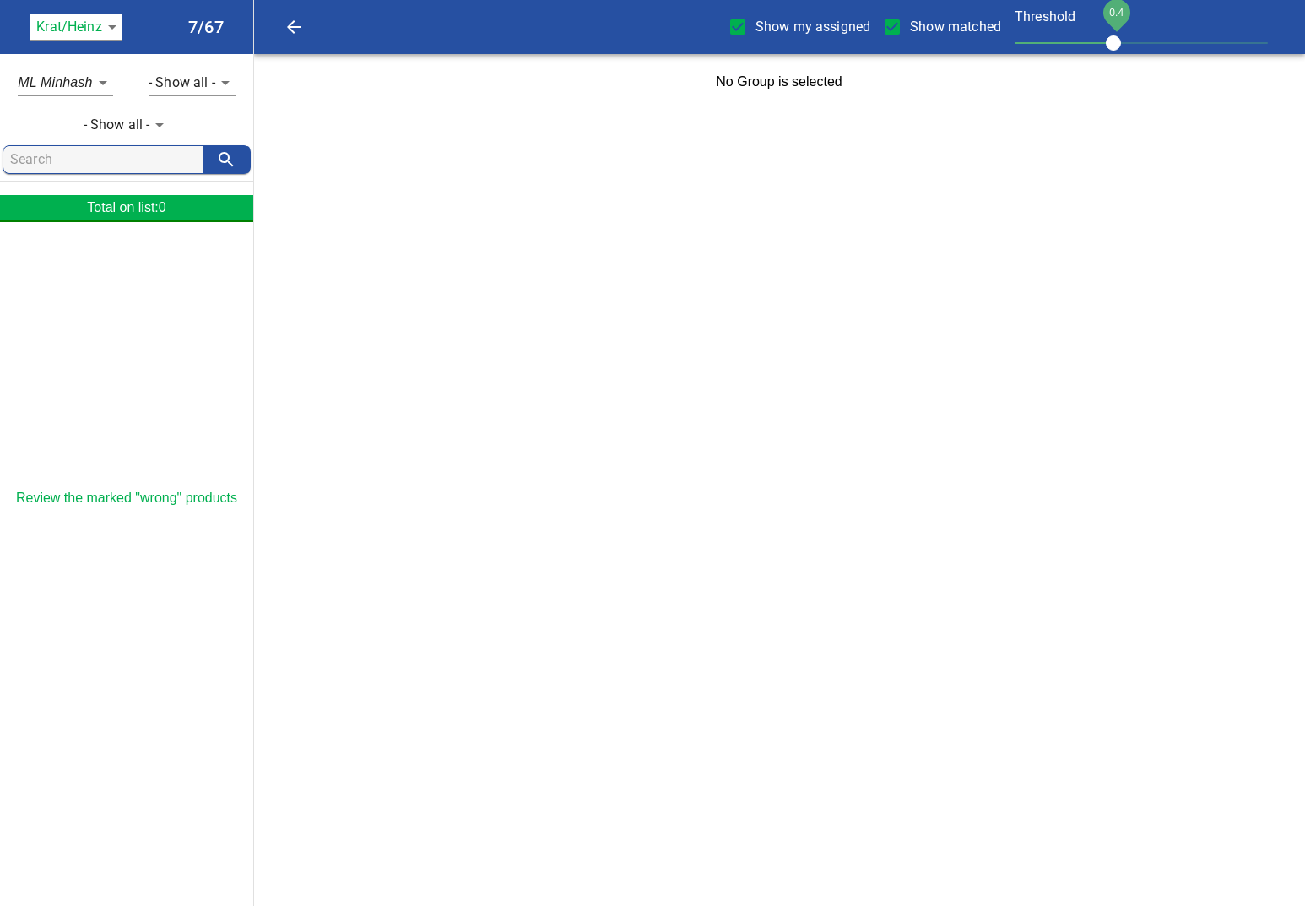
click at [77, 24] on body "tspan{white-space:pre} Show my assigned Show matched Threshold 0.4 Krat/Heinz 1…" at bounding box center [652, 55] width 1305 height 110
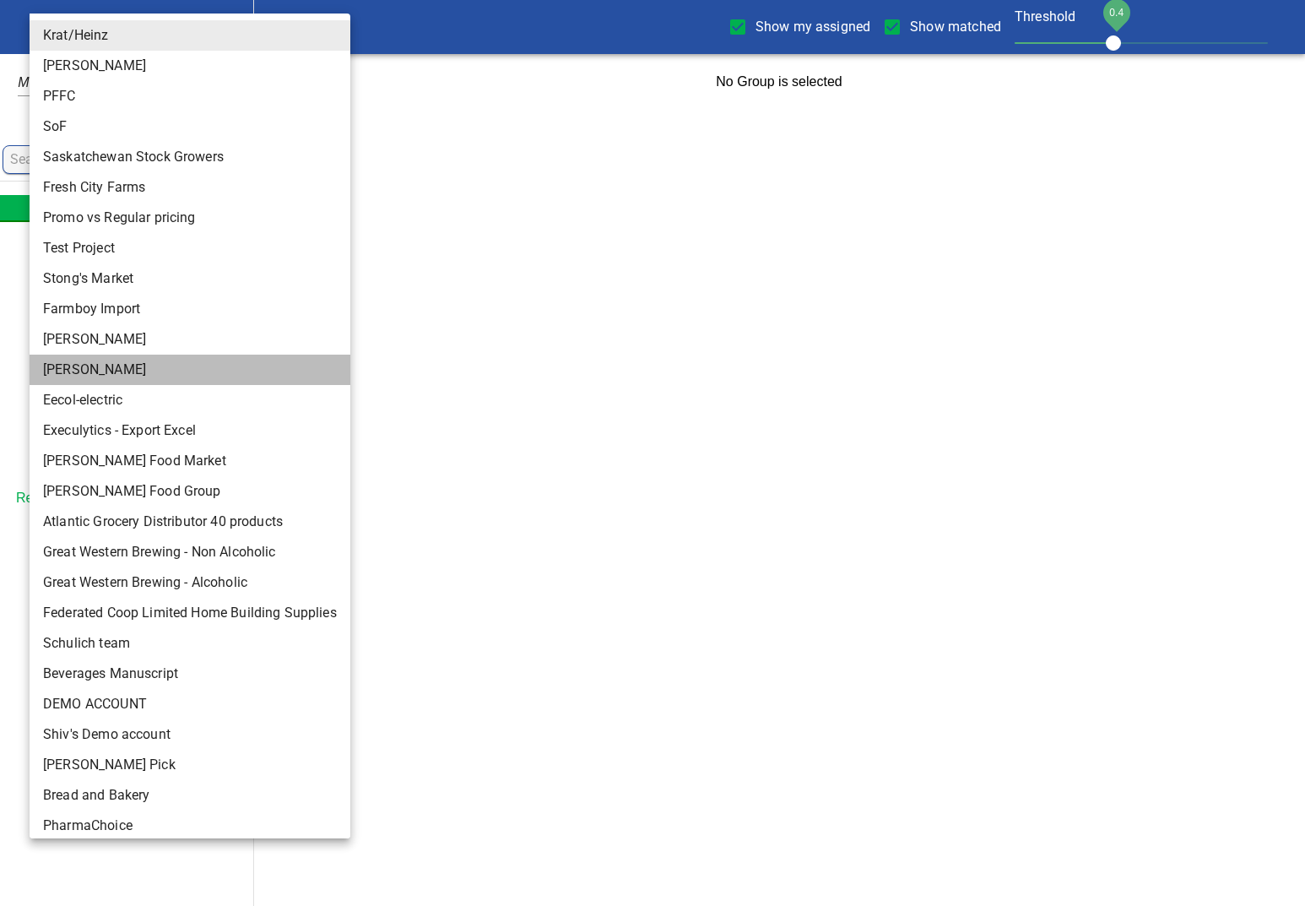
click at [102, 377] on li "Storck" at bounding box center [190, 370] width 321 height 30
type input "124"
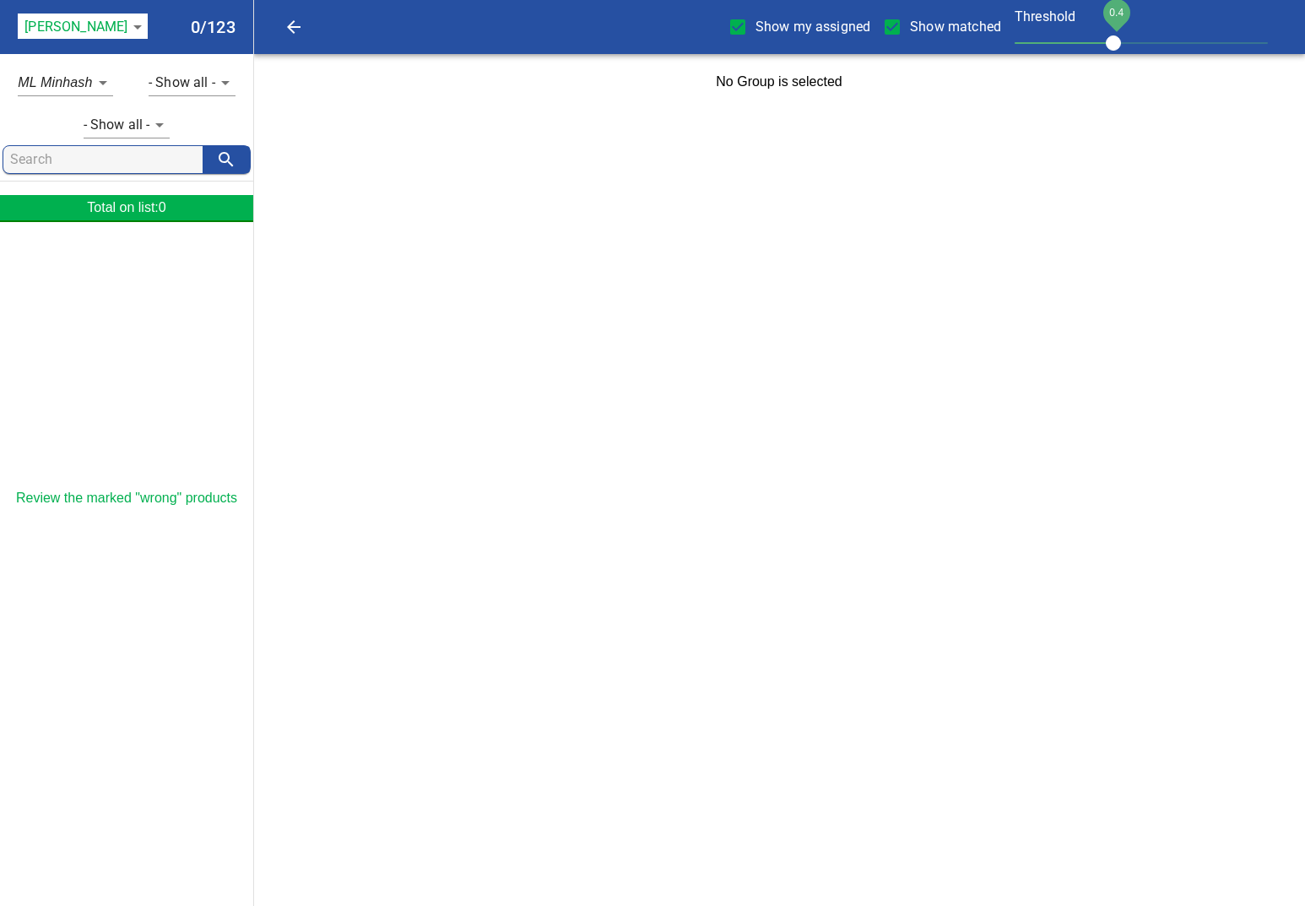
click at [737, 28] on input "Show my assigned" at bounding box center [737, 26] width 35 height 35
checkbox input "false"
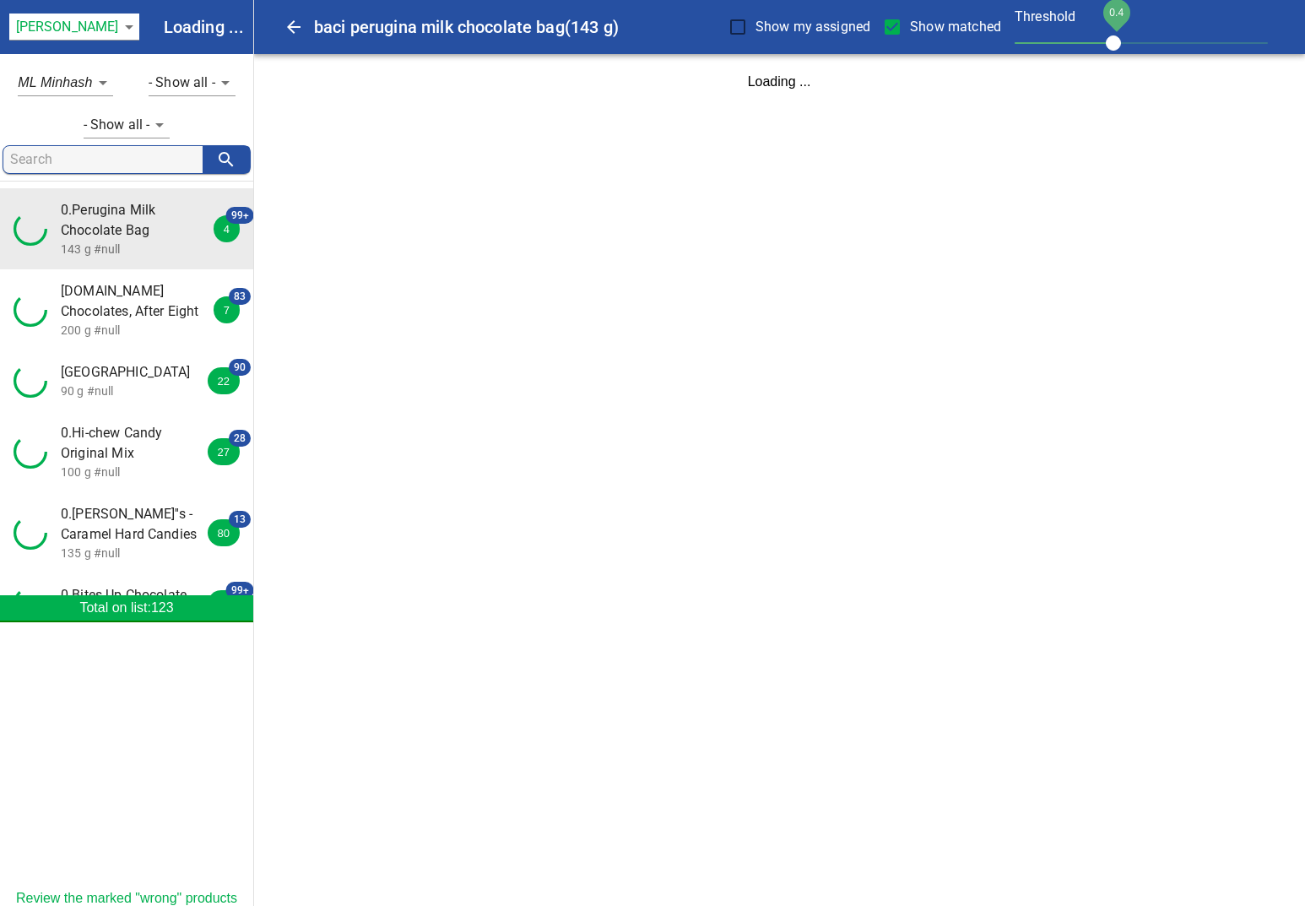
click at [122, 152] on input "search" at bounding box center [106, 159] width 192 height 27
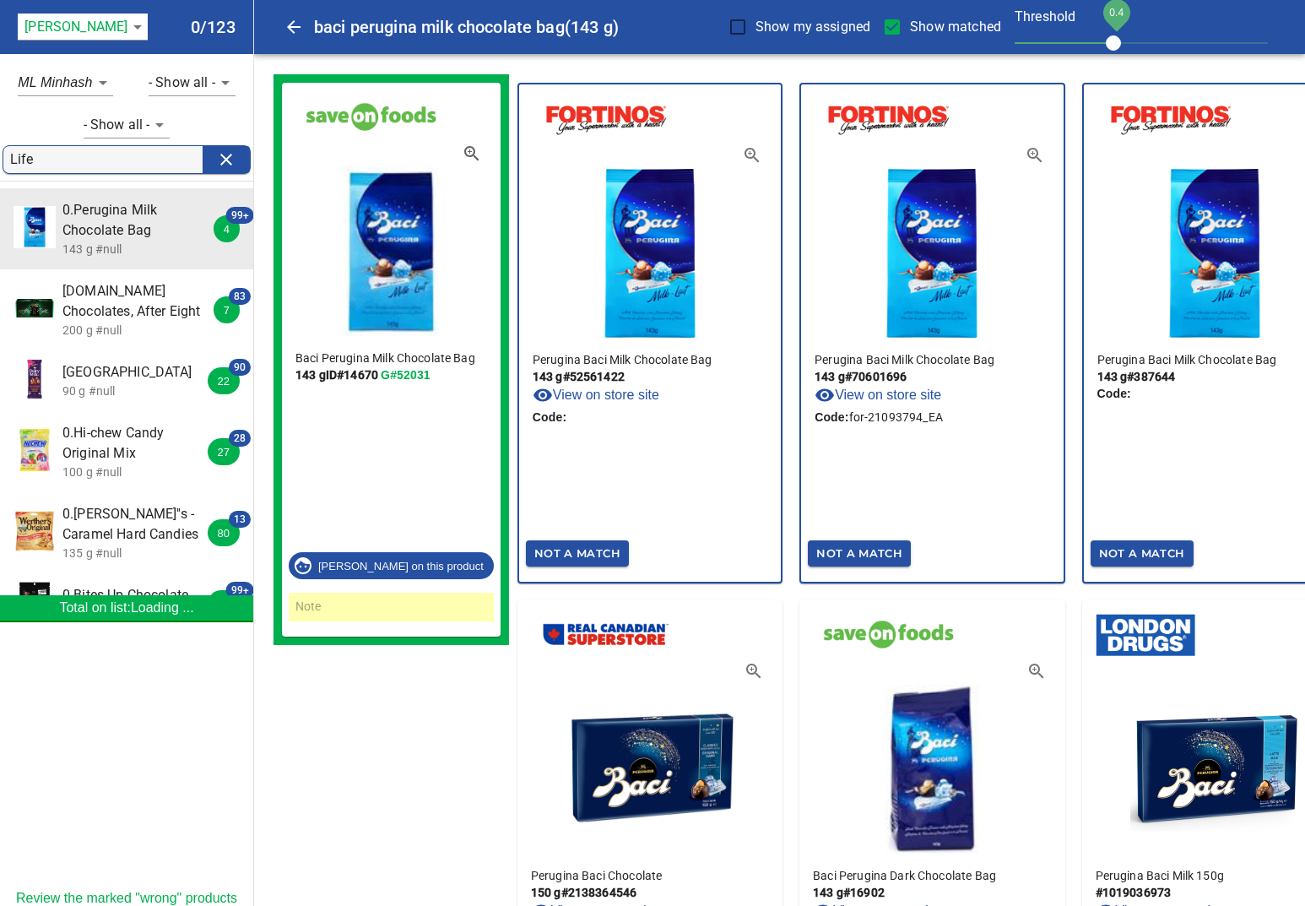
click at [128, 155] on input "Life" at bounding box center [106, 159] width 192 height 27
type input "Lifesaver"
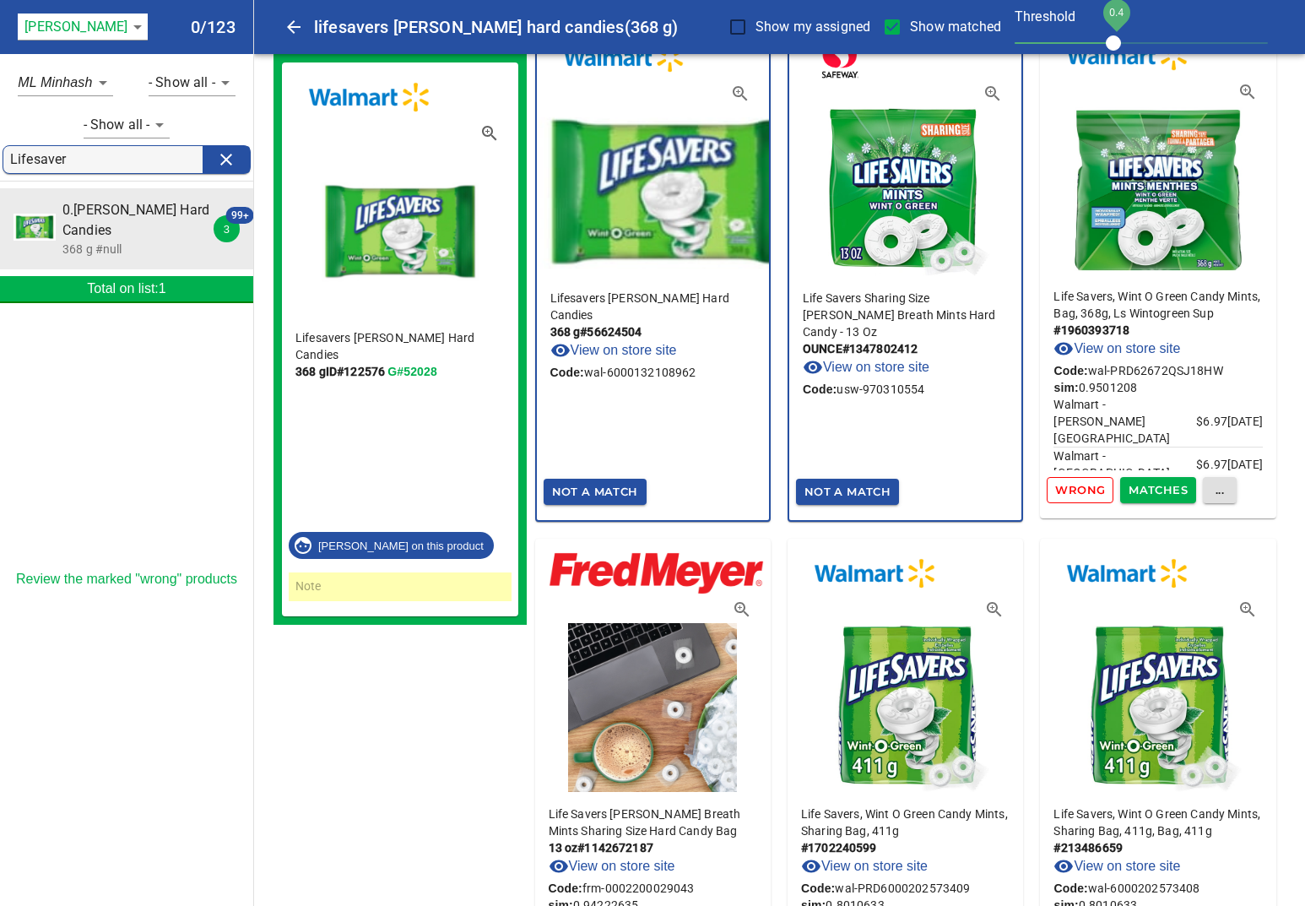
scroll to position [73, 0]
